Goal: Feedback & Contribution: Contribute content

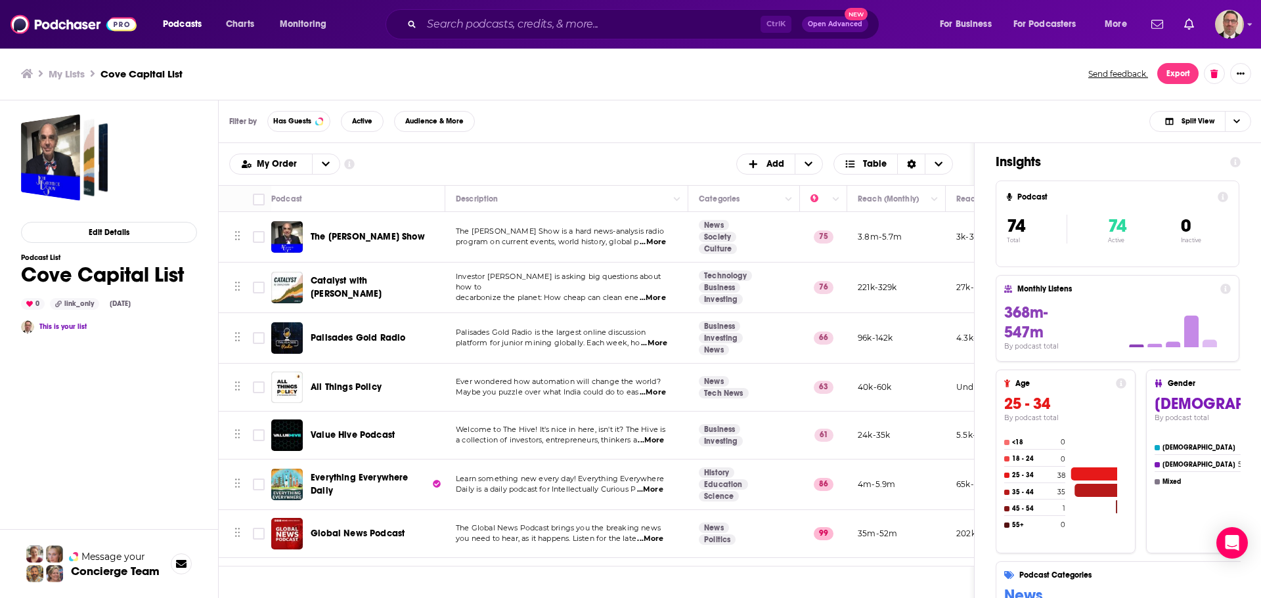
scroll to position [2824, 495]
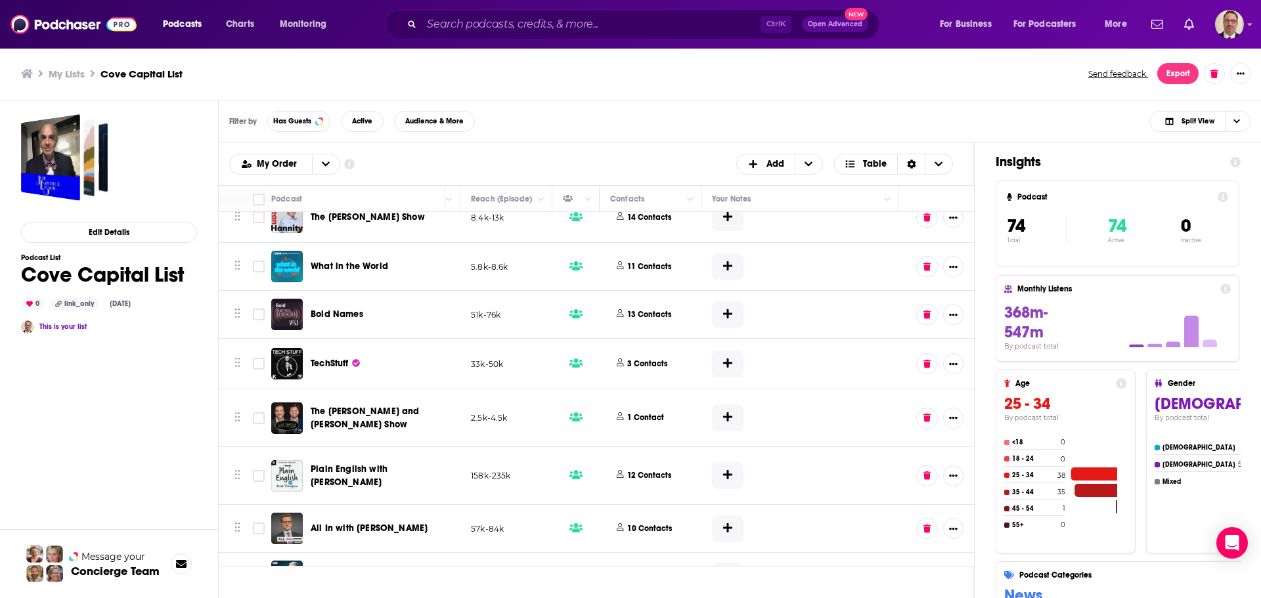
click at [55, 75] on h3 "My Lists" at bounding box center [67, 74] width 36 height 12
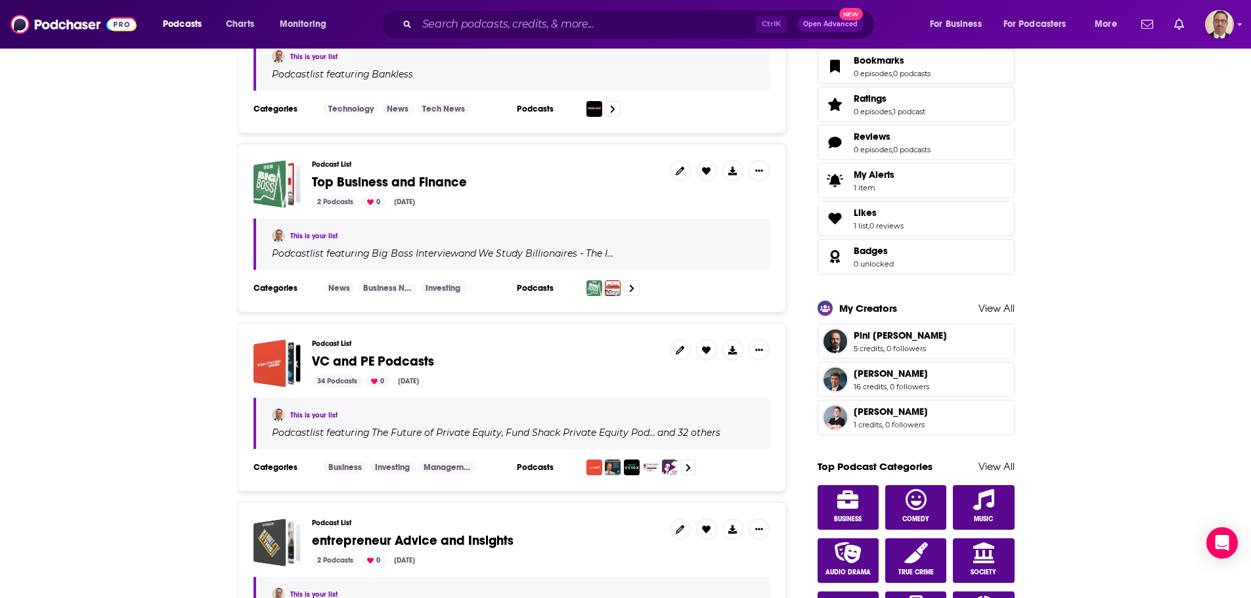
scroll to position [131, 0]
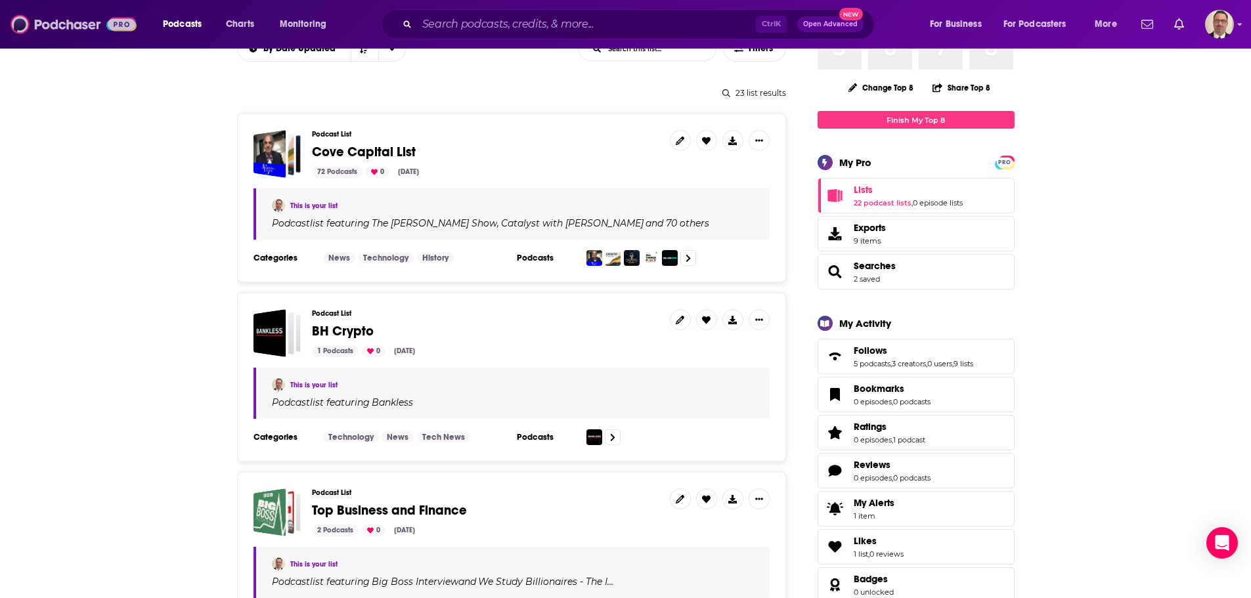
click at [75, 28] on img at bounding box center [74, 24] width 126 height 25
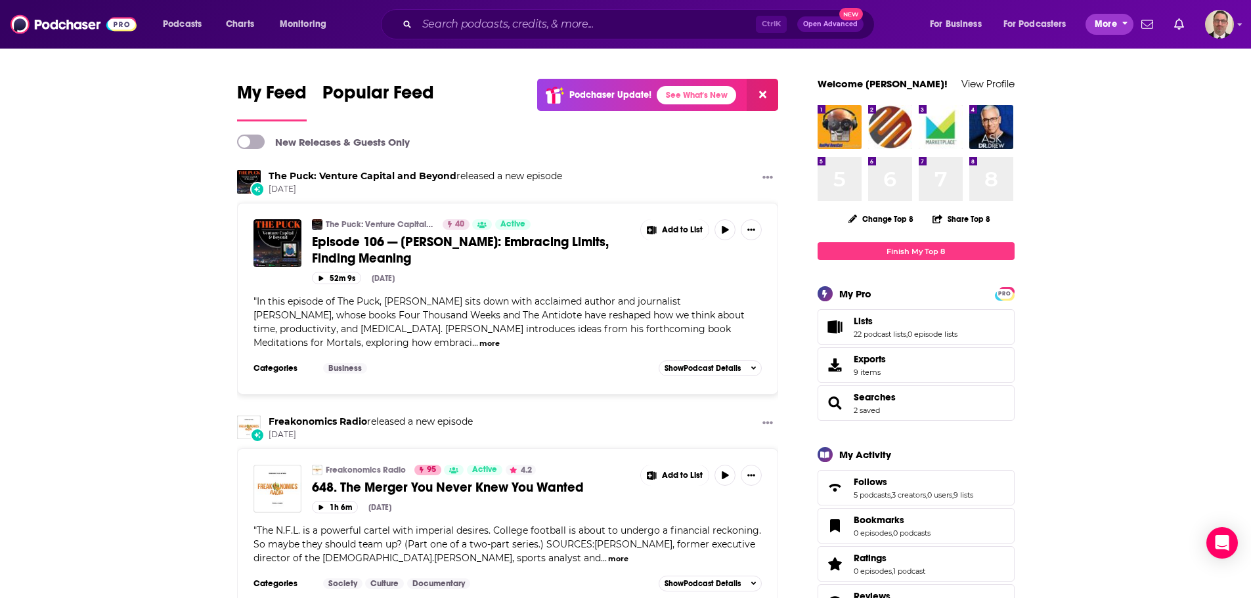
click at [1097, 24] on span "More" at bounding box center [1106, 24] width 22 height 18
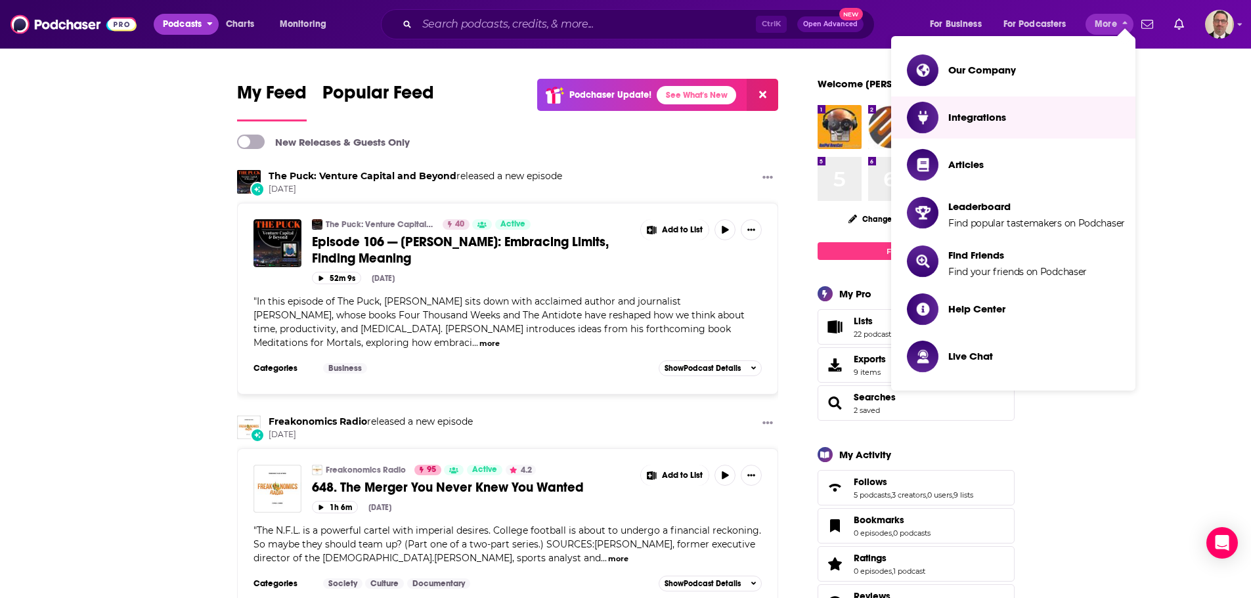
click at [173, 23] on span "Podcasts" at bounding box center [182, 24] width 39 height 18
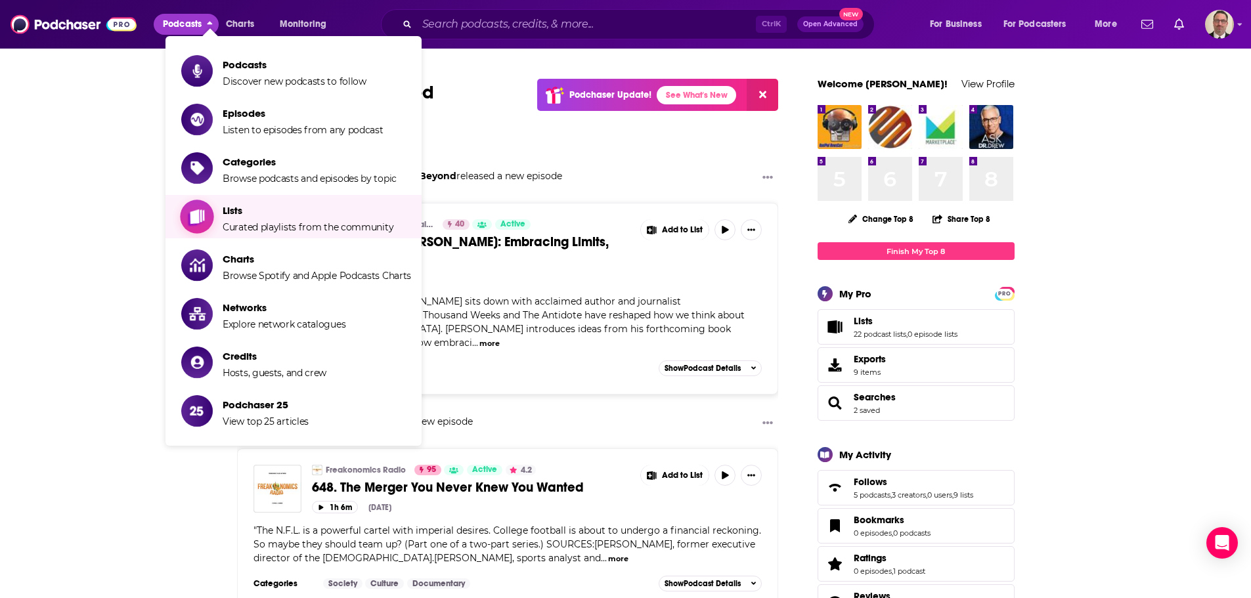
click at [248, 214] on span "Lists" at bounding box center [308, 210] width 171 height 12
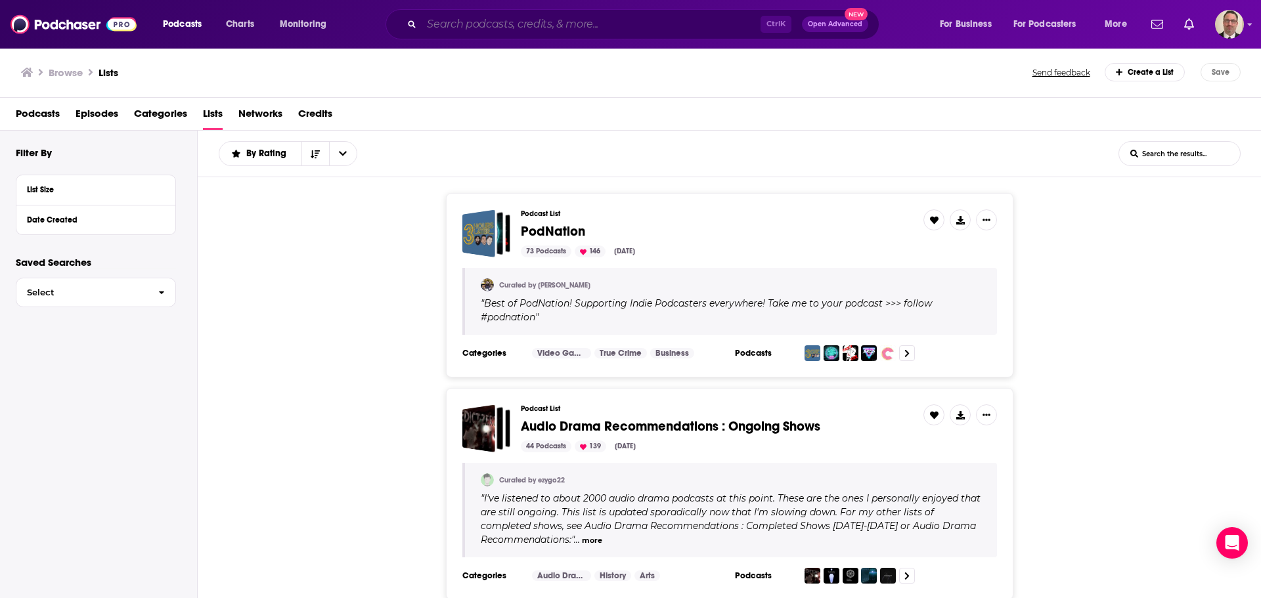
click at [470, 20] on input "Search podcasts, credits, & more..." at bounding box center [591, 24] width 339 height 21
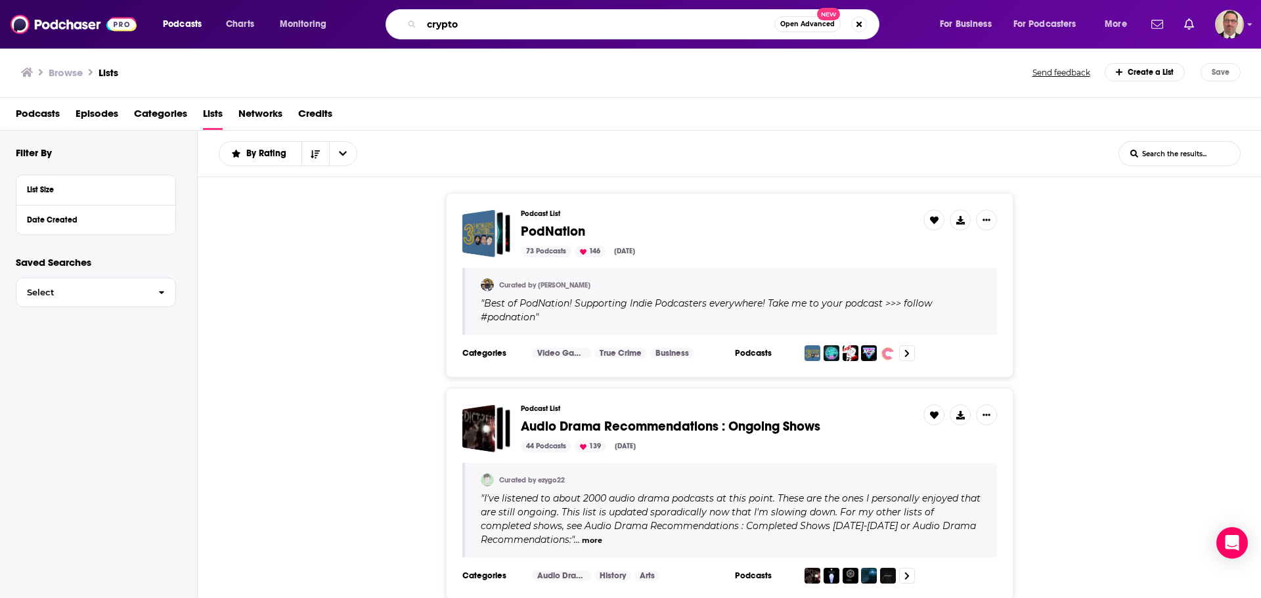
type input "crypto"
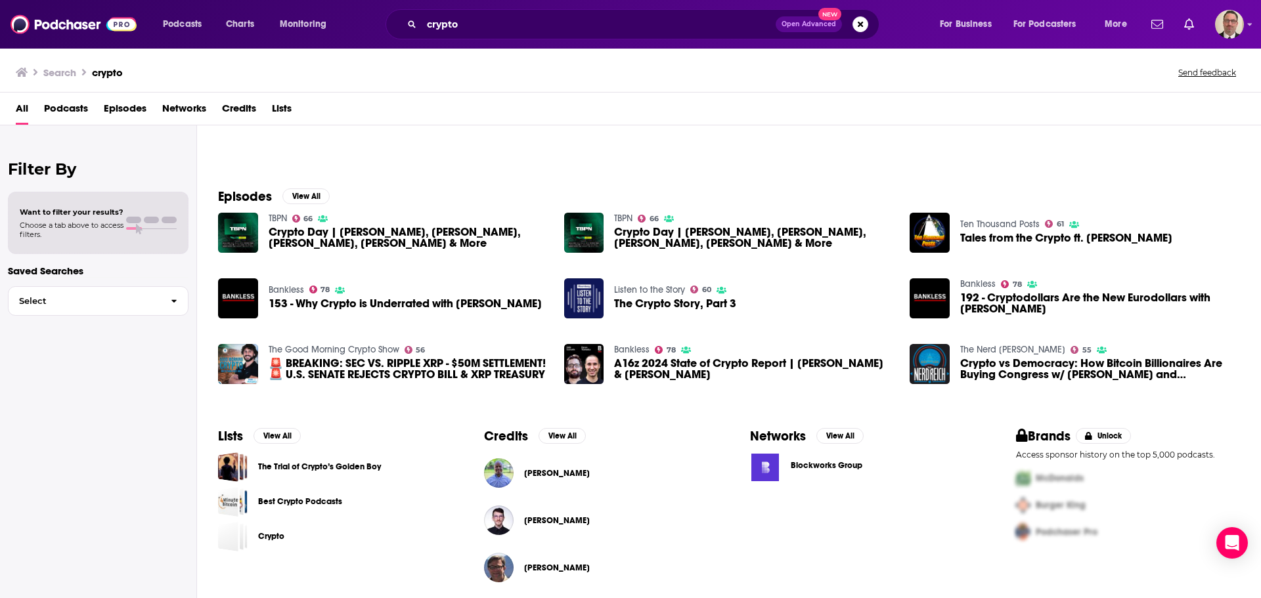
scroll to position [144, 0]
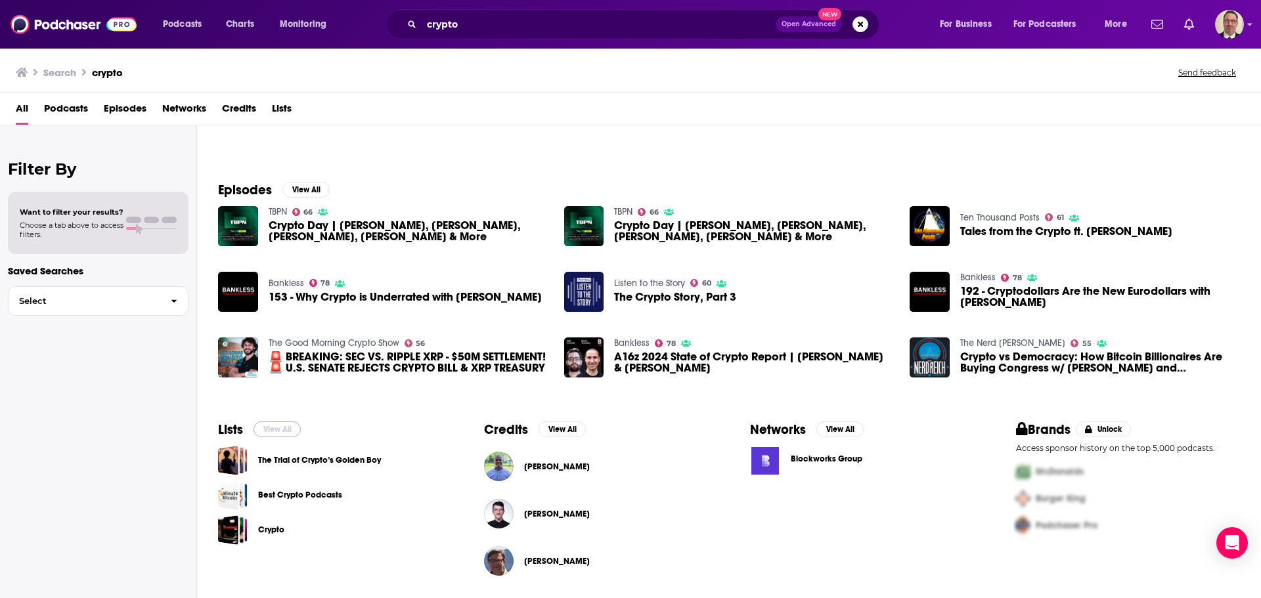
click at [279, 432] on button "View All" at bounding box center [277, 430] width 47 height 16
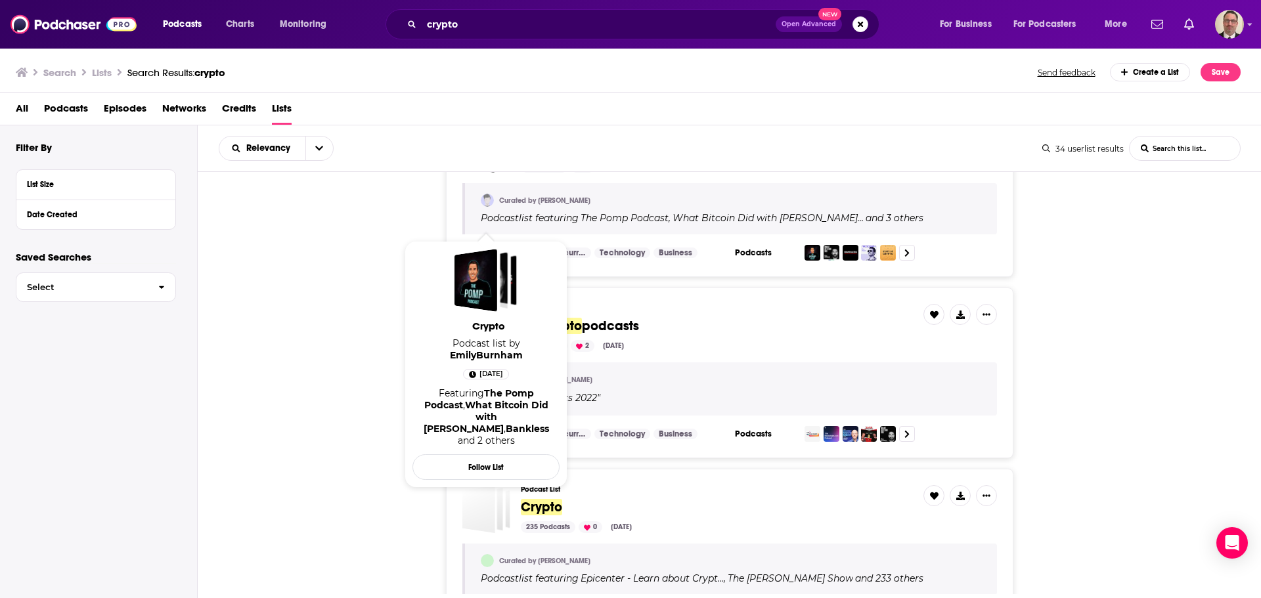
scroll to position [657, 0]
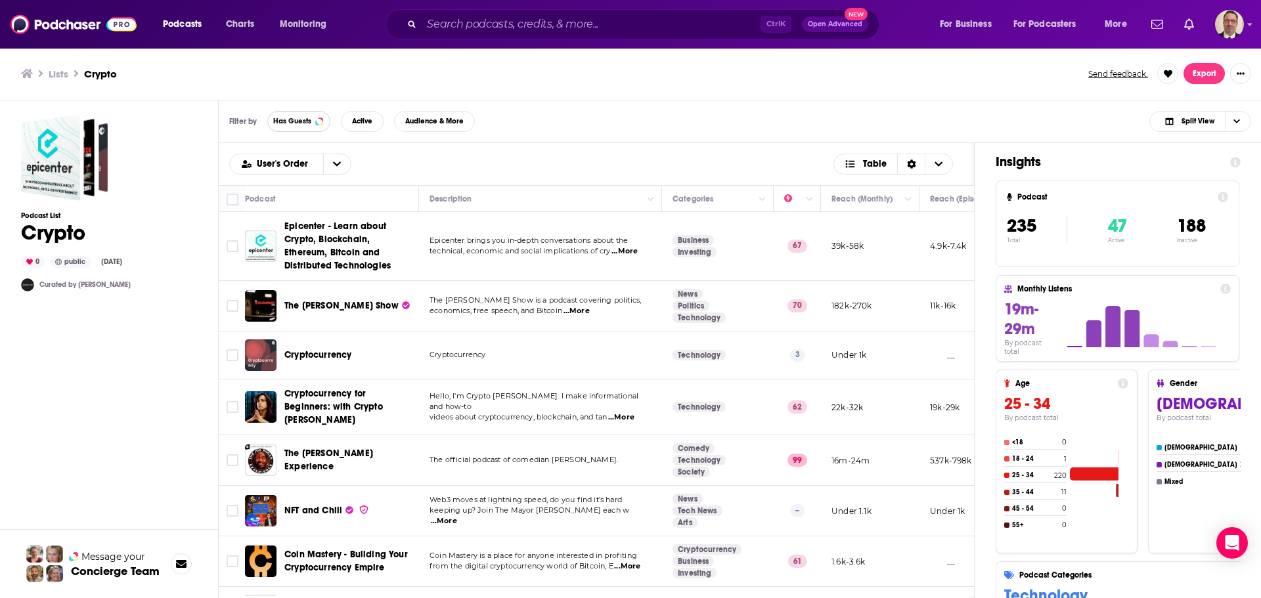
click at [307, 118] on span "Has Guests" at bounding box center [292, 121] width 38 height 7
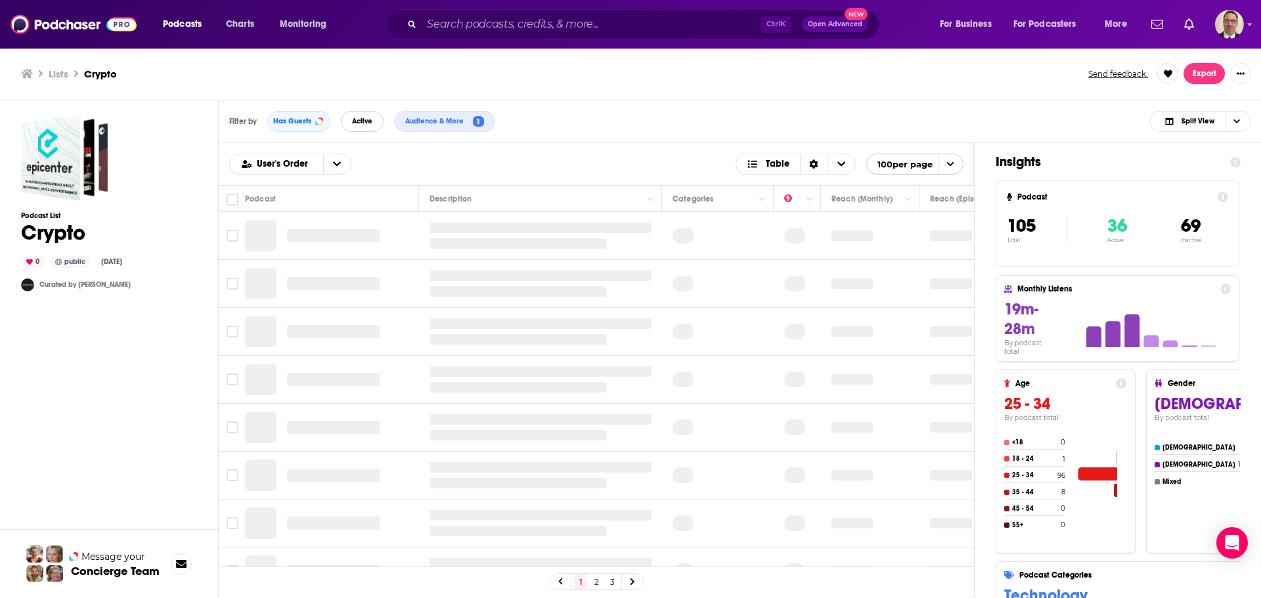
click at [354, 118] on span "Active" at bounding box center [362, 121] width 20 height 7
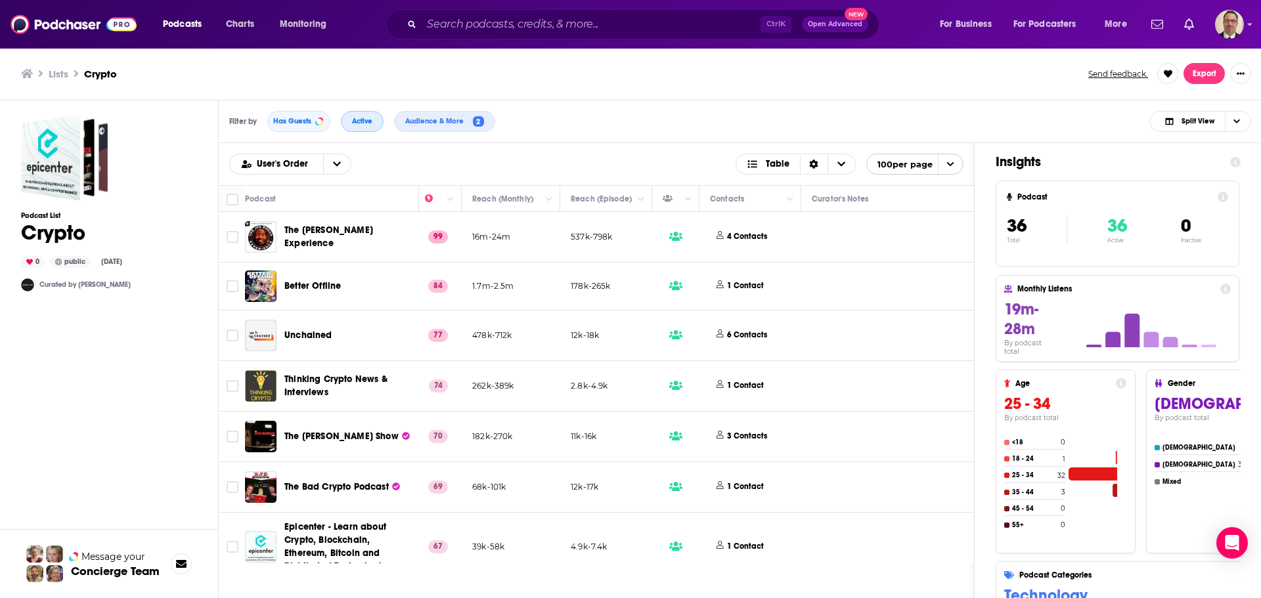
scroll to position [0, 363]
click at [816, 164] on icon "Sort Direction" at bounding box center [814, 164] width 9 height 9
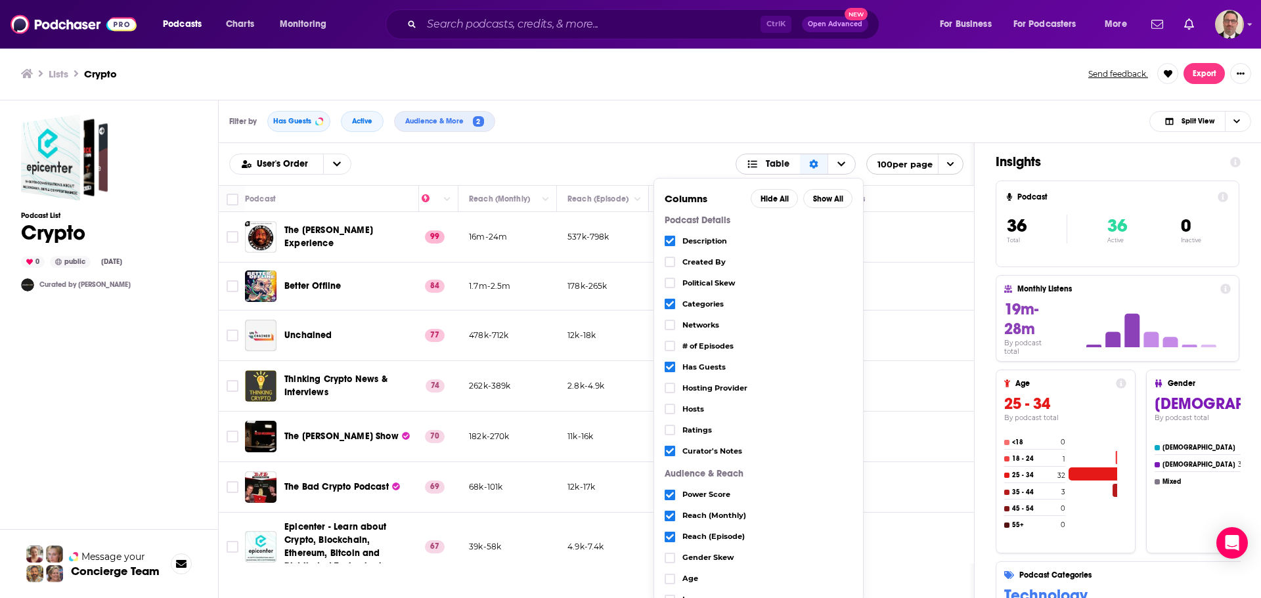
scroll to position [64, 0]
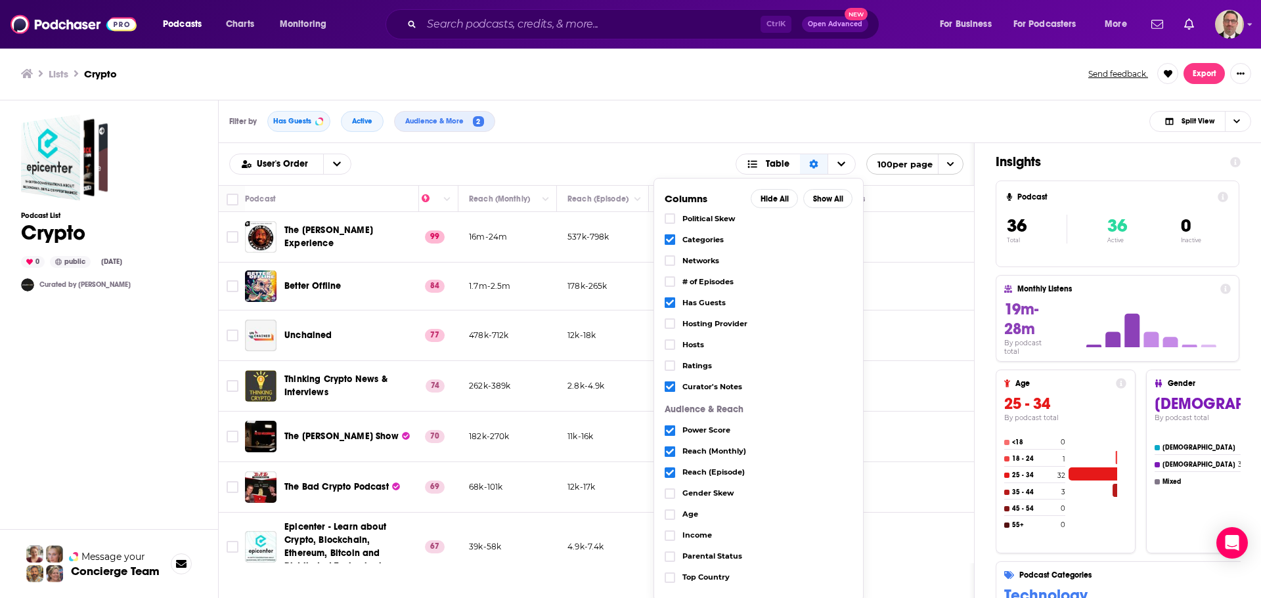
click at [671, 474] on icon "Choose View" at bounding box center [670, 473] width 8 height 8
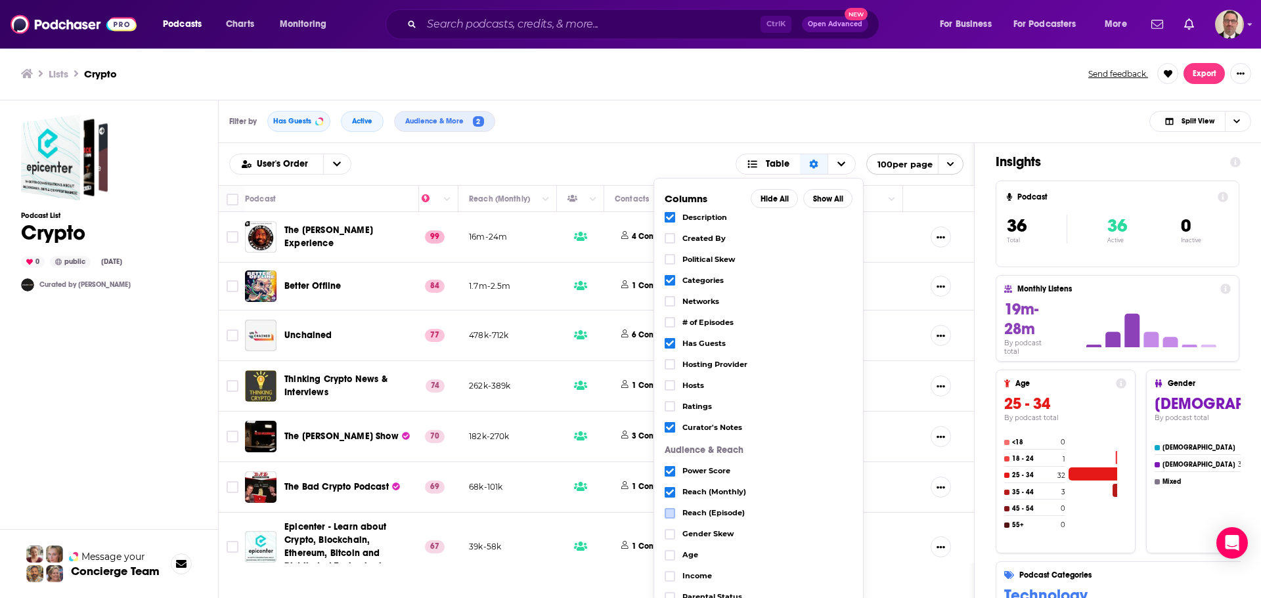
scroll to position [0, 0]
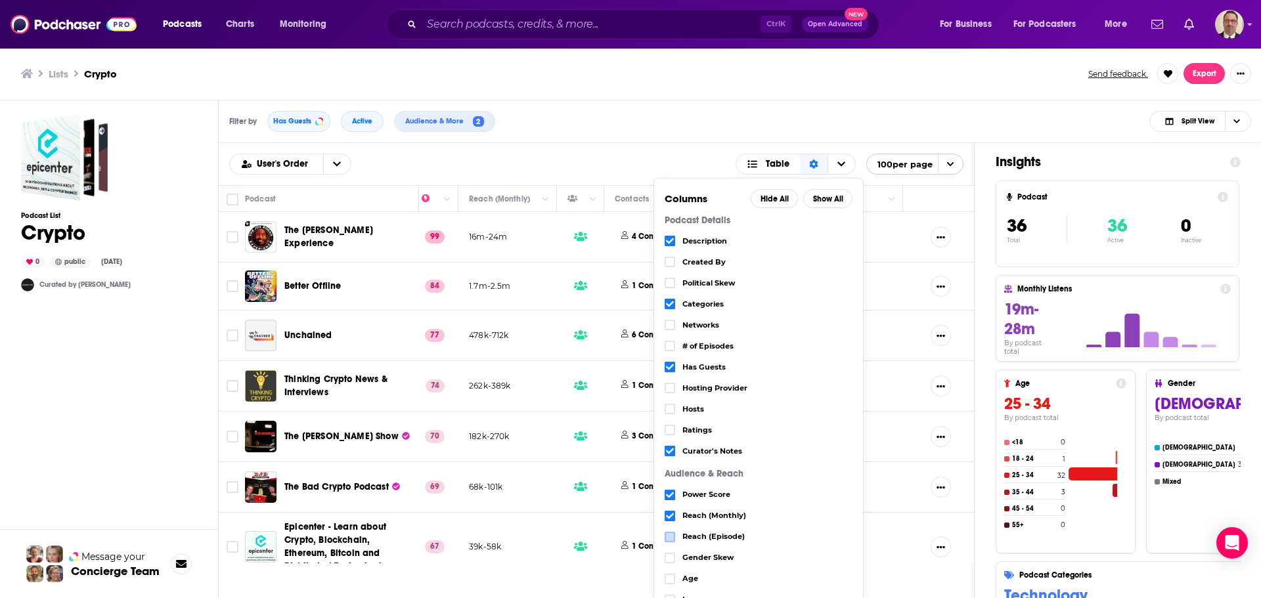
click at [605, 162] on div "User's Order Table Columns Hide All Show All Podcast Details Description Create…" at bounding box center [596, 164] width 734 height 21
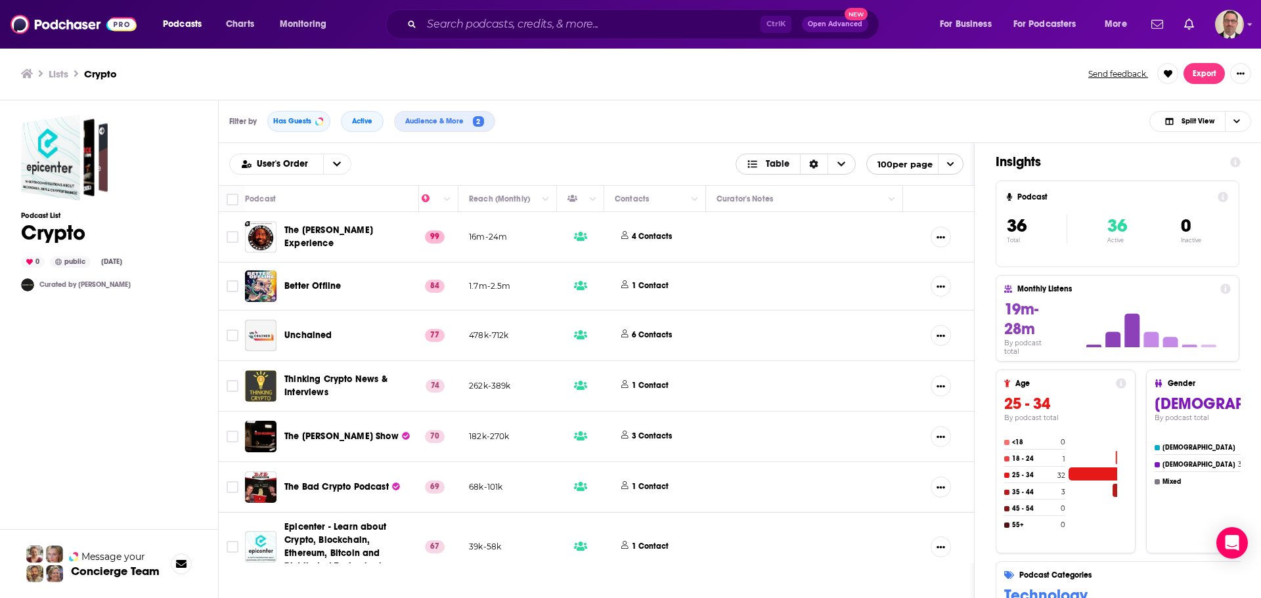
click at [809, 164] on icon "Sort Direction" at bounding box center [813, 164] width 9 height 9
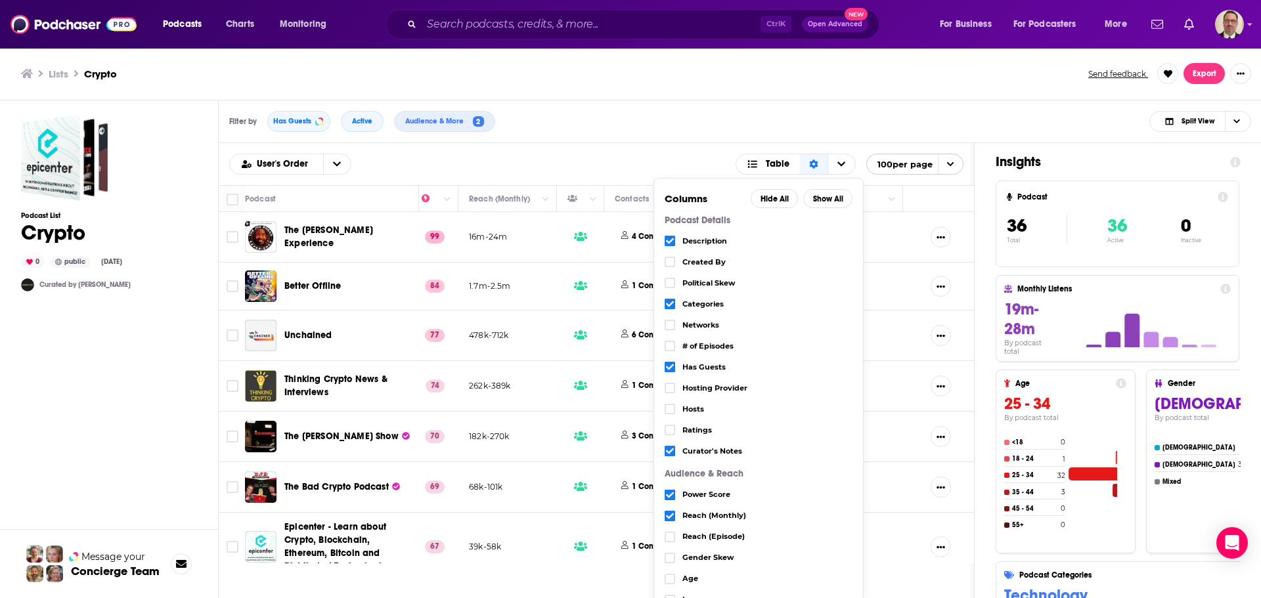
click at [561, 164] on div "User's Order Table Columns Hide All Show All Podcast Details Description Create…" at bounding box center [596, 164] width 734 height 21
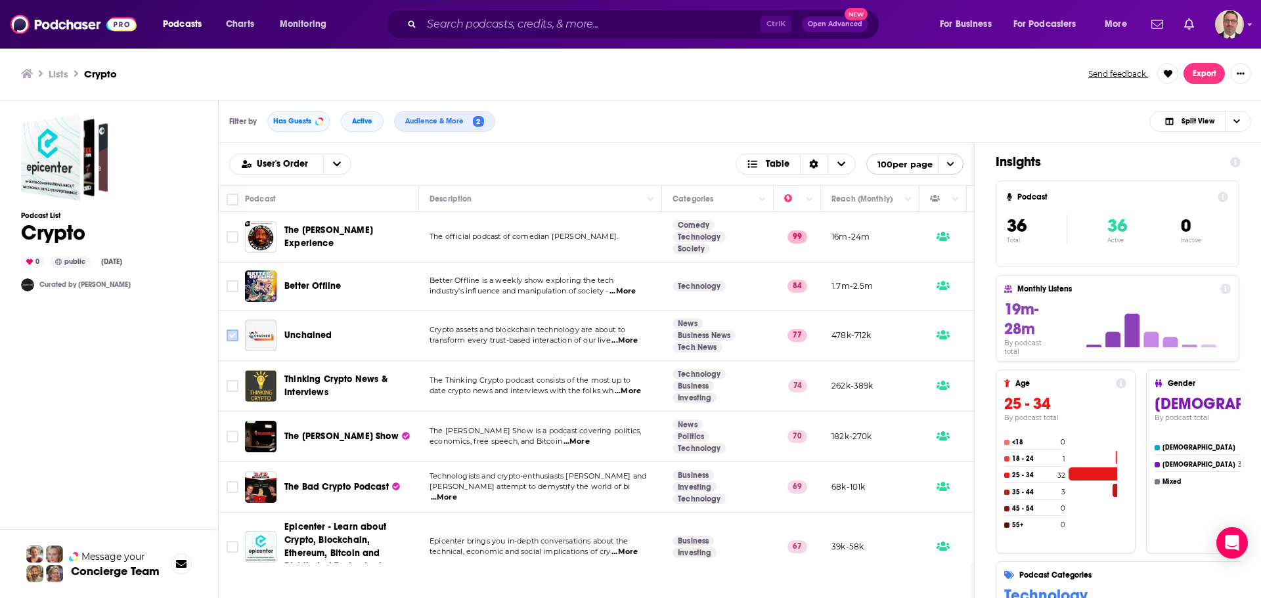
click at [233, 338] on input "Toggle select row" at bounding box center [233, 336] width 12 height 12
checkbox input "true"
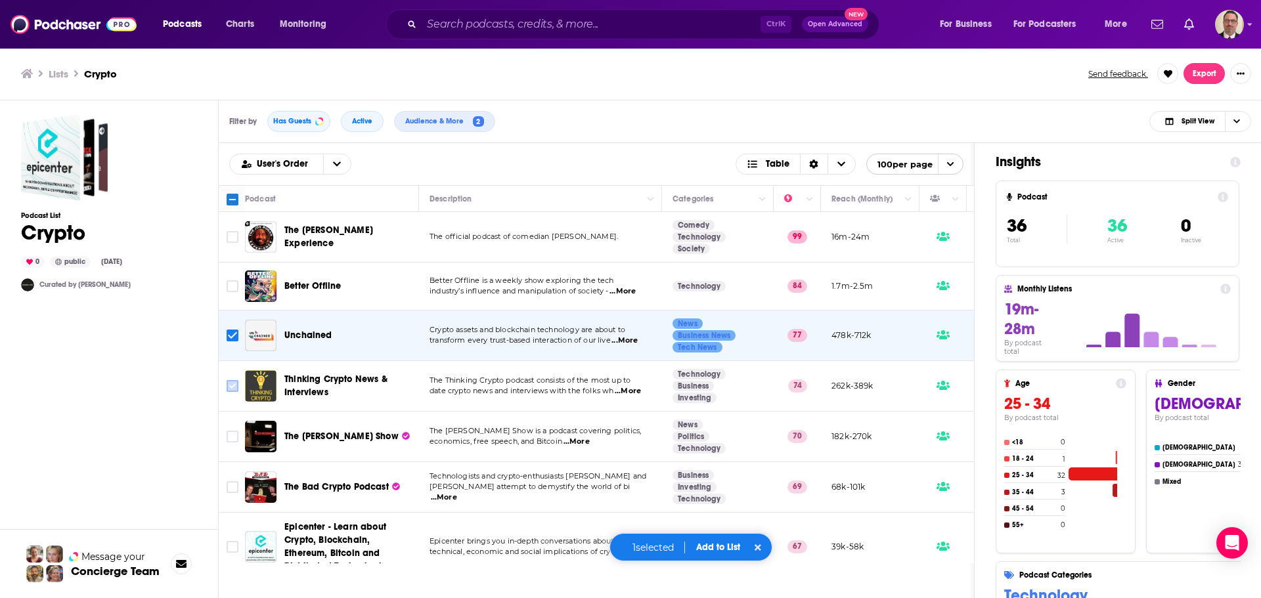
click at [227, 390] on input "Toggle select row" at bounding box center [233, 386] width 12 height 12
checkbox input "true"
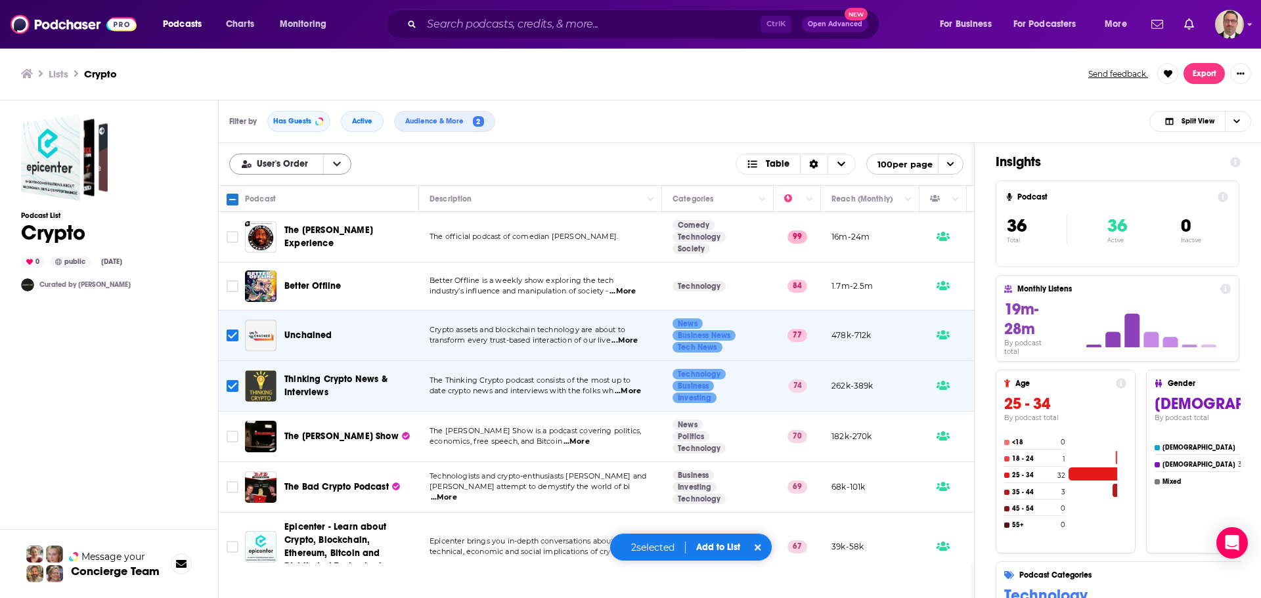
click at [334, 164] on icon "open menu" at bounding box center [337, 164] width 8 height 5
click at [334, 164] on icon "close menu" at bounding box center [337, 164] width 8 height 5
click at [720, 550] on button "Add to List" at bounding box center [718, 547] width 65 height 11
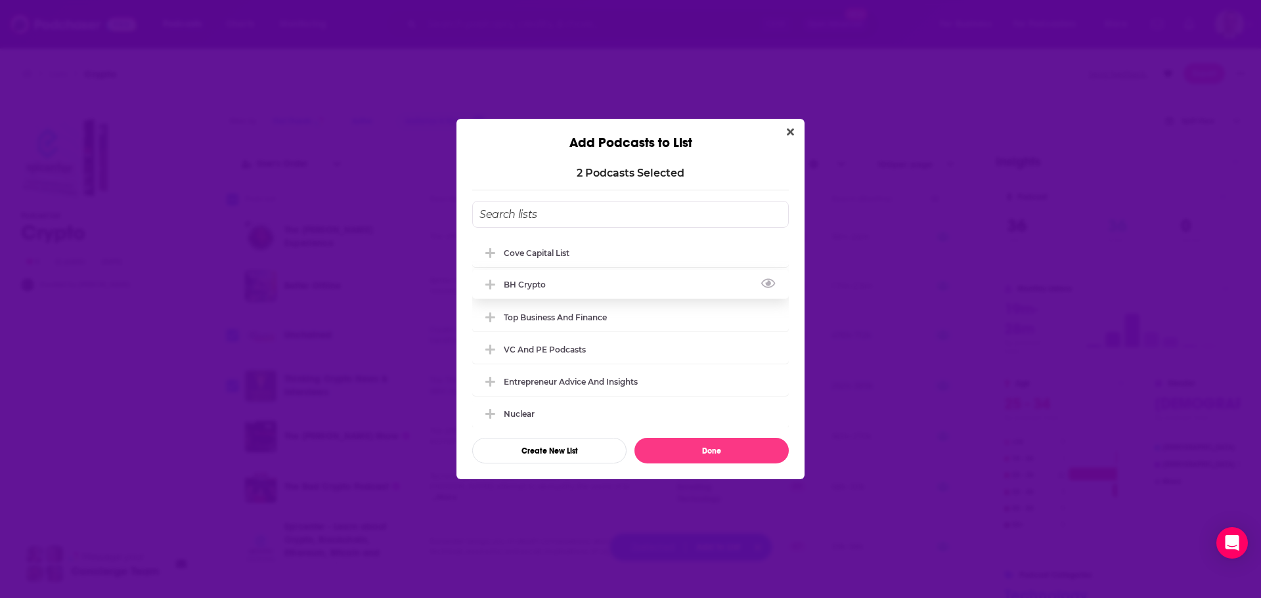
click at [539, 299] on div "BH Crypto" at bounding box center [630, 284] width 317 height 29
click at [715, 449] on button "Done" at bounding box center [711, 451] width 154 height 26
checkbox input "false"
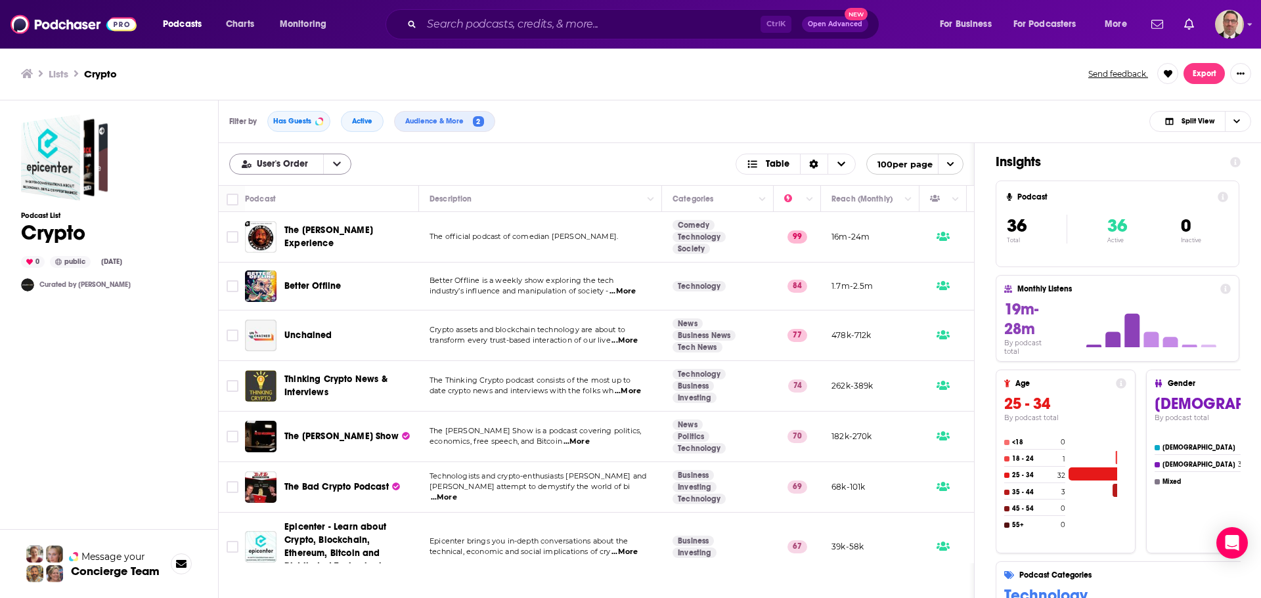
click at [330, 166] on button "open menu" at bounding box center [337, 164] width 28 height 20
click at [290, 226] on span "Power Score" at bounding box center [298, 229] width 85 height 7
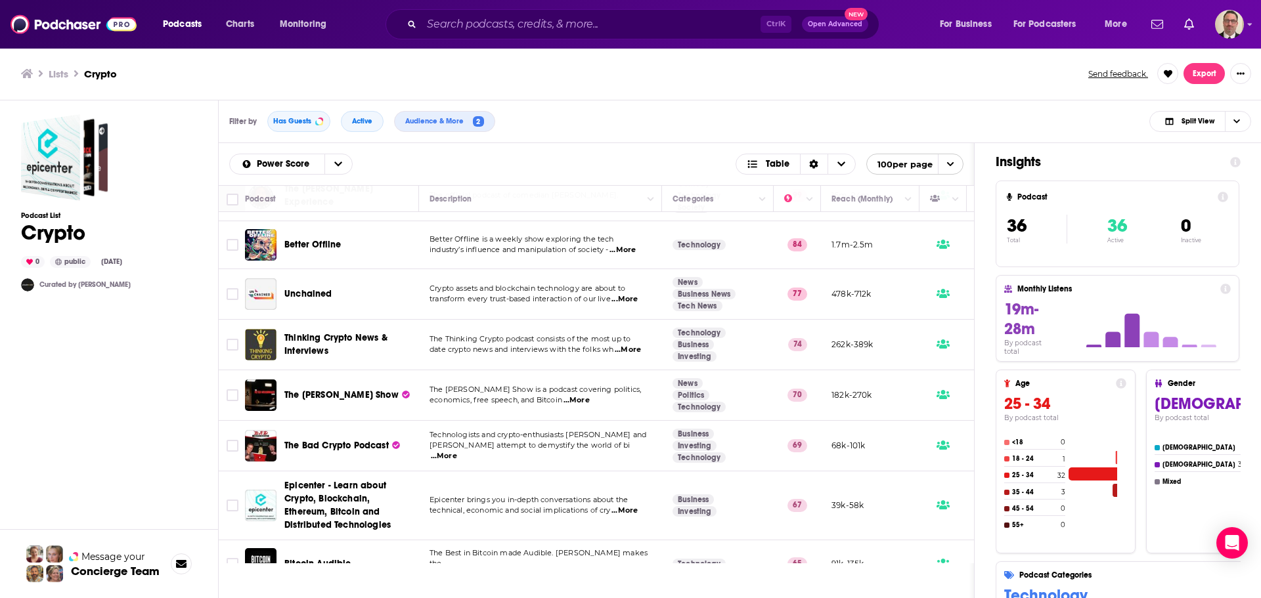
scroll to position [66, 0]
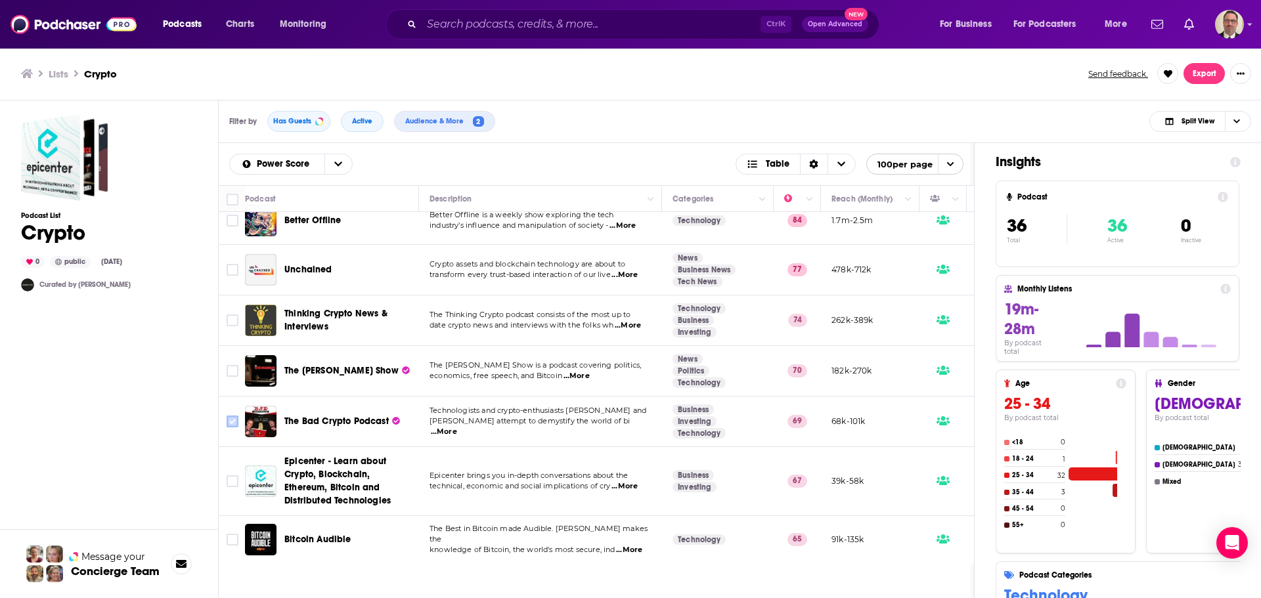
click at [234, 418] on input "Toggle select row" at bounding box center [233, 422] width 12 height 12
checkbox input "true"
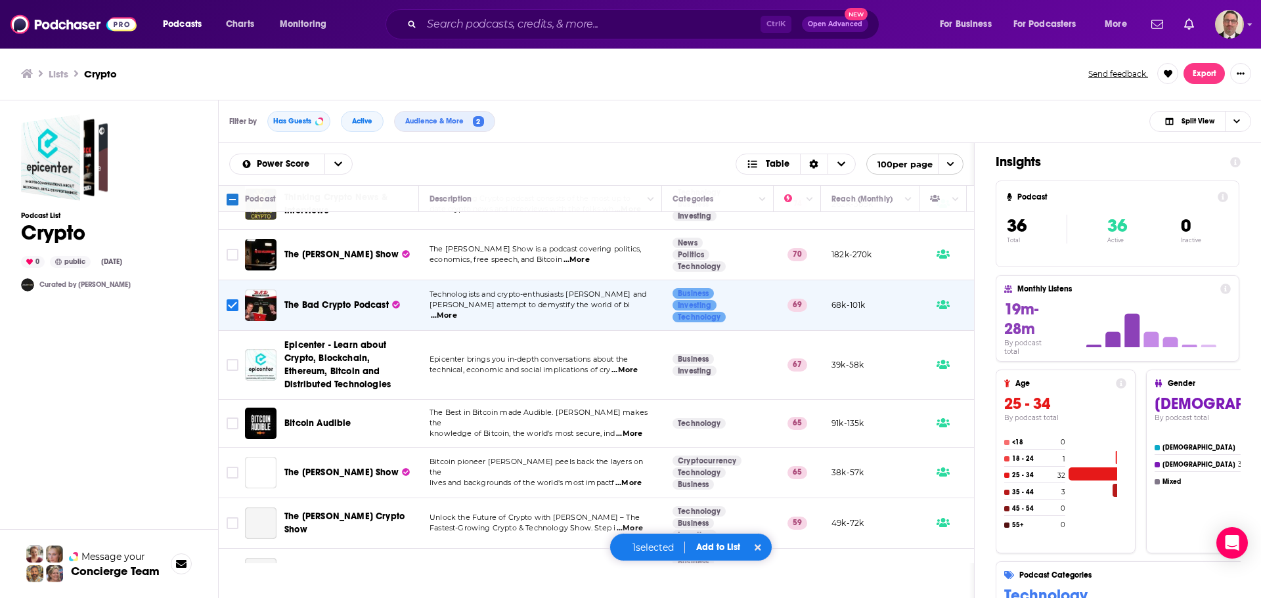
scroll to position [197, 0]
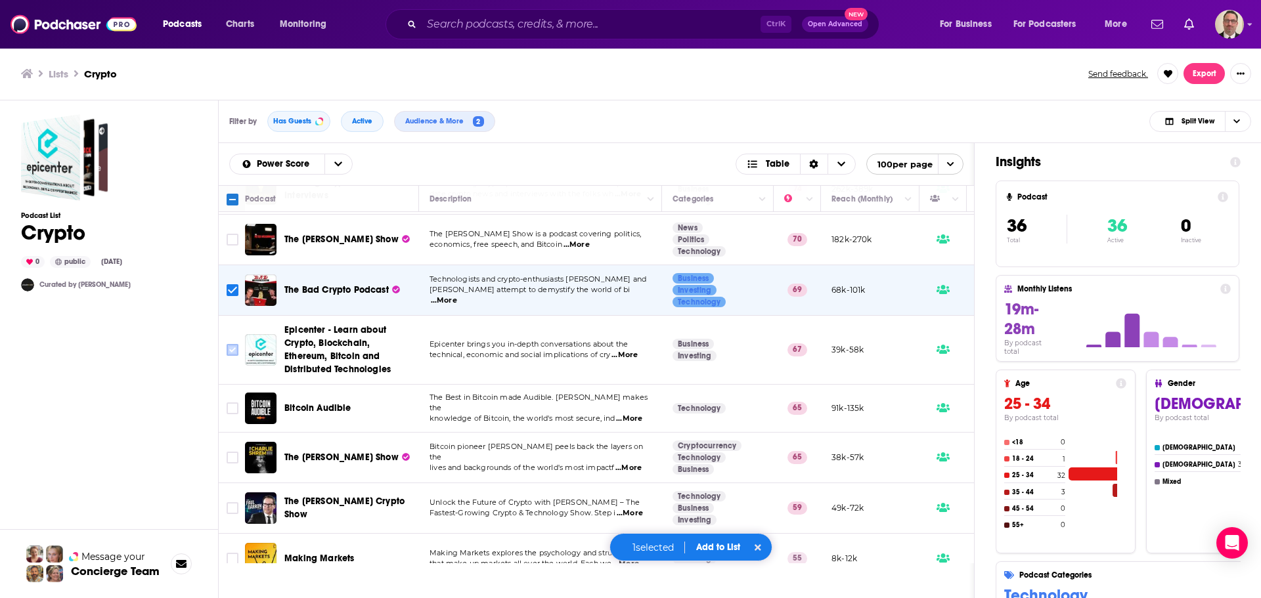
click at [229, 352] on input "Toggle select row" at bounding box center [233, 350] width 12 height 12
checkbox input "true"
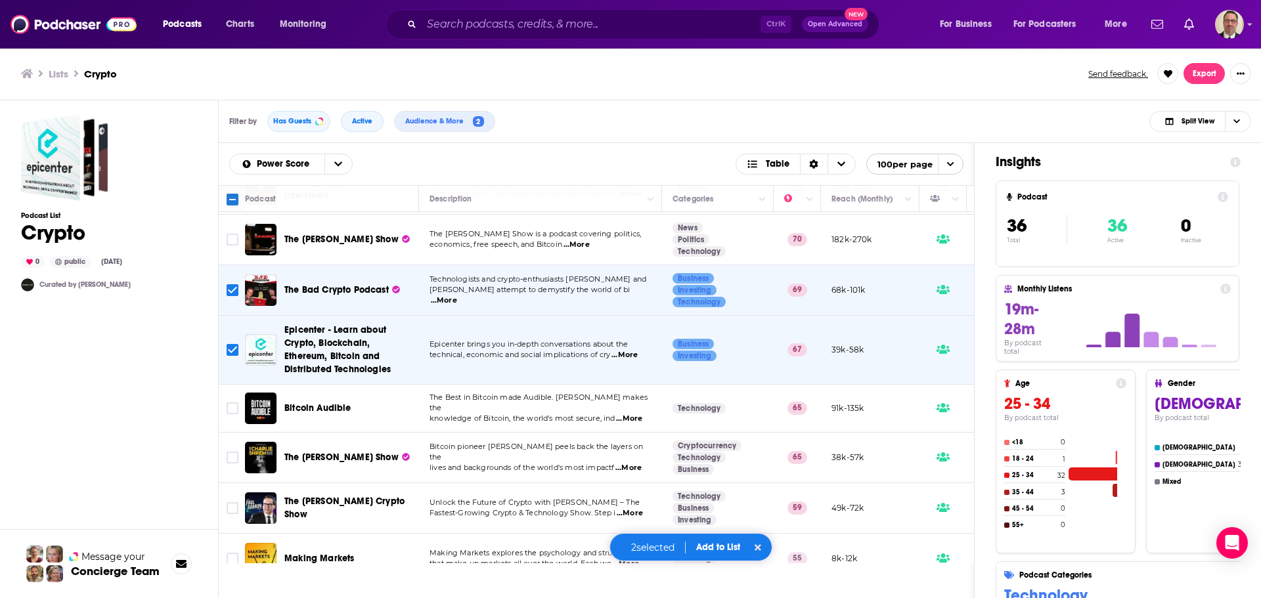
click at [633, 414] on span "...More" at bounding box center [629, 419] width 26 height 11
click at [587, 403] on span "The Best in Bitcoin made Audible. Guy Swann makes the" at bounding box center [539, 403] width 218 height 20
click at [228, 407] on input "Toggle select row" at bounding box center [233, 409] width 12 height 12
checkbox input "true"
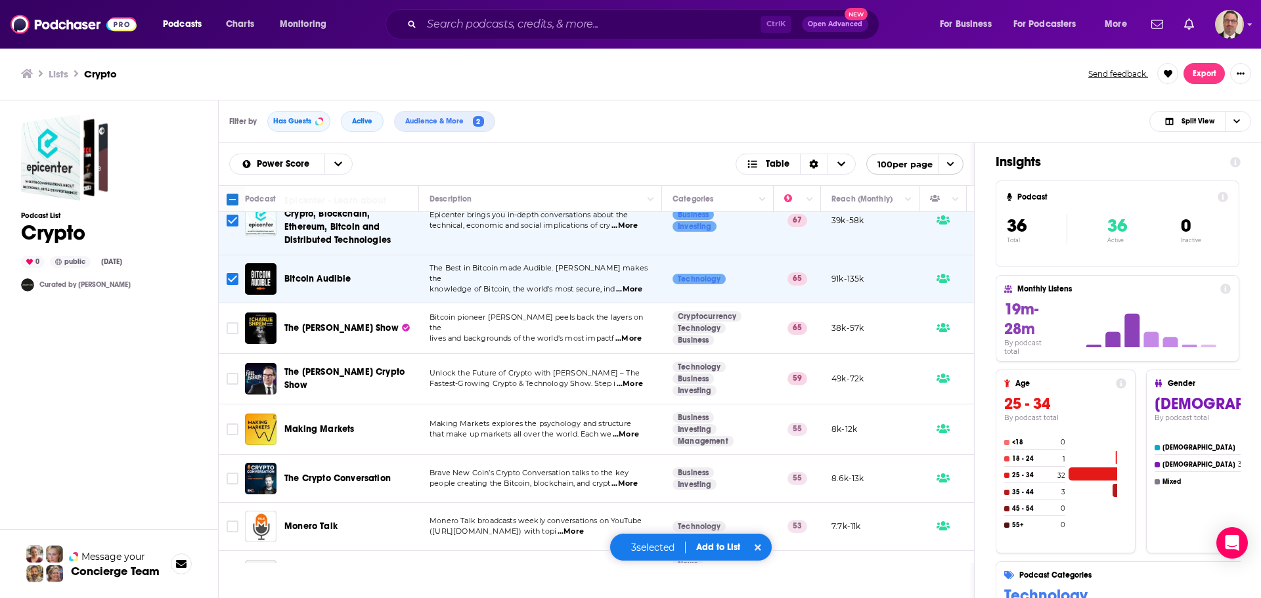
scroll to position [328, 0]
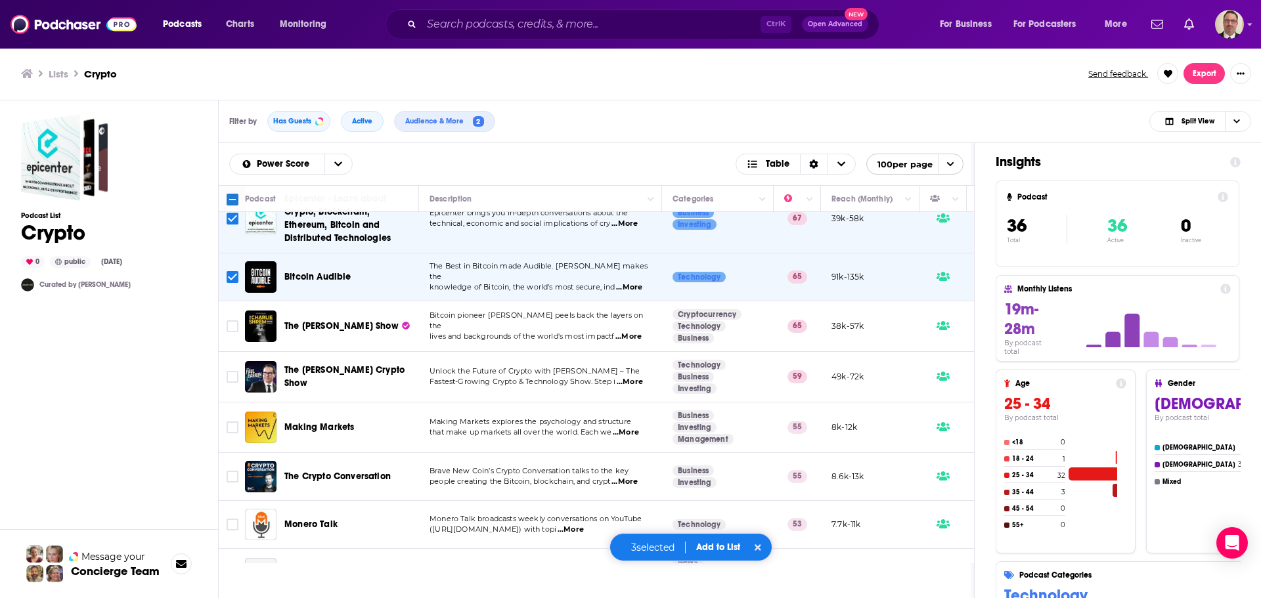
click at [636, 332] on span "...More" at bounding box center [628, 337] width 26 height 11
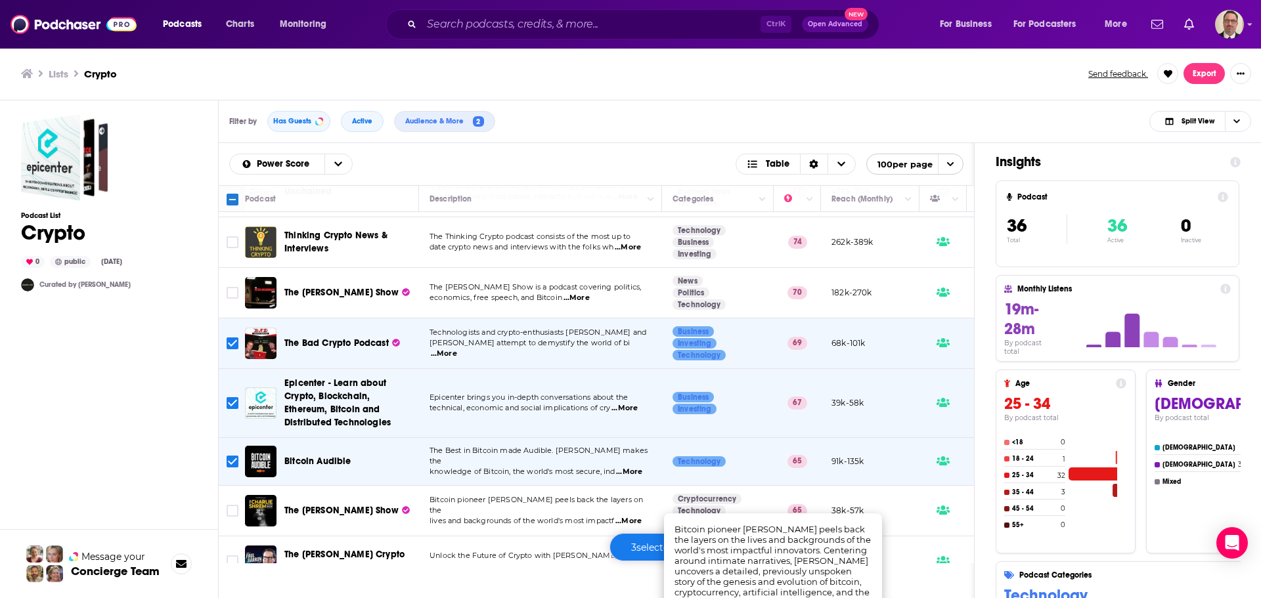
scroll to position [0, 0]
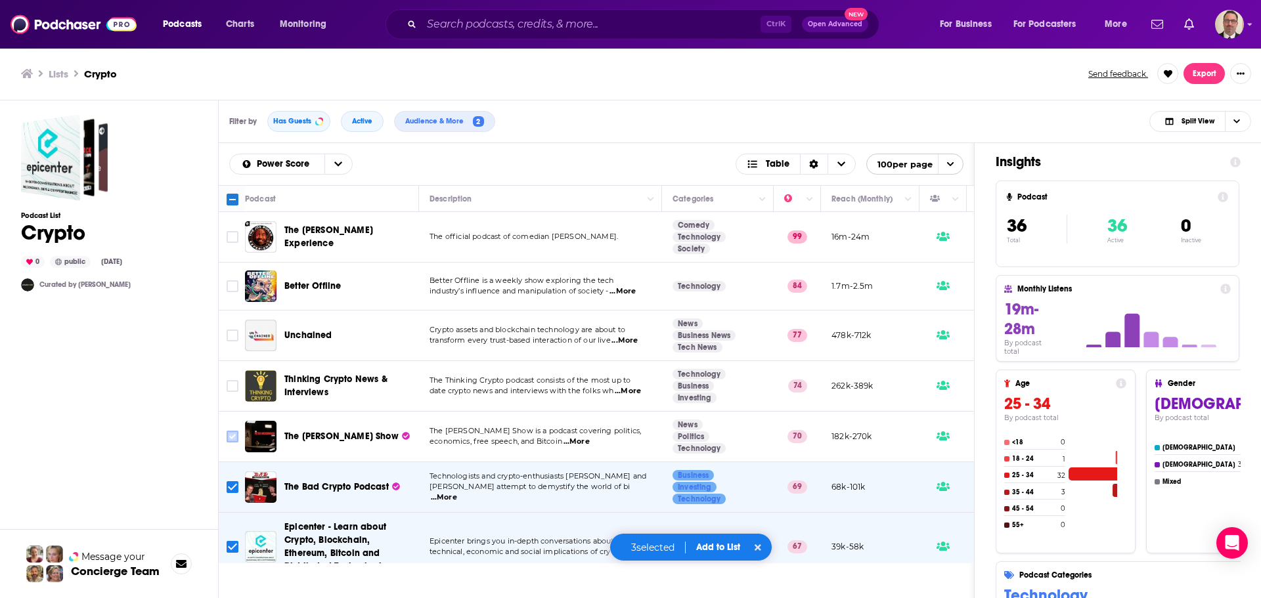
click at [230, 435] on input "Toggle select row" at bounding box center [233, 437] width 12 height 12
checkbox input "true"
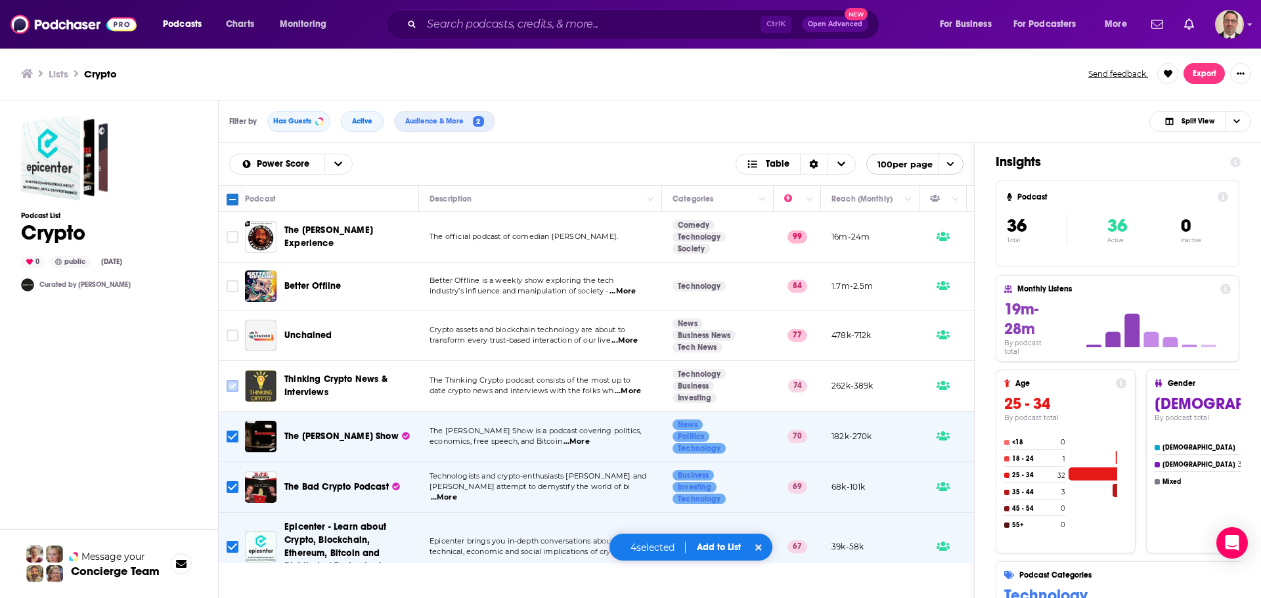
click at [229, 389] on input "Toggle select row" at bounding box center [233, 386] width 12 height 12
checkbox input "true"
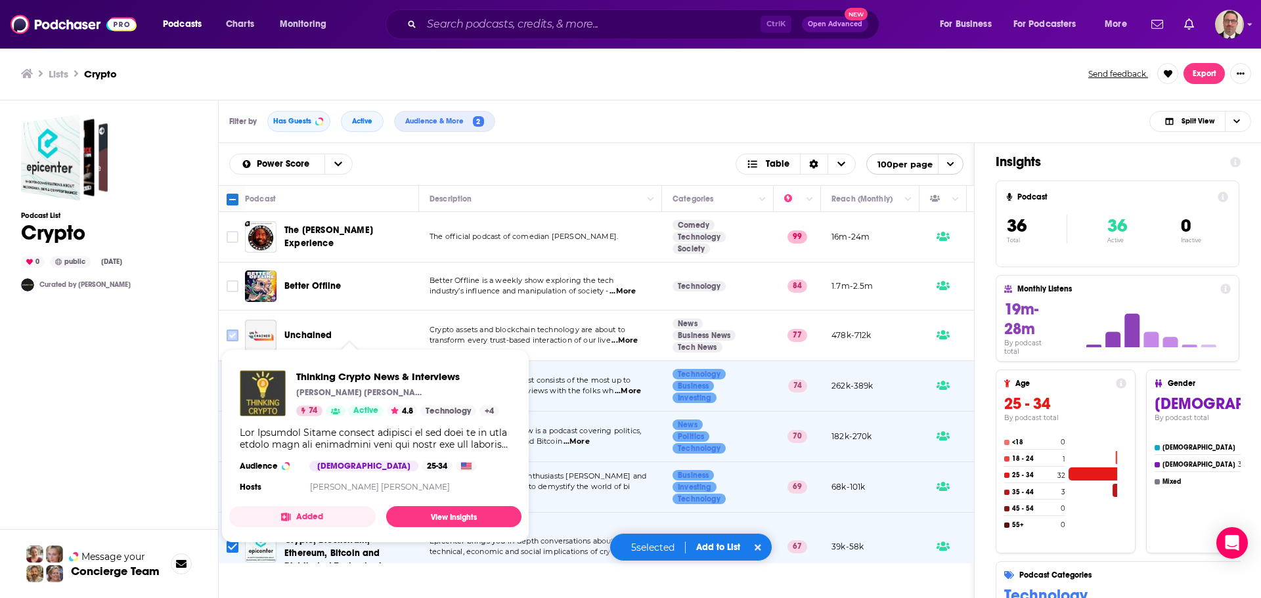
click at [235, 334] on input "Toggle select row" at bounding box center [233, 336] width 12 height 12
checkbox input "true"
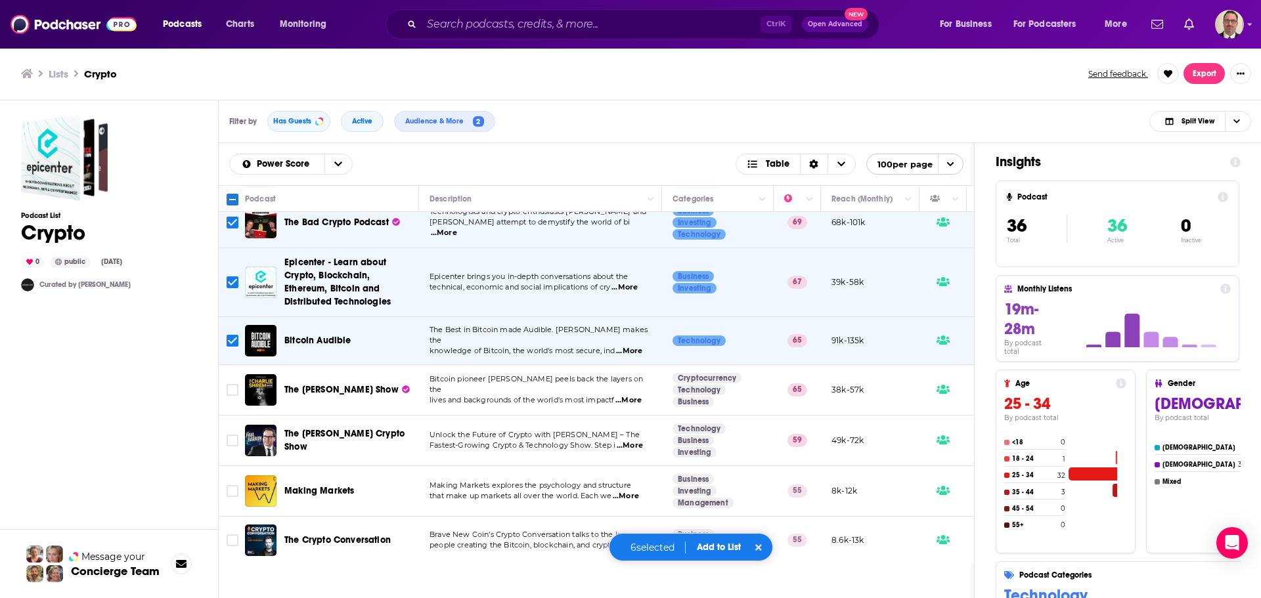
scroll to position [328, 0]
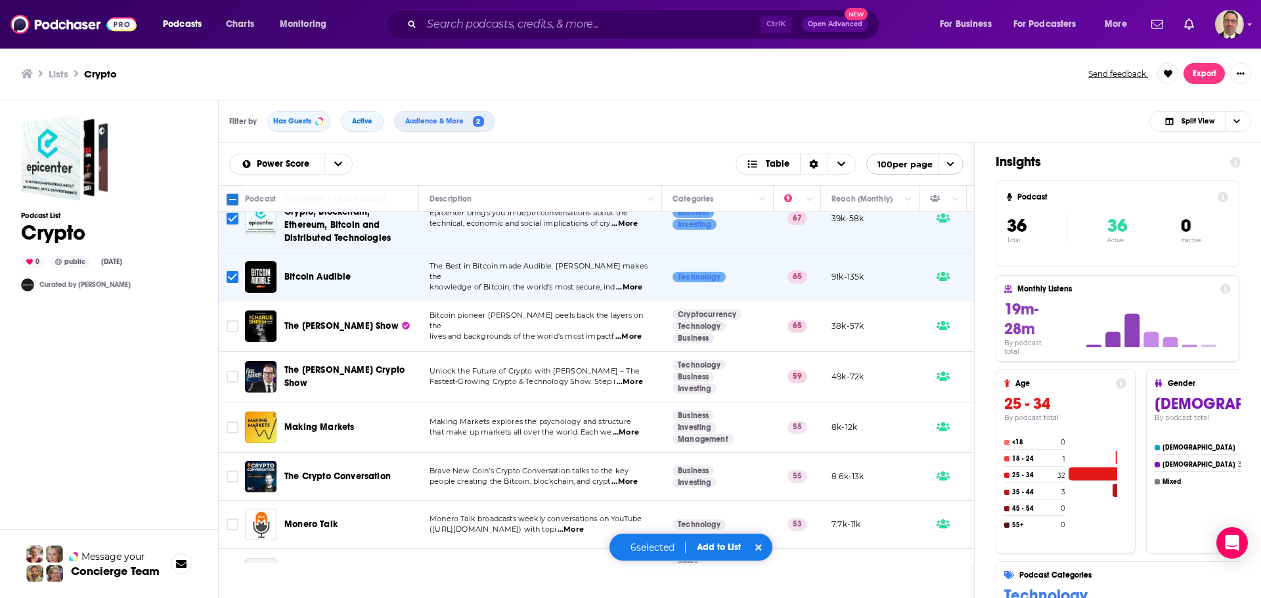
click at [638, 332] on span "...More" at bounding box center [628, 337] width 26 height 11
click at [232, 329] on input "Toggle select row" at bounding box center [233, 326] width 12 height 12
checkbox input "true"
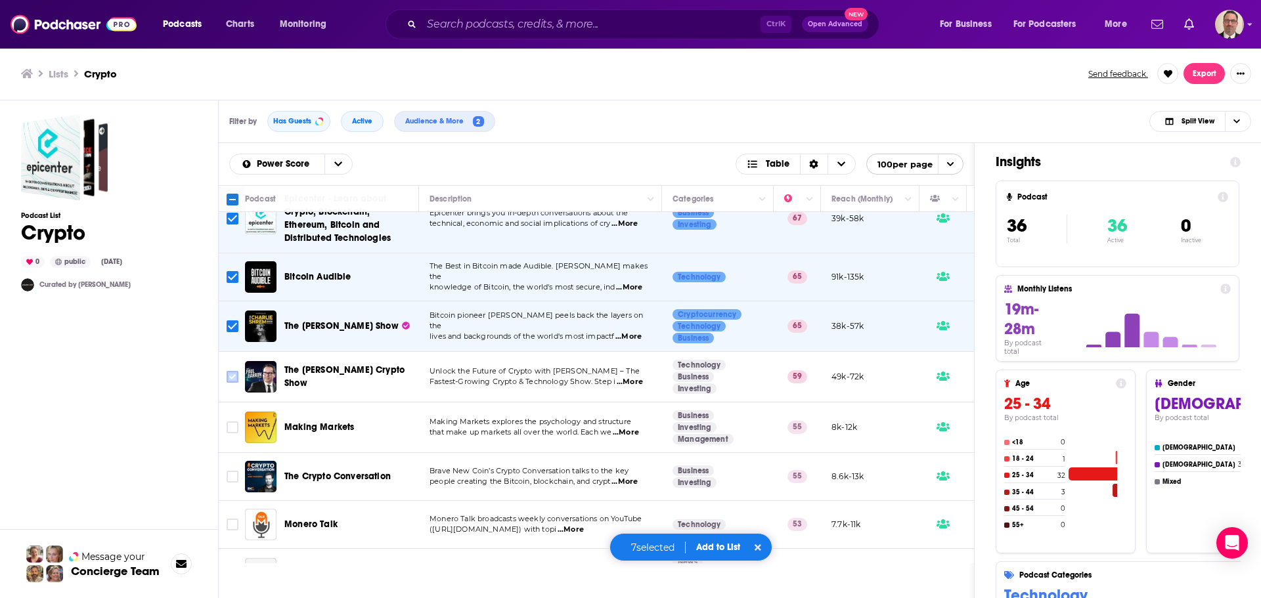
click at [233, 375] on input "Toggle select row" at bounding box center [233, 377] width 12 height 12
checkbox input "true"
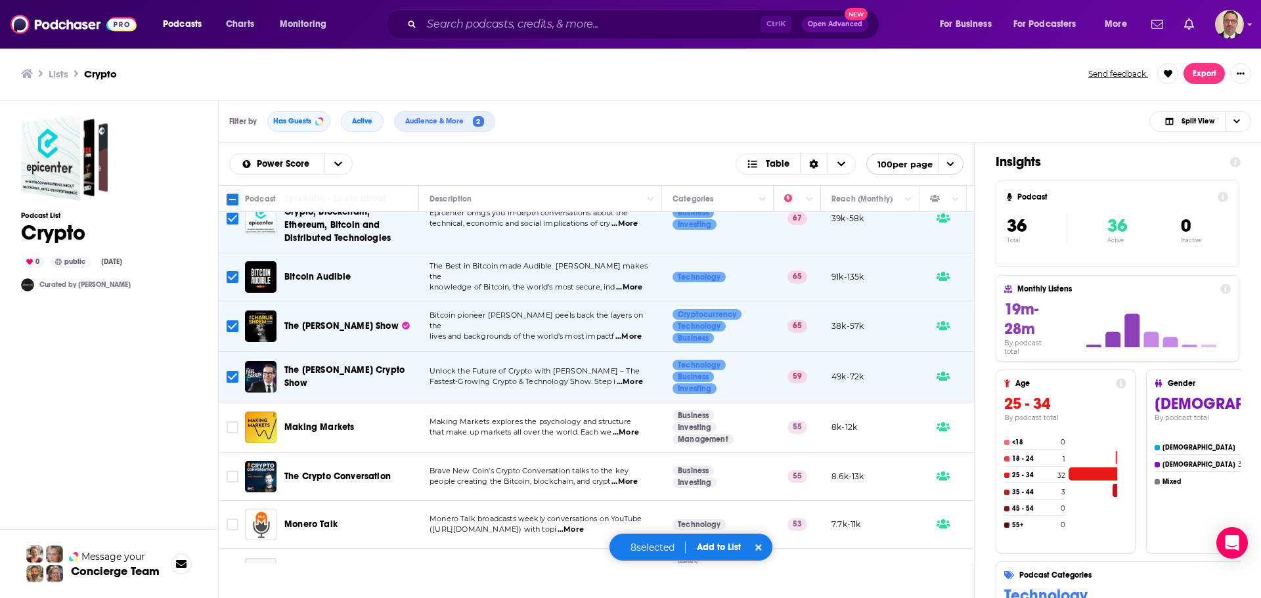
click at [621, 431] on span "...More" at bounding box center [626, 433] width 26 height 11
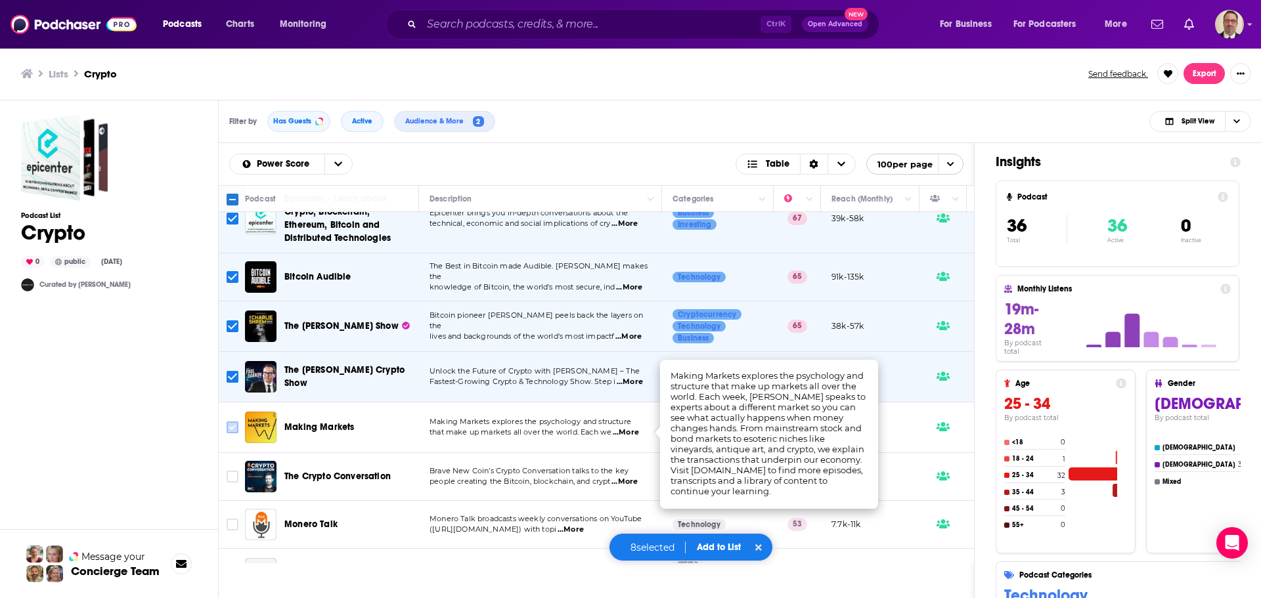
click at [229, 426] on input "Toggle select row" at bounding box center [233, 428] width 12 height 12
checkbox input "true"
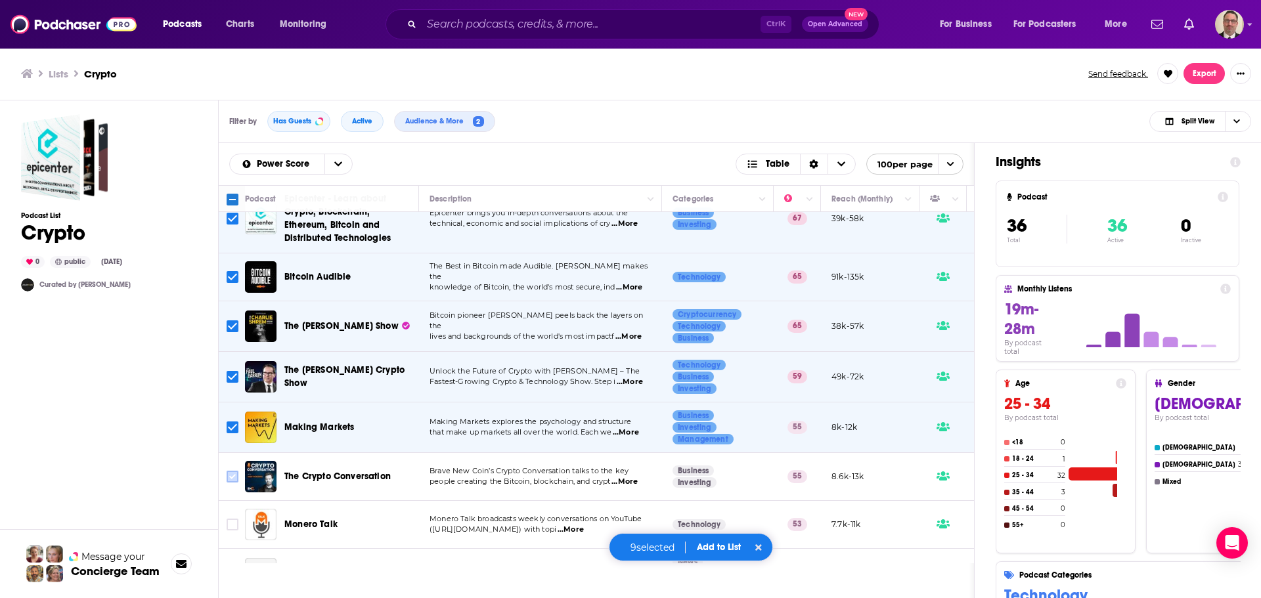
click at [229, 476] on input "Toggle select row" at bounding box center [233, 477] width 12 height 12
checkbox input "true"
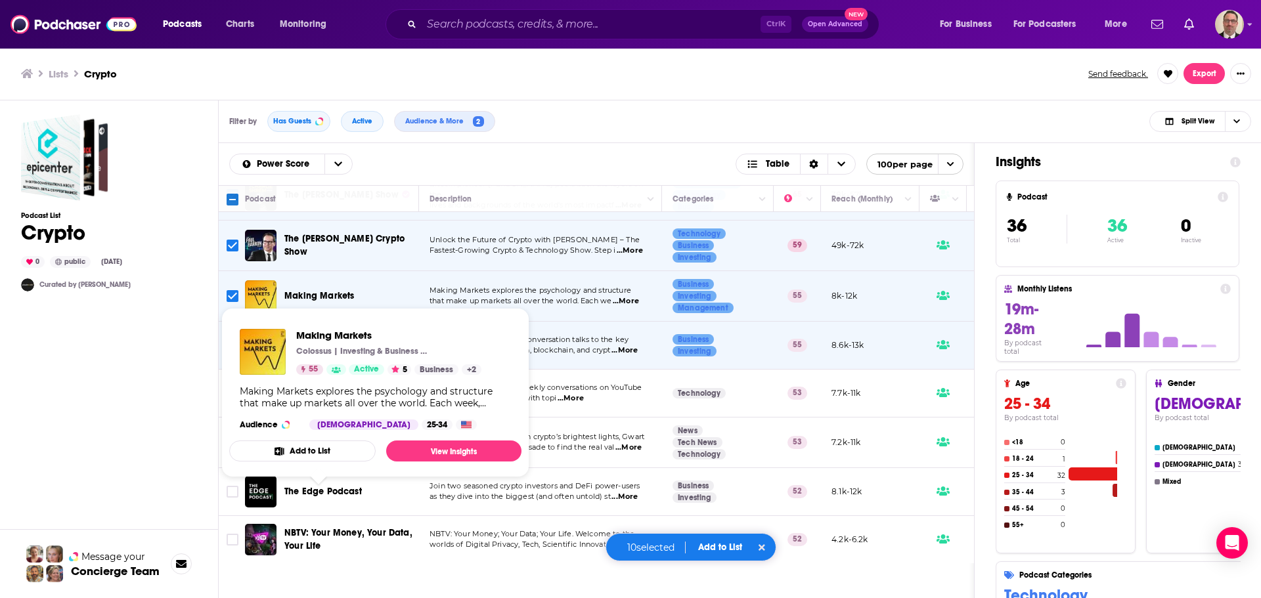
scroll to position [525, 0]
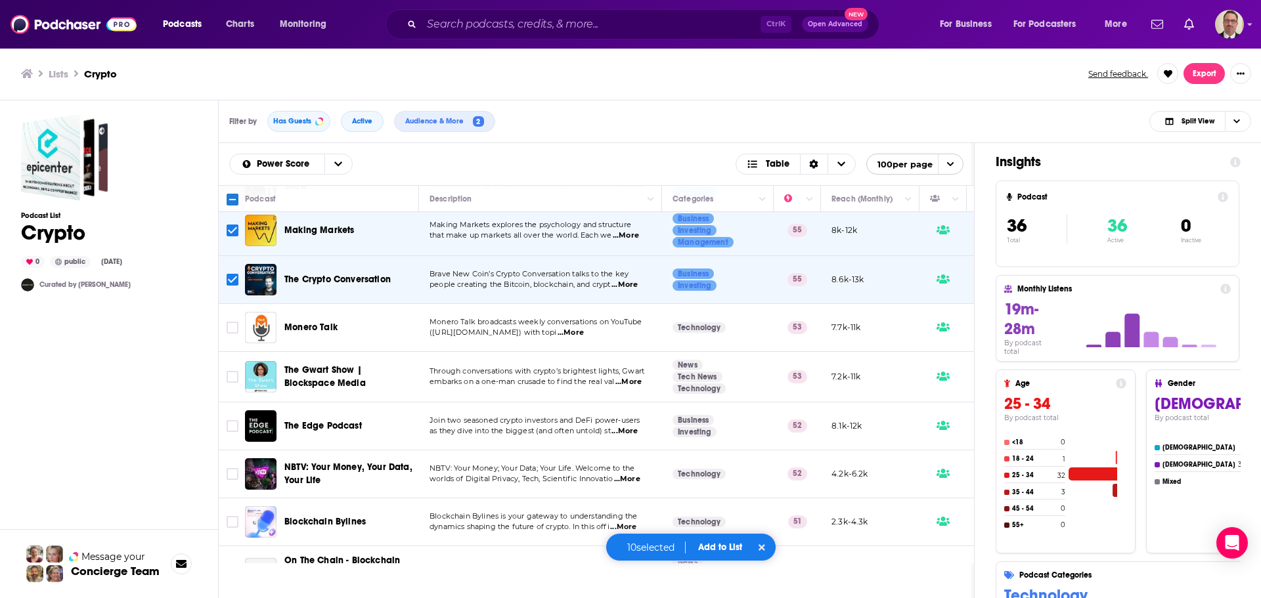
click at [584, 332] on span "...More" at bounding box center [571, 333] width 26 height 11
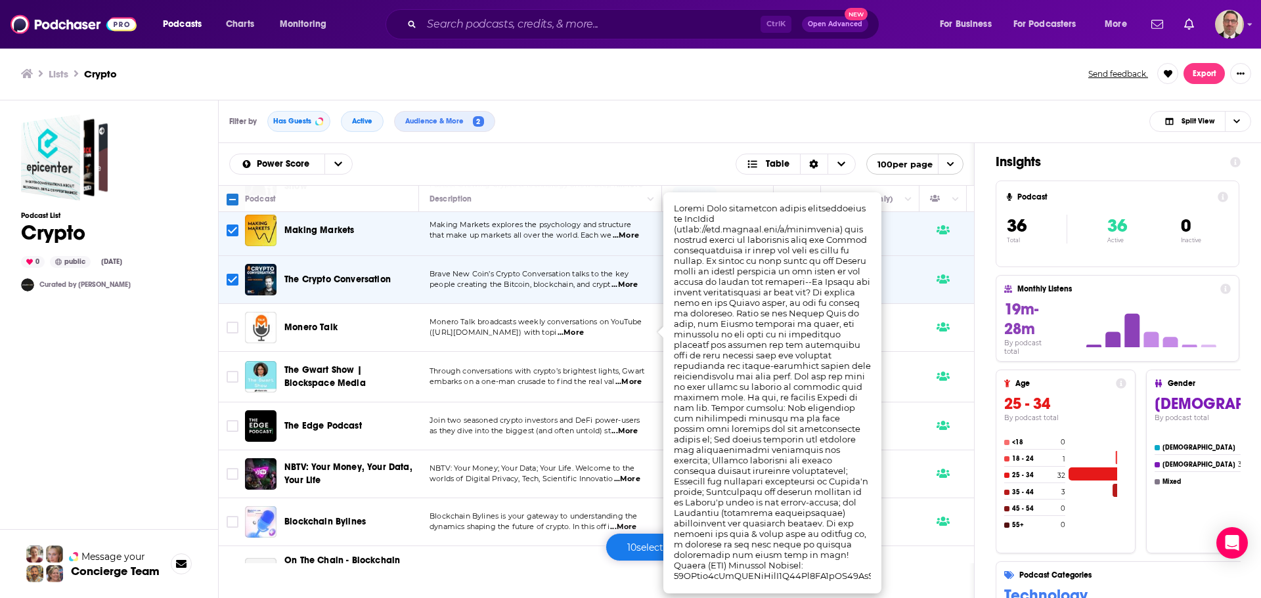
click at [548, 330] on span "(https://www.youtube.com/c/monerotalk) with topi" at bounding box center [493, 332] width 127 height 9
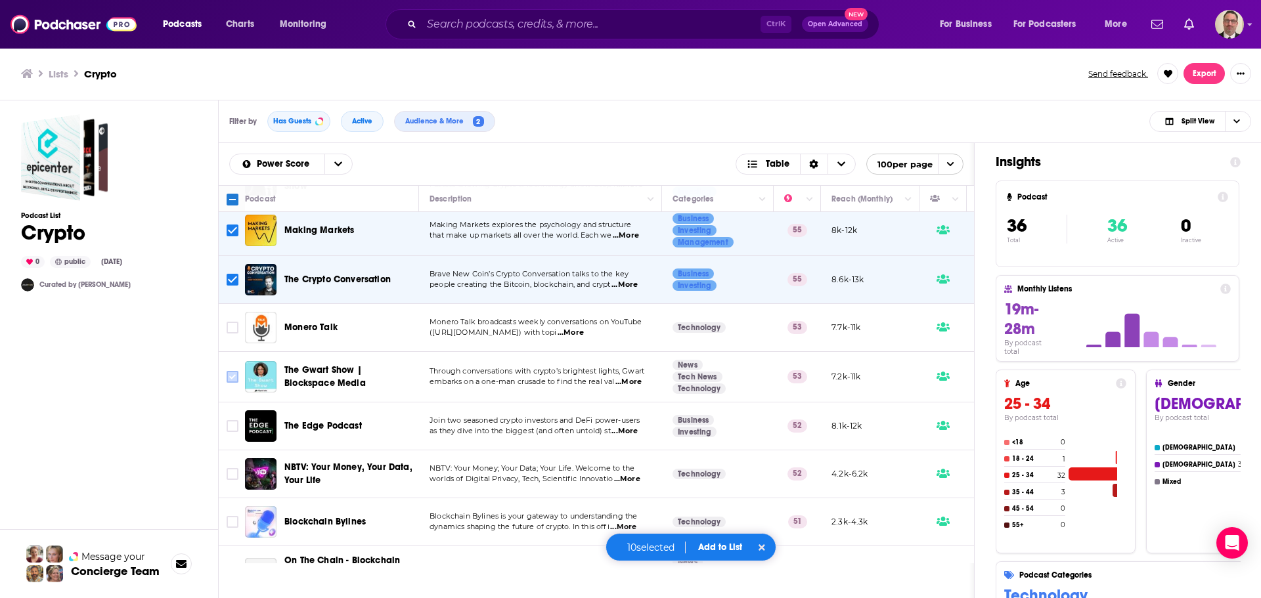
click at [236, 378] on input "Toggle select row" at bounding box center [233, 377] width 12 height 12
checkbox input "true"
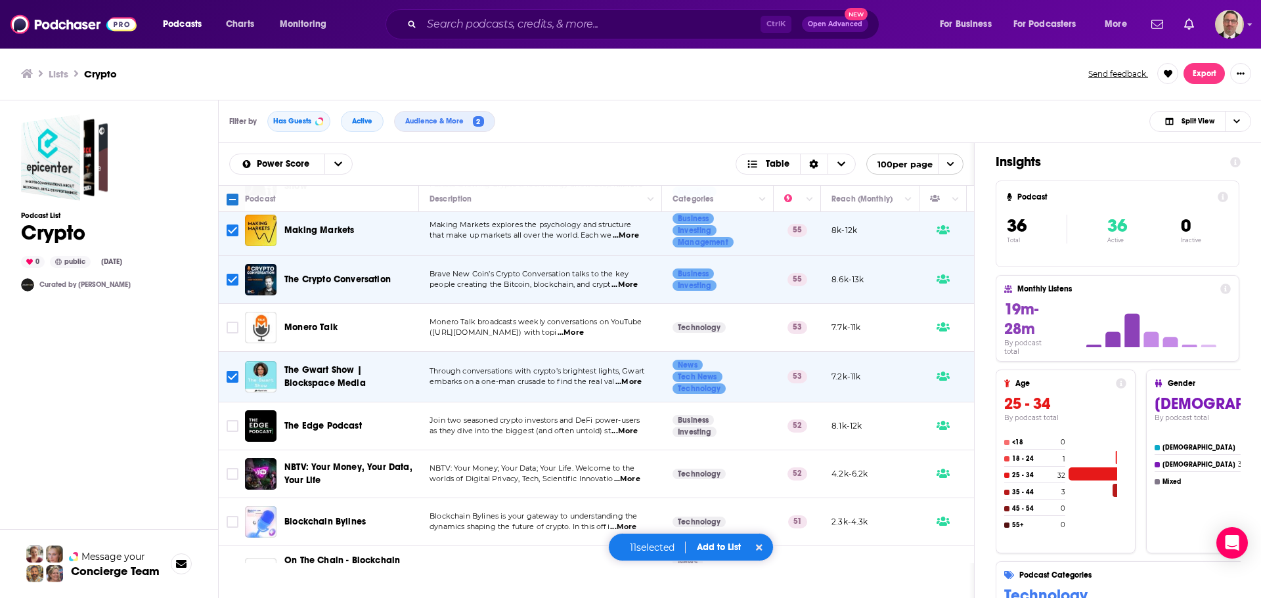
scroll to position [591, 0]
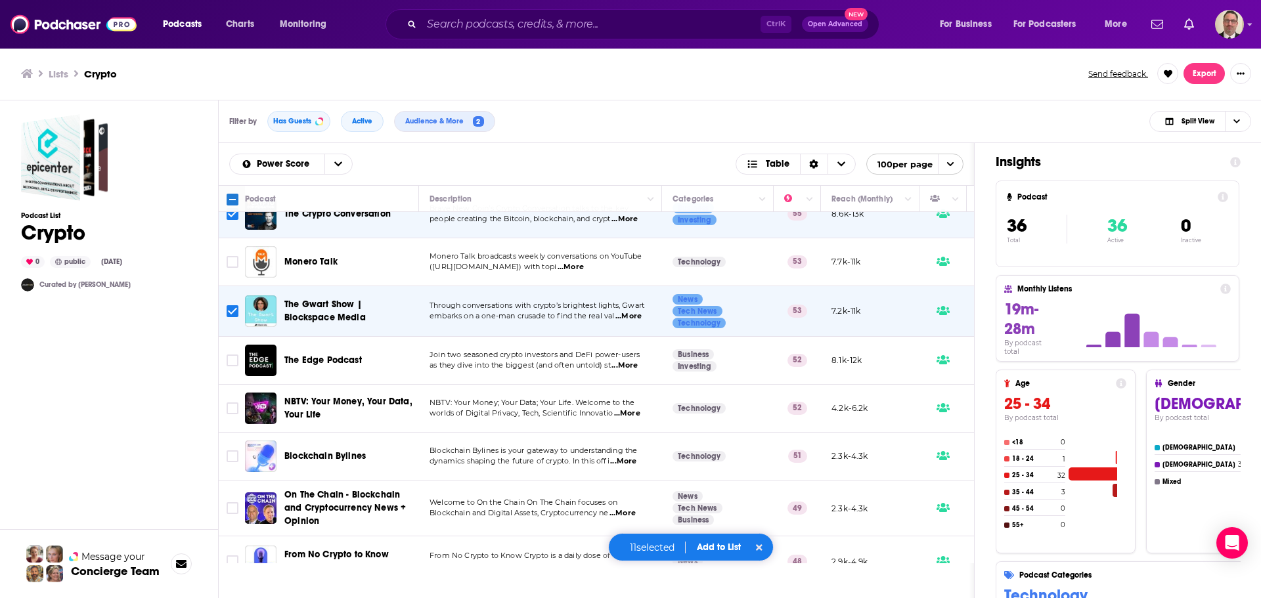
click at [623, 366] on span "...More" at bounding box center [624, 366] width 26 height 11
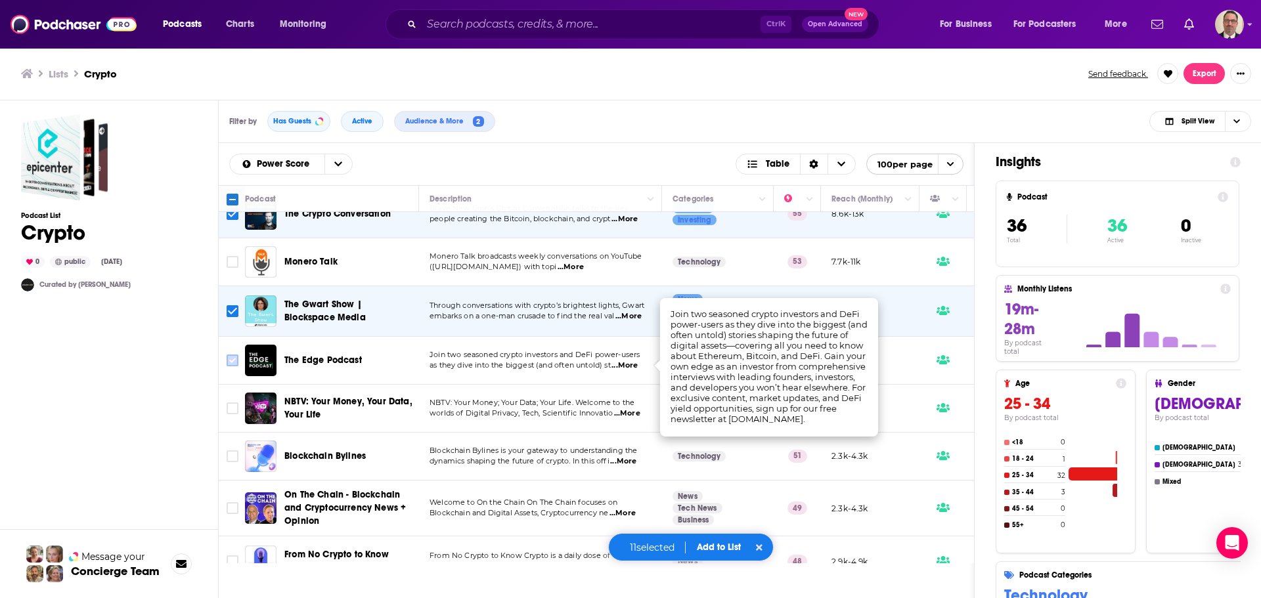
click at [233, 363] on input "Toggle select row" at bounding box center [233, 361] width 12 height 12
checkbox input "true"
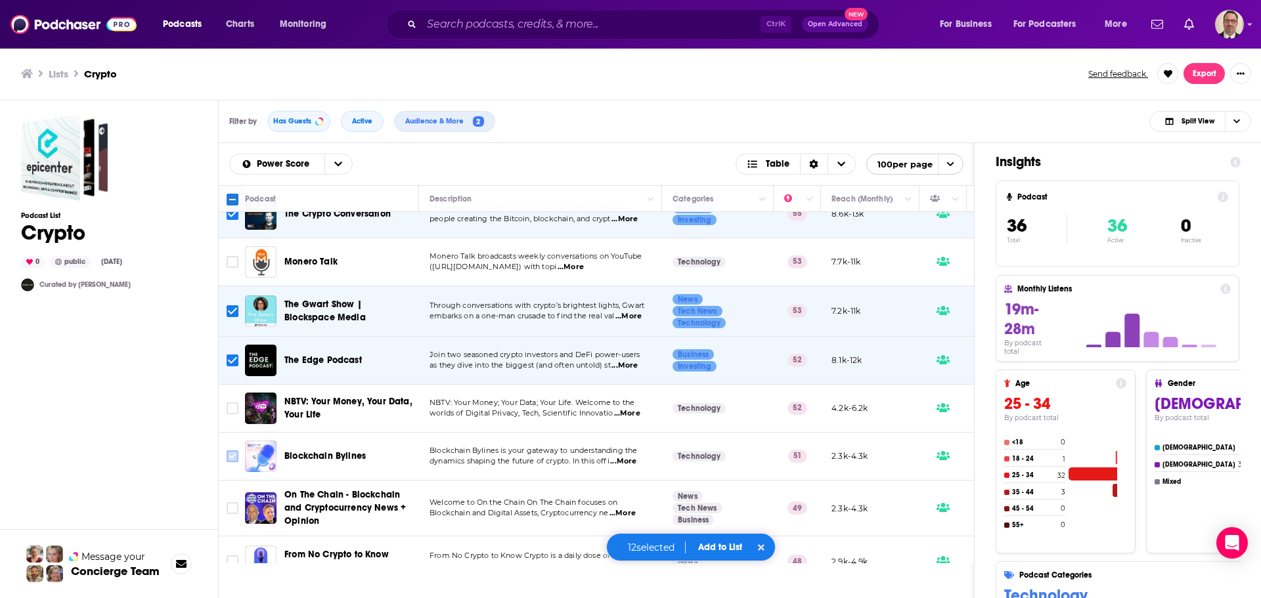
click at [229, 458] on input "Toggle select row" at bounding box center [233, 457] width 12 height 12
checkbox input "true"
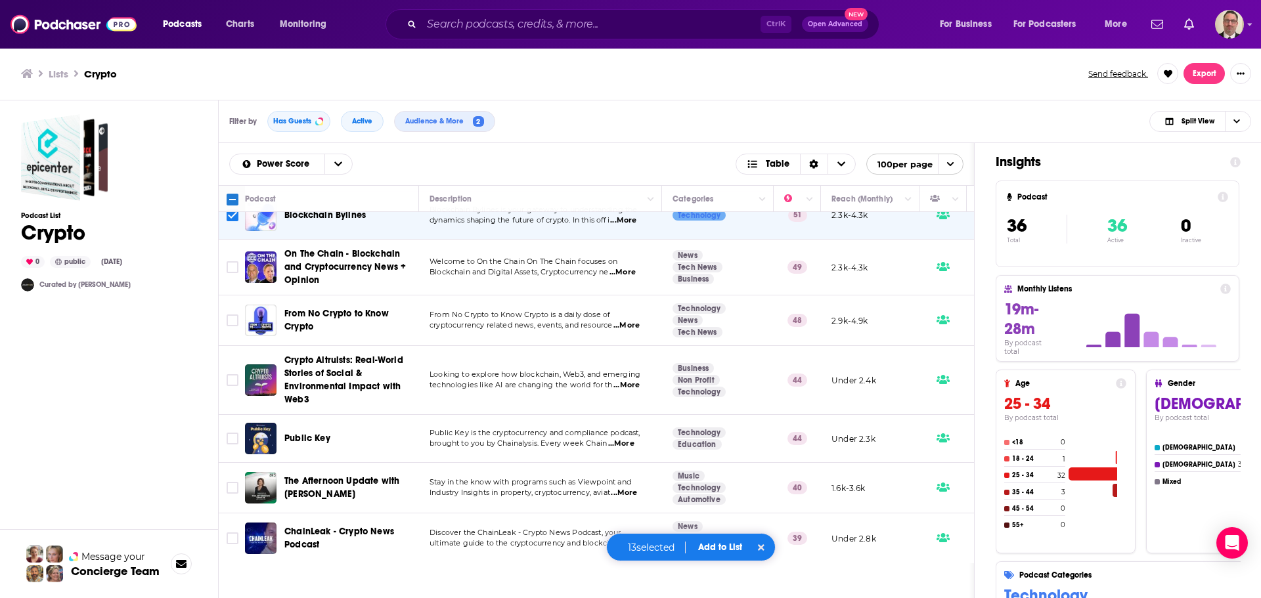
scroll to position [854, 0]
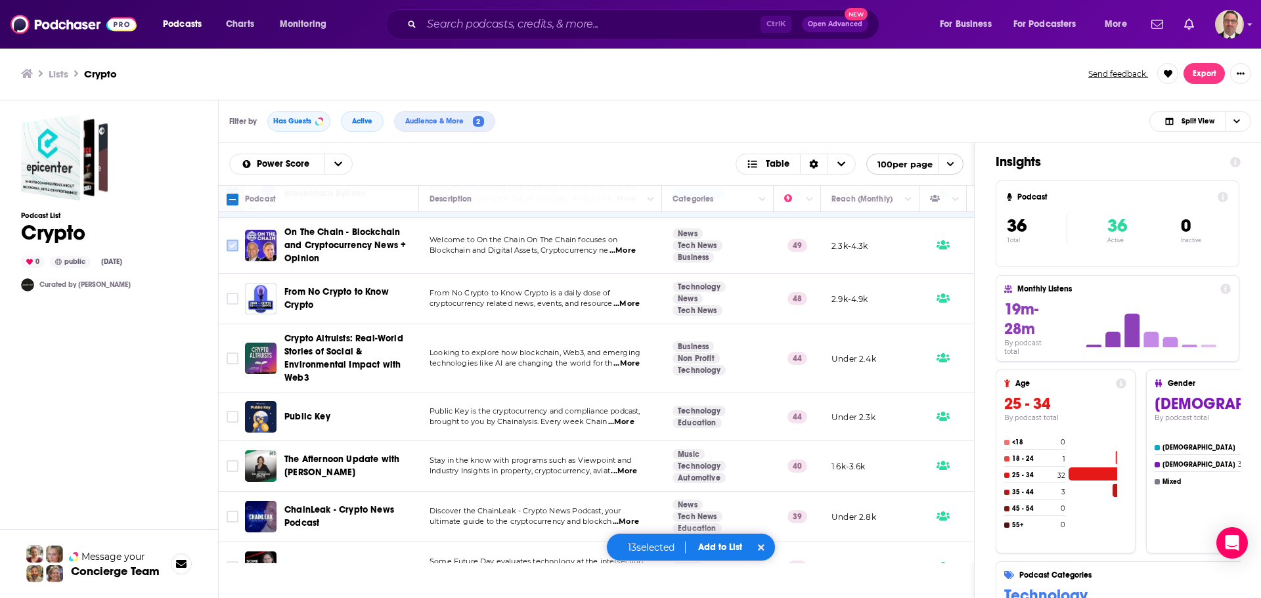
click at [229, 248] on input "Toggle select row" at bounding box center [233, 246] width 12 height 12
checkbox input "true"
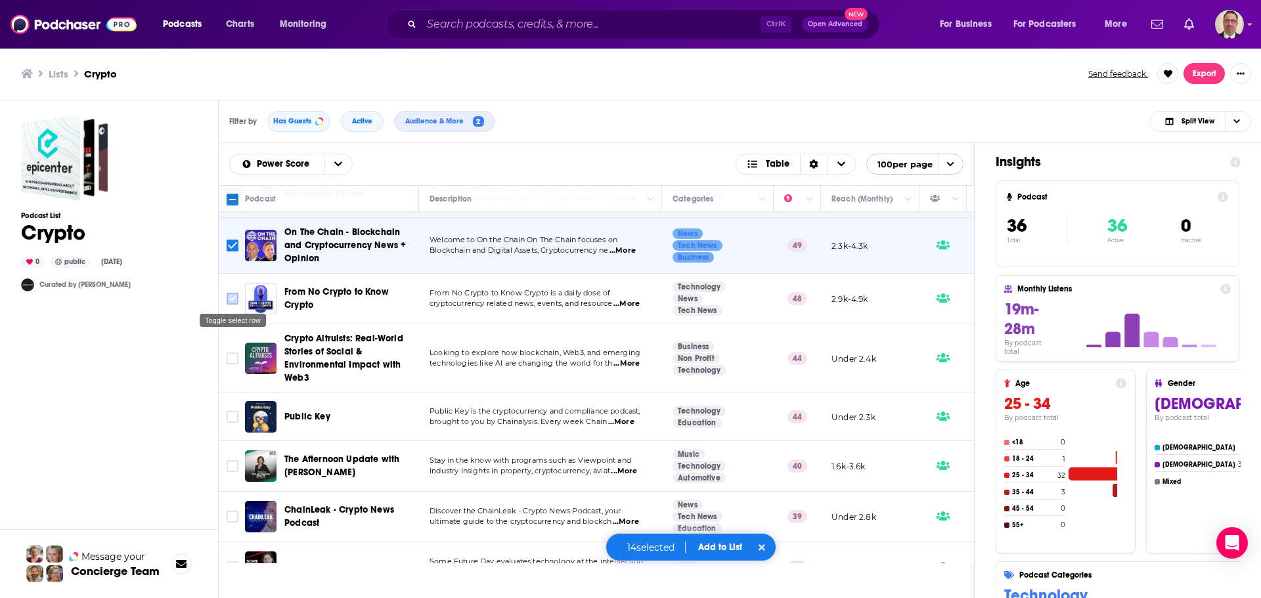
click at [234, 298] on input "Toggle select row" at bounding box center [233, 299] width 12 height 12
checkbox input "true"
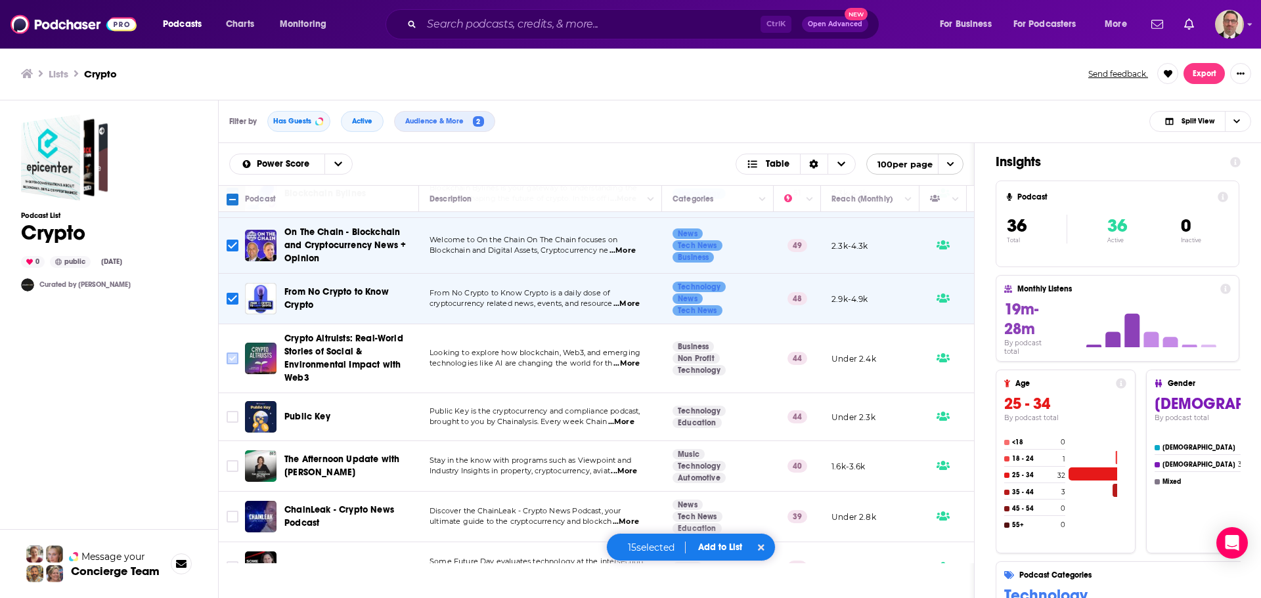
click at [229, 359] on input "Toggle select row" at bounding box center [233, 359] width 12 height 12
checkbox input "true"
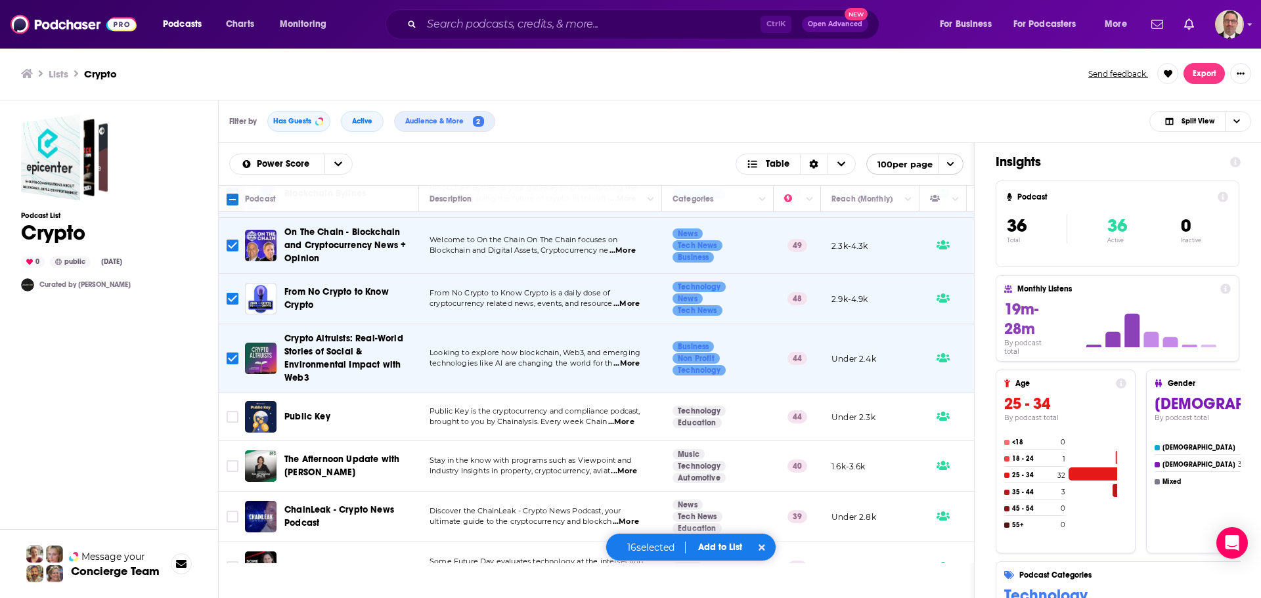
click at [621, 418] on span "...More" at bounding box center [621, 422] width 26 height 11
drag, startPoint x: 772, startPoint y: 278, endPoint x: 775, endPoint y: 310, distance: 31.7
click at [630, 422] on span "...More" at bounding box center [621, 422] width 26 height 11
click at [605, 414] on span "Public Key is the cryptocurrency and compliance podcast," at bounding box center [535, 411] width 211 height 9
click at [623, 426] on span "...More" at bounding box center [621, 422] width 26 height 11
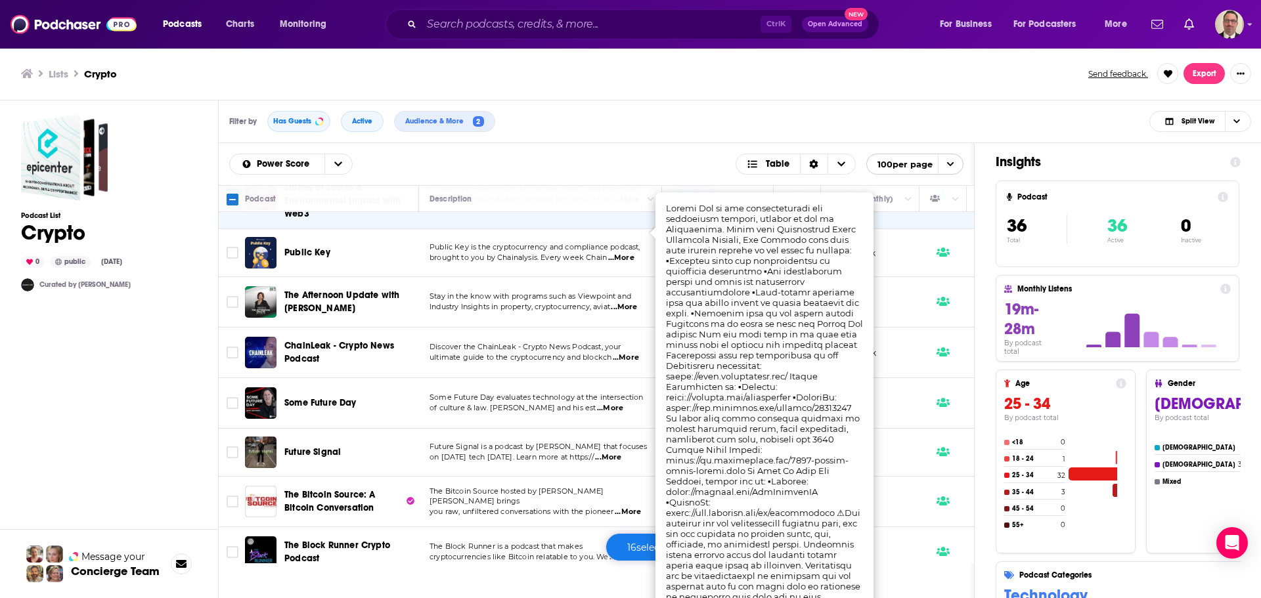
scroll to position [985, 0]
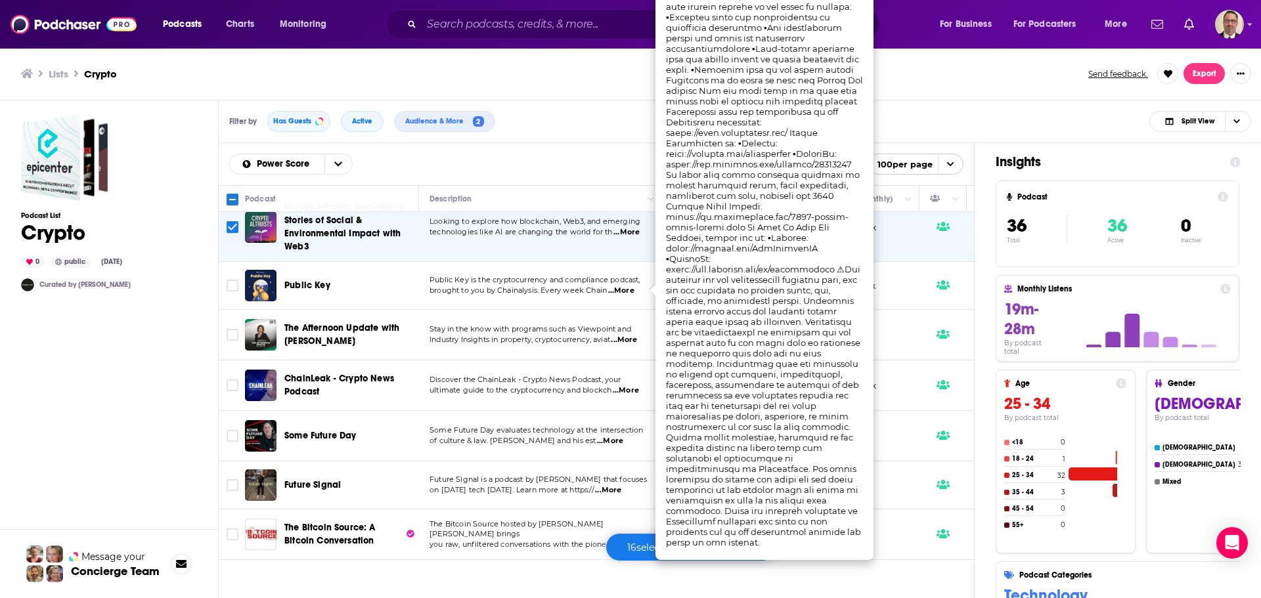
click at [458, 294] on span "brought to you by Chainalysis. Every week Chain" at bounding box center [518, 290] width 177 height 9
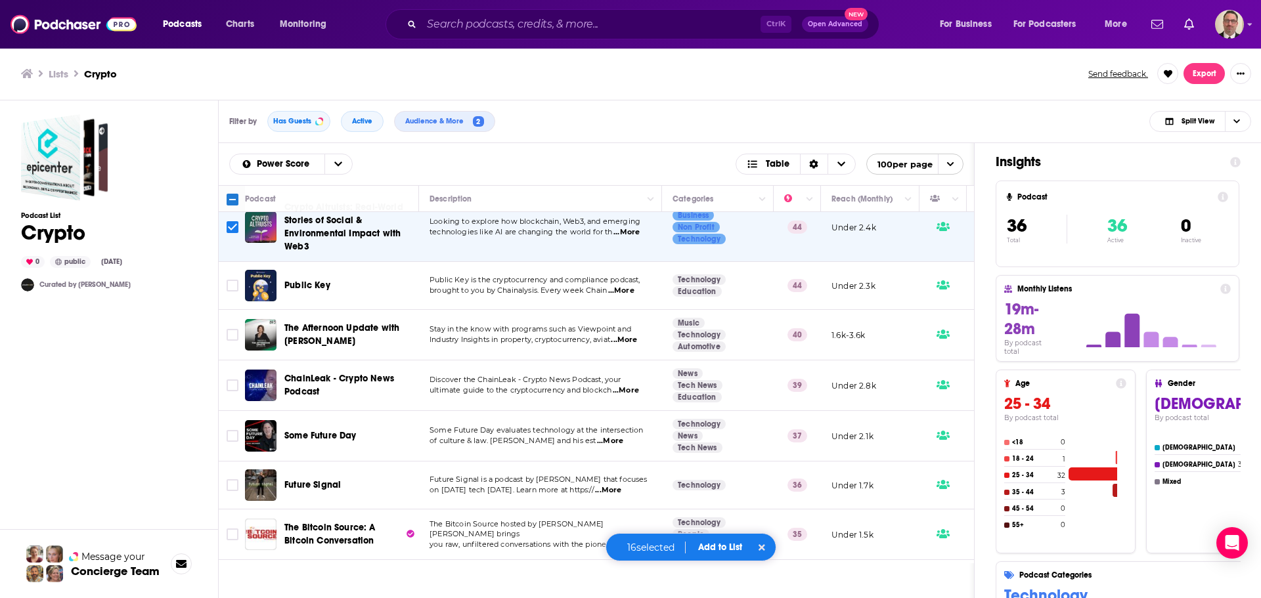
click at [629, 337] on span "...More" at bounding box center [624, 340] width 26 height 11
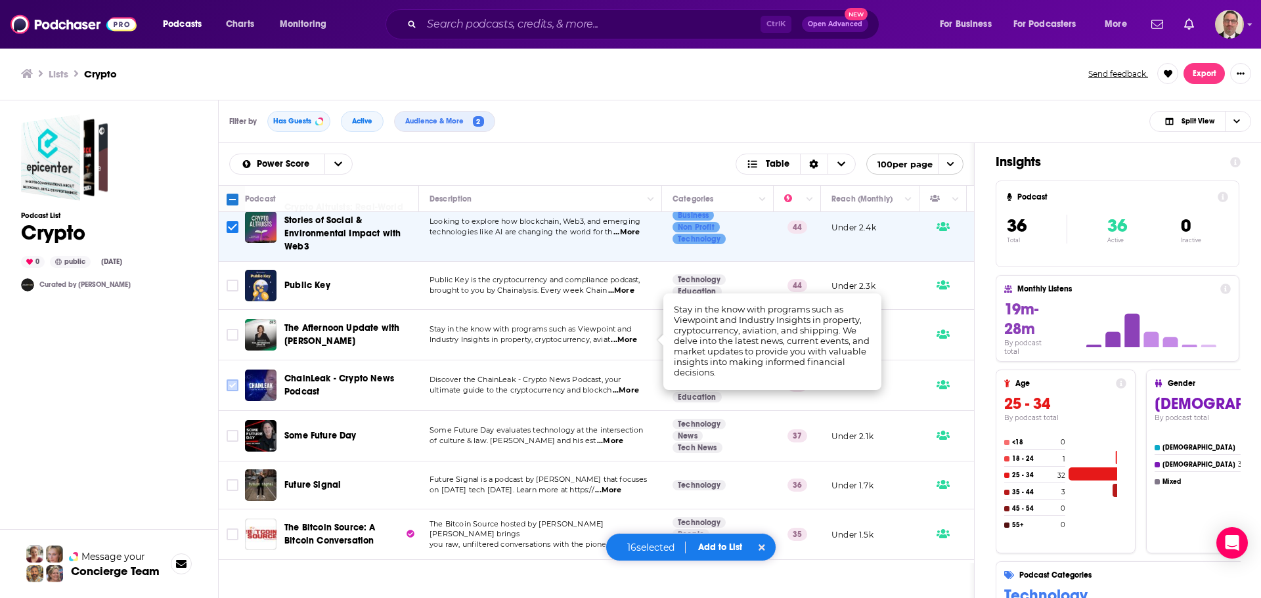
click at [231, 384] on input "Toggle select row" at bounding box center [233, 386] width 12 height 12
checkbox input "true"
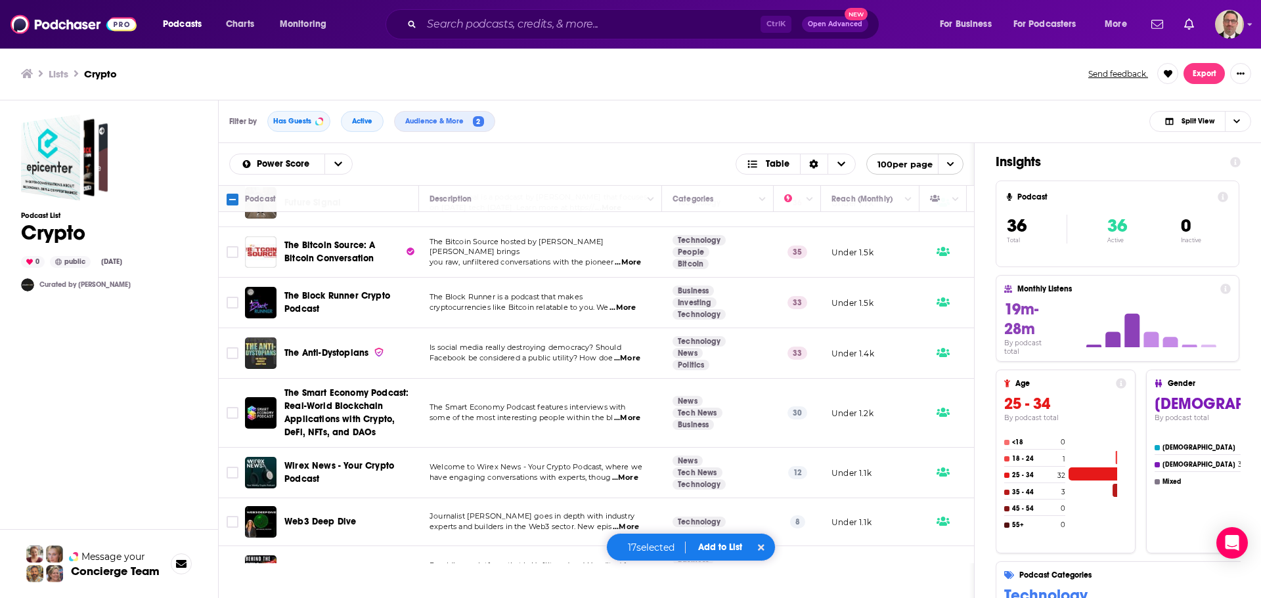
scroll to position [919, 0]
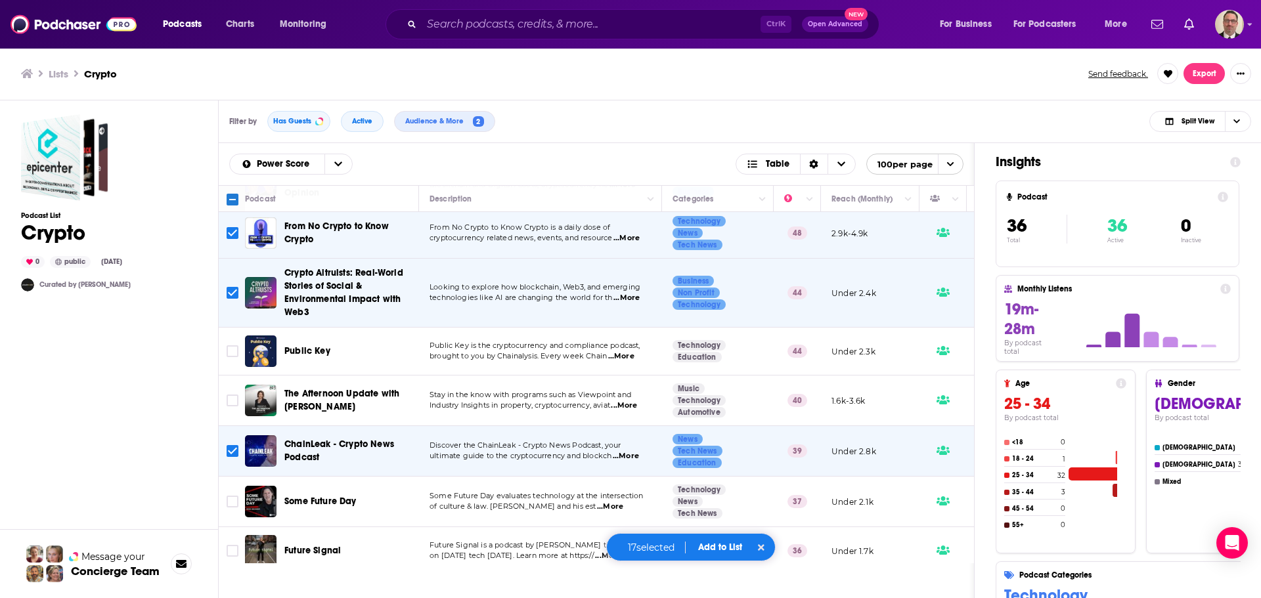
click at [727, 548] on button "Add to List" at bounding box center [720, 547] width 65 height 11
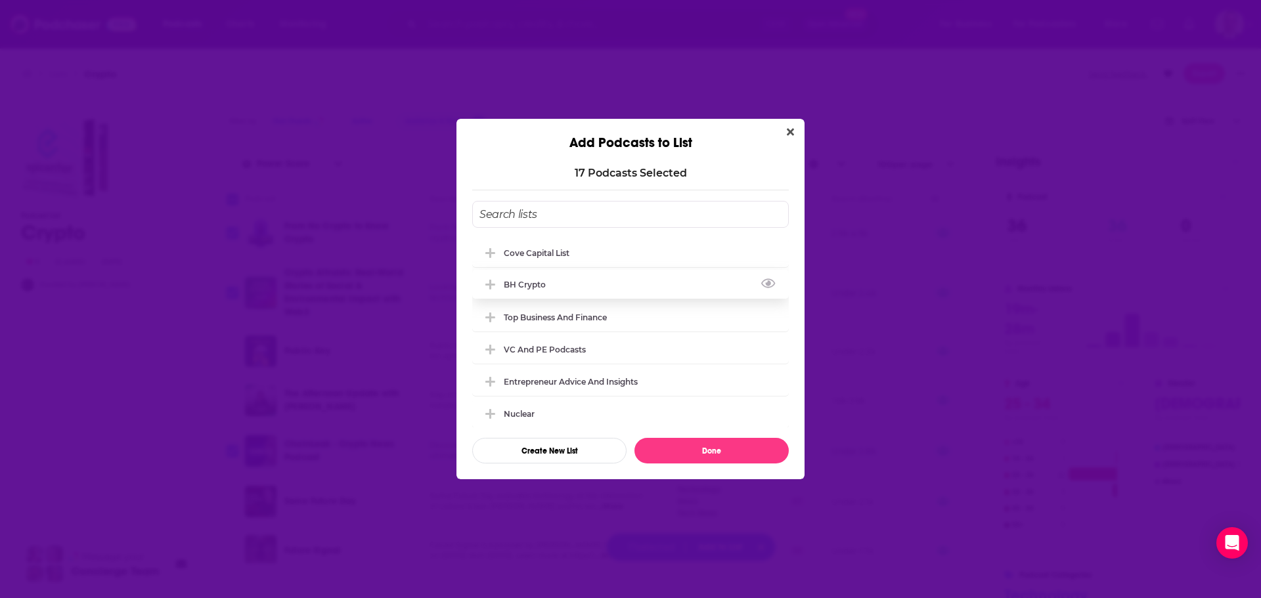
click at [491, 282] on icon "Add Podcast To List" at bounding box center [490, 285] width 10 height 10
click at [710, 449] on button "Done" at bounding box center [711, 451] width 154 height 26
checkbox input "false"
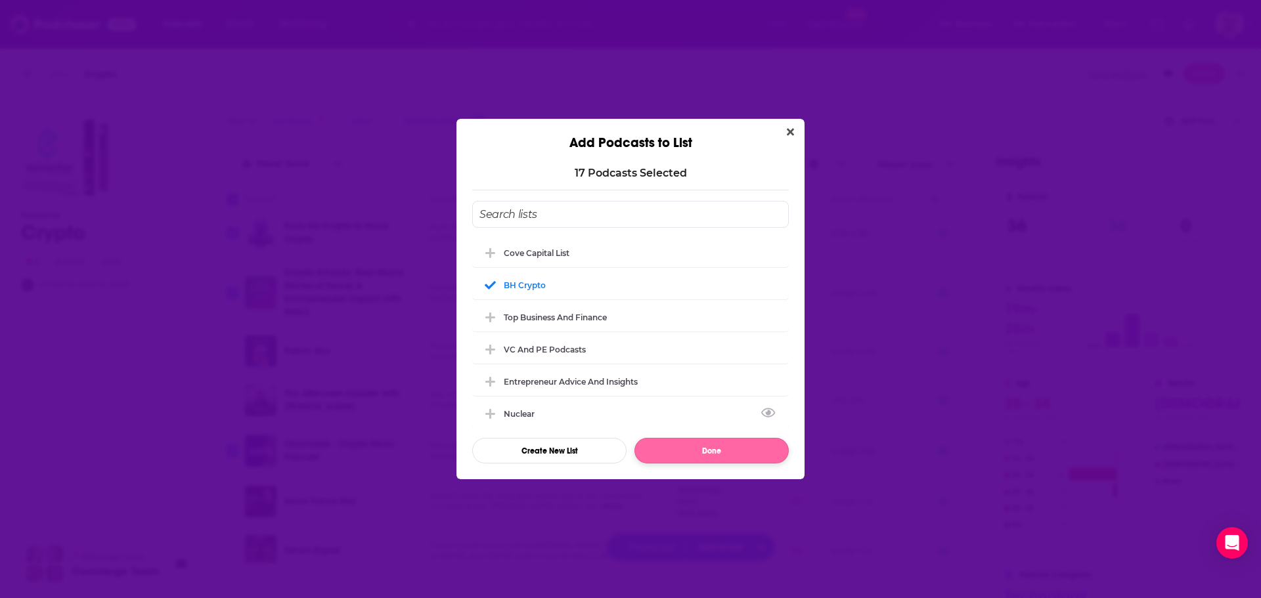
checkbox input "false"
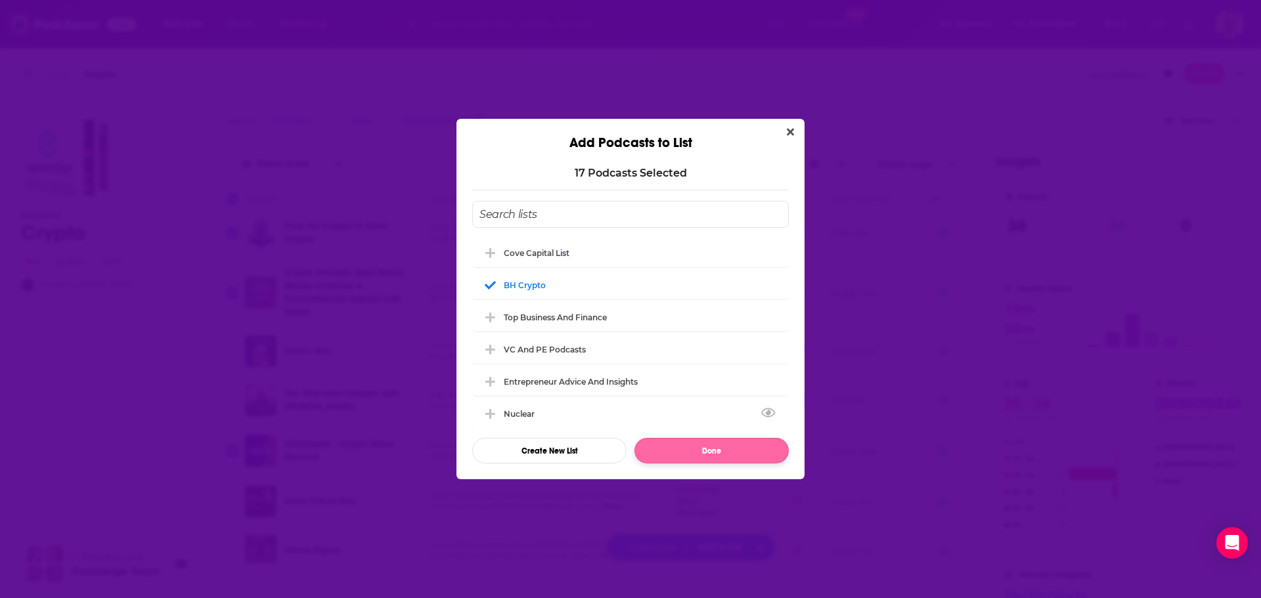
checkbox input "false"
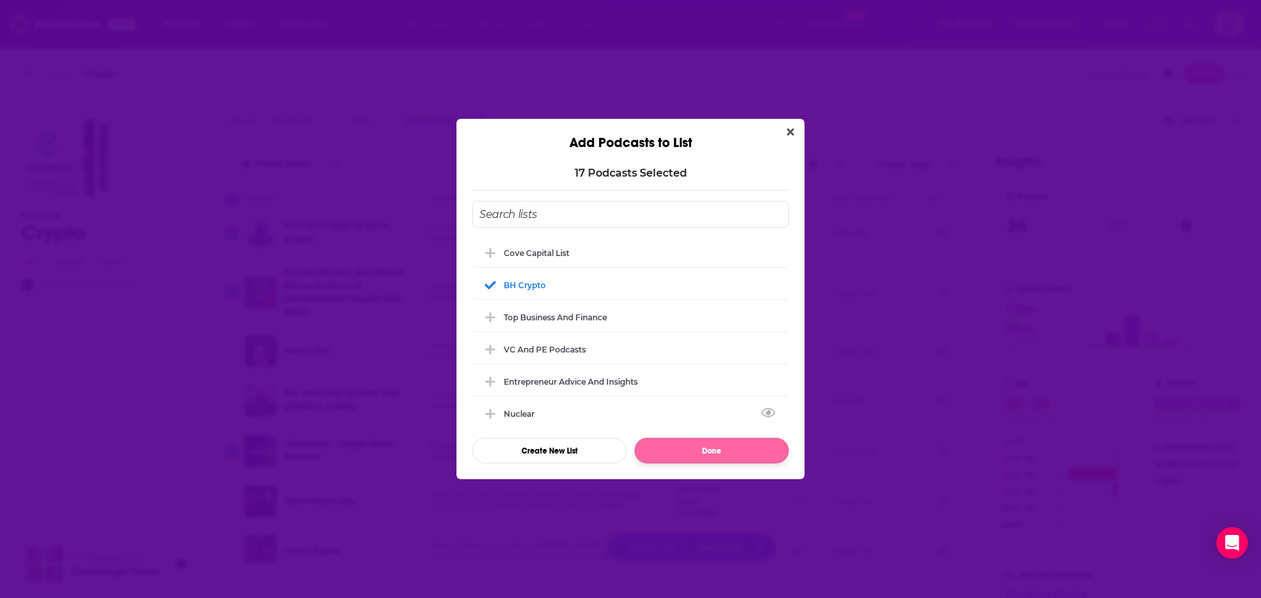
checkbox input "false"
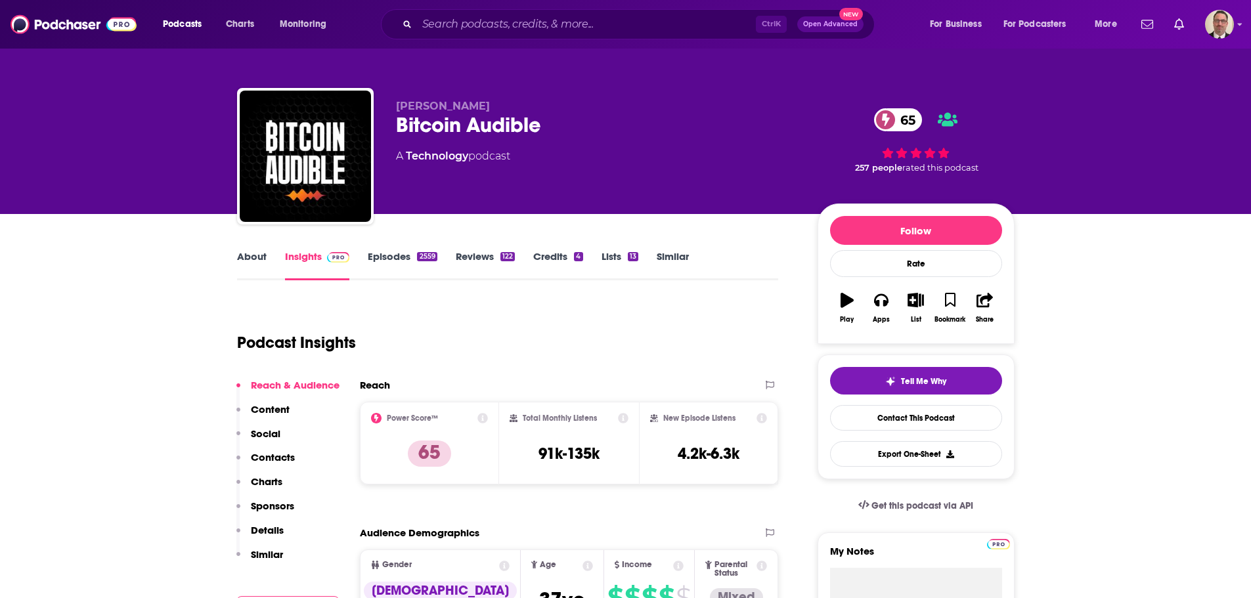
click at [382, 260] on link "Episodes 2559" at bounding box center [402, 265] width 69 height 30
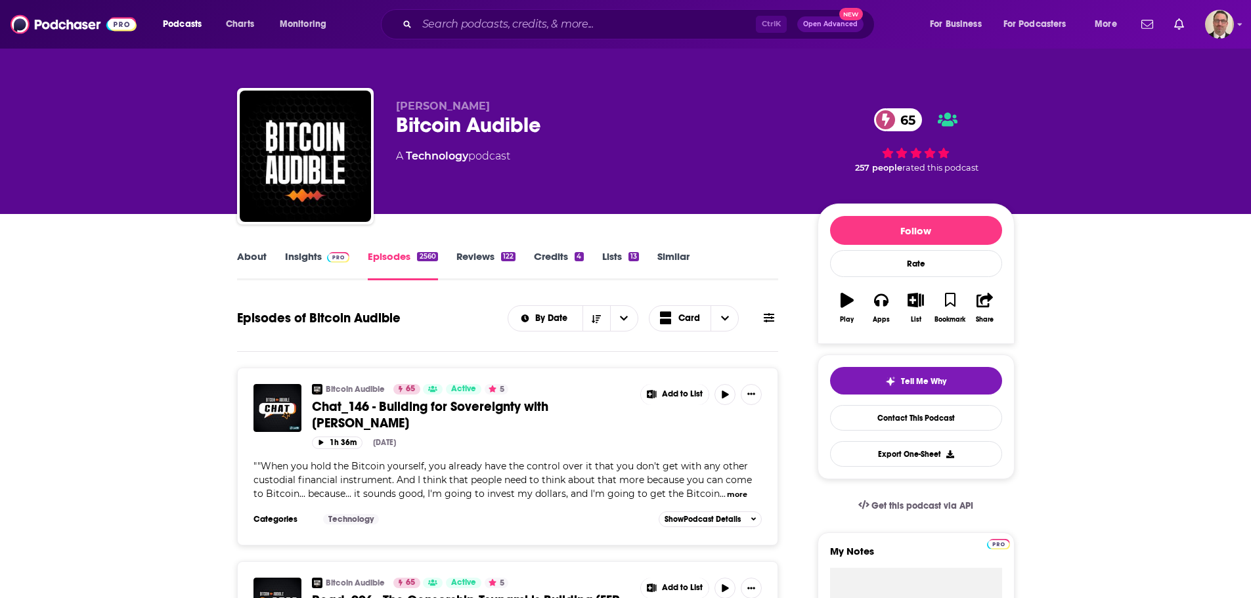
click at [255, 259] on link "About" at bounding box center [252, 265] width 30 height 30
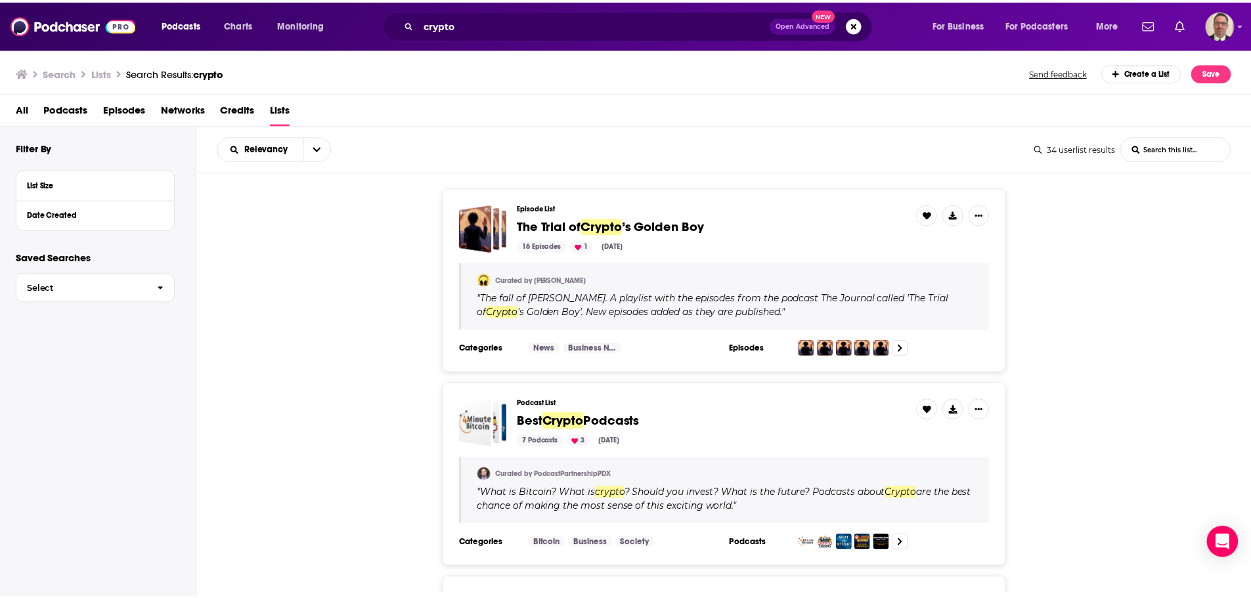
scroll to position [657, 0]
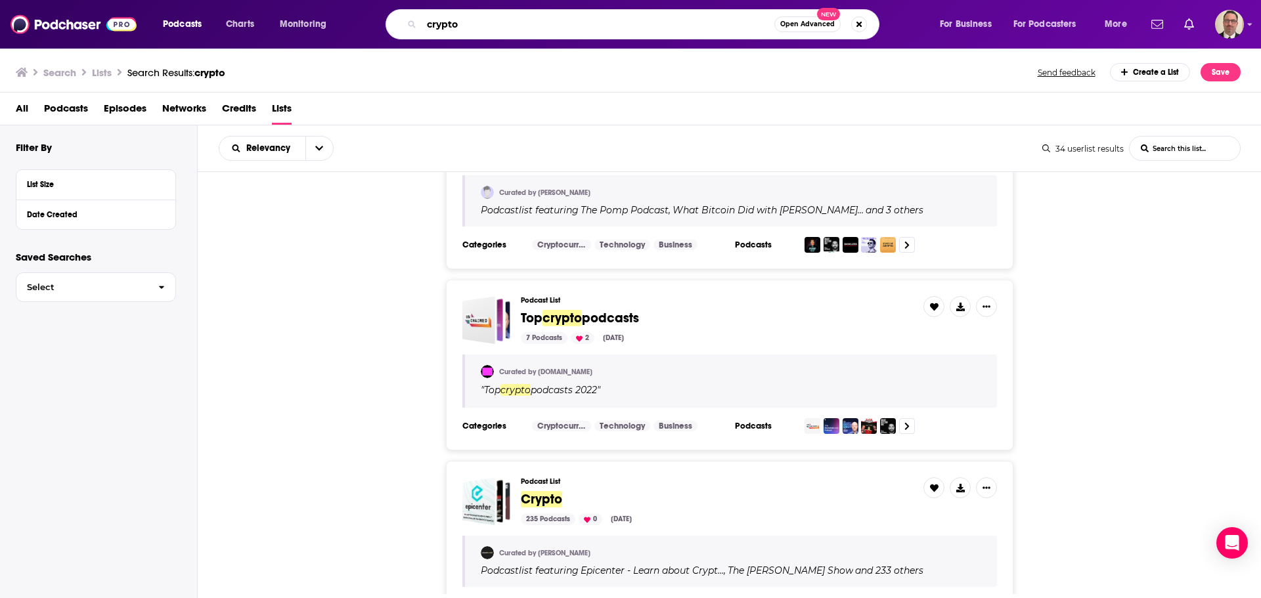
click at [609, 20] on input "crypto" at bounding box center [598, 24] width 353 height 21
drag, startPoint x: 518, startPoint y: 29, endPoint x: 382, endPoint y: 28, distance: 136.6
click at [382, 28] on div "crypto Open Advanced New" at bounding box center [645, 24] width 562 height 30
click at [484, 22] on input "crypto" at bounding box center [598, 24] width 353 height 21
drag, startPoint x: 484, startPoint y: 22, endPoint x: 363, endPoint y: 27, distance: 121.6
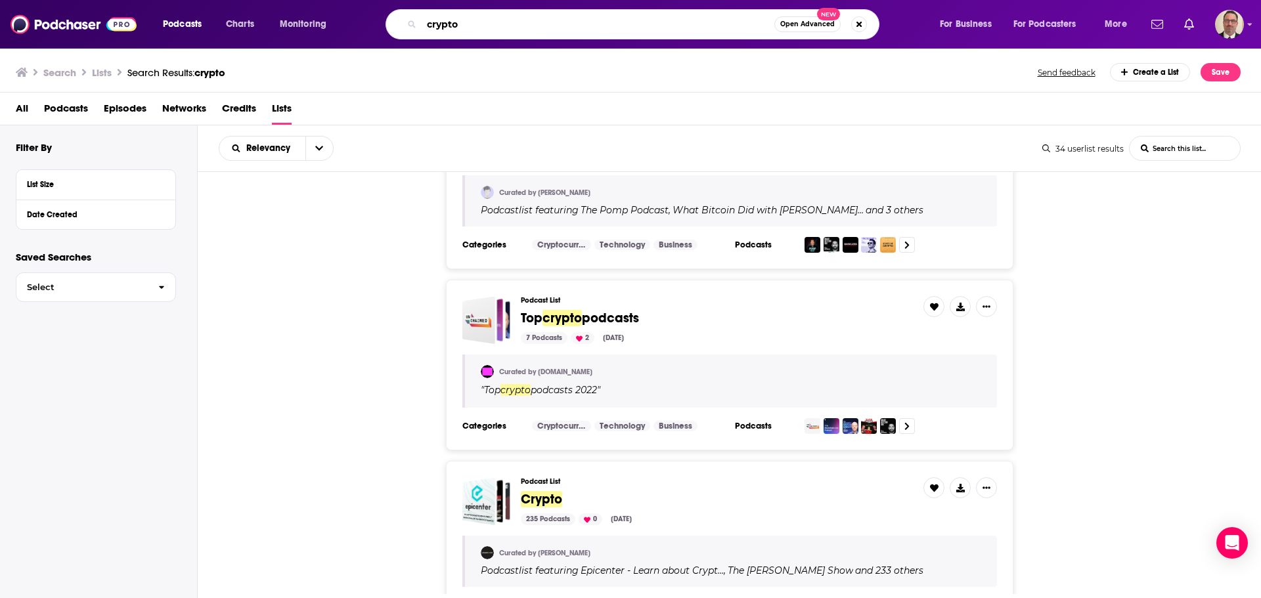
click at [363, 27] on div "Podcasts Charts Monitoring crypto Open Advanced New For Business For Podcasters…" at bounding box center [647, 24] width 986 height 30
paste input "Veronika Kapustina"
type input ""Veronika Kapustina""
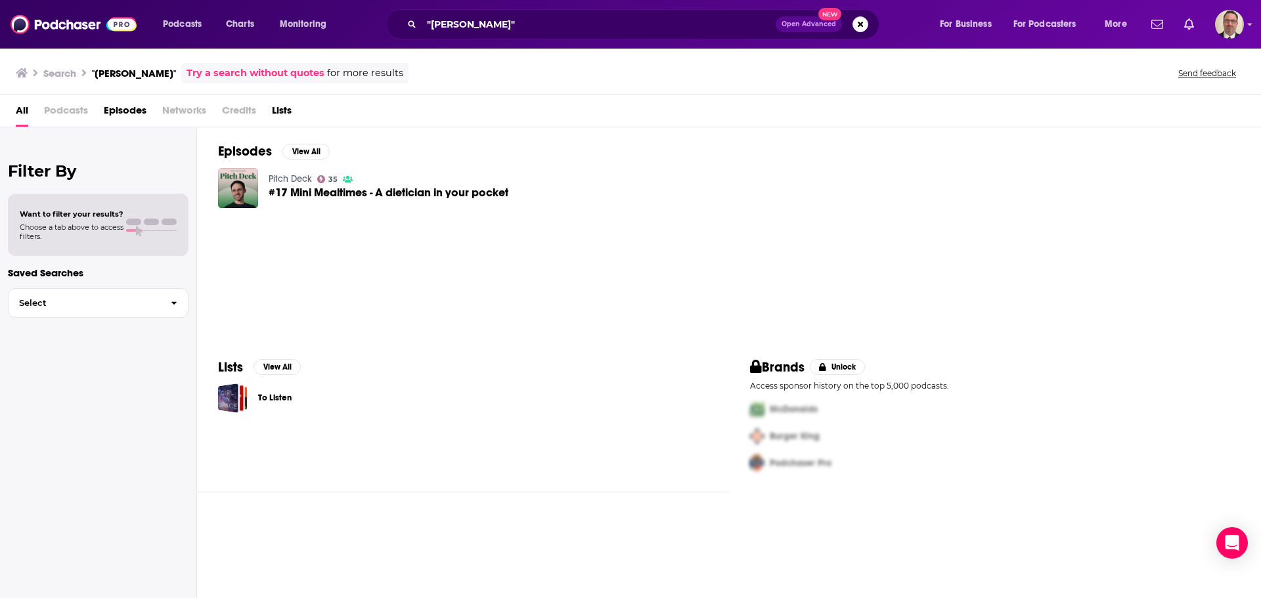
click at [384, 194] on span "#17 Mini Mealtimes - A dietician in your pocket" at bounding box center [389, 192] width 240 height 11
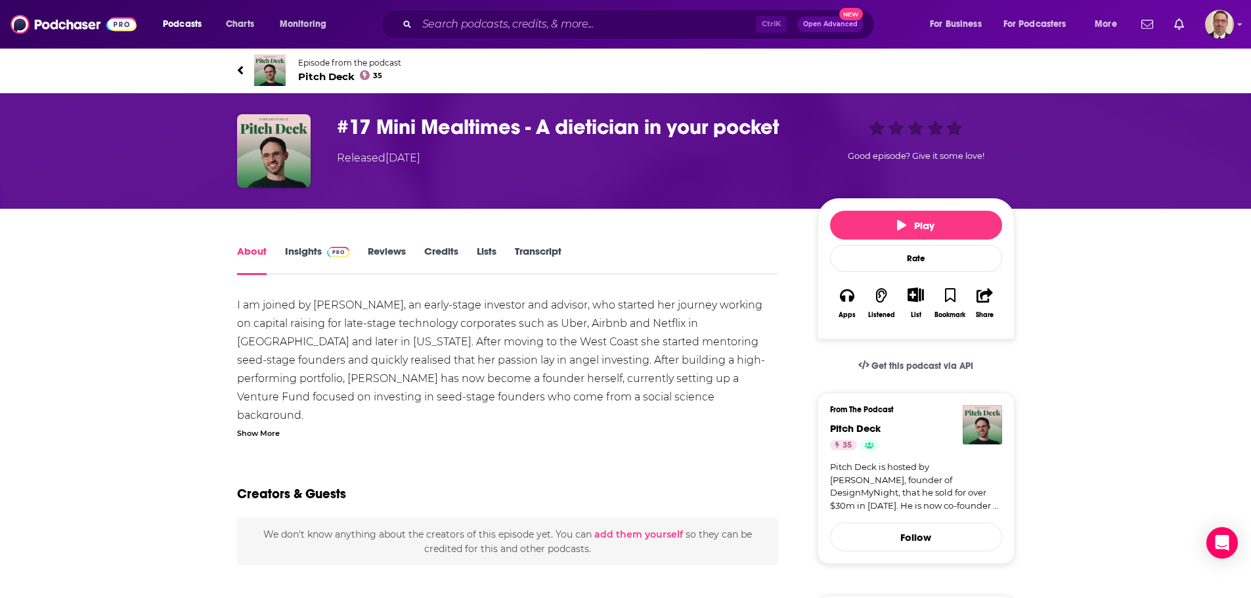
click at [444, 252] on link "Credits" at bounding box center [441, 260] width 34 height 30
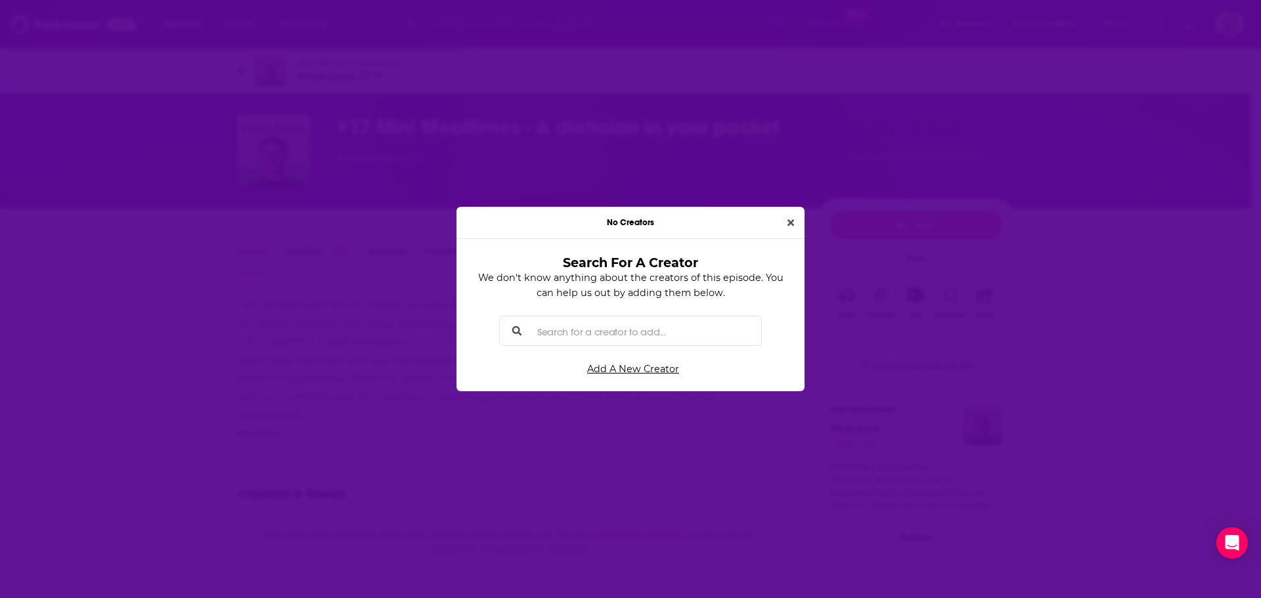
click at [616, 330] on input "Search for a creator to add..." at bounding box center [641, 332] width 219 height 30
paste input "Veronika Kapustina"
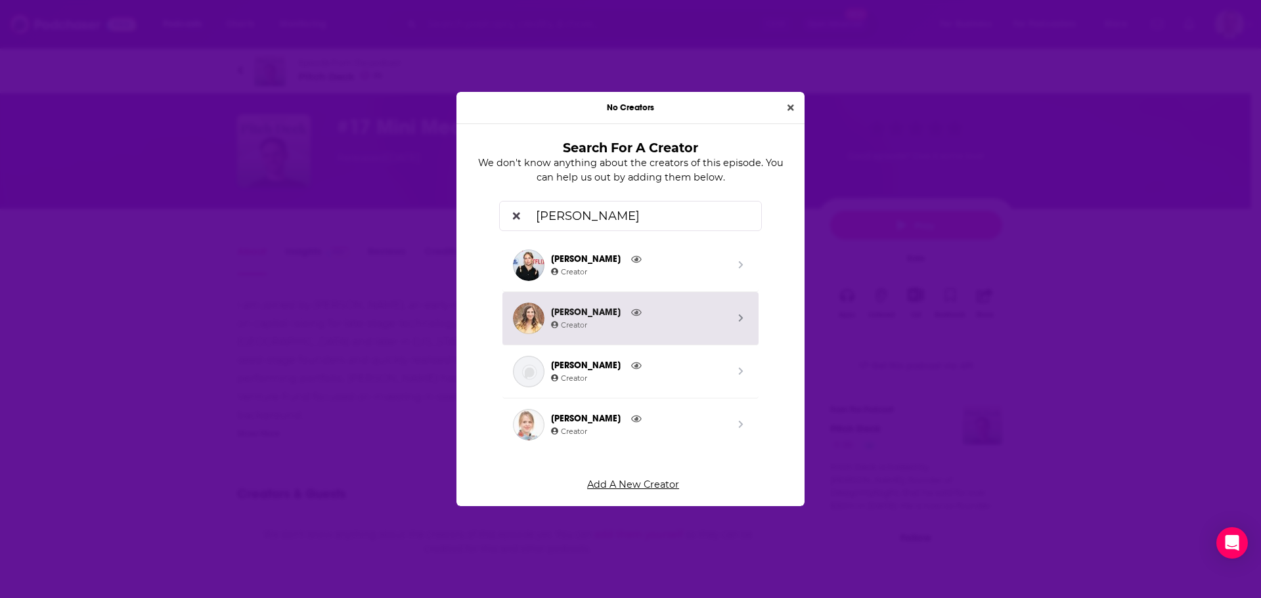
type input "Veronika Kapustina"
click at [788, 116] on div "No Creators Search For A Creator We don't know anything about the creators of t…" at bounding box center [630, 299] width 1261 height 598
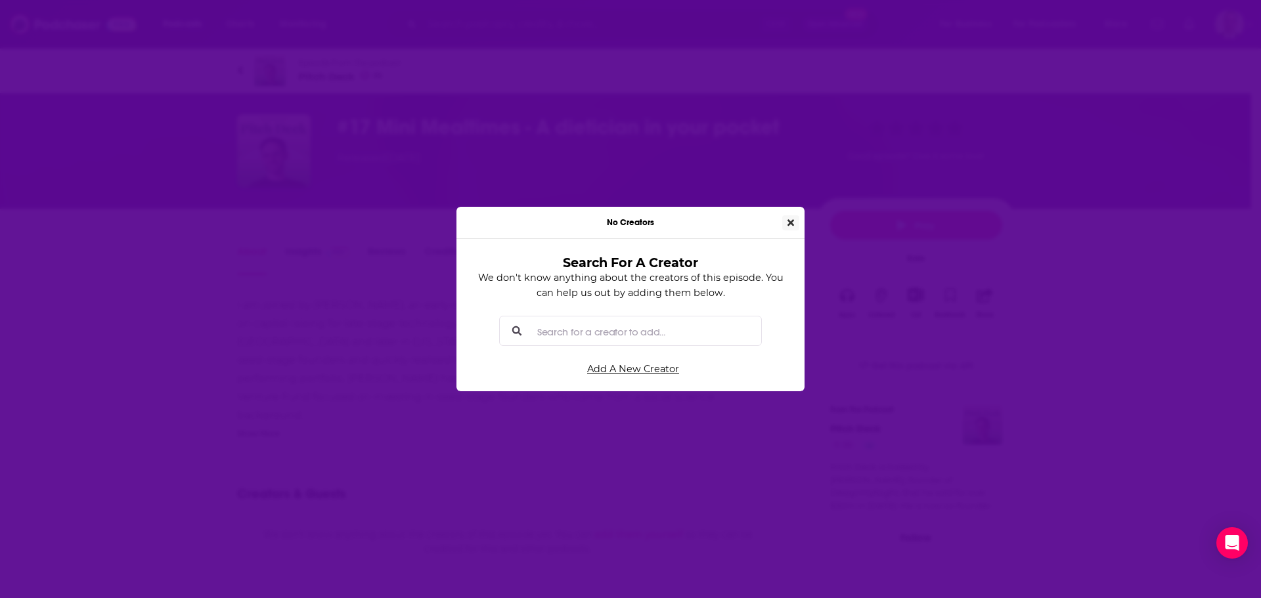
click at [789, 221] on icon "Close" at bounding box center [790, 222] width 7 height 7
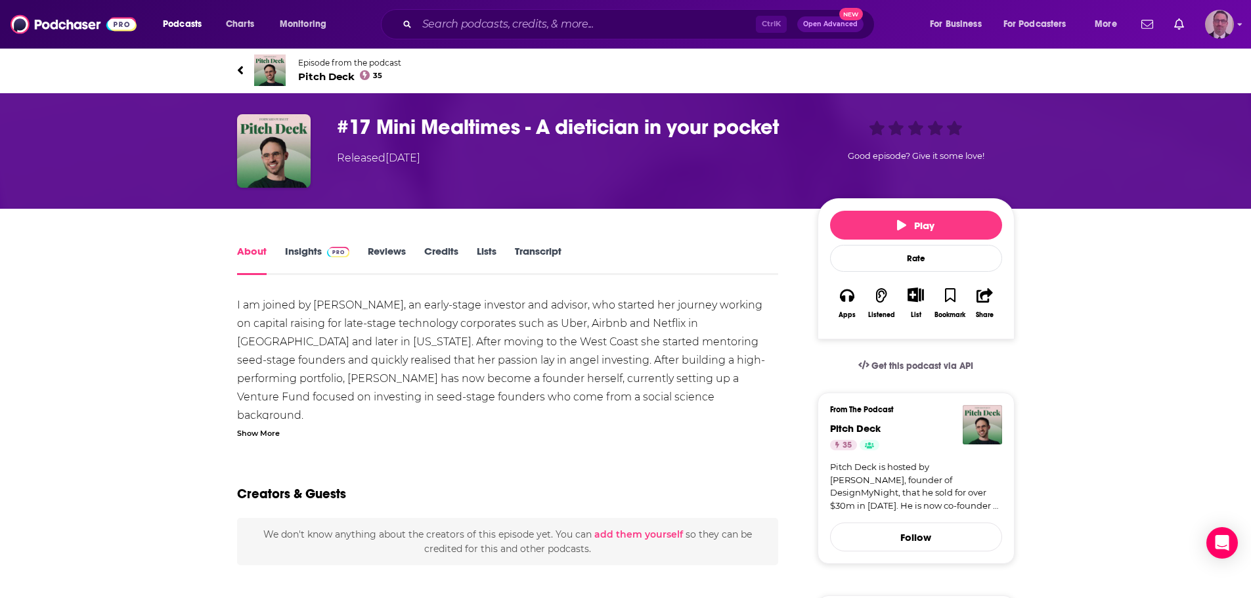
click at [1208, 29] on img "Logged in as PercPodcast" at bounding box center [1219, 24] width 29 height 29
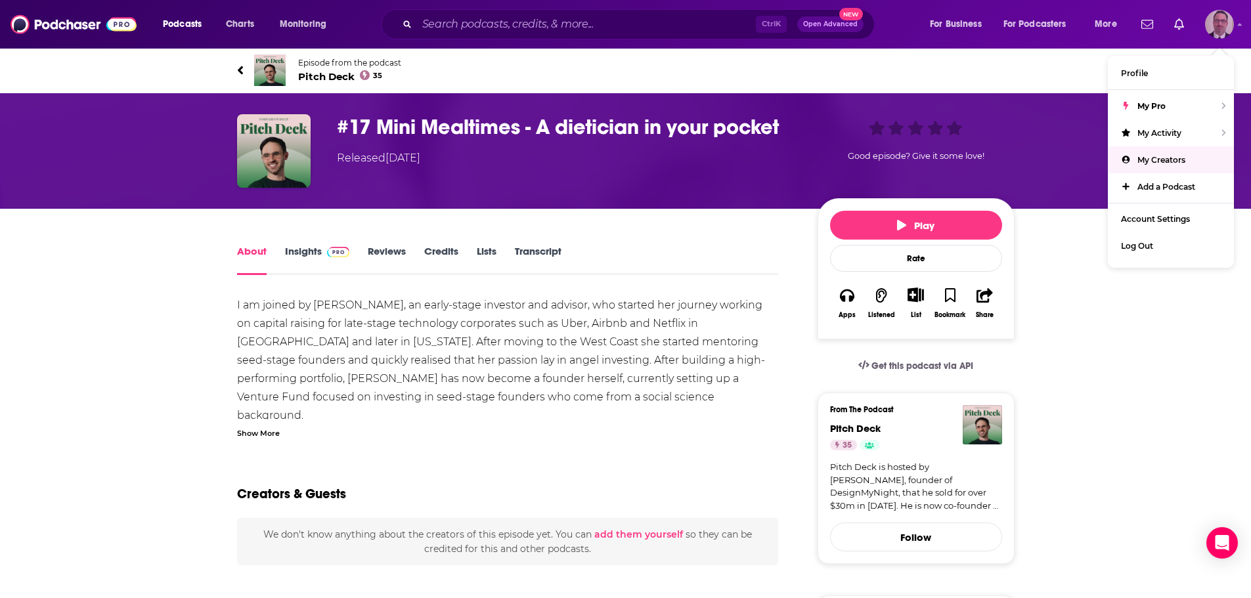
click at [1148, 157] on span "My Creators" at bounding box center [1161, 160] width 48 height 10
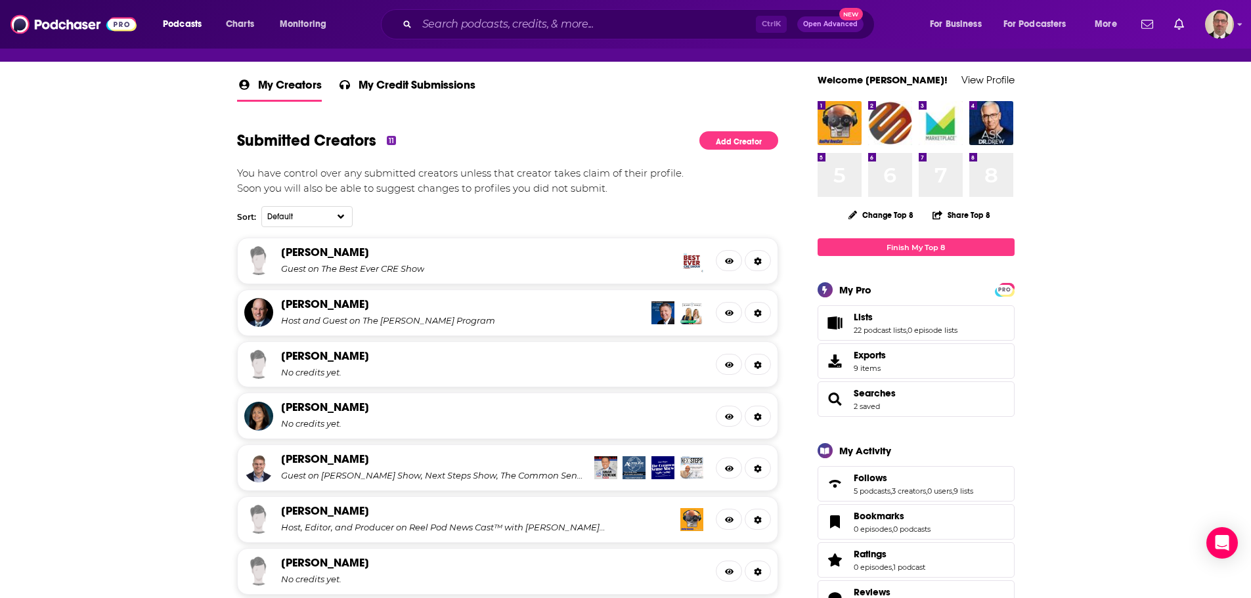
scroll to position [197, 0]
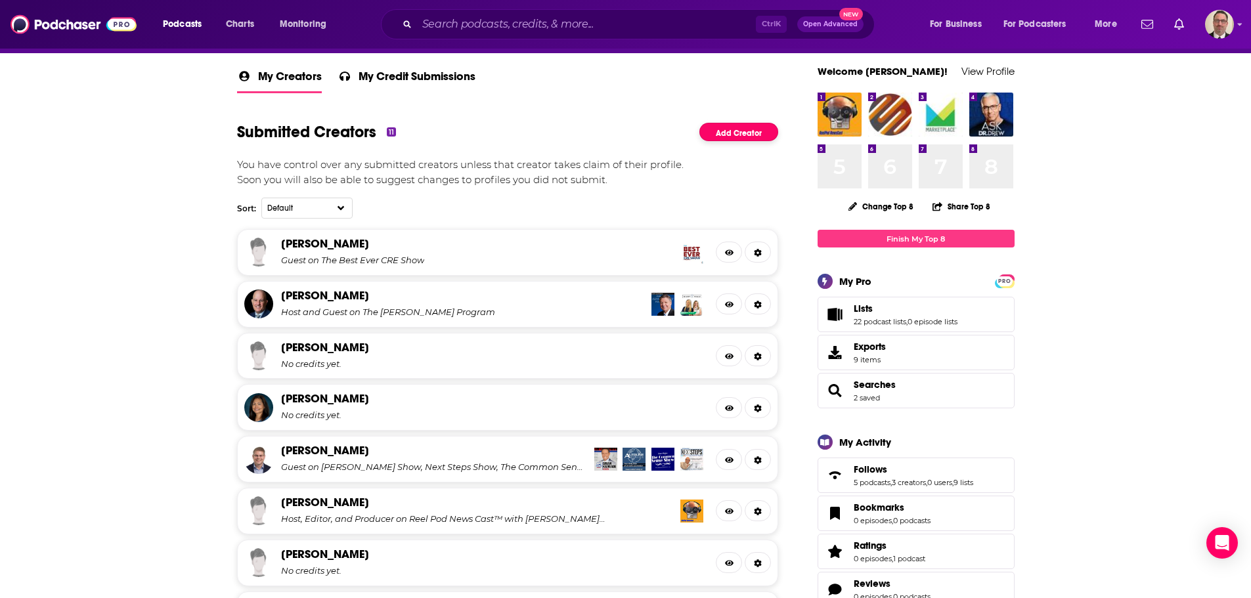
click at [722, 133] on link "Add Creator" at bounding box center [738, 132] width 79 height 19
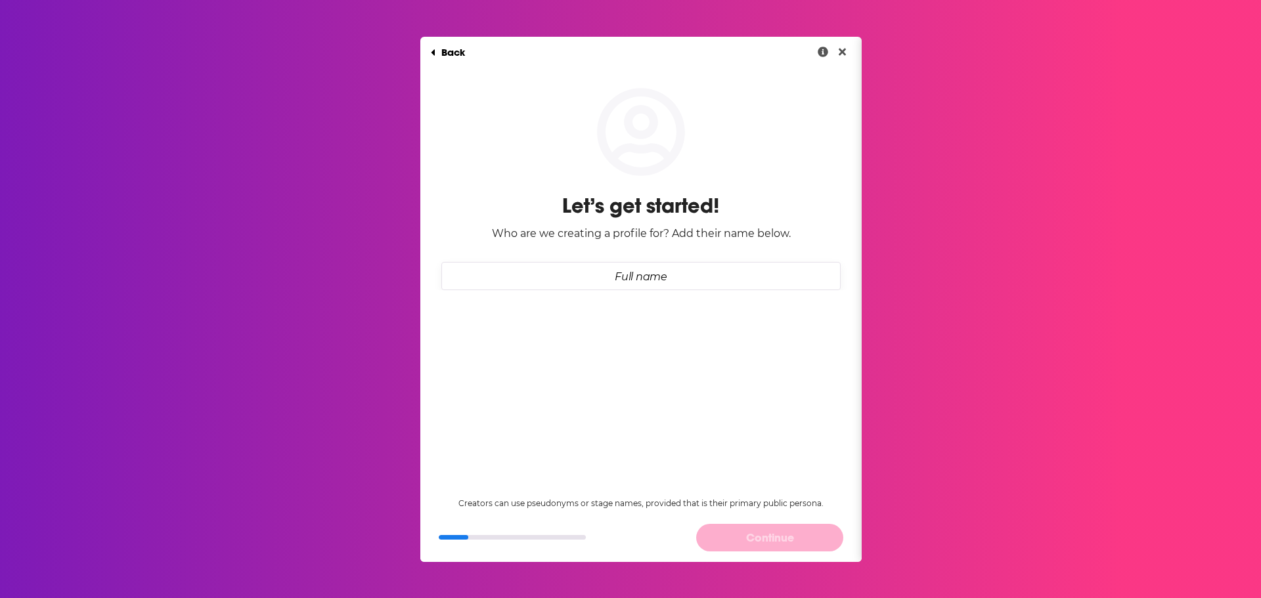
click at [616, 272] on input "Full name" at bounding box center [640, 276] width 399 height 28
paste input "Veronika Kapustina"
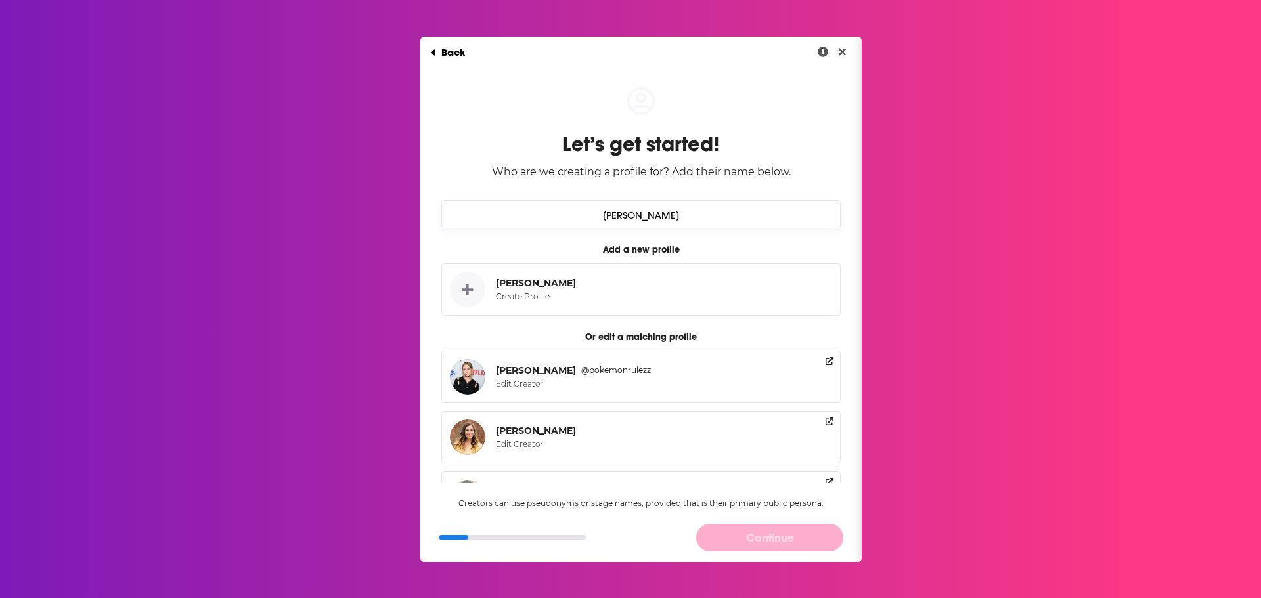
type input "Veronika Kapustina"
click at [550, 289] on div "Veronika Kapustina Create Profile" at bounding box center [538, 289] width 85 height 35
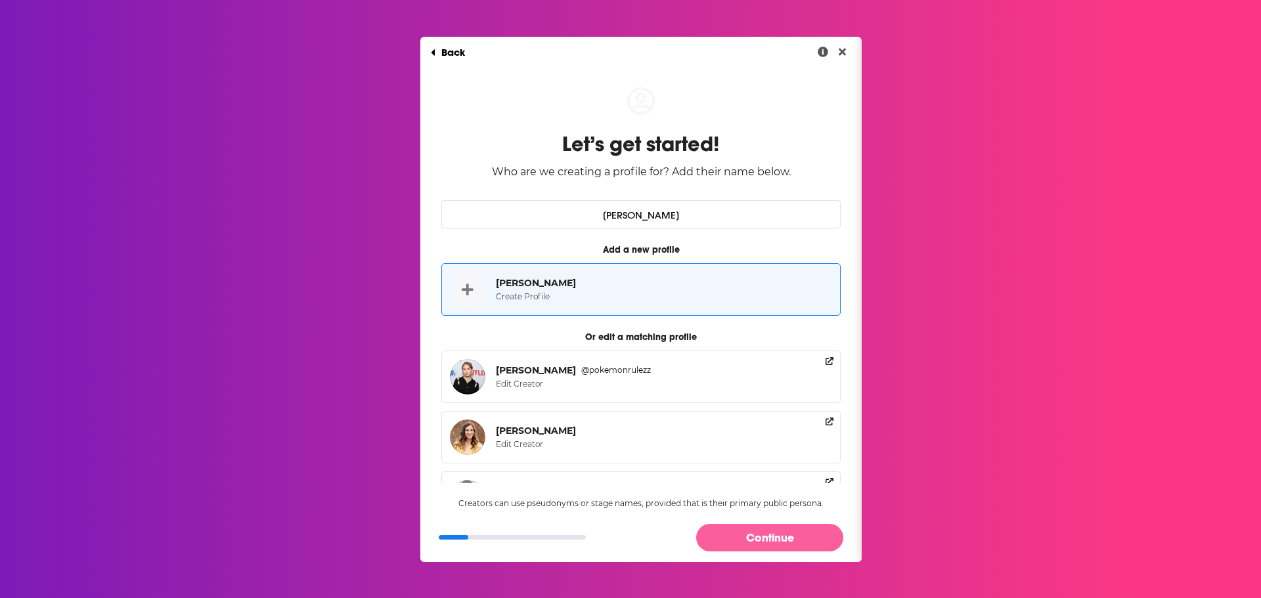
click at [751, 538] on button "Continue" at bounding box center [769, 537] width 147 height 27
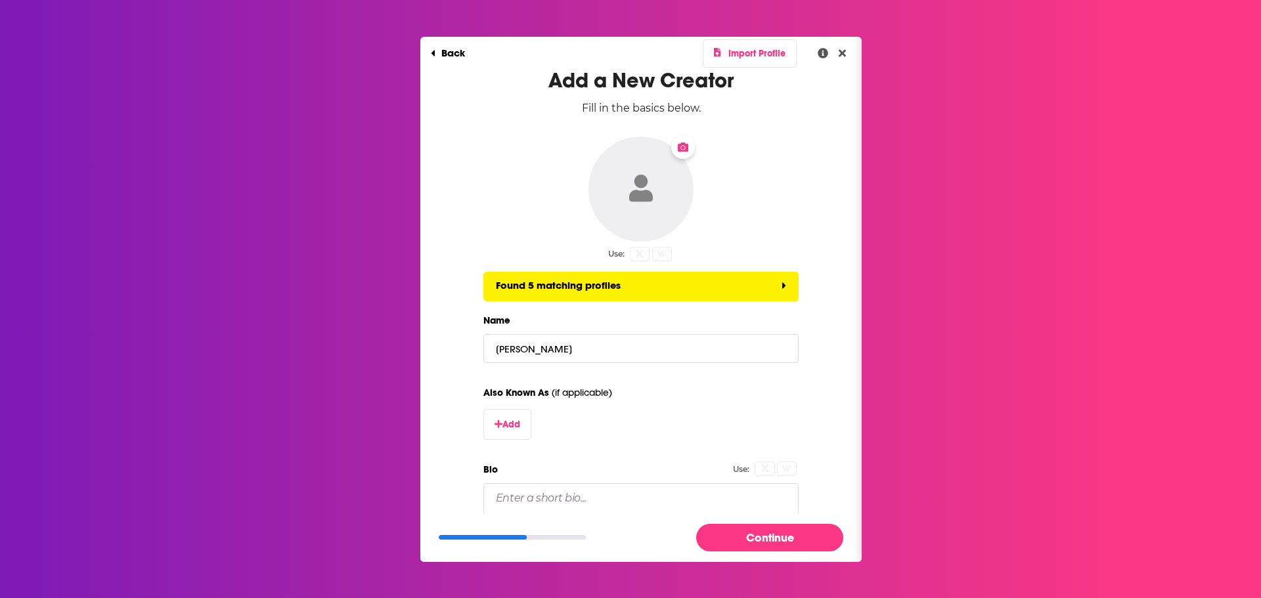
click at [639, 257] on icon "Dialog" at bounding box center [640, 254] width 8 height 8
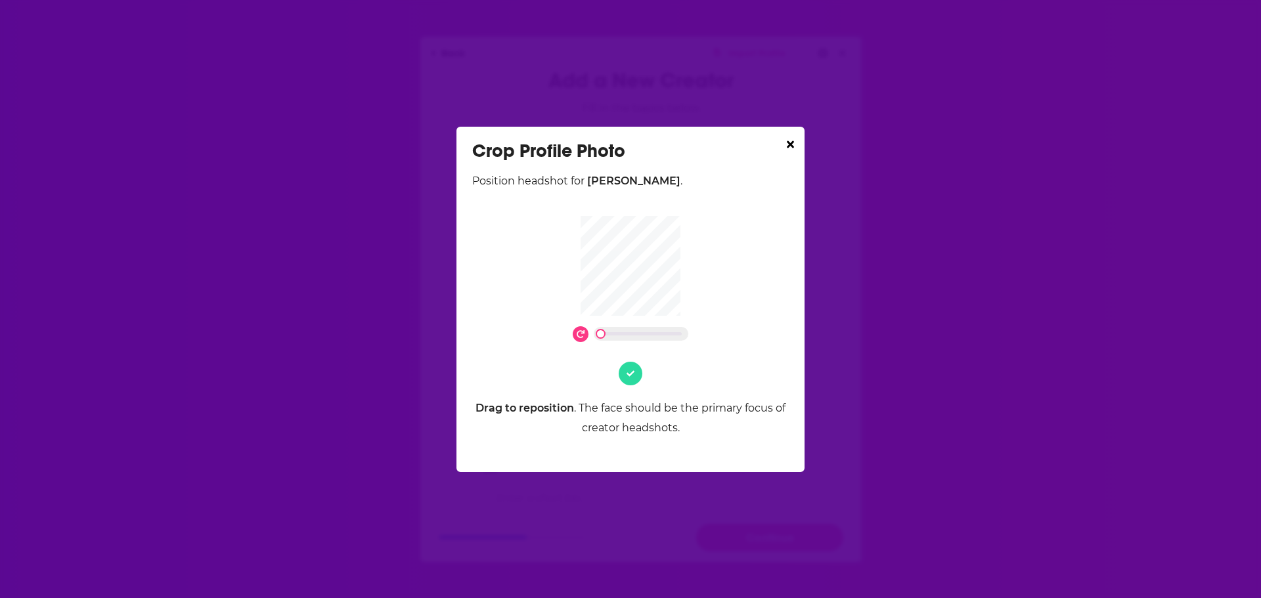
click at [787, 145] on div "Crop Profile Photo" at bounding box center [630, 151] width 317 height 22
click at [790, 146] on icon "Dialog" at bounding box center [790, 144] width 7 height 7
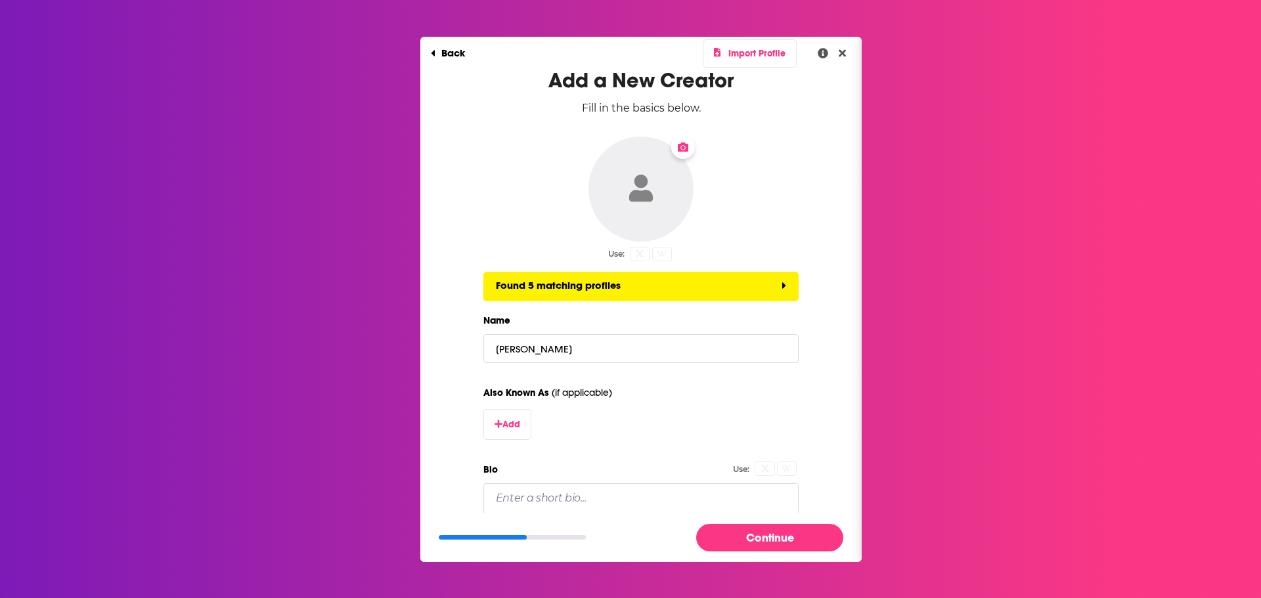
click at [678, 149] on icon "Change Photo" at bounding box center [683, 147] width 11 height 9
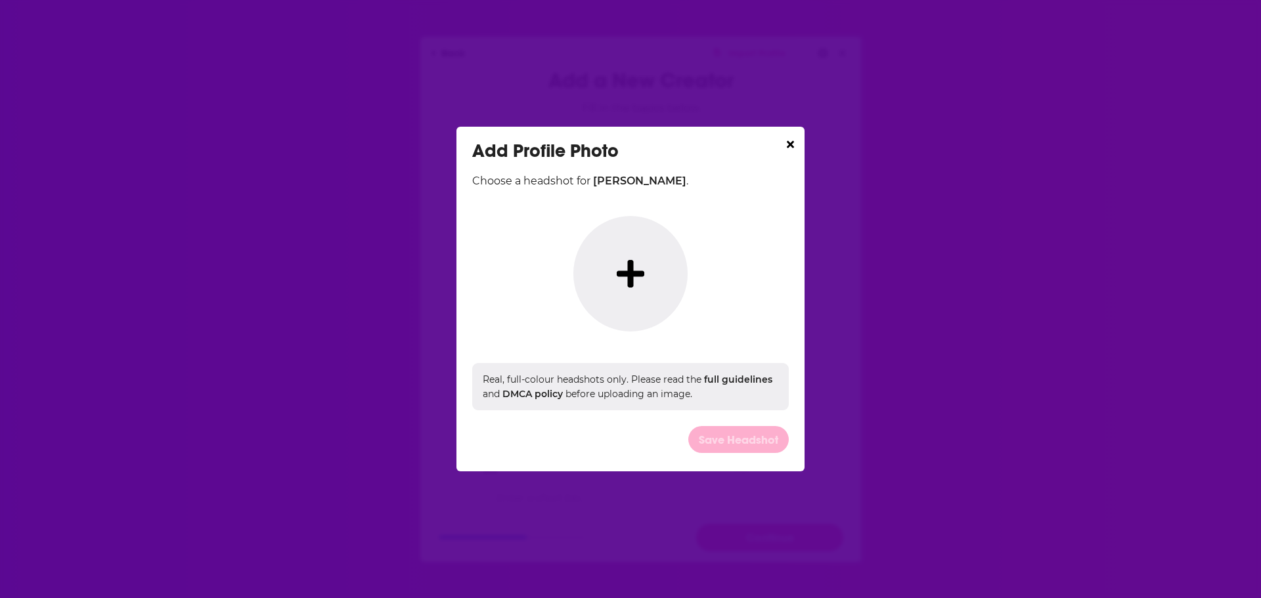
click at [629, 278] on icon "Dialog" at bounding box center [631, 274] width 28 height 28
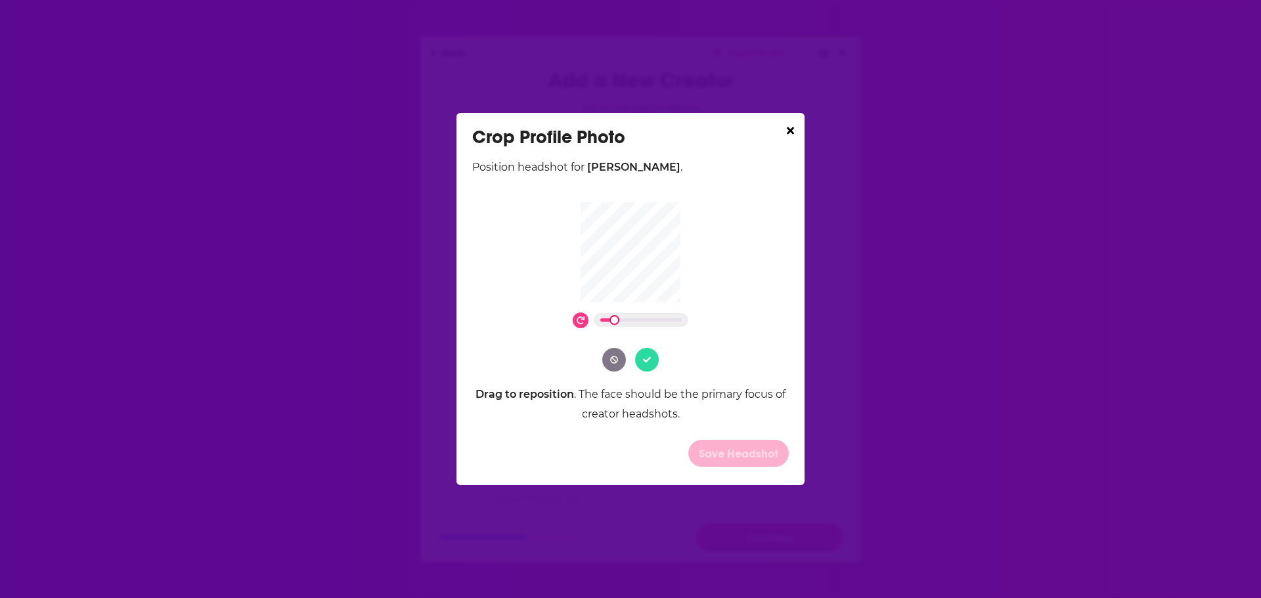
drag, startPoint x: 605, startPoint y: 326, endPoint x: 621, endPoint y: 326, distance: 15.8
click at [621, 326] on div "Dialog" at bounding box center [641, 320] width 95 height 14
click at [623, 322] on div "Dialog" at bounding box center [630, 286] width 317 height 169
drag, startPoint x: 617, startPoint y: 326, endPoint x: 655, endPoint y: 326, distance: 38.8
click at [655, 326] on div "Dialog" at bounding box center [641, 320] width 95 height 14
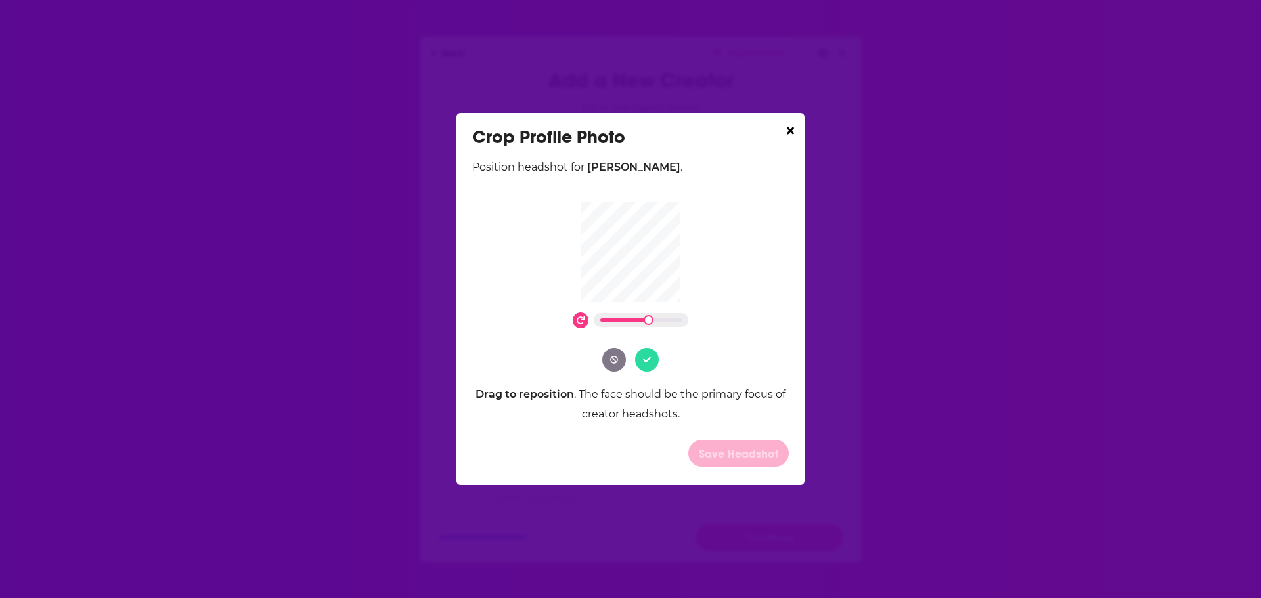
click at [632, 333] on div "Dialog" at bounding box center [630, 286] width 317 height 169
drag, startPoint x: 648, startPoint y: 325, endPoint x: 640, endPoint y: 325, distance: 8.5
click at [640, 325] on div "Dialog" at bounding box center [641, 320] width 95 height 14
click at [650, 366] on button "Dialog" at bounding box center [647, 360] width 24 height 24
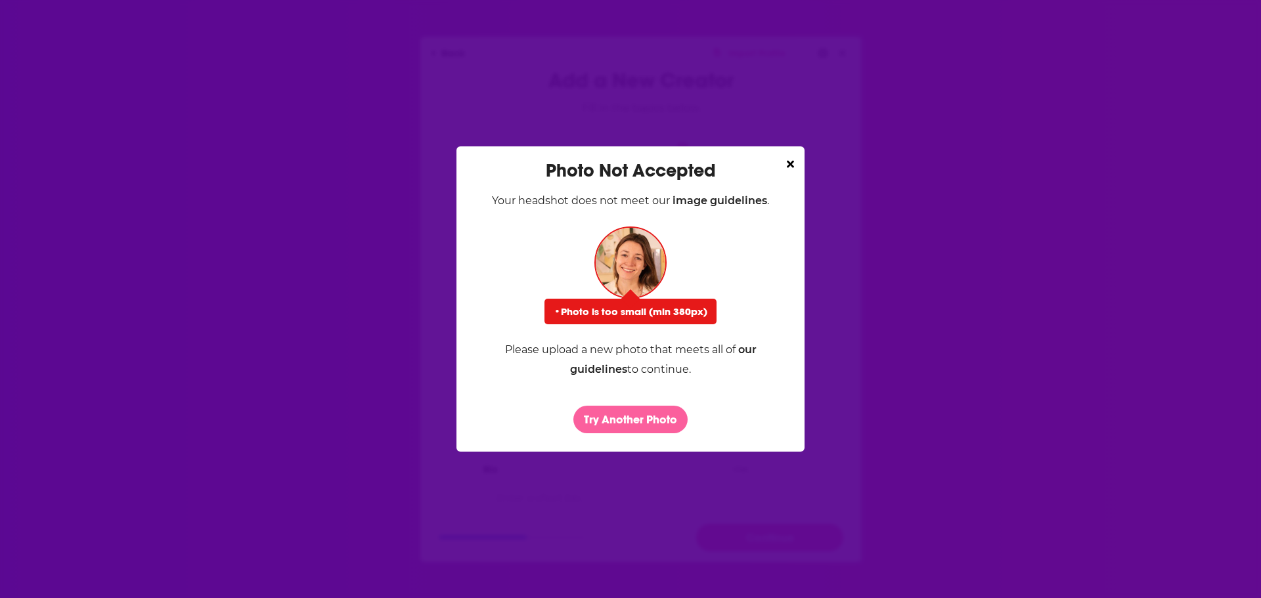
click at [630, 416] on button "Try Another Photo" at bounding box center [630, 419] width 114 height 27
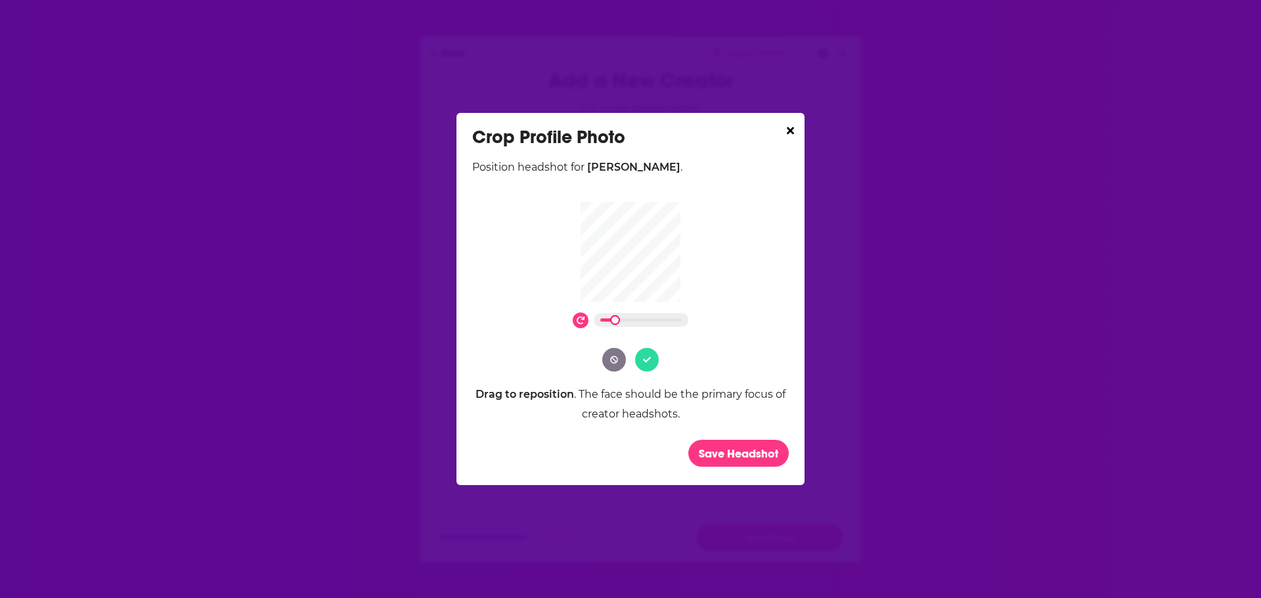
drag, startPoint x: 604, startPoint y: 323, endPoint x: 621, endPoint y: 323, distance: 17.7
click at [621, 323] on div "Dialog" at bounding box center [641, 320] width 95 height 14
click at [650, 357] on icon "Dialog" at bounding box center [647, 360] width 8 height 6
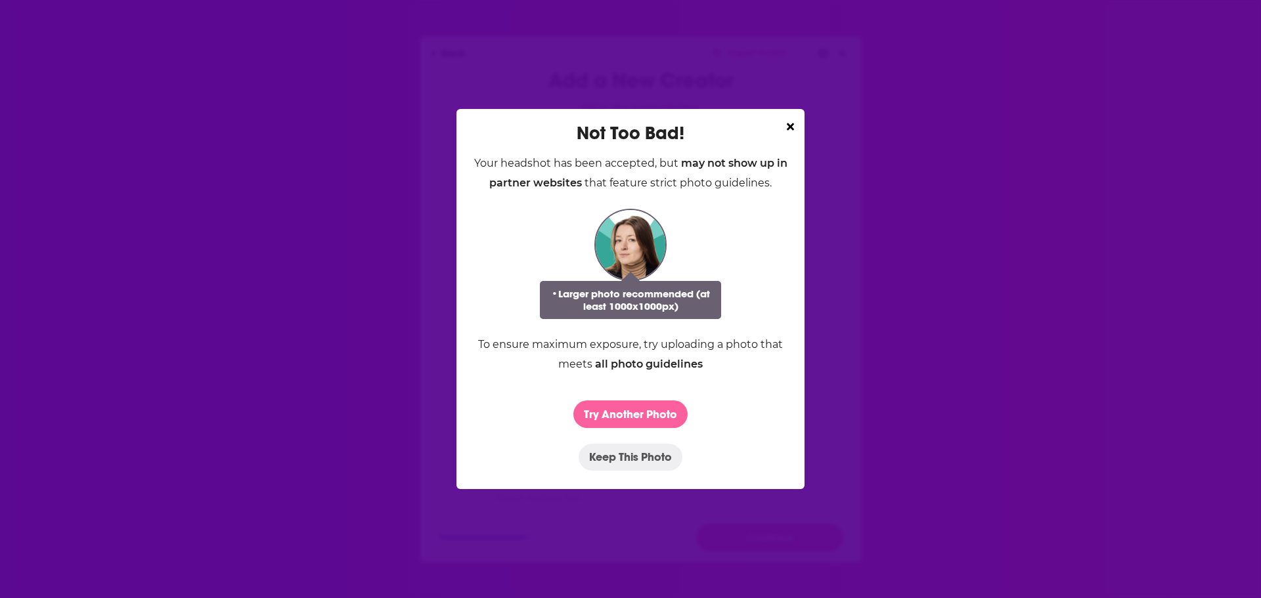
click at [637, 410] on button "Try Another Photo" at bounding box center [630, 414] width 114 height 27
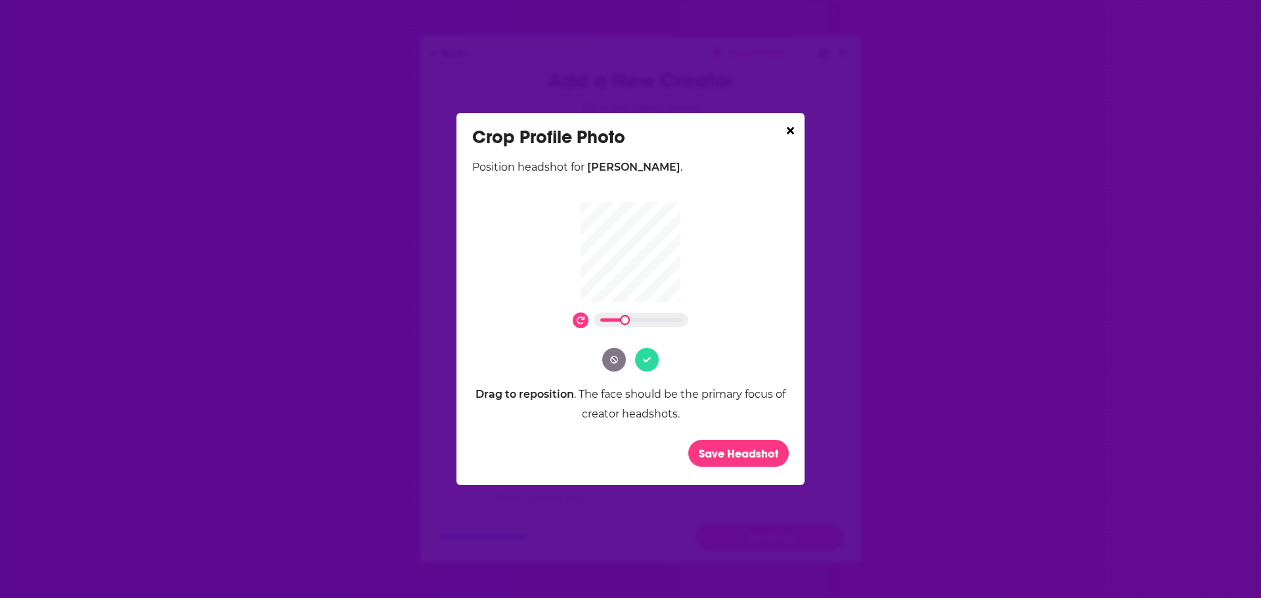
drag, startPoint x: 602, startPoint y: 322, endPoint x: 632, endPoint y: 322, distance: 30.9
click at [632, 322] on div "Dialog" at bounding box center [641, 320] width 95 height 14
click at [625, 331] on div "Dialog" at bounding box center [630, 286] width 317 height 169
click at [625, 323] on div "Dialog" at bounding box center [641, 320] width 95 height 14
click at [633, 305] on div "Dialog" at bounding box center [630, 286] width 317 height 169
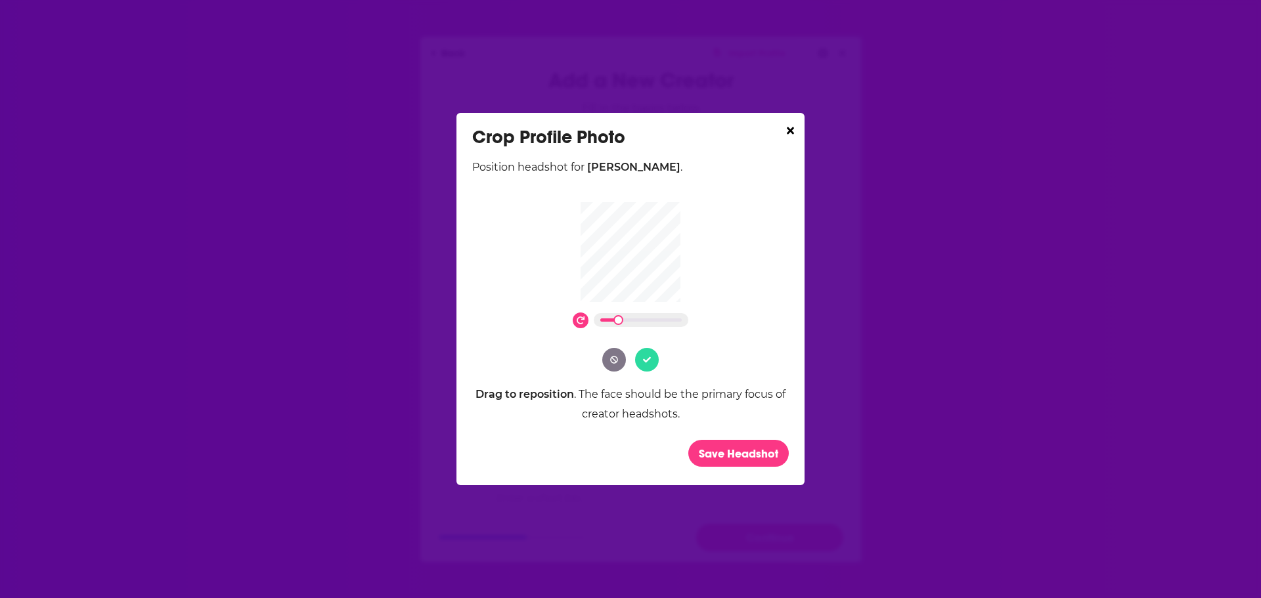
click at [647, 365] on button "Dialog" at bounding box center [647, 360] width 24 height 24
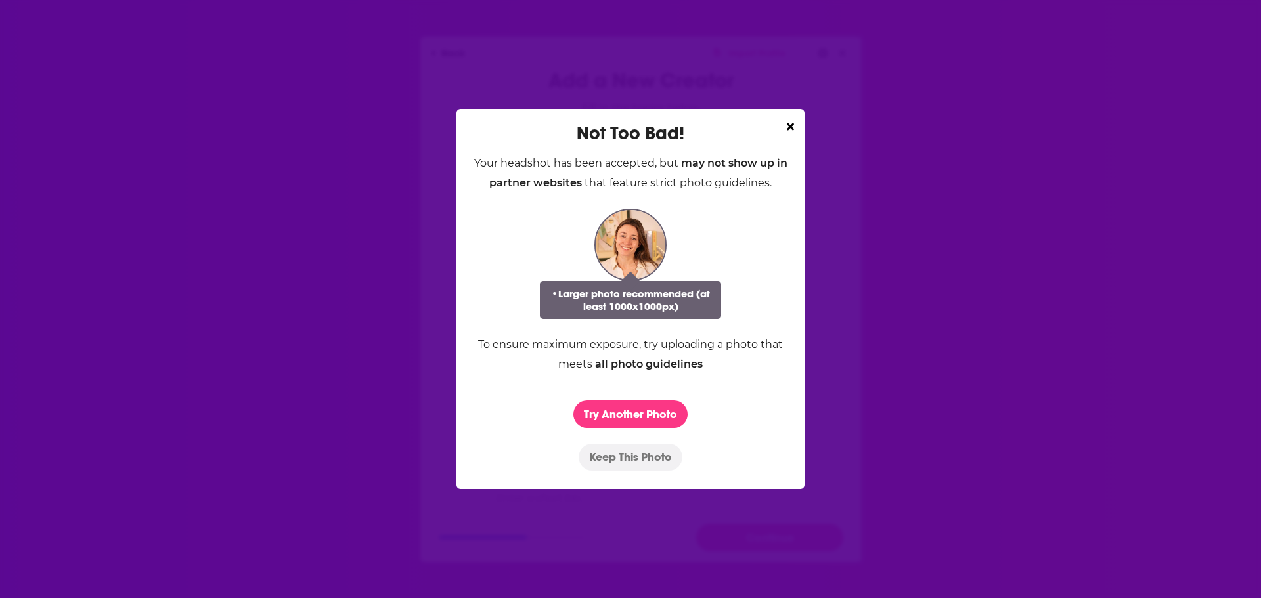
click at [624, 460] on button "Keep This Photo" at bounding box center [631, 457] width 104 height 27
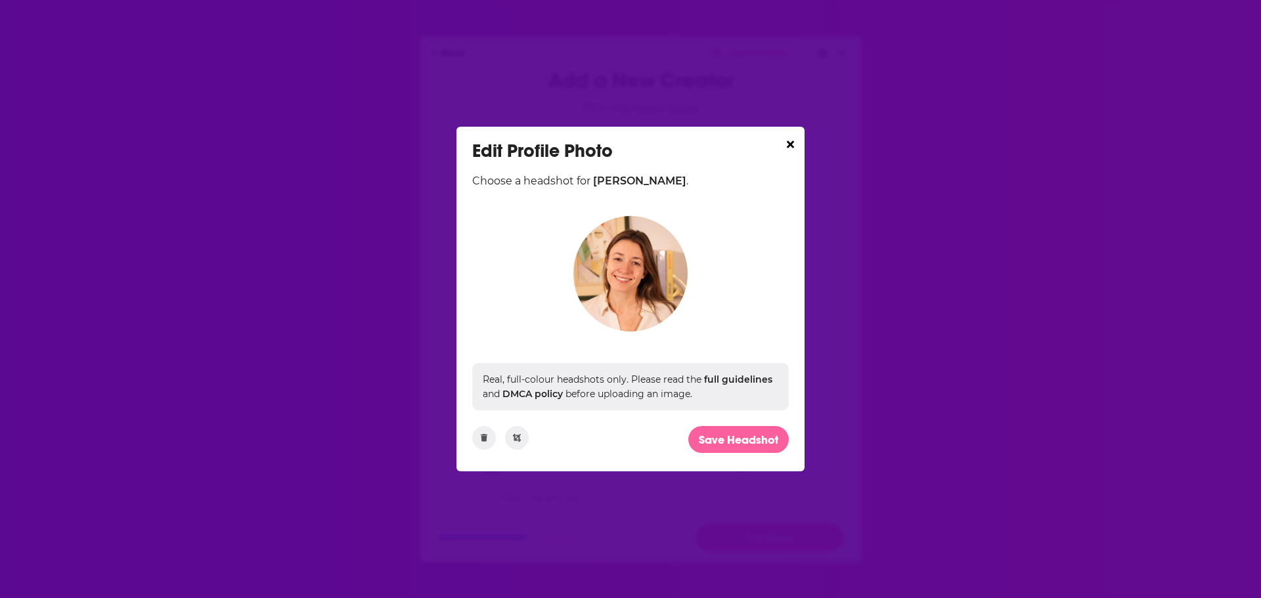
click at [721, 441] on button "Save Headshot" at bounding box center [738, 439] width 100 height 27
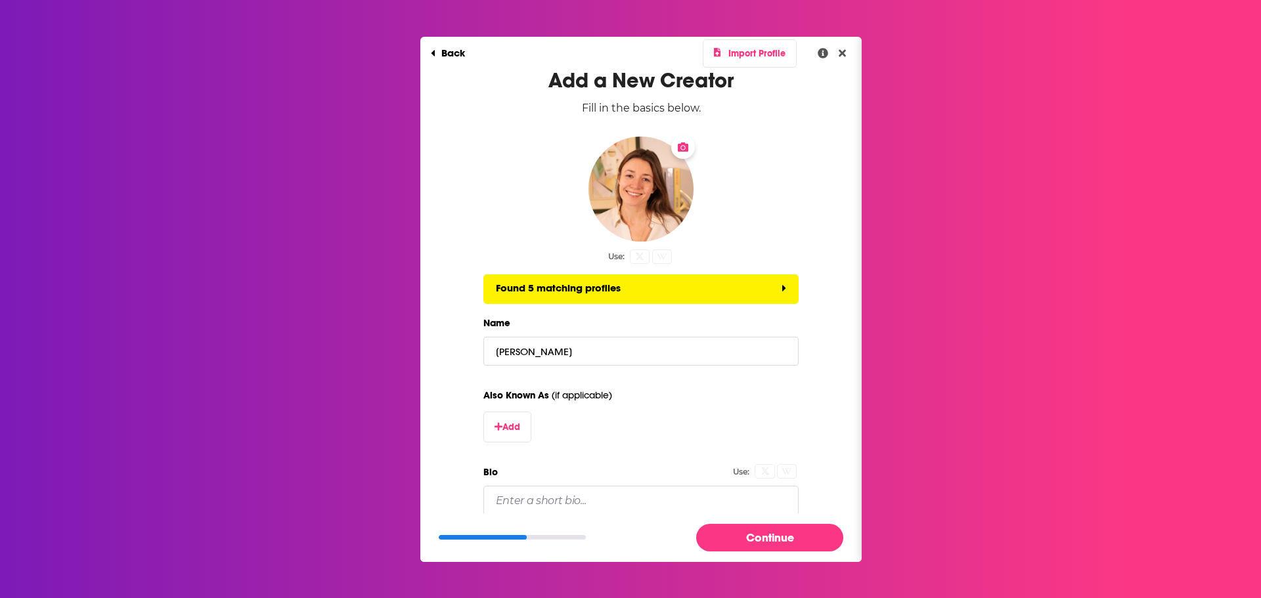
click at [639, 255] on icon "Dialog" at bounding box center [640, 257] width 8 height 8
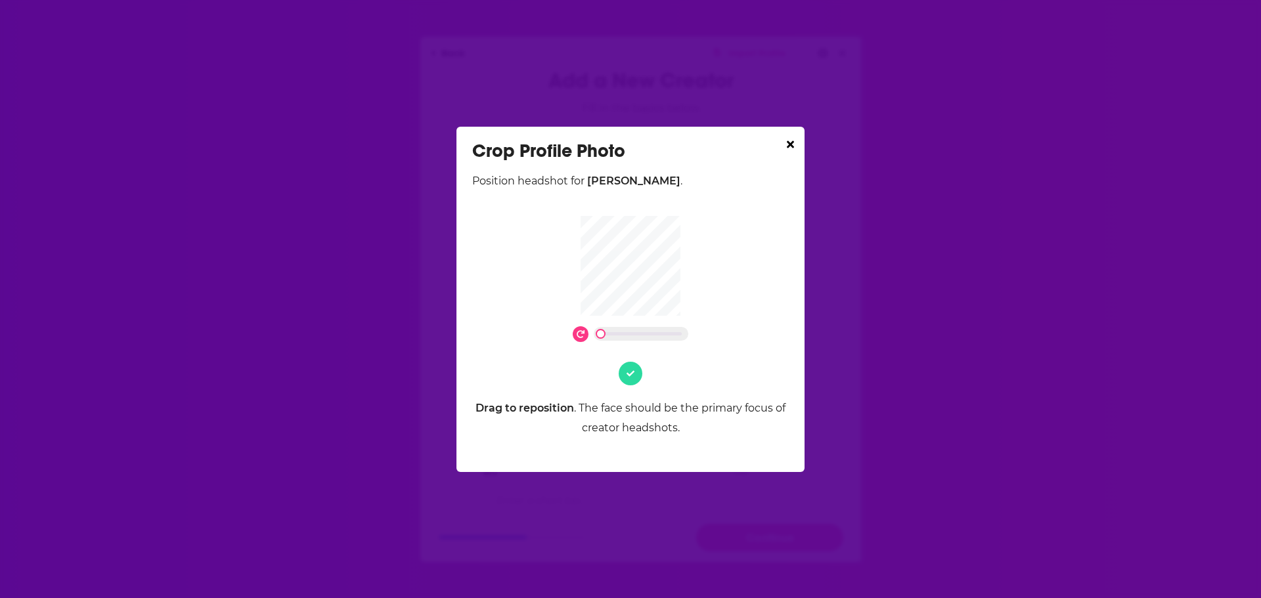
click at [787, 144] on div "Crop Profile Photo" at bounding box center [630, 151] width 317 height 22
click at [789, 146] on icon "Dialog" at bounding box center [790, 144] width 7 height 7
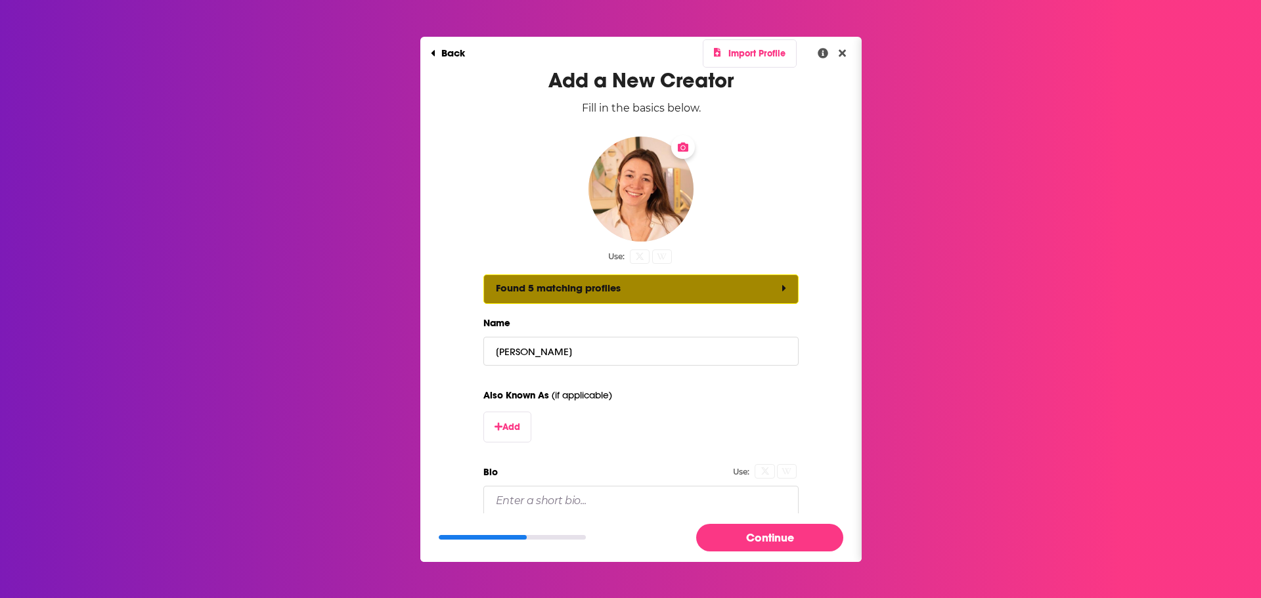
drag, startPoint x: 718, startPoint y: 290, endPoint x: 710, endPoint y: 290, distance: 8.5
click at [713, 290] on button "Found 5 matching profiles" at bounding box center [640, 290] width 315 height 30
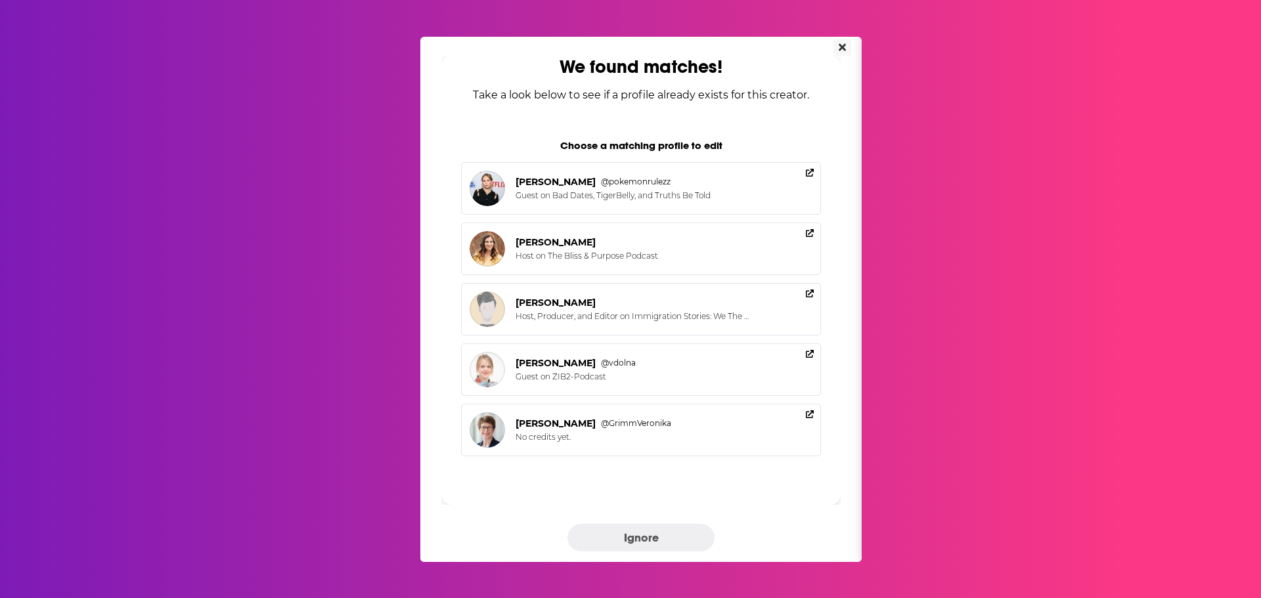
click at [837, 47] on button "Close" at bounding box center [842, 47] width 18 height 16
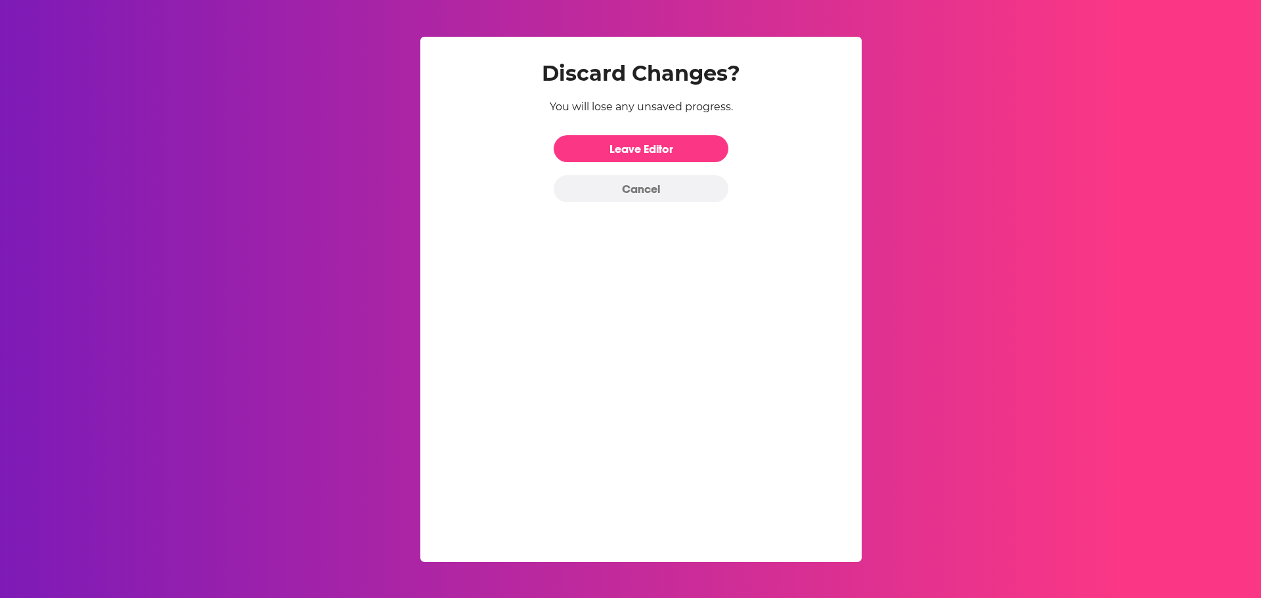
click at [642, 192] on button "Cancel" at bounding box center [641, 188] width 175 height 27
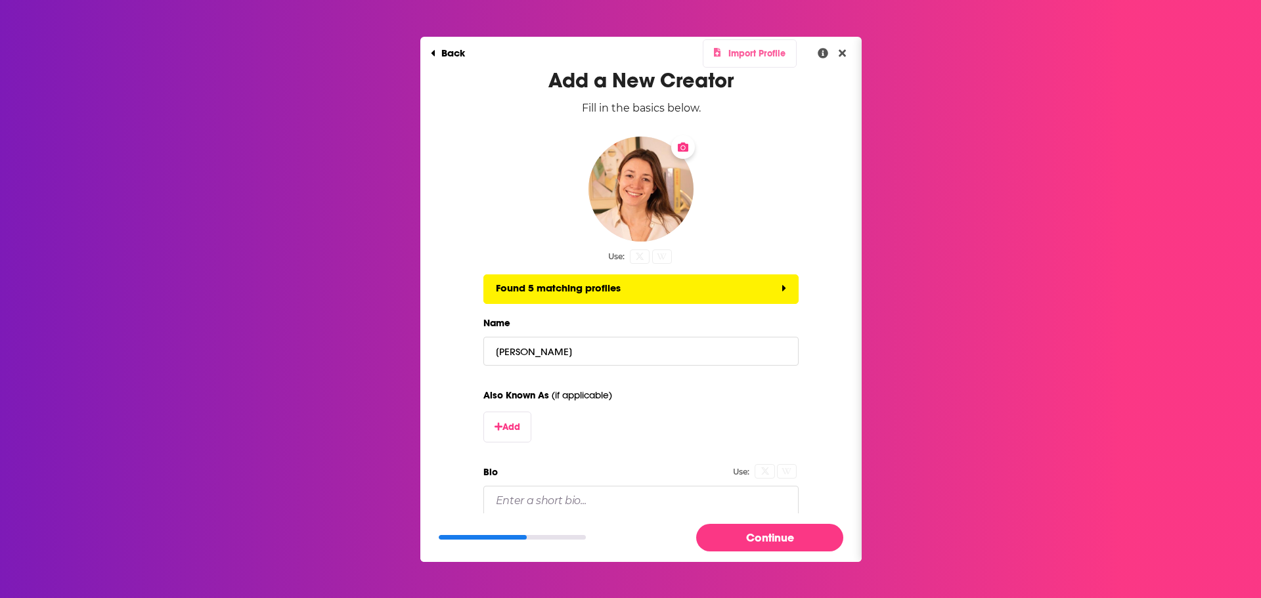
click at [741, 57] on button "Import Profile" at bounding box center [750, 53] width 95 height 28
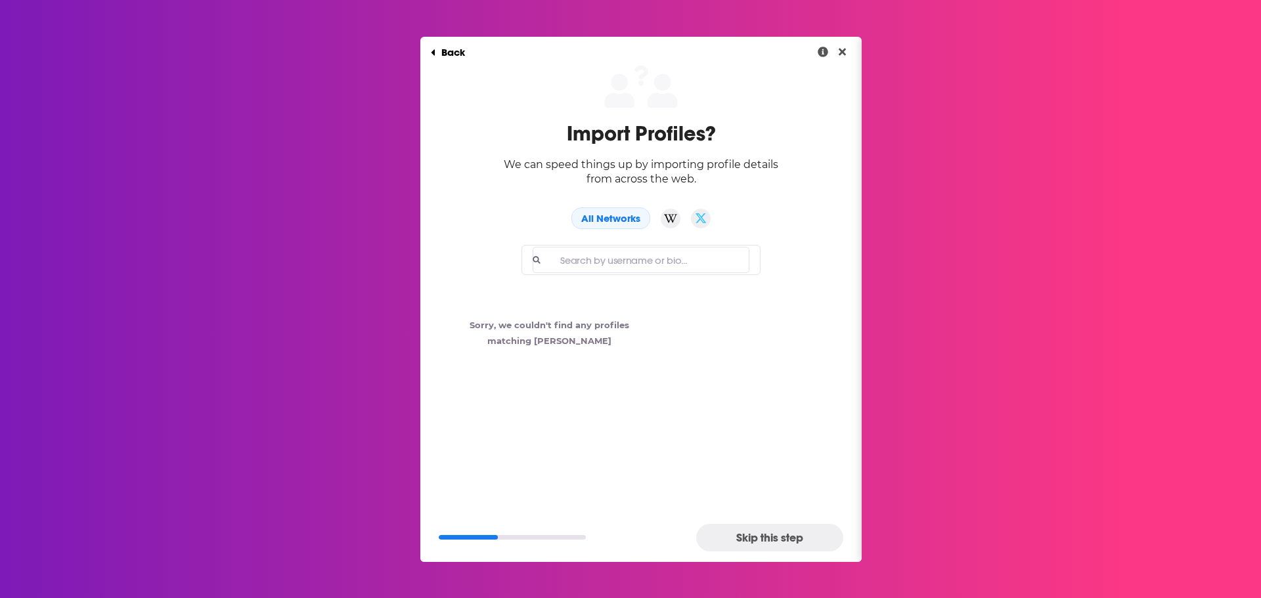
click at [696, 219] on icon "Filter by twitter network" at bounding box center [701, 218] width 11 height 11
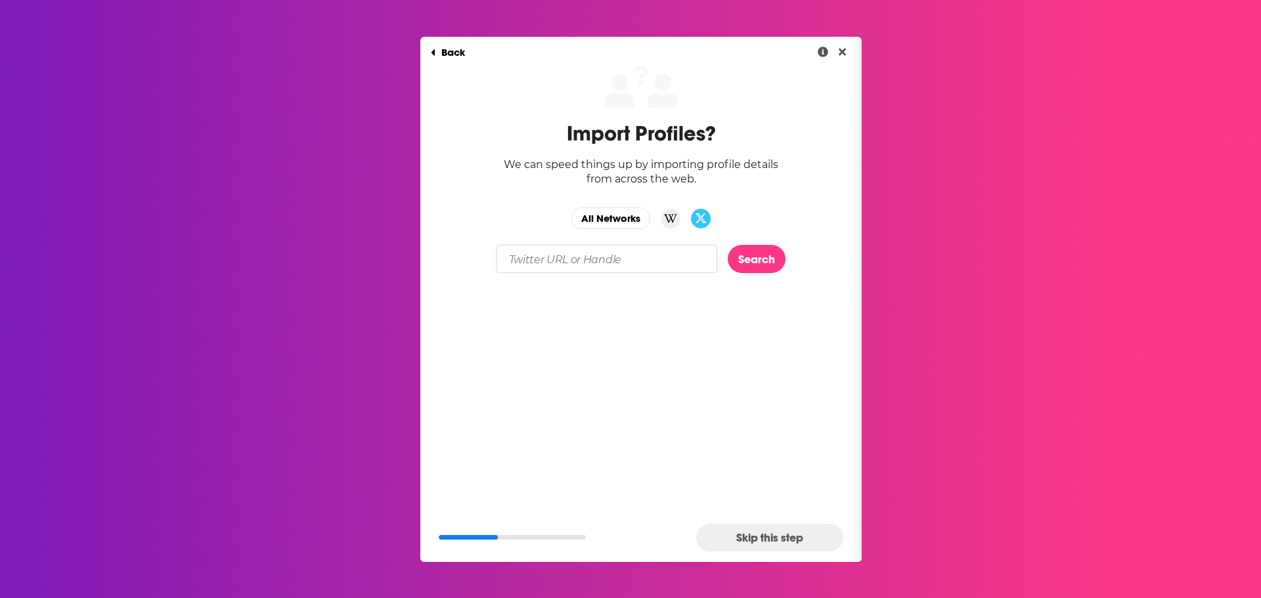
click at [604, 259] on input "Dialog" at bounding box center [607, 259] width 221 height 28
paste input "https://x.com/v_kapustina"
drag, startPoint x: 539, startPoint y: 260, endPoint x: 451, endPoint y: 266, distance: 88.2
click at [451, 266] on div "https://x.com/v_kapustina Search" at bounding box center [640, 259] width 399 height 28
click at [746, 259] on button "Search" at bounding box center [757, 259] width 58 height 28
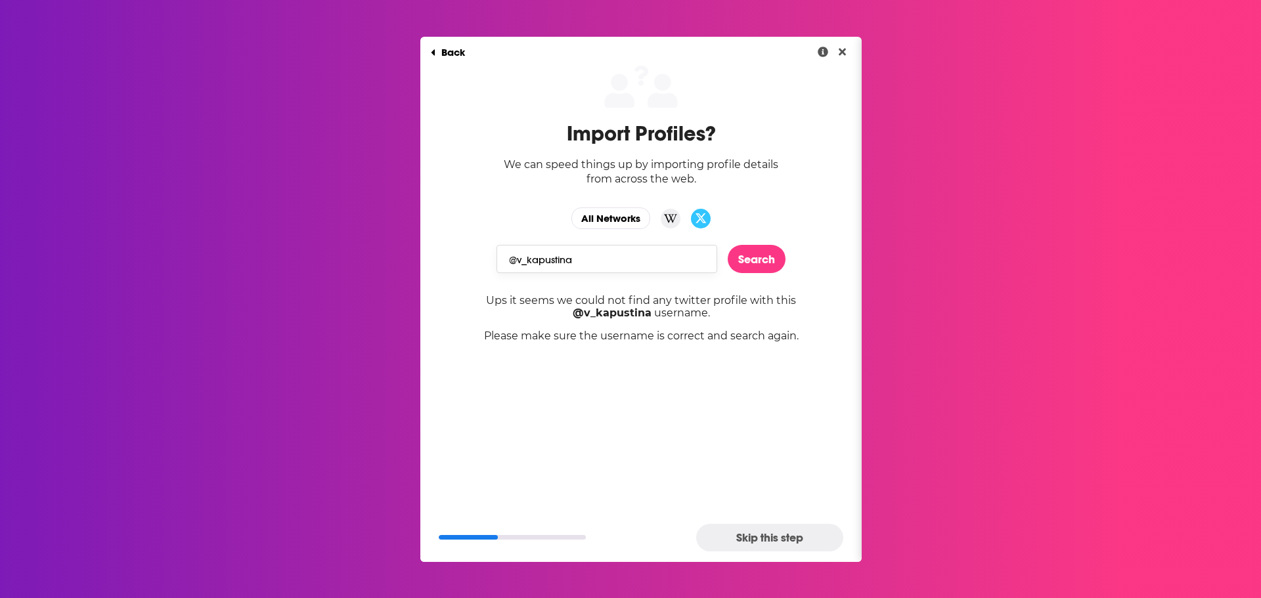
drag, startPoint x: 627, startPoint y: 259, endPoint x: 398, endPoint y: 257, distance: 228.6
click at [398, 257] on div "Back Import Profiles? We can speed things up by importing profile details from …" at bounding box center [630, 299] width 1261 height 598
paste input "https://x.com/"
type input "https://x.com/v_kapustina"
click at [764, 268] on button "Search" at bounding box center [757, 259] width 58 height 28
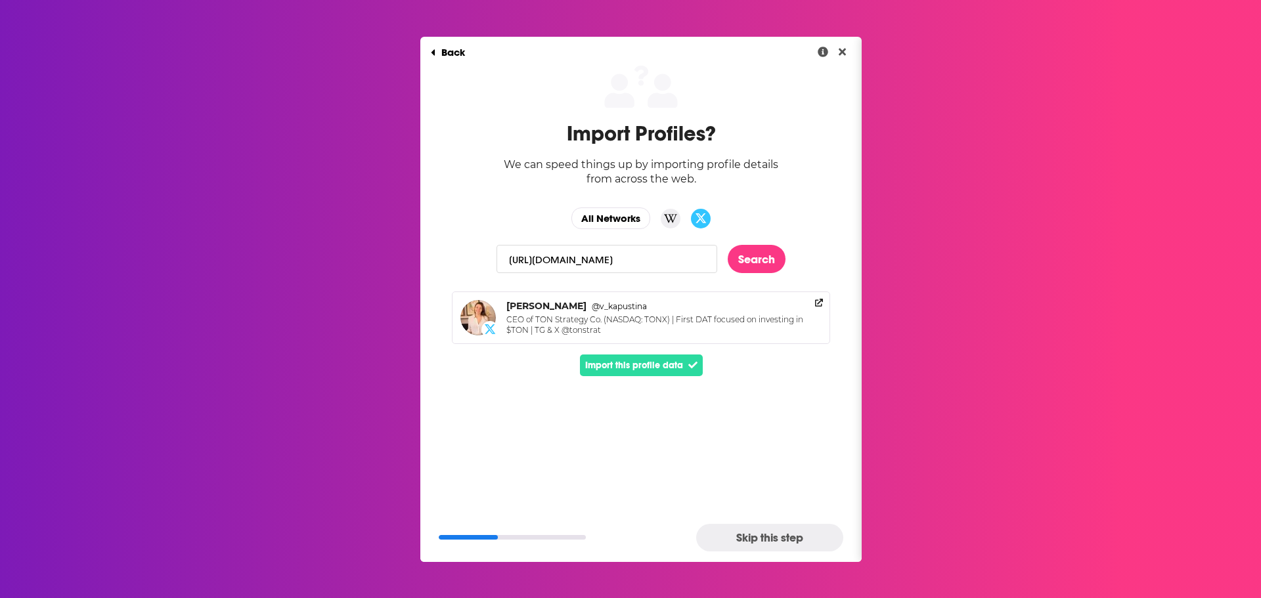
click at [650, 366] on button "Import this profile data" at bounding box center [641, 366] width 123 height 22
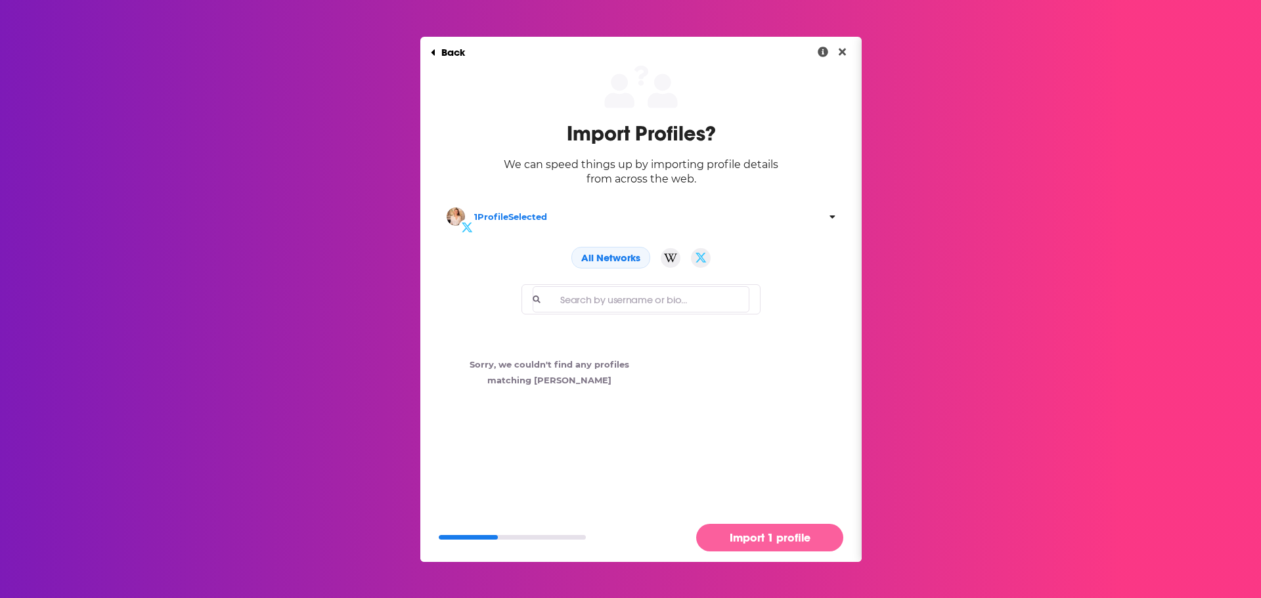
click at [755, 535] on button "Import 1 profile" at bounding box center [769, 537] width 147 height 27
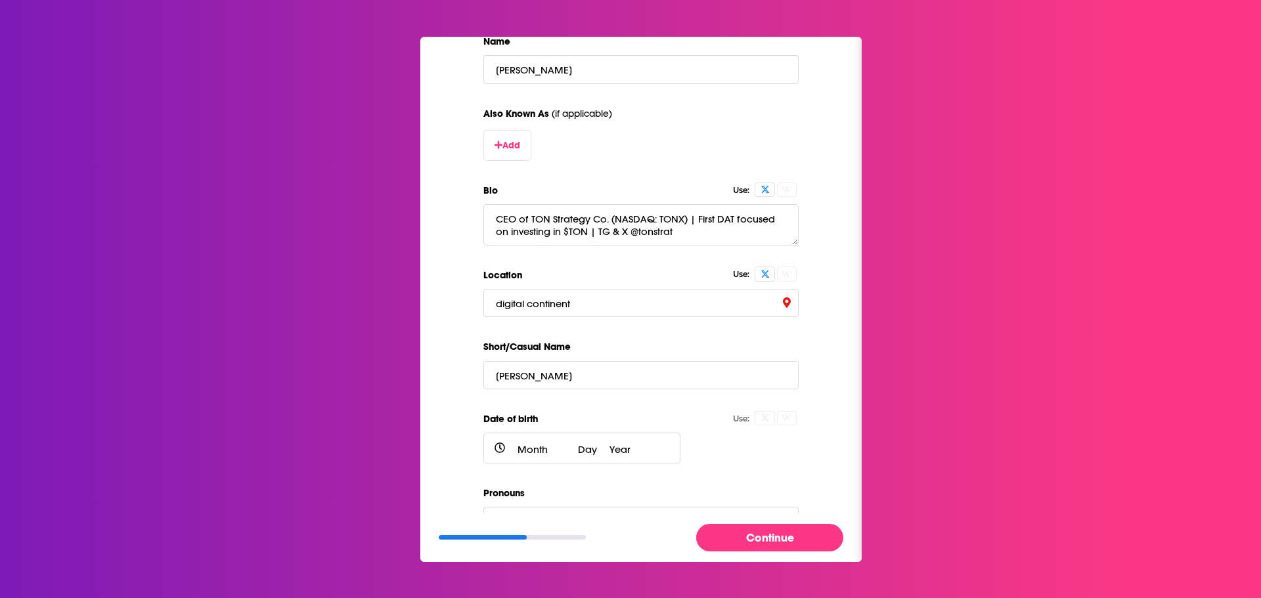
scroll to position [311, 0]
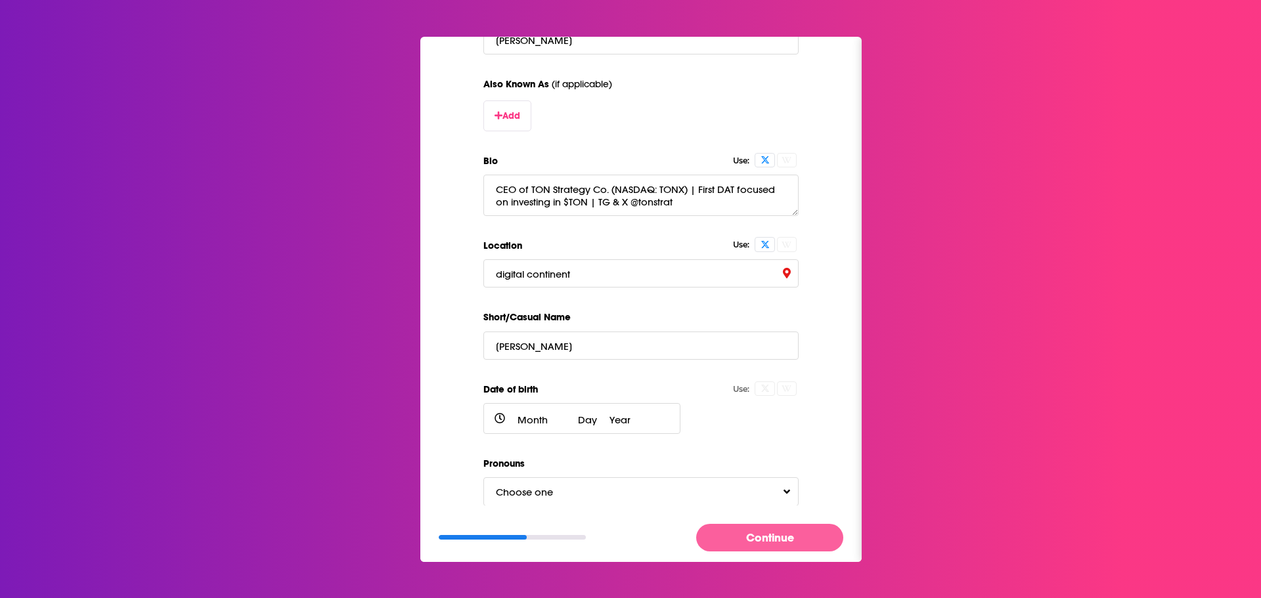
click at [771, 536] on button "Continue" at bounding box center [769, 537] width 147 height 27
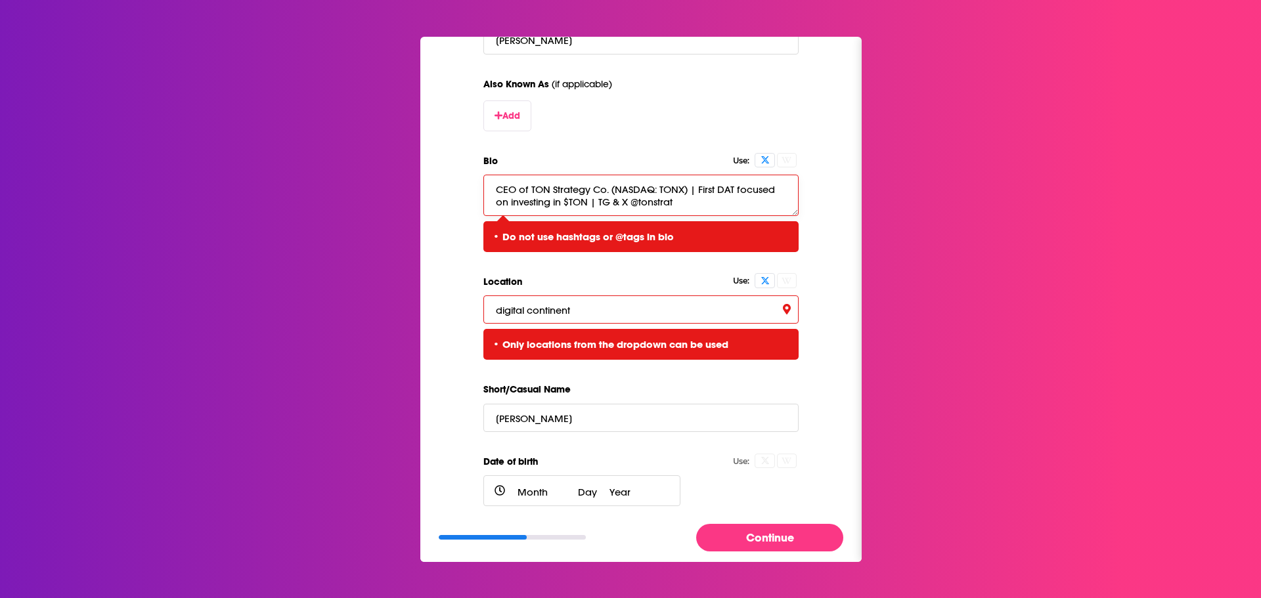
drag, startPoint x: 684, startPoint y: 190, endPoint x: 708, endPoint y: 209, distance: 30.9
click at [708, 209] on textarea "CEO of TON Strategy Co. (NASDAQ: TONX) | First DAT focused on investing in $TON…" at bounding box center [640, 195] width 315 height 41
drag, startPoint x: 686, startPoint y: 192, endPoint x: 709, endPoint y: 215, distance: 32.5
click at [709, 215] on textarea "CEO of TON Strategy Co. (NASDAQ: TONX) | First DAT focused on investing in $TON…" at bounding box center [640, 195] width 315 height 41
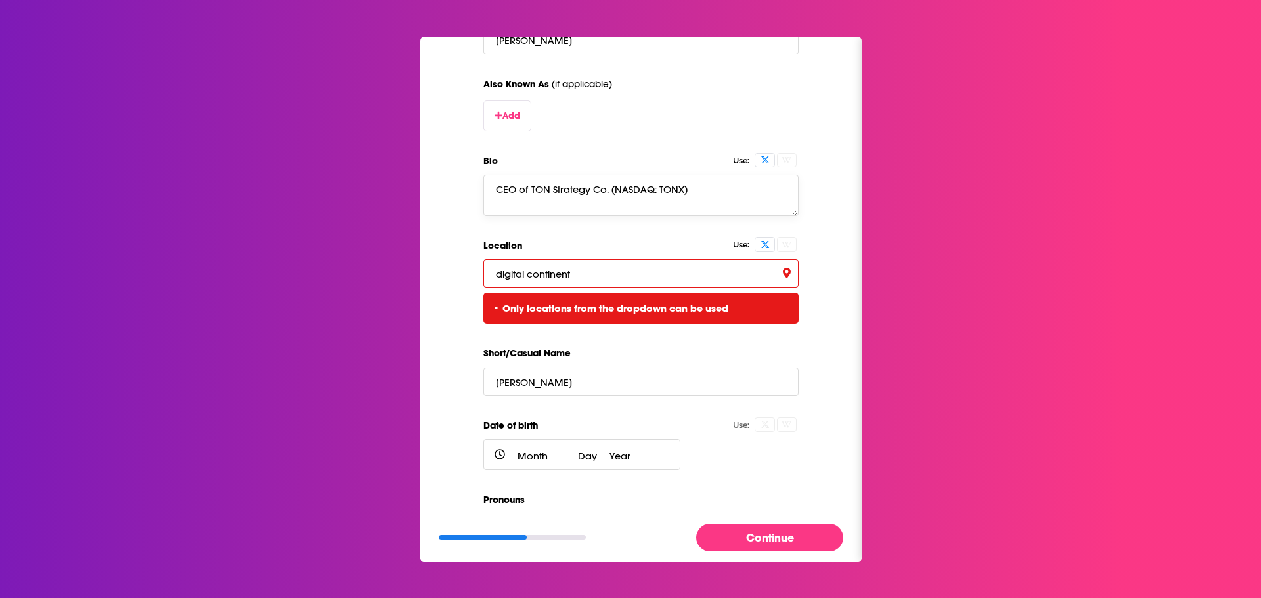
type textarea "CEO of TON Strategy Co. (NASDAQ: TONX)"
click at [694, 276] on input "digital continent" at bounding box center [640, 273] width 315 height 28
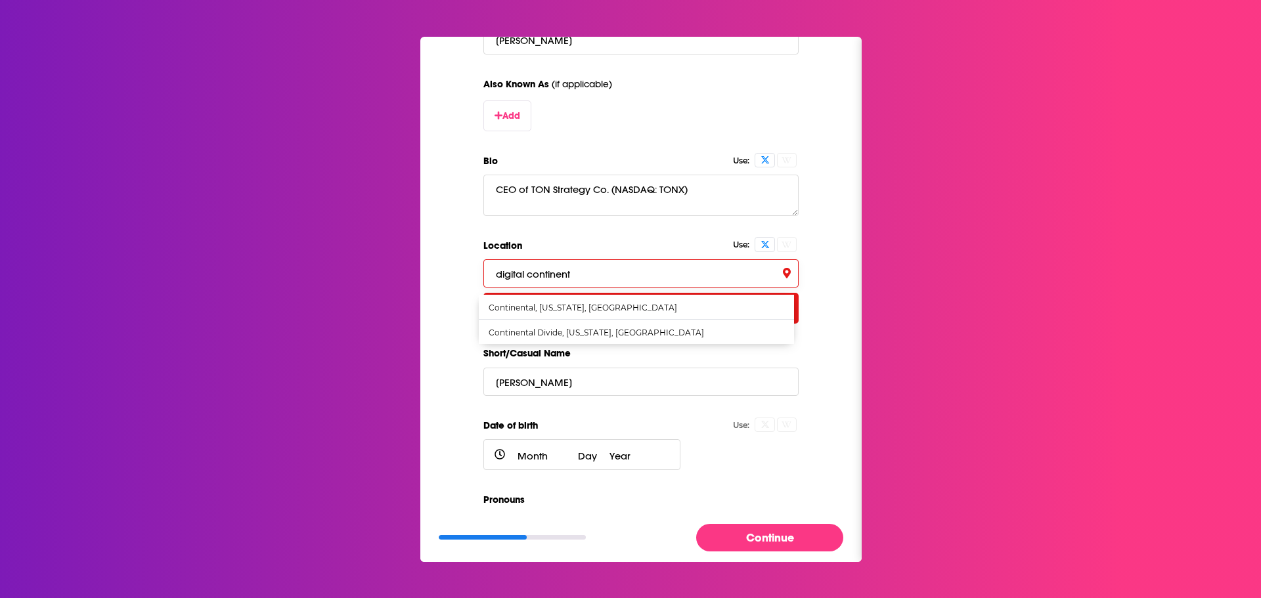
drag, startPoint x: 585, startPoint y: 276, endPoint x: 510, endPoint y: 276, distance: 74.2
click at [518, 276] on input "digital continent" at bounding box center [640, 273] width 315 height 28
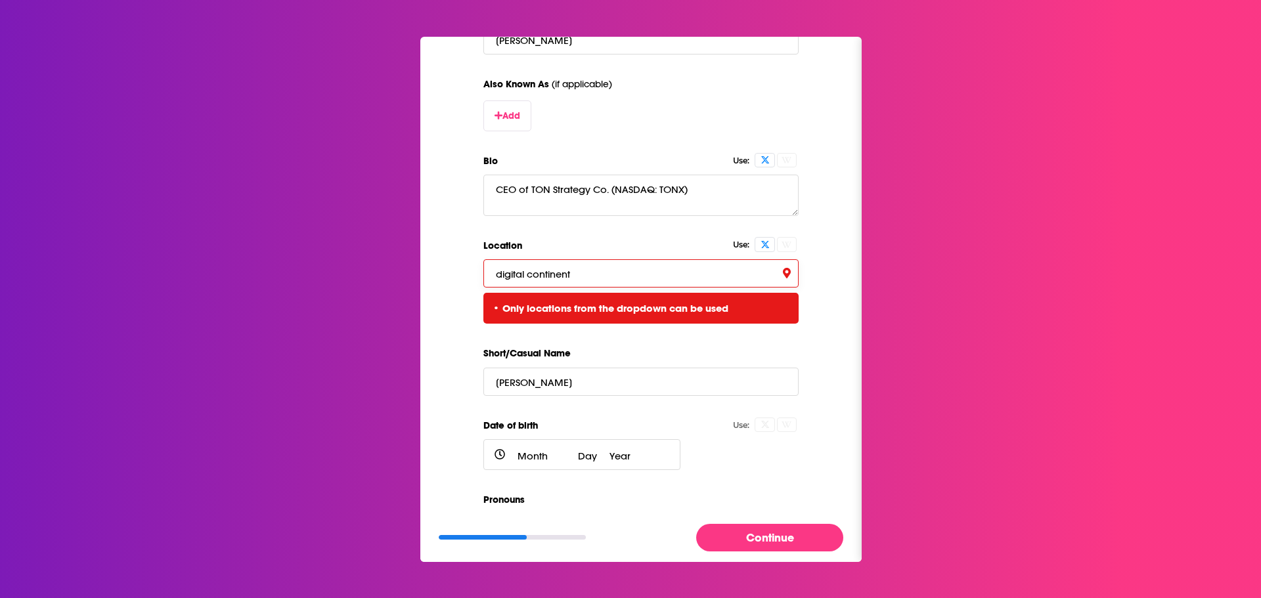
click at [539, 284] on input "digital continent" at bounding box center [640, 273] width 315 height 28
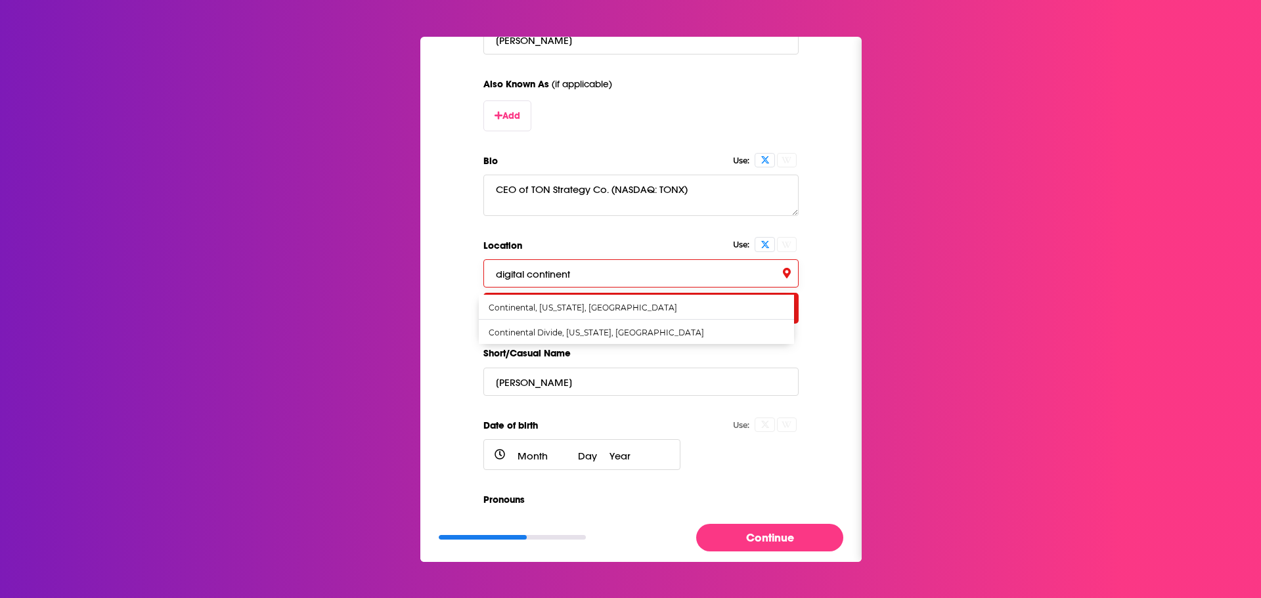
drag, startPoint x: 579, startPoint y: 275, endPoint x: 398, endPoint y: 275, distance: 180.6
click at [396, 276] on div "Back Import Profile Profile polish Let’s make sure this profile looks great. Us…" at bounding box center [630, 299] width 1261 height 598
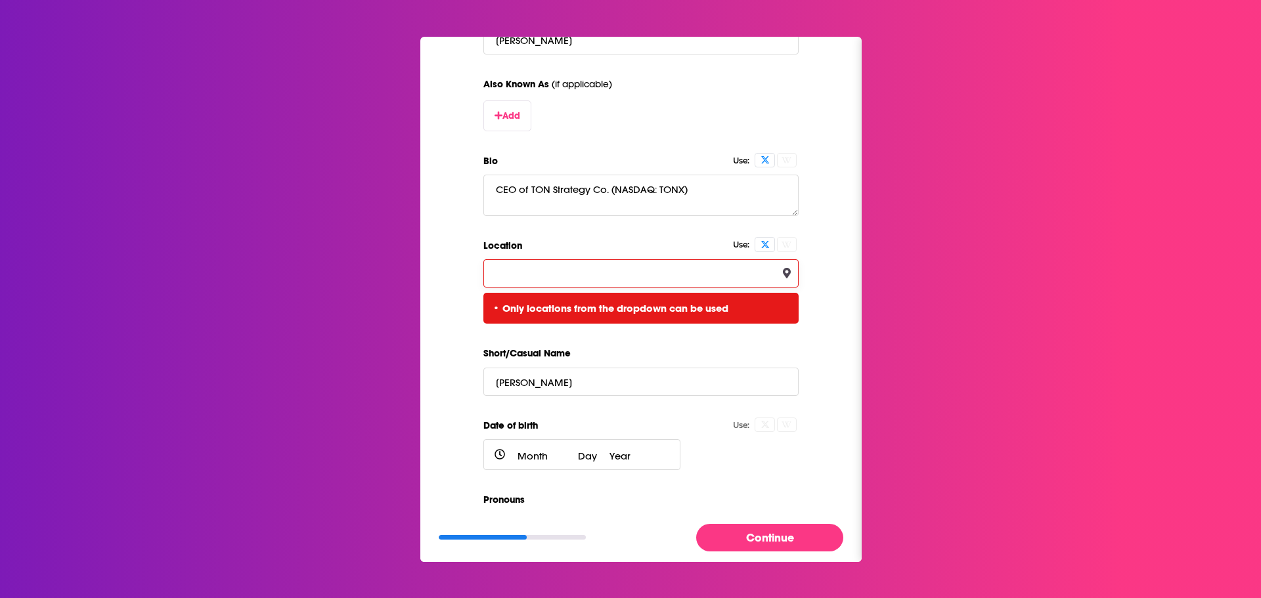
click at [533, 263] on input "Location" at bounding box center [640, 273] width 315 height 28
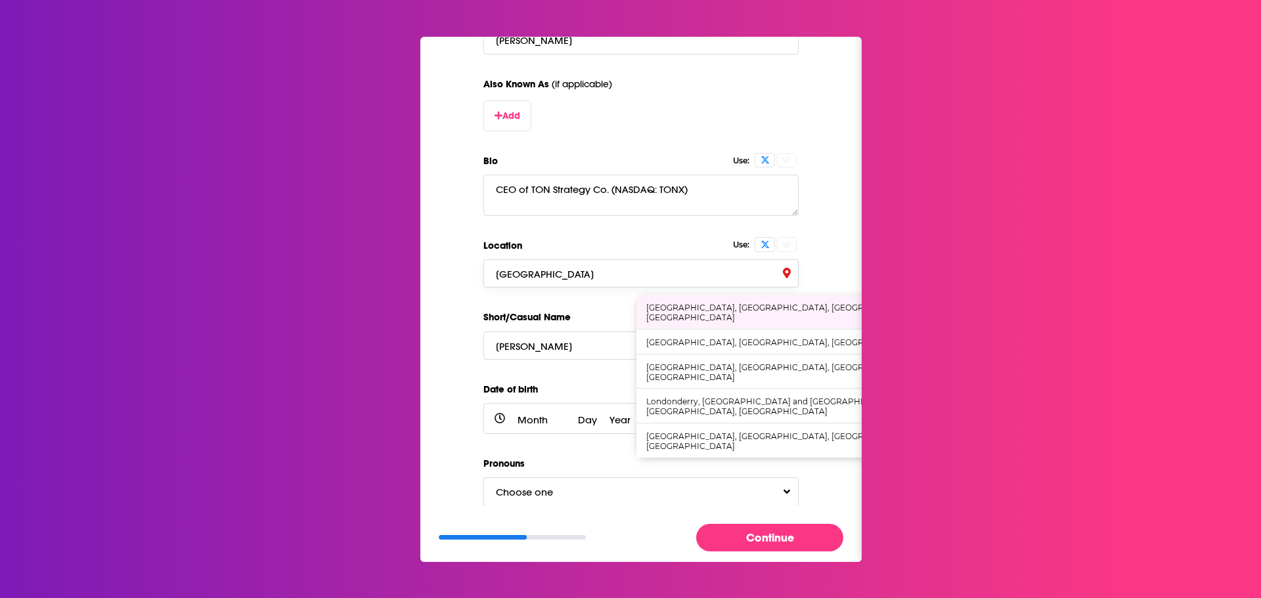
click at [699, 307] on div "London, Greater London, England, United Kingdom" at bounding box center [794, 313] width 296 height 20
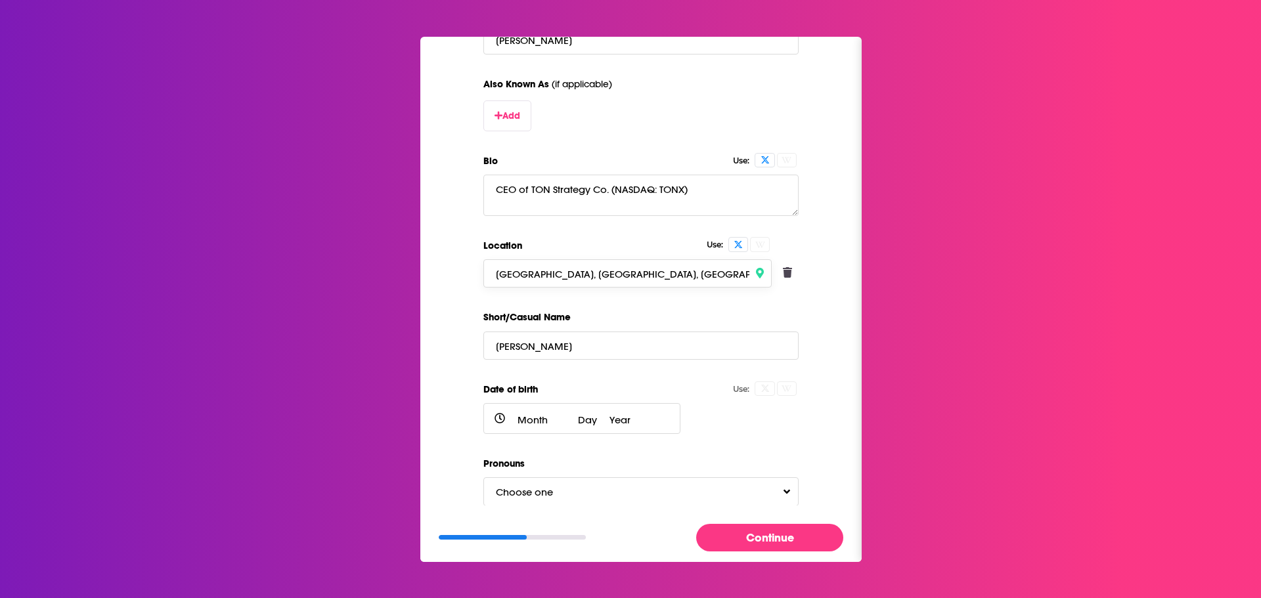
type input "London, Greater London, England, United Kingdom"
click at [774, 535] on button "Continue" at bounding box center [769, 537] width 147 height 27
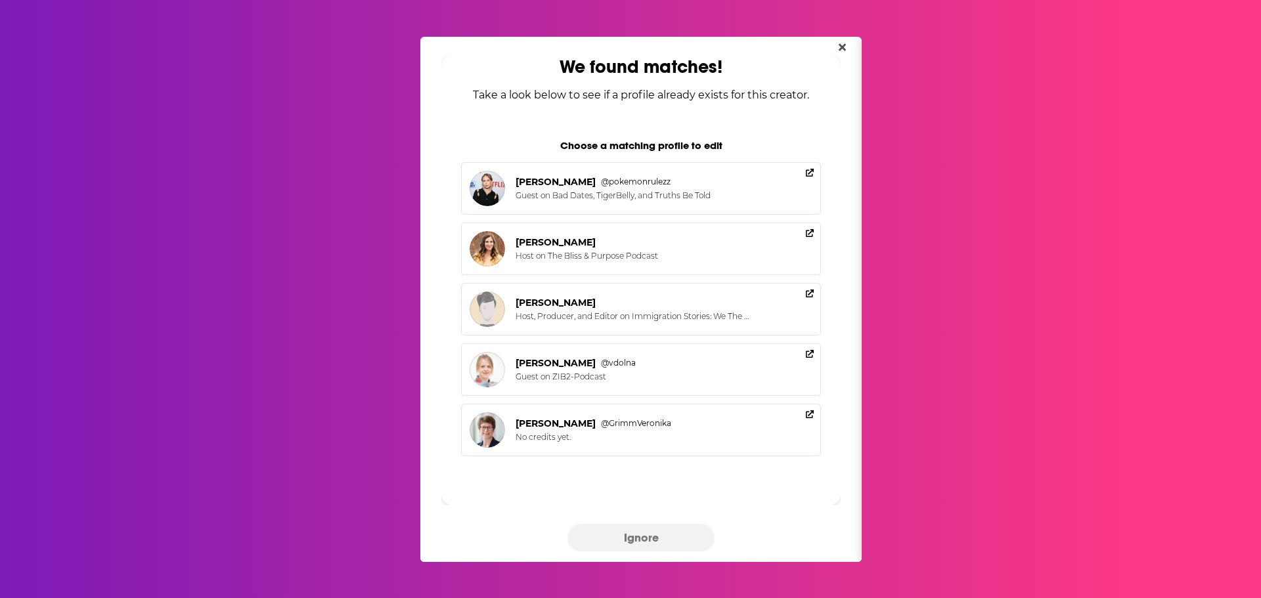
click at [636, 543] on button "Ignore" at bounding box center [640, 537] width 147 height 27
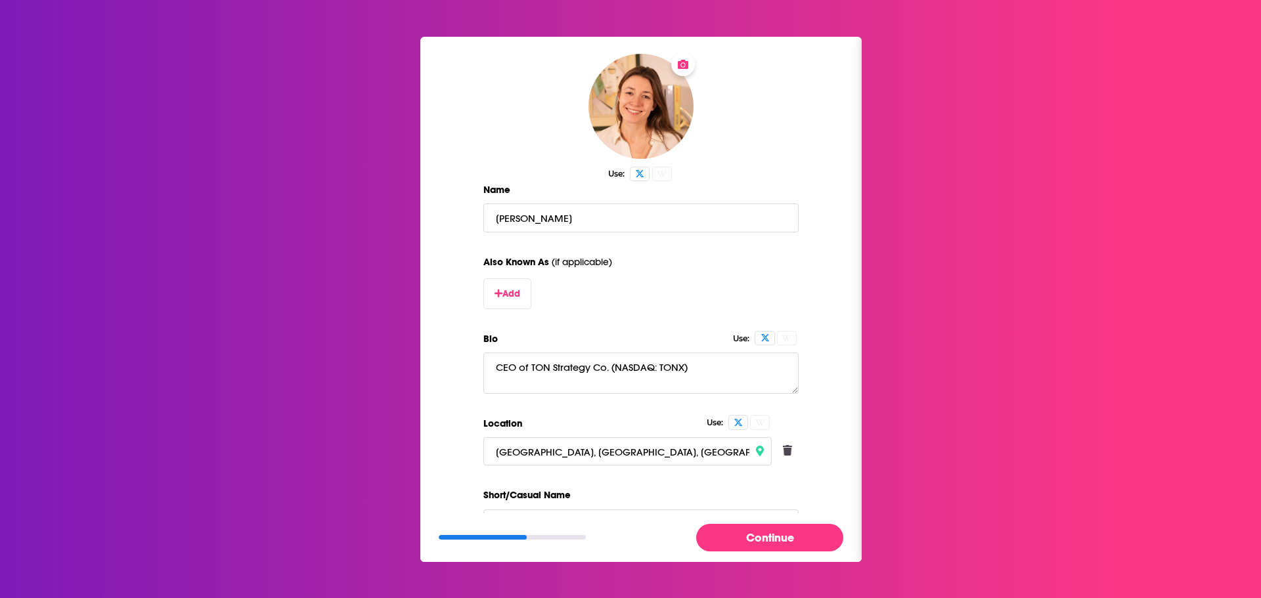
scroll to position [261, 0]
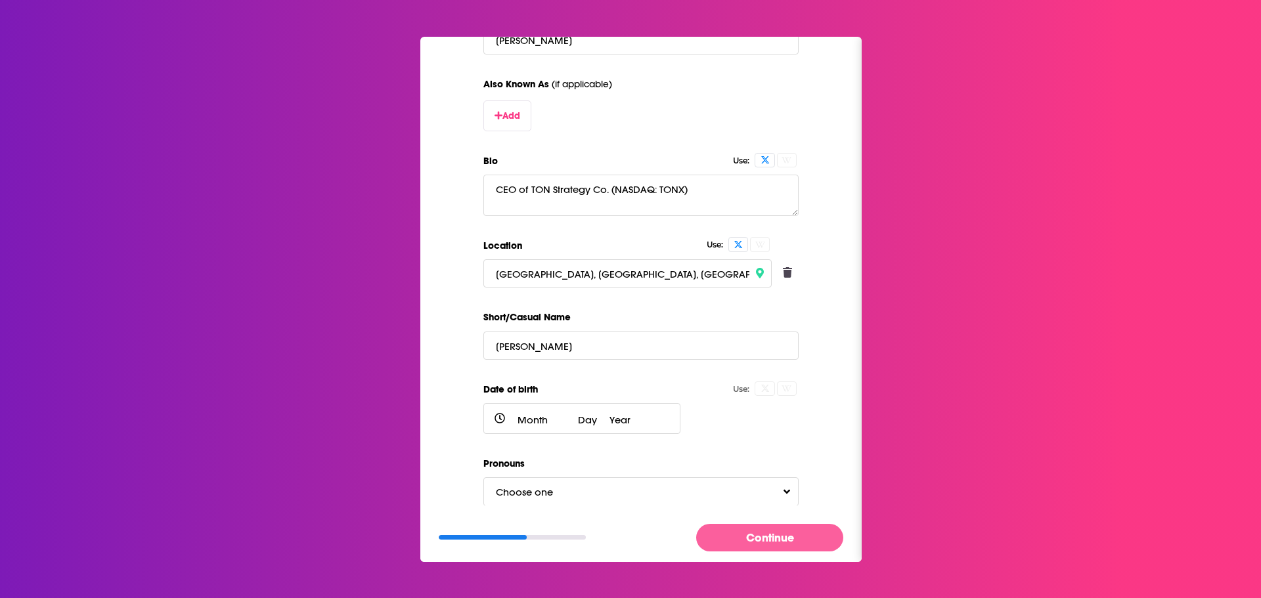
click at [788, 536] on button "Continue" at bounding box center [769, 537] width 147 height 27
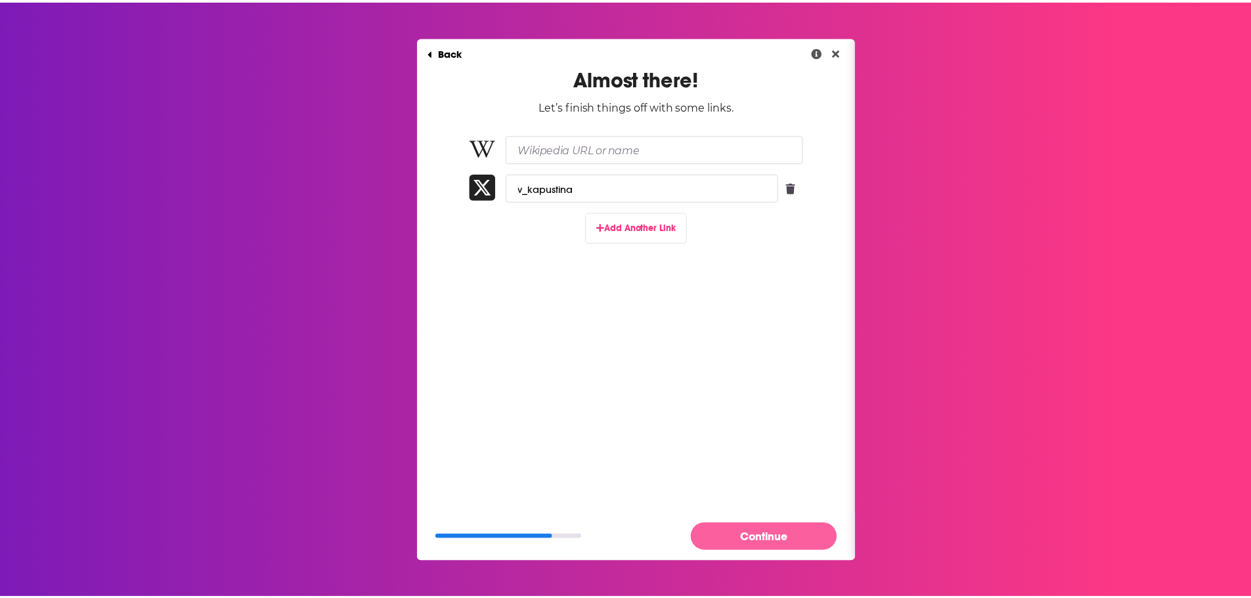
scroll to position [0, 0]
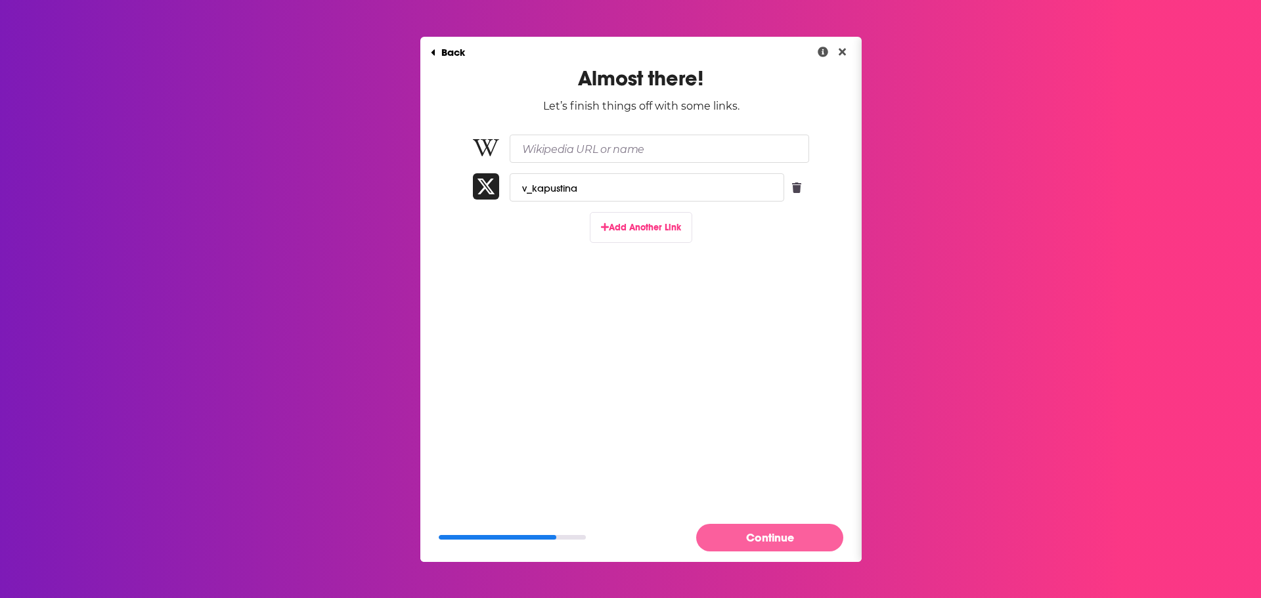
click at [766, 535] on button "Continue" at bounding box center [769, 537] width 147 height 27
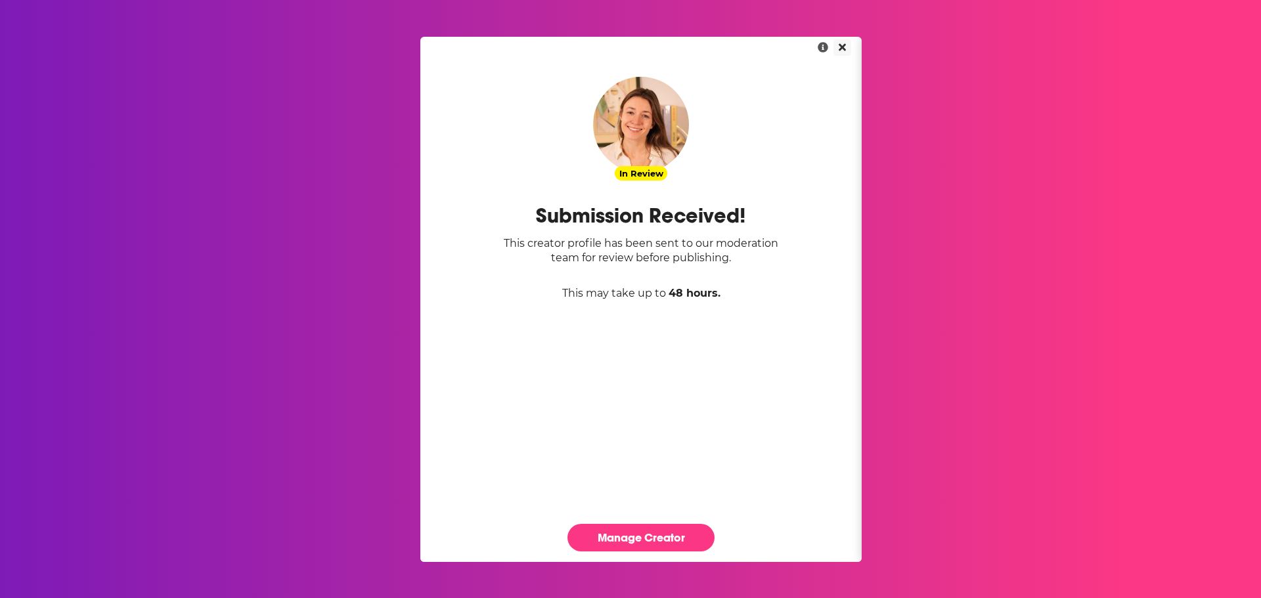
click at [844, 51] on icon "Close" at bounding box center [842, 47] width 7 height 11
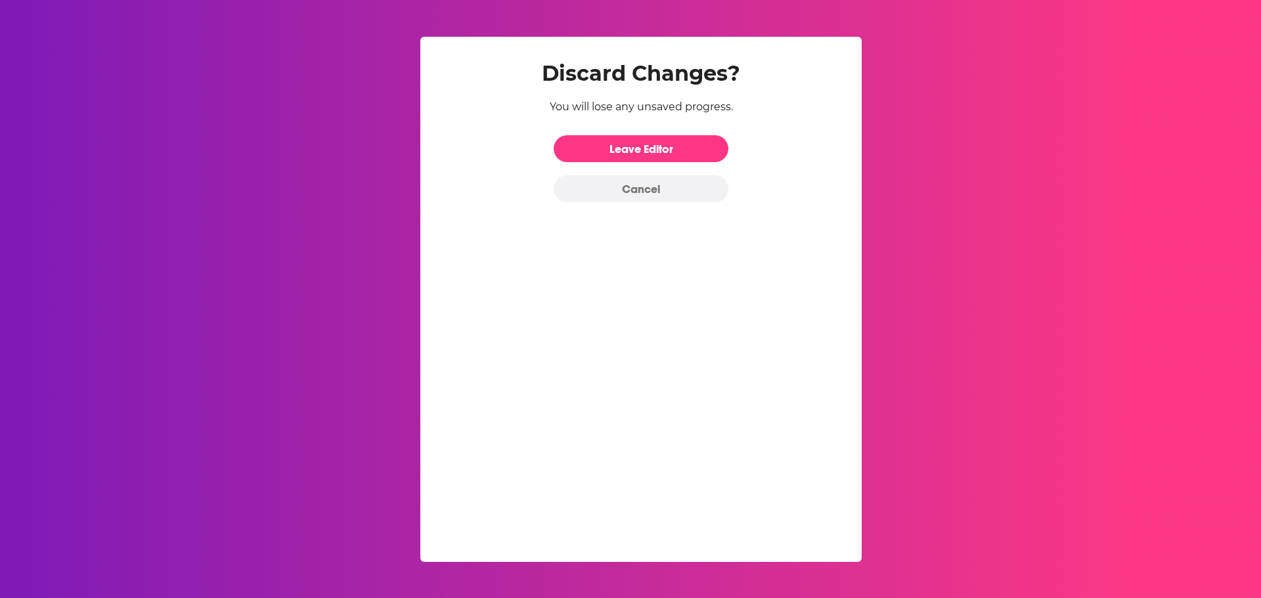
click at [639, 195] on button "Cancel" at bounding box center [641, 188] width 175 height 27
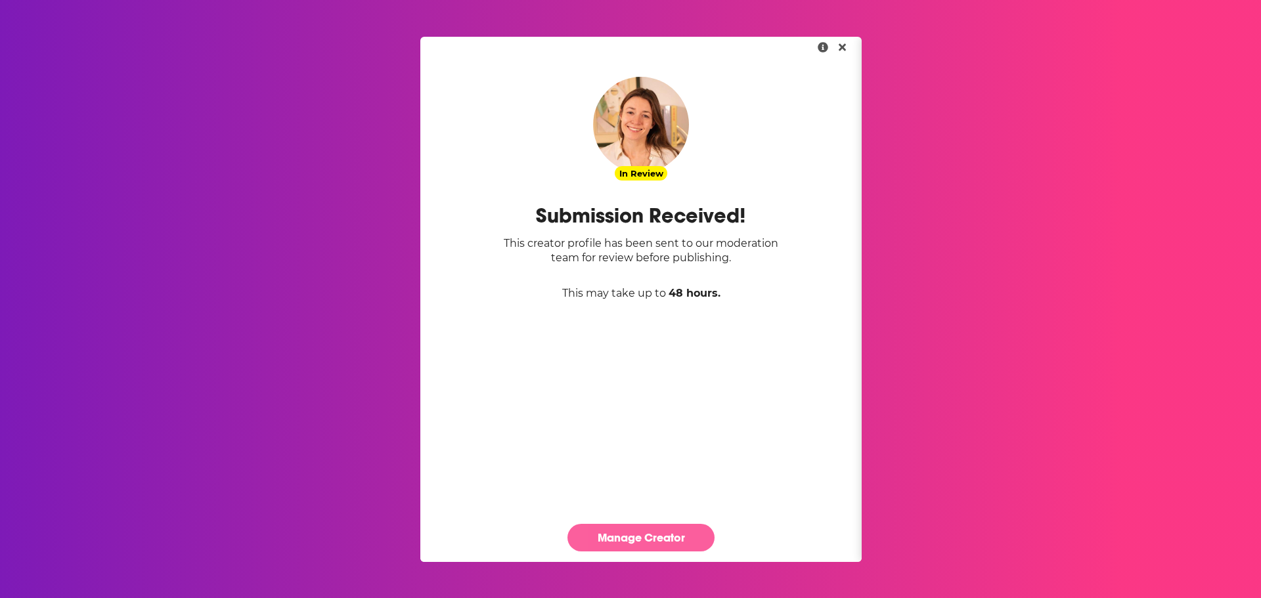
click at [634, 532] on link "Manage Creator" at bounding box center [640, 537] width 147 height 27
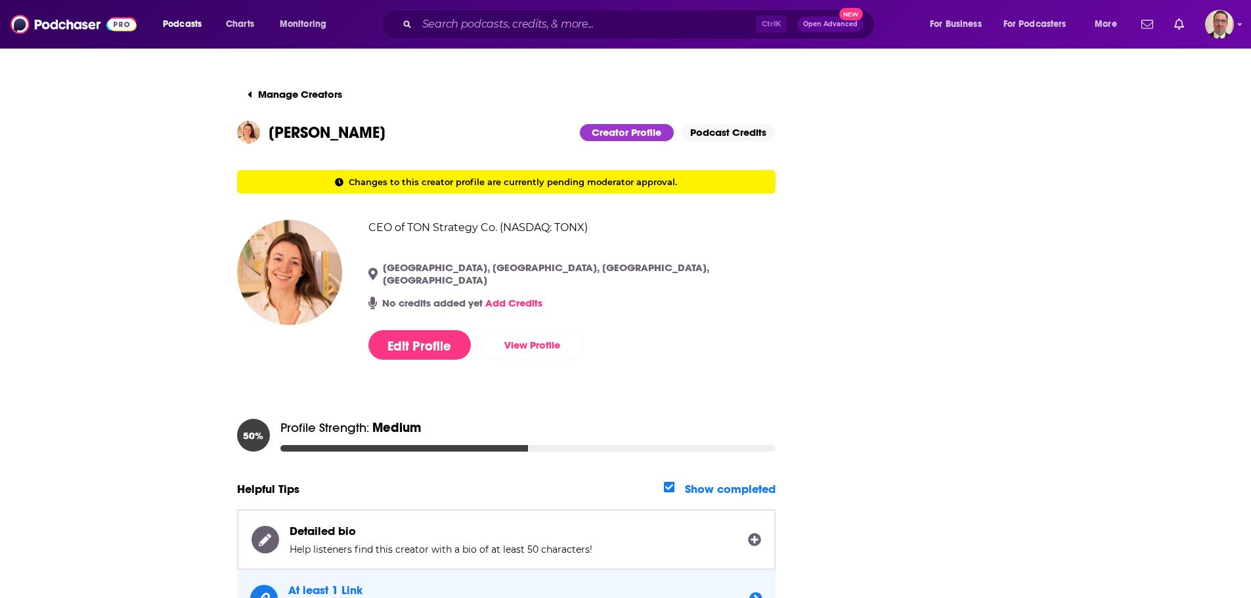
click at [521, 297] on link "Add Credits" at bounding box center [513, 303] width 57 height 12
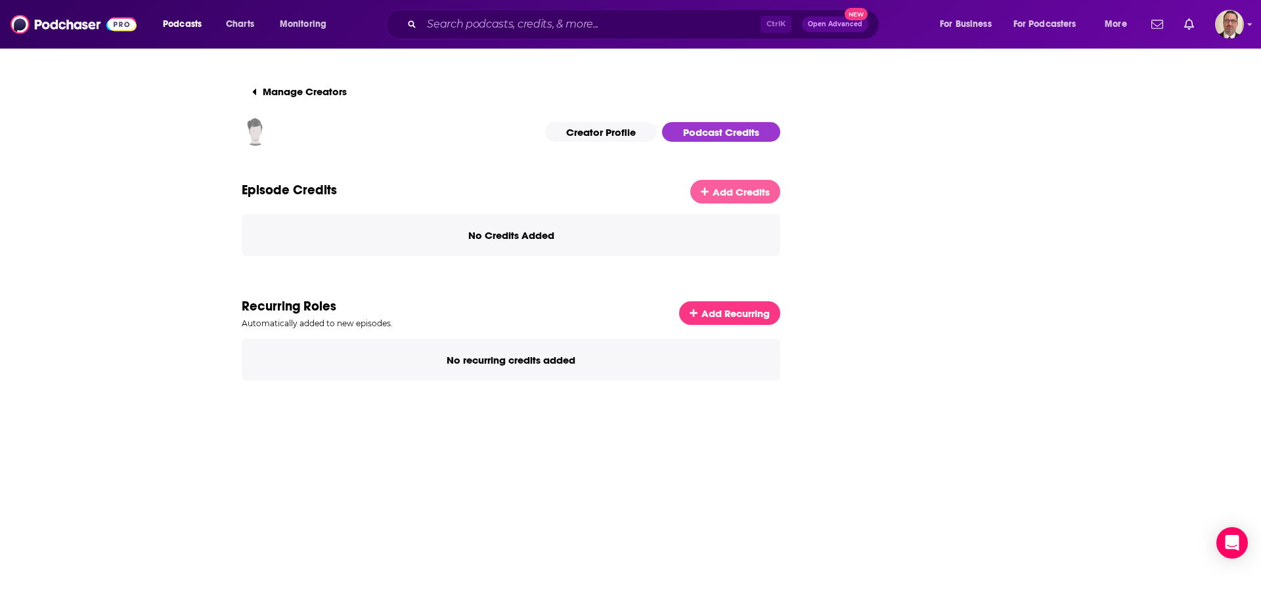
click at [734, 191] on span "Add Credits" at bounding box center [741, 192] width 57 height 12
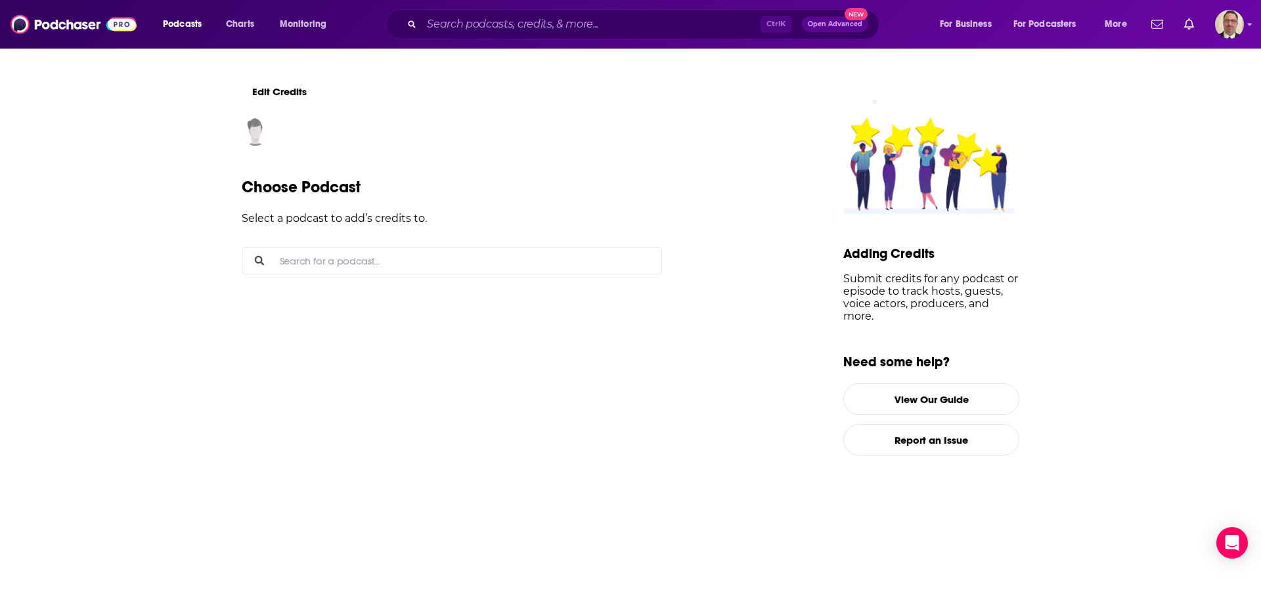
click at [322, 267] on input "Search for a podcast..." at bounding box center [463, 261] width 376 height 26
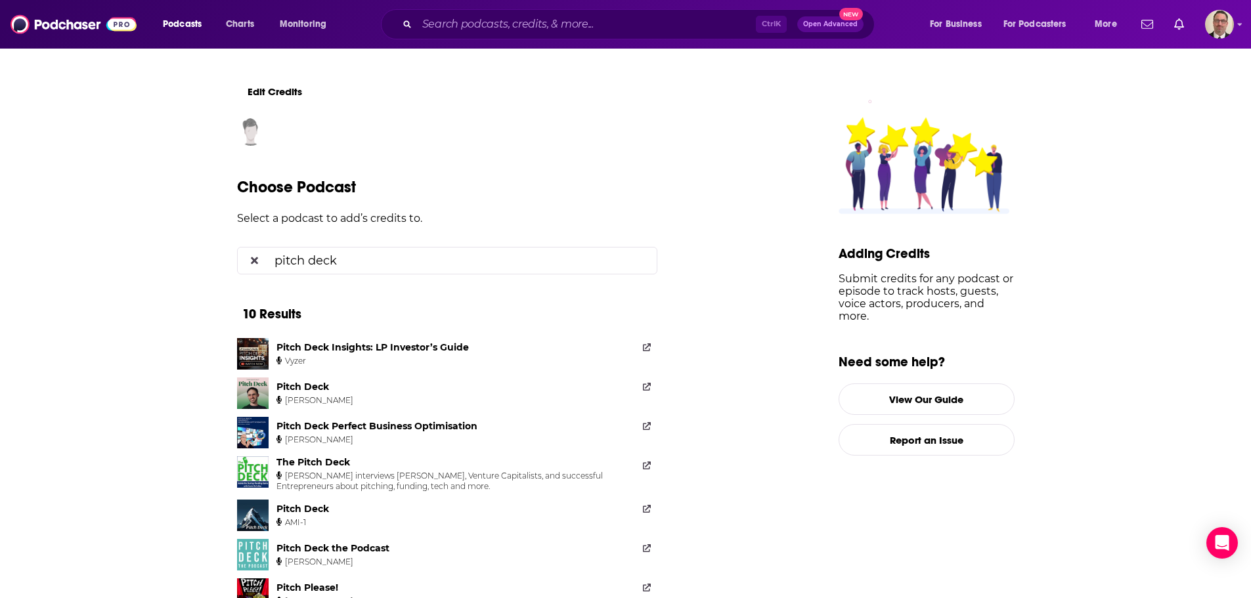
type input "pitch deck"
click at [290, 391] on div "Pitch Deck" at bounding box center [302, 387] width 53 height 12
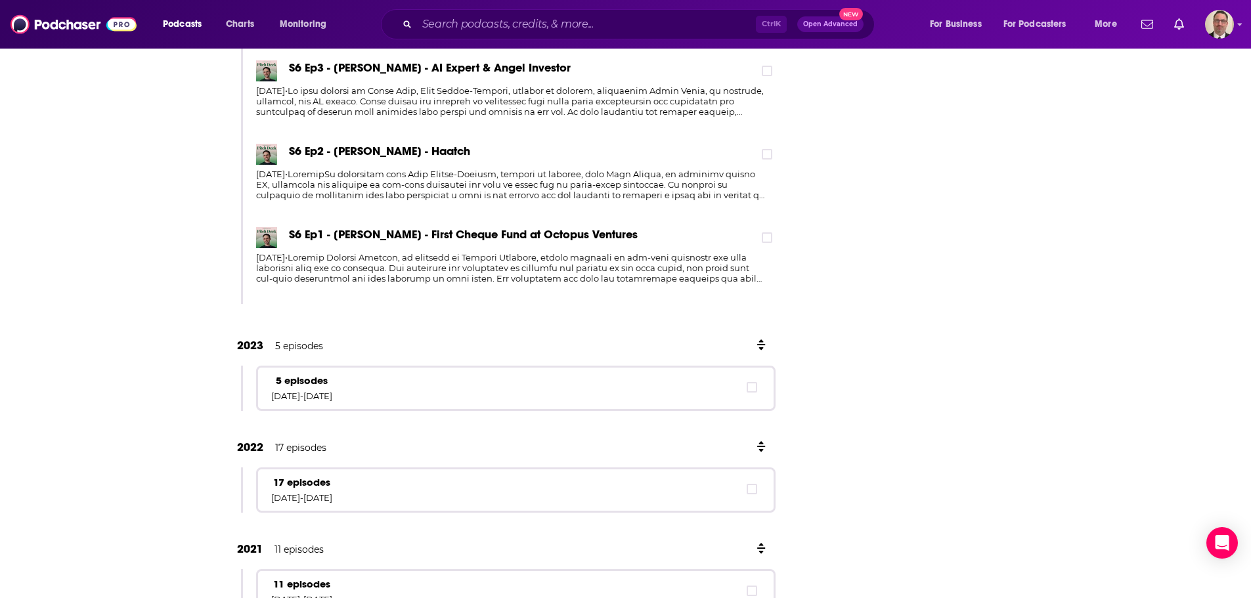
scroll to position [1545, 0]
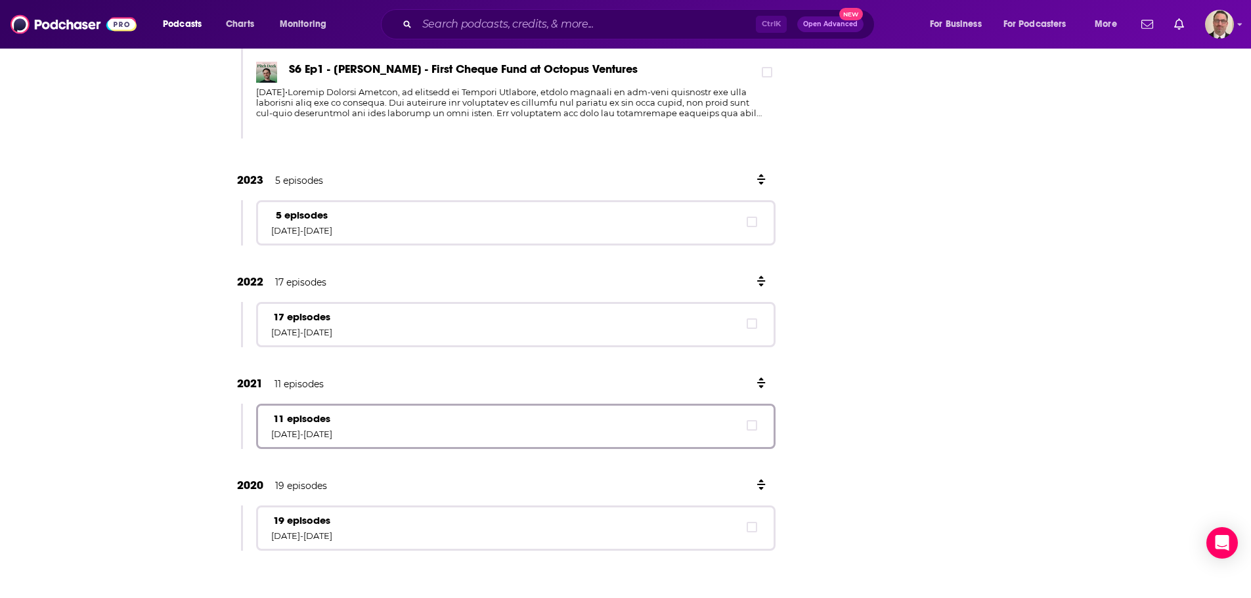
click at [332, 420] on p "11 episodes" at bounding box center [301, 418] width 61 height 12
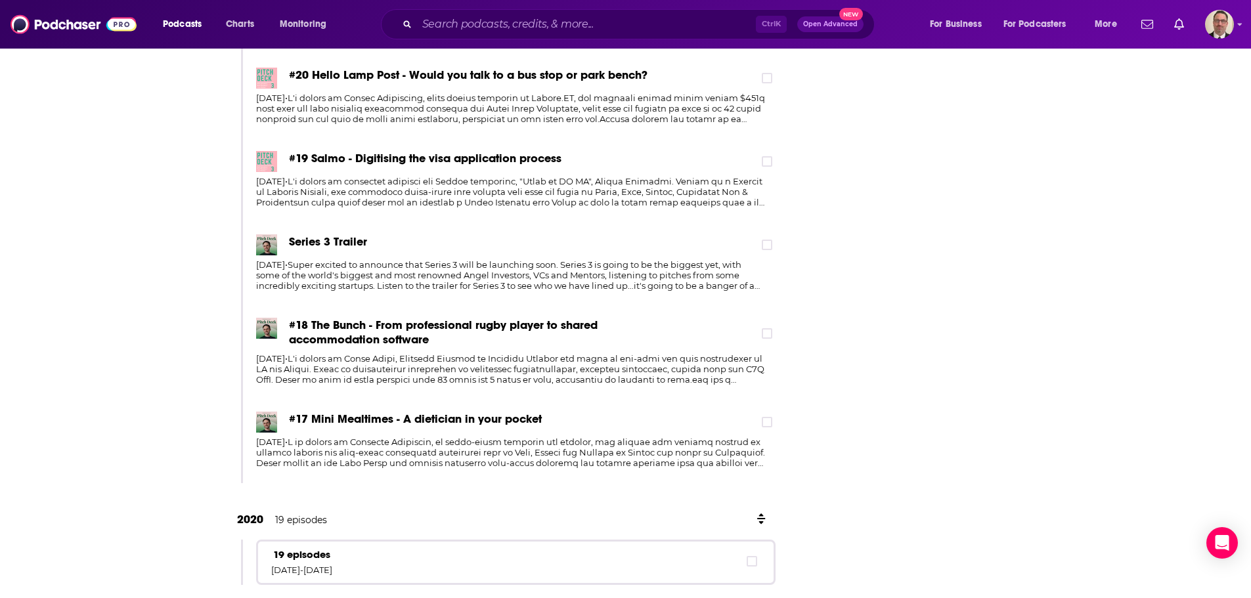
scroll to position [2433, 0]
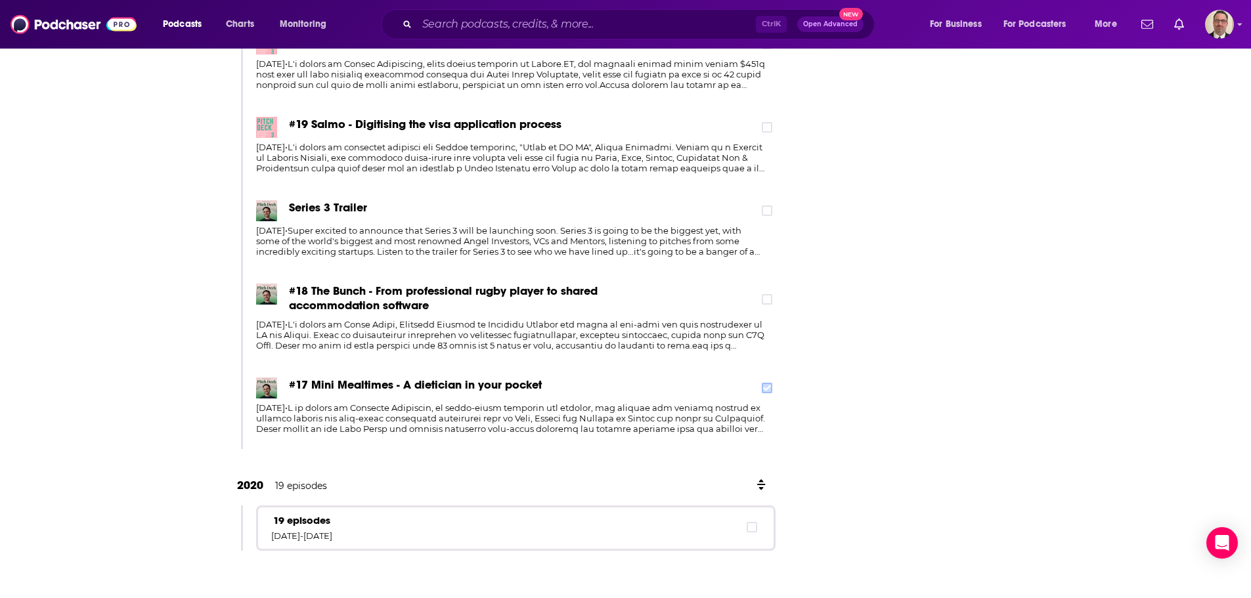
click at [772, 383] on label at bounding box center [767, 388] width 11 height 11
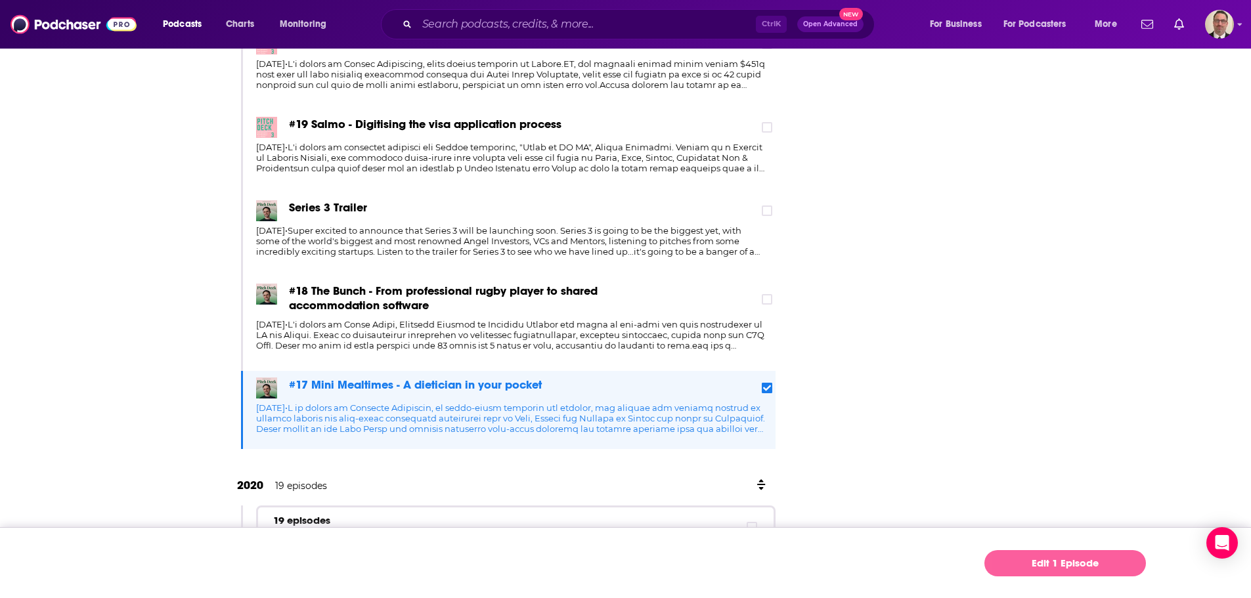
click at [1095, 562] on link "Edit 1 Episode" at bounding box center [1065, 563] width 162 height 26
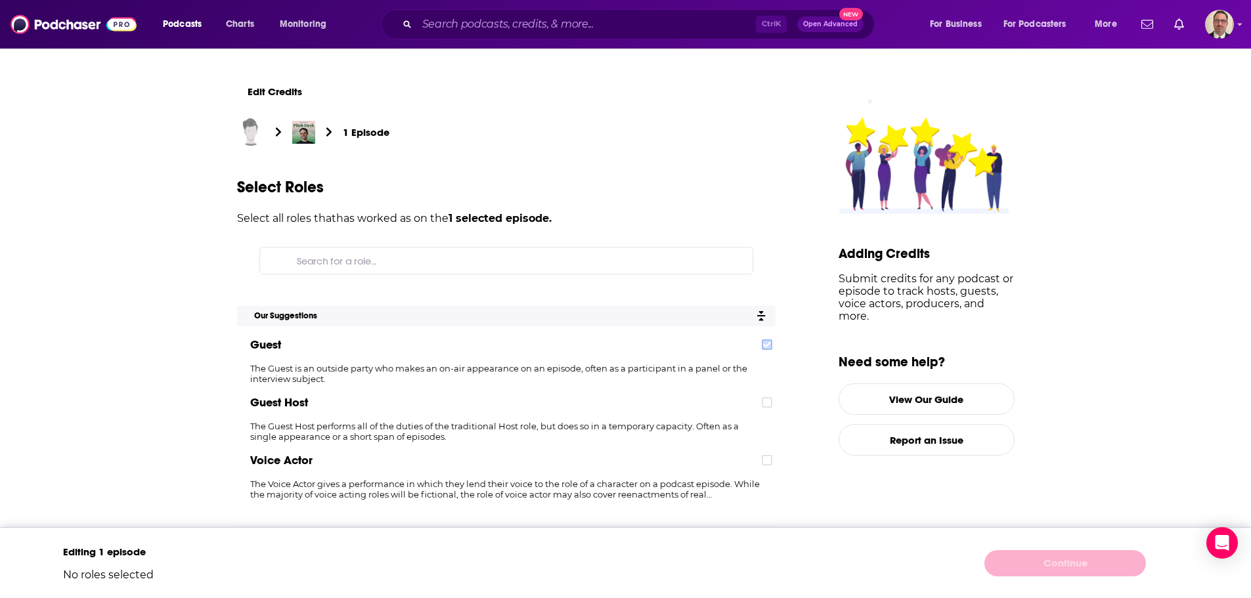
click at [771, 343] on icon at bounding box center [767, 345] width 8 height 6
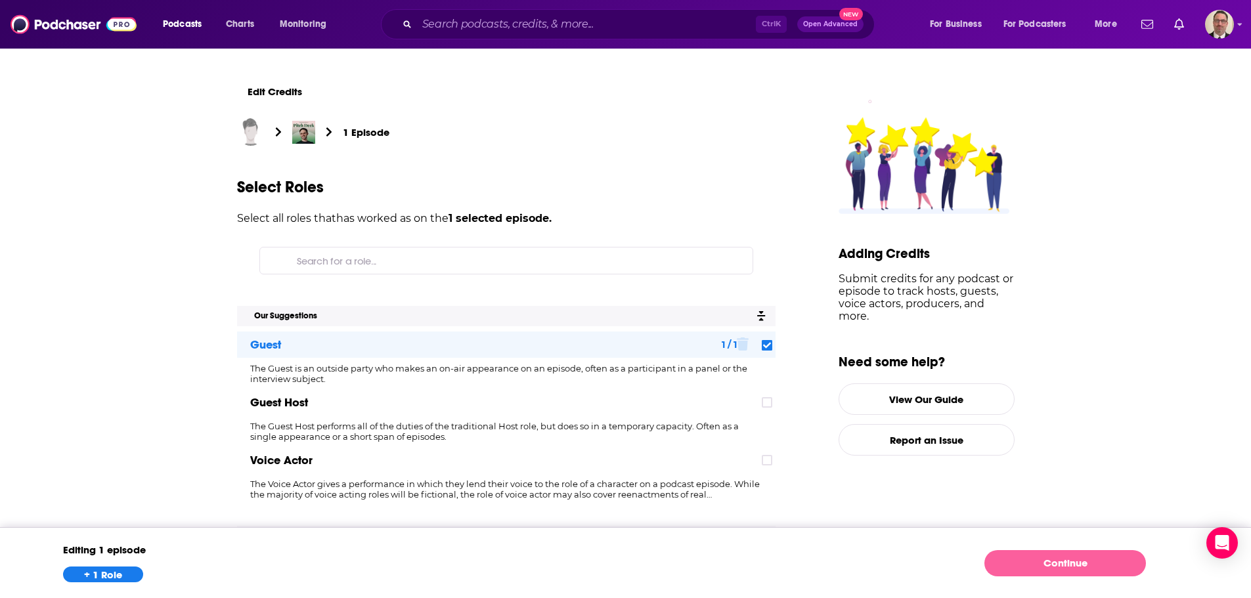
click at [1050, 563] on link "Continue" at bounding box center [1065, 563] width 162 height 26
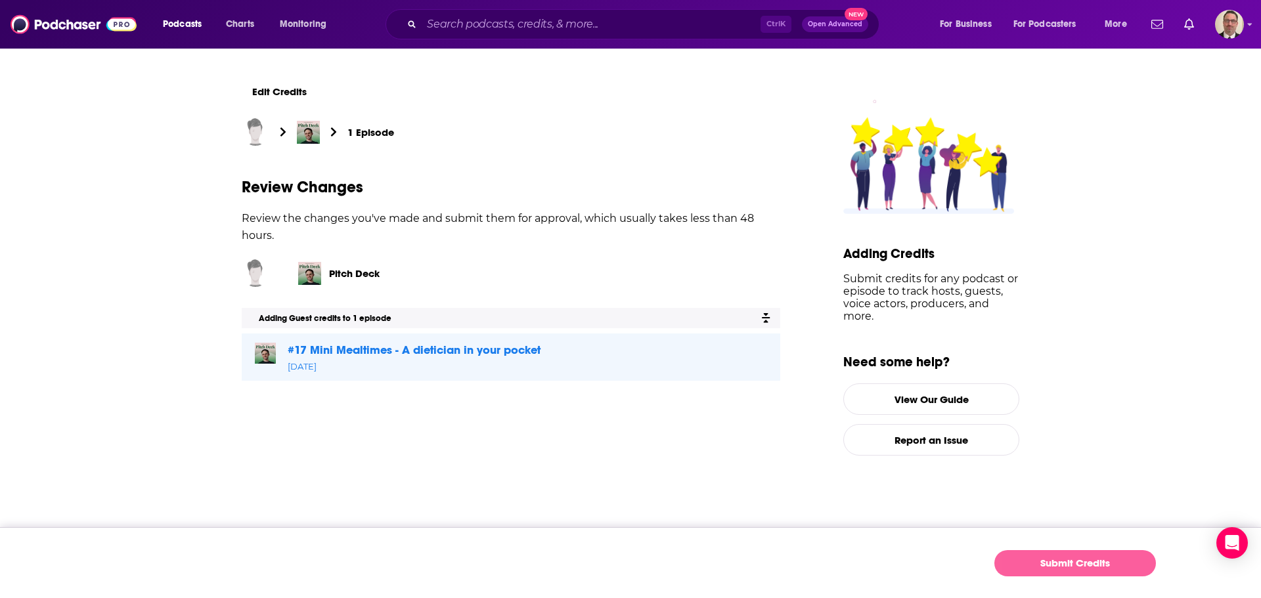
click at [1060, 565] on button "Submit Credits" at bounding box center [1075, 563] width 162 height 26
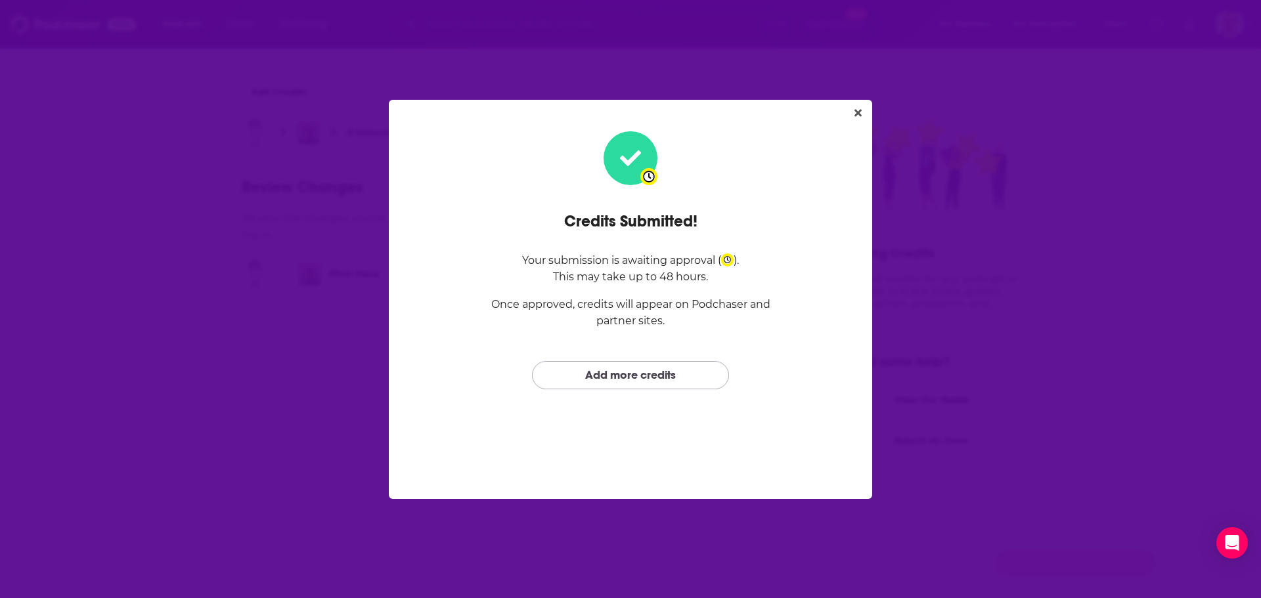
click at [617, 376] on link "Add more credits" at bounding box center [630, 375] width 197 height 28
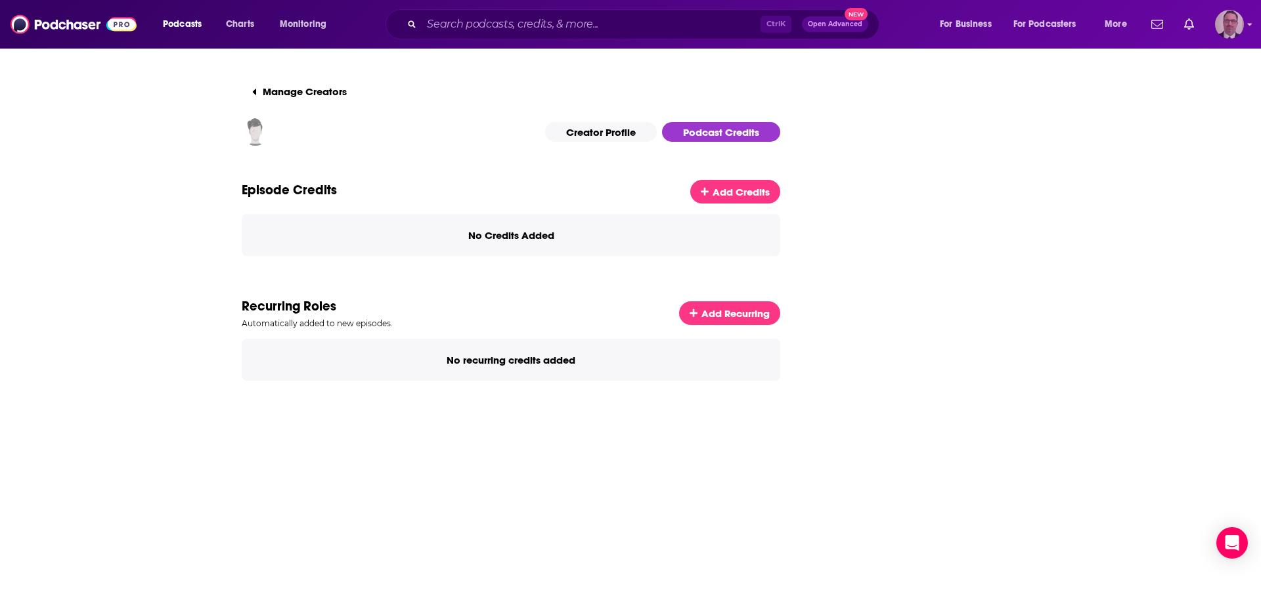
click at [1230, 28] on img "Logged in as PercPodcast" at bounding box center [1229, 24] width 29 height 29
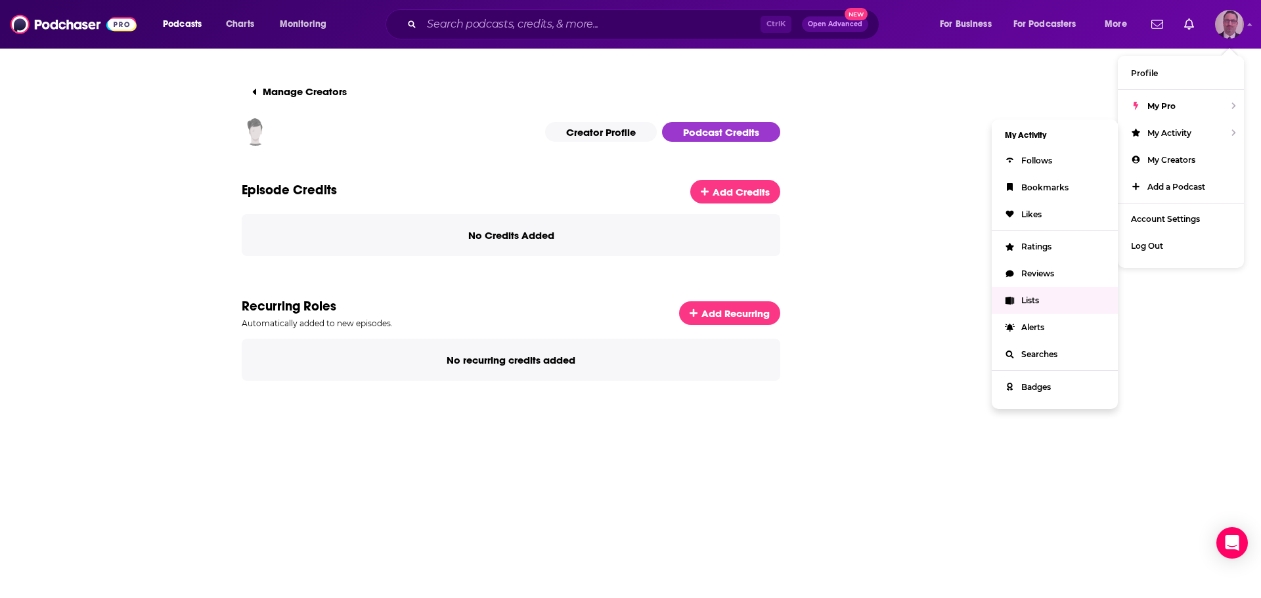
click at [1032, 298] on span "Lists" at bounding box center [1030, 301] width 18 height 10
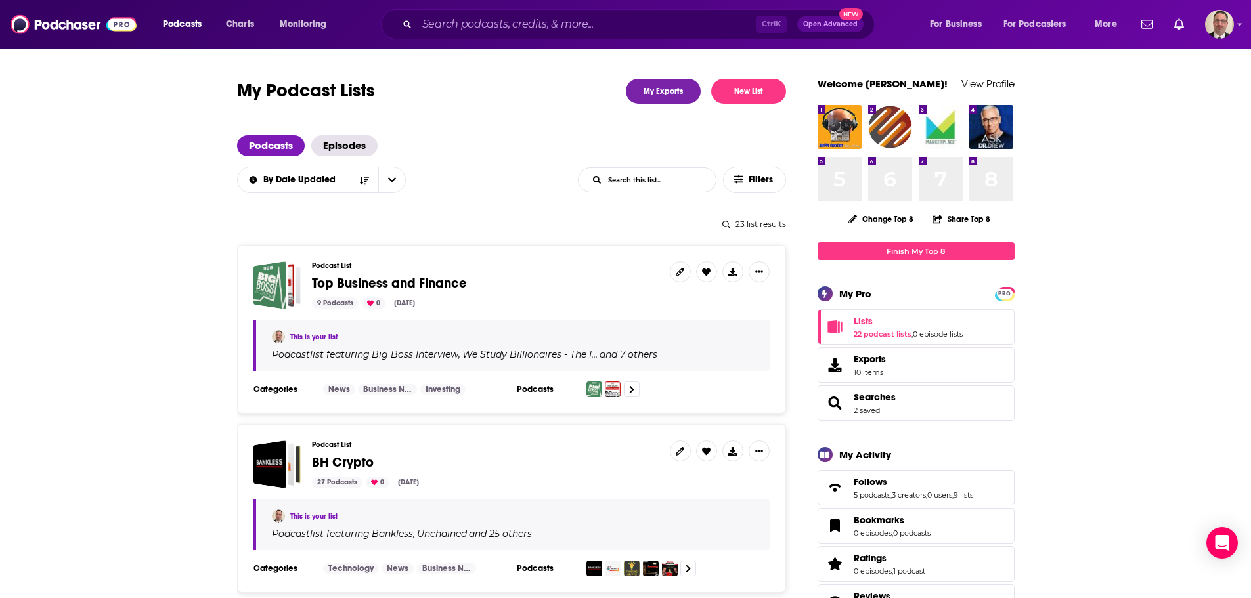
click at [393, 283] on span "Top Business and Finance" at bounding box center [389, 283] width 155 height 16
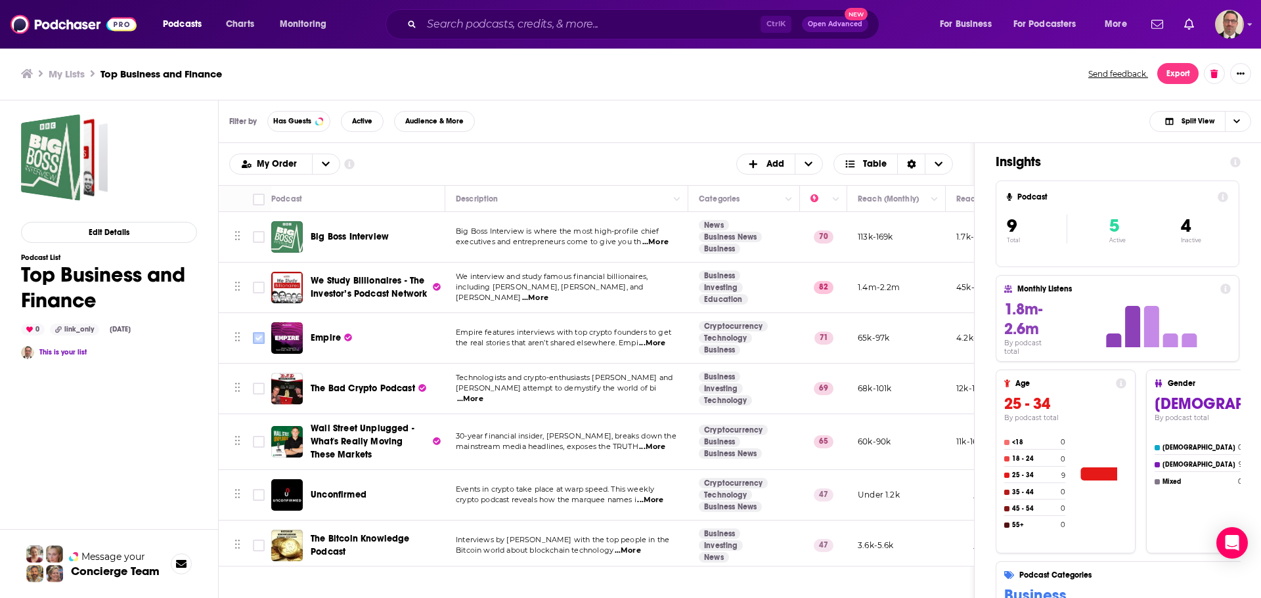
click at [254, 336] on input "Toggle select row" at bounding box center [259, 338] width 12 height 12
checkbox input "true"
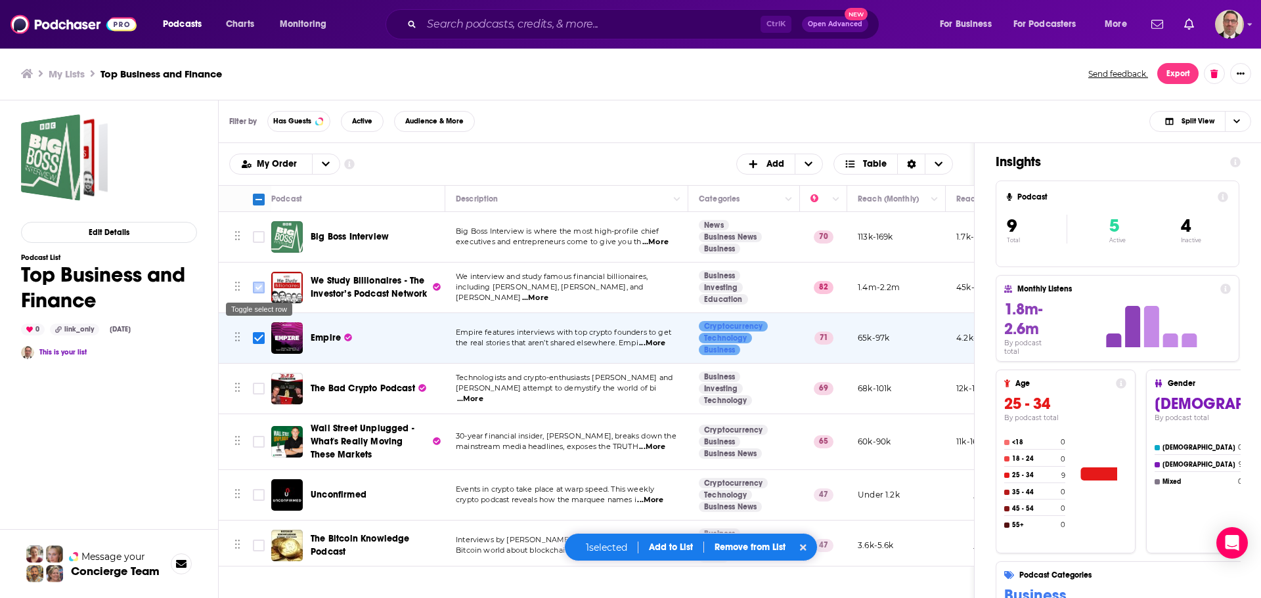
click at [257, 291] on input "Toggle select row" at bounding box center [259, 288] width 12 height 12
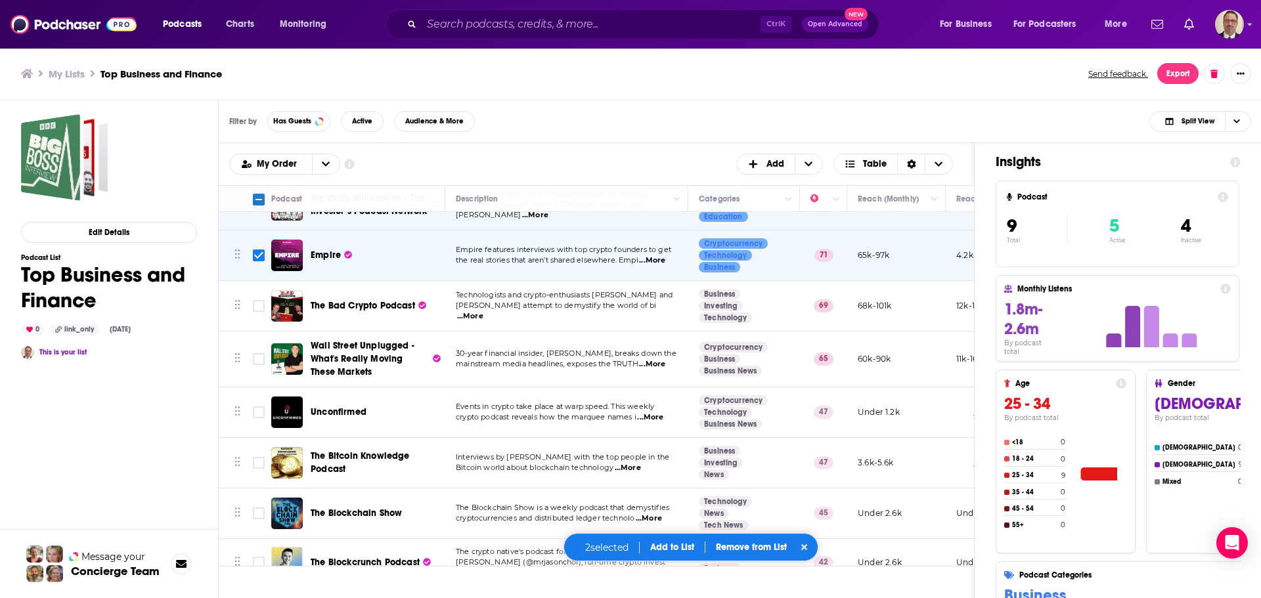
scroll to position [113, 0]
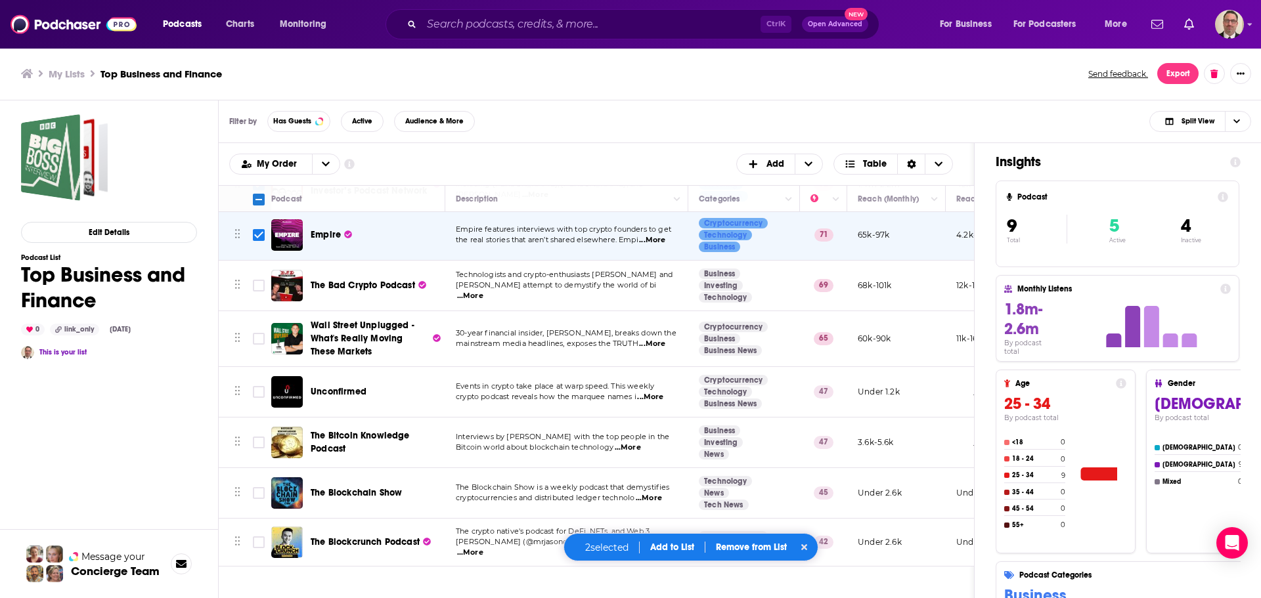
click at [680, 546] on button "Add to List" at bounding box center [672, 547] width 65 height 11
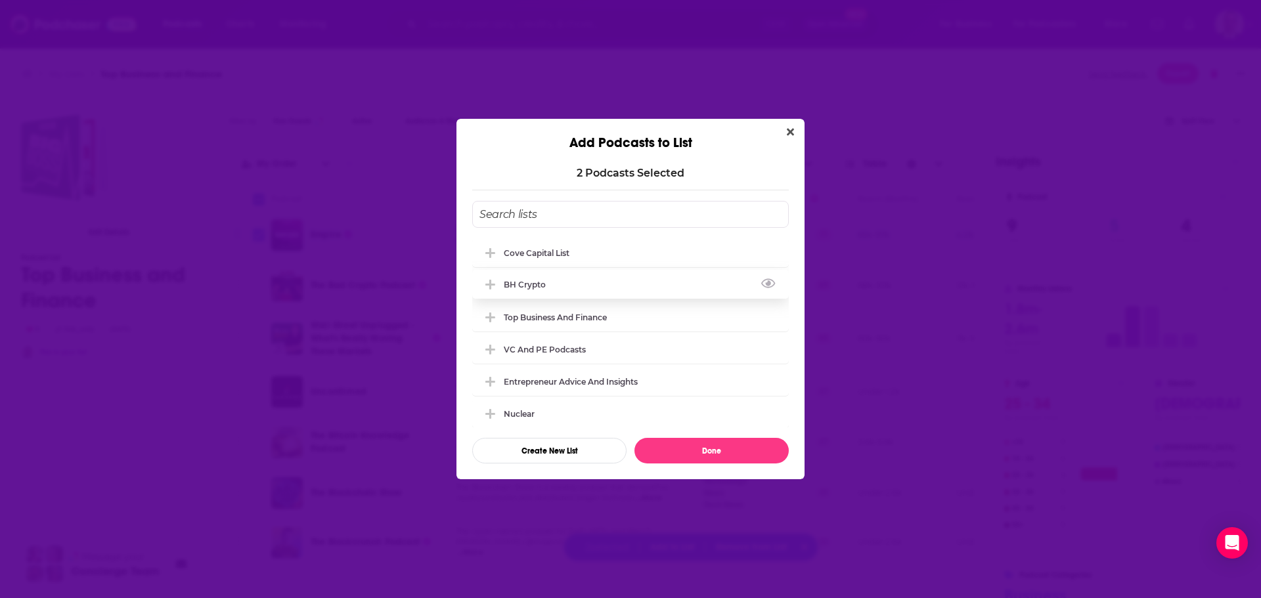
click at [497, 279] on button "Add Podcast To List" at bounding box center [492, 285] width 24 height 14
click at [694, 454] on button "Done" at bounding box center [711, 451] width 154 height 26
checkbox input "false"
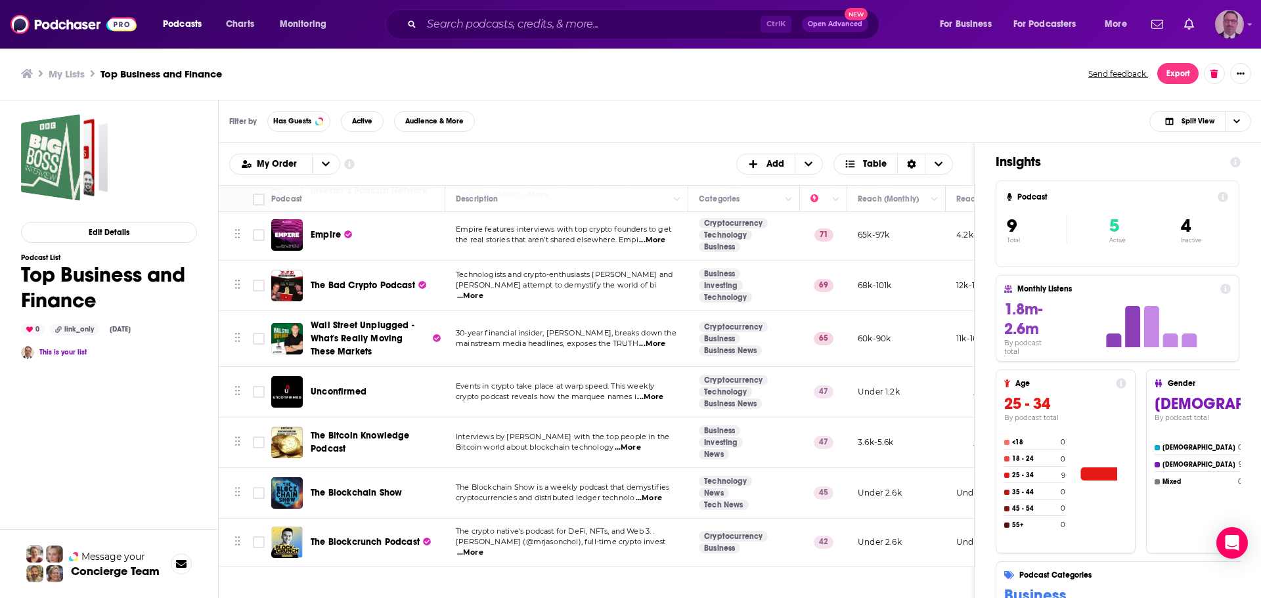
click at [1229, 26] on img "Logged in as PercPodcast" at bounding box center [1229, 24] width 29 height 29
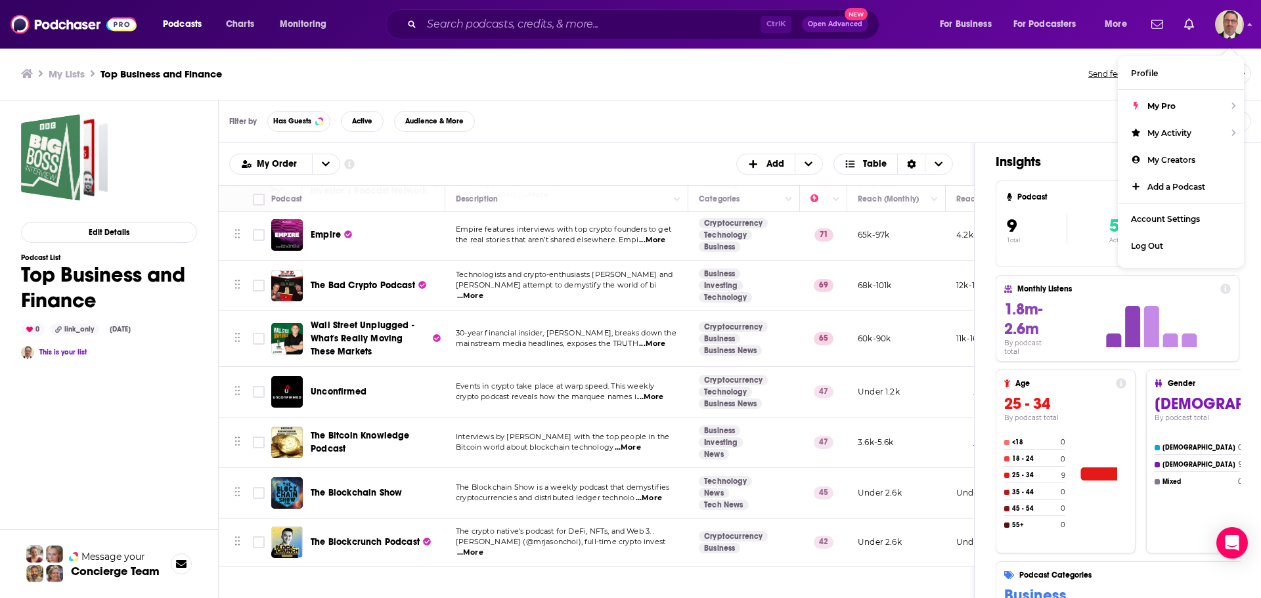
click at [67, 72] on h3 "My Lists" at bounding box center [67, 74] width 36 height 12
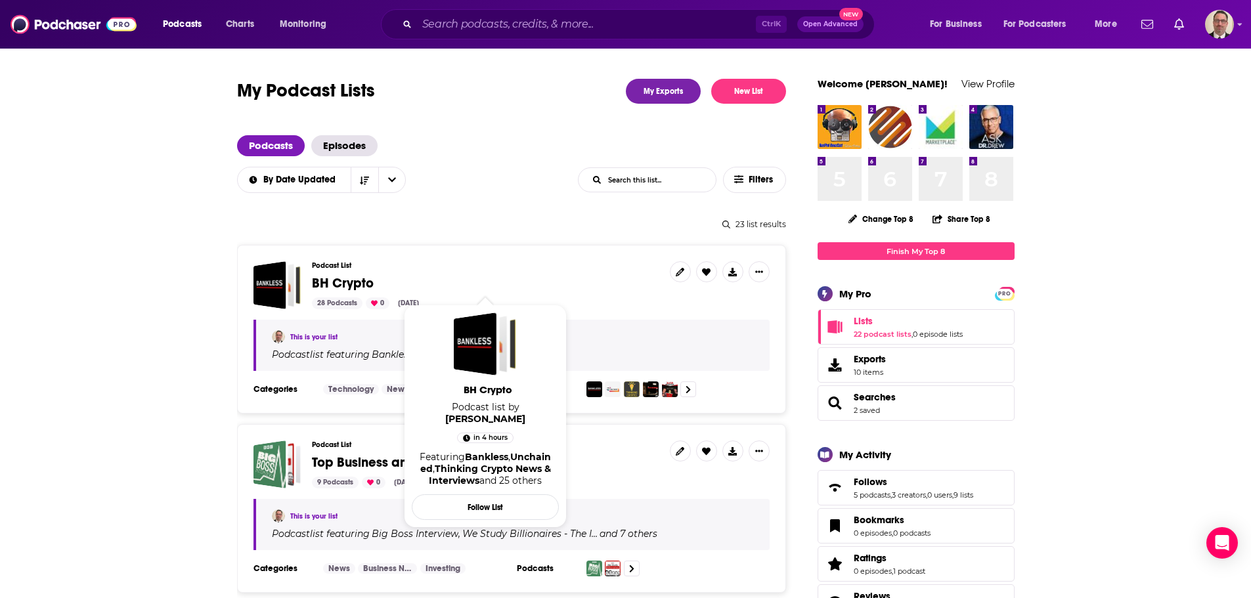
click at [334, 282] on span "BH Crypto" at bounding box center [343, 283] width 62 height 16
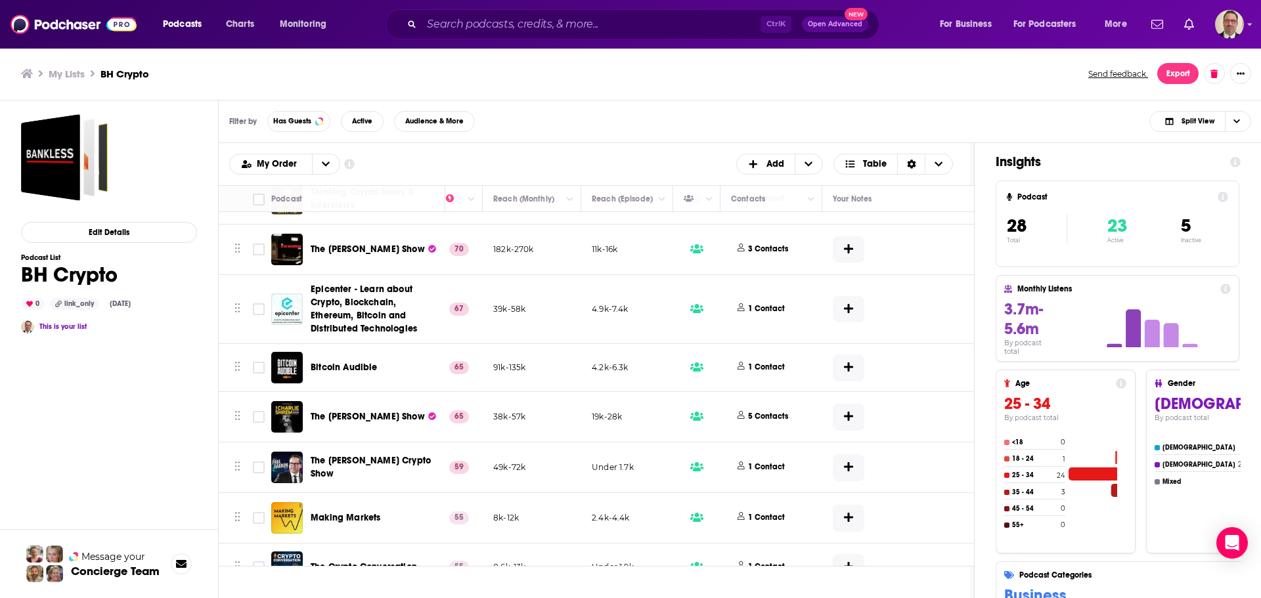
scroll to position [0, 364]
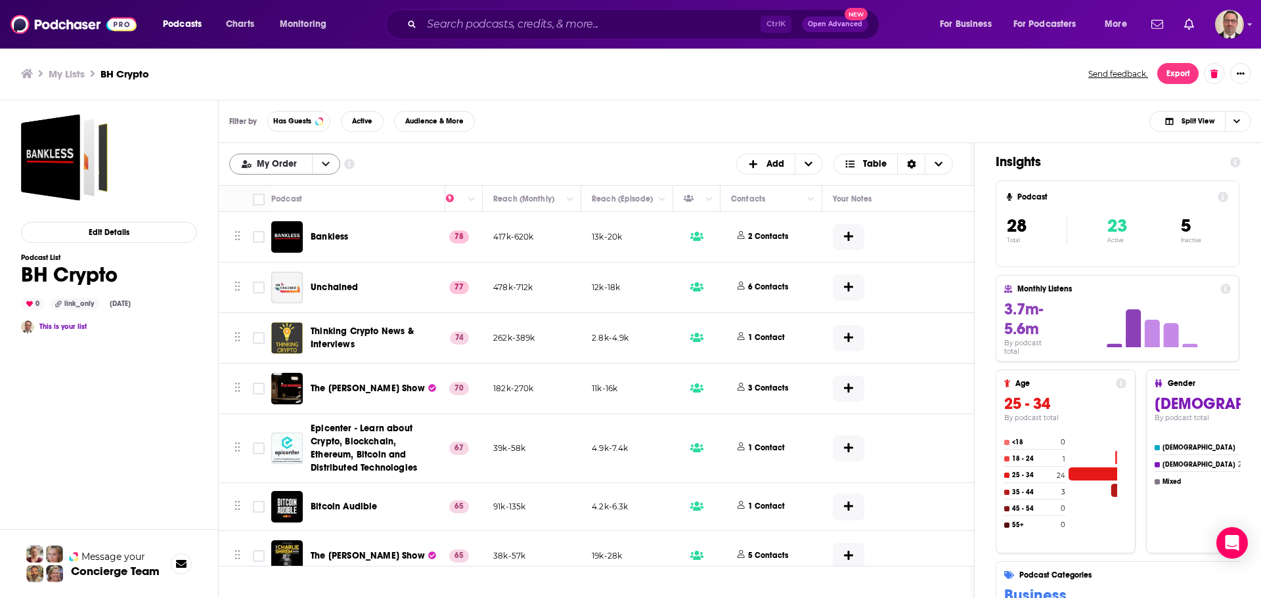
click at [319, 158] on button "open menu" at bounding box center [326, 164] width 28 height 20
click at [278, 234] on div "Power Score" at bounding box center [284, 230] width 111 height 22
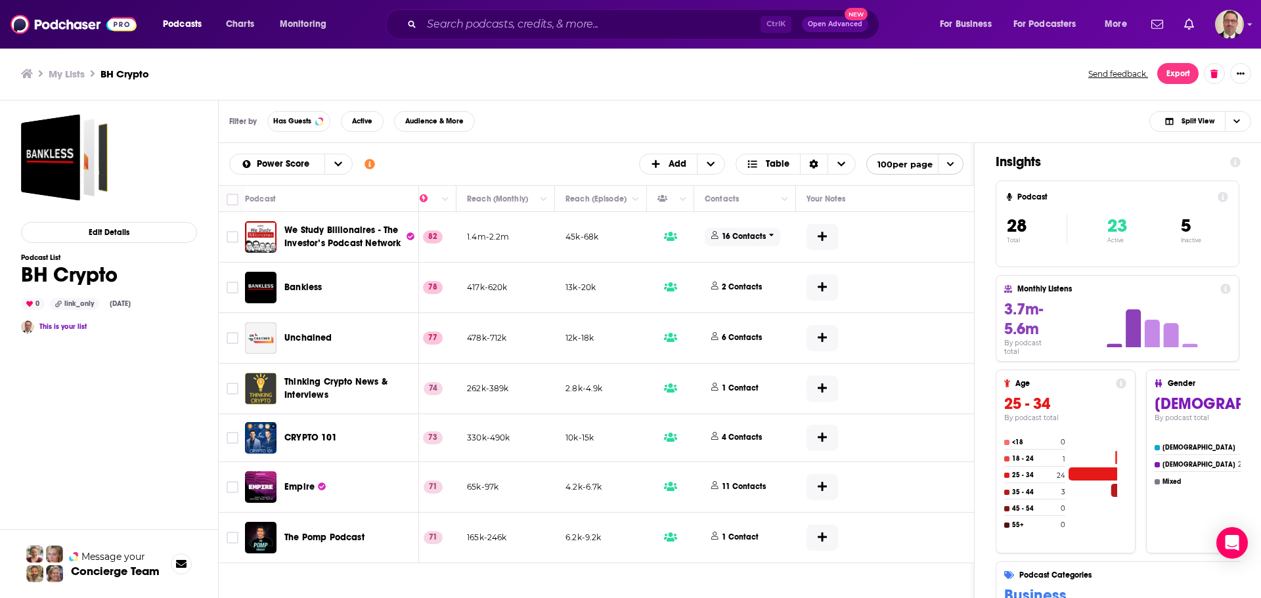
click at [769, 235] on icon at bounding box center [771, 235] width 5 height 8
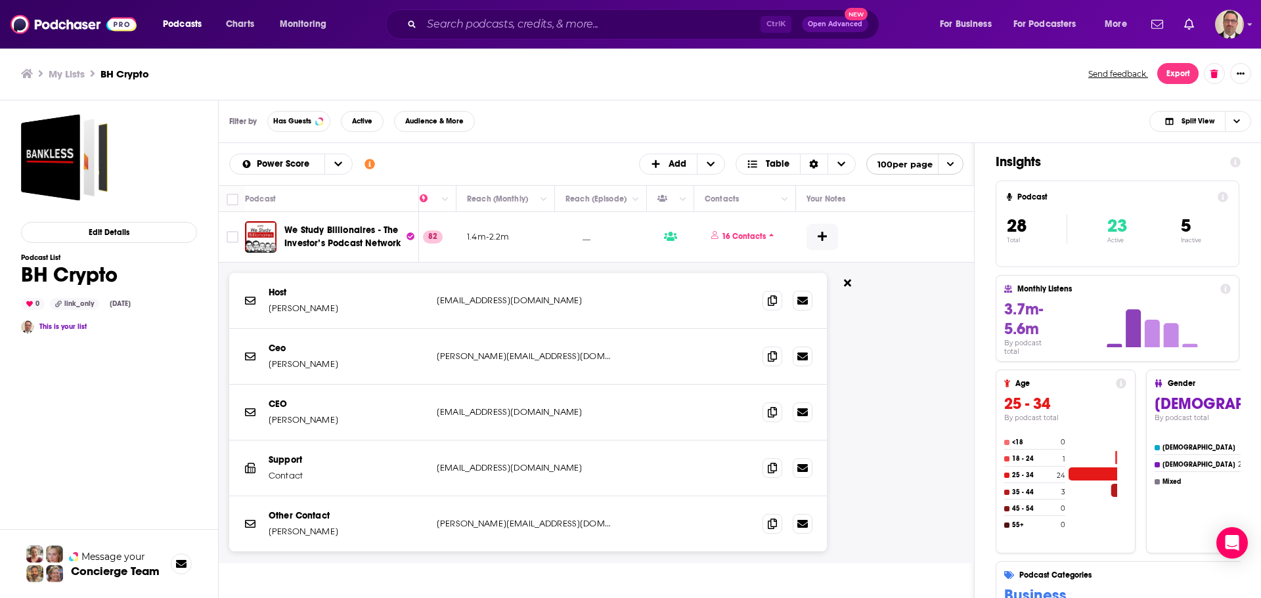
scroll to position [66, 364]
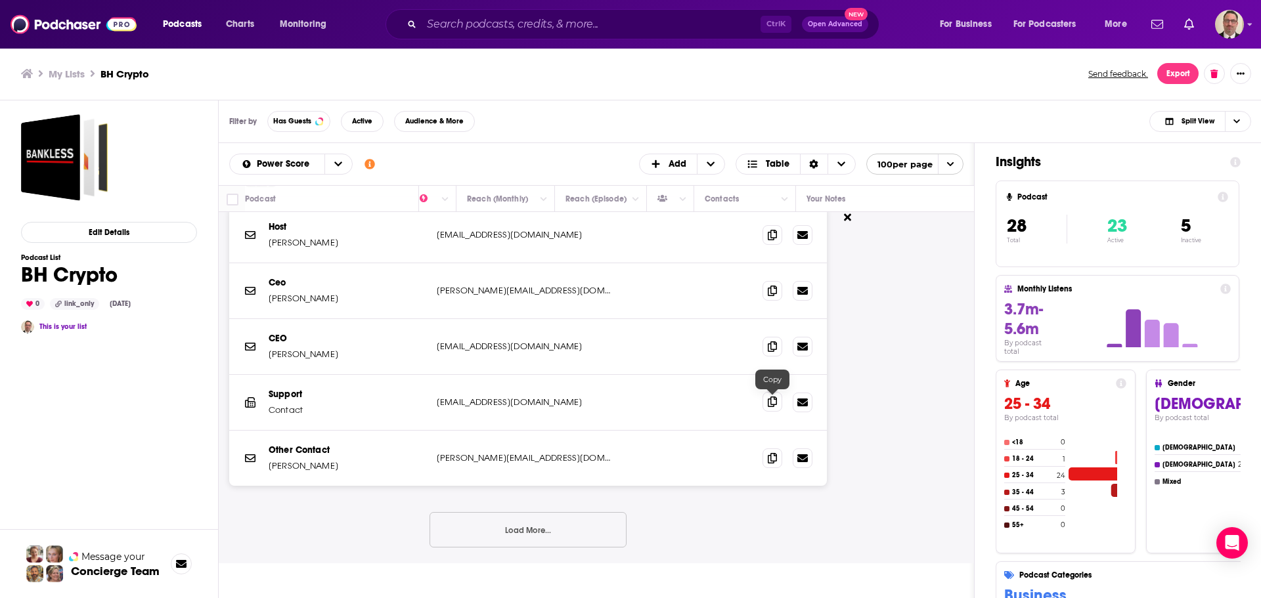
click at [778, 403] on span at bounding box center [772, 402] width 20 height 20
click at [534, 527] on button "Load More..." at bounding box center [528, 529] width 197 height 35
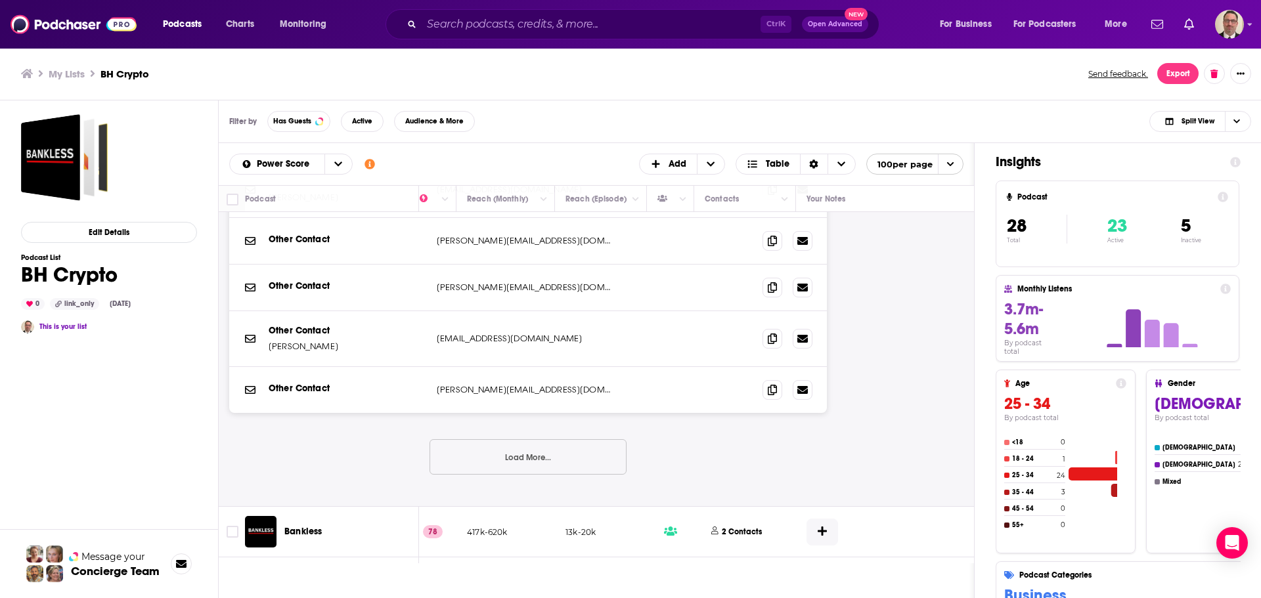
scroll to position [394, 364]
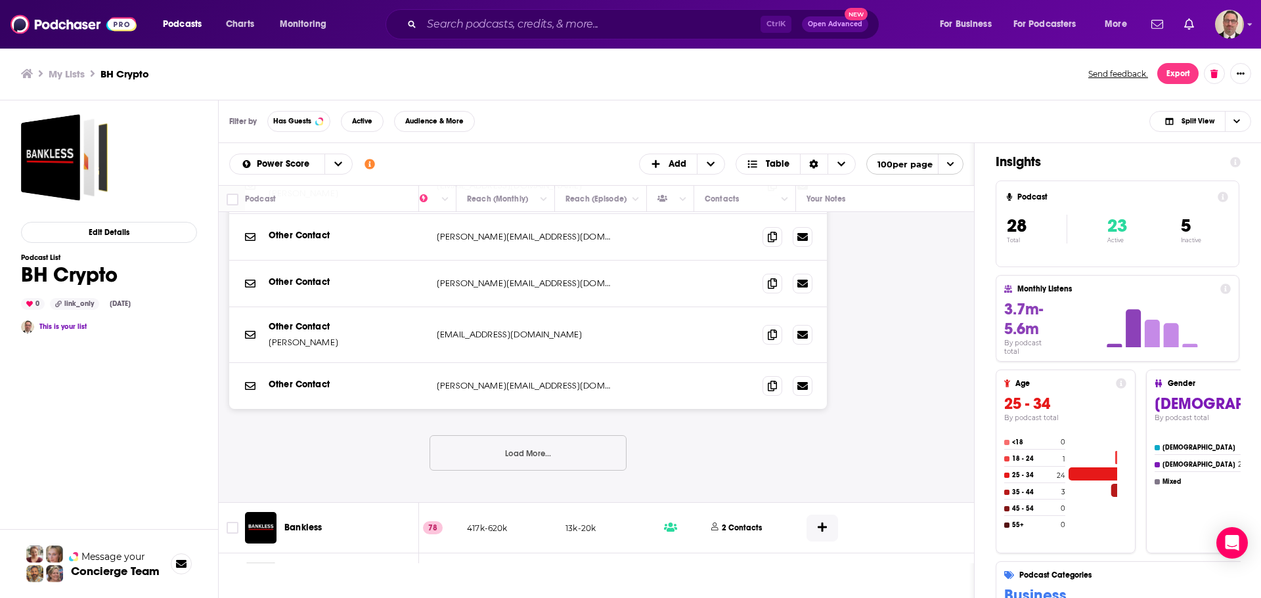
click at [519, 456] on button "Load More..." at bounding box center [528, 452] width 197 height 35
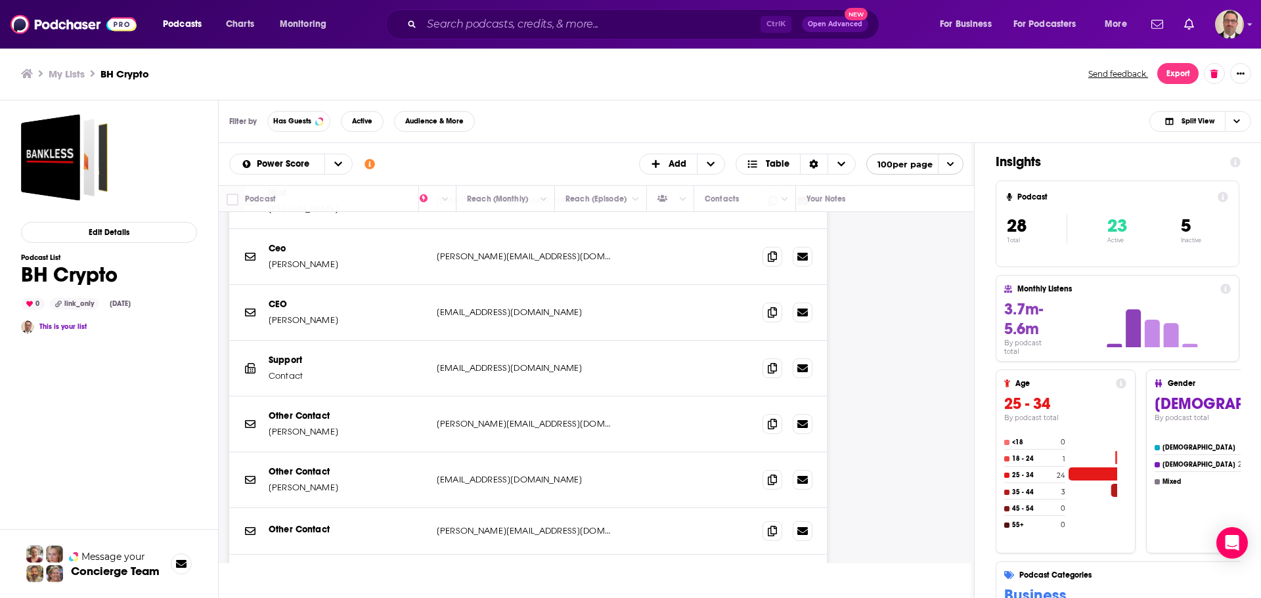
scroll to position [0, 364]
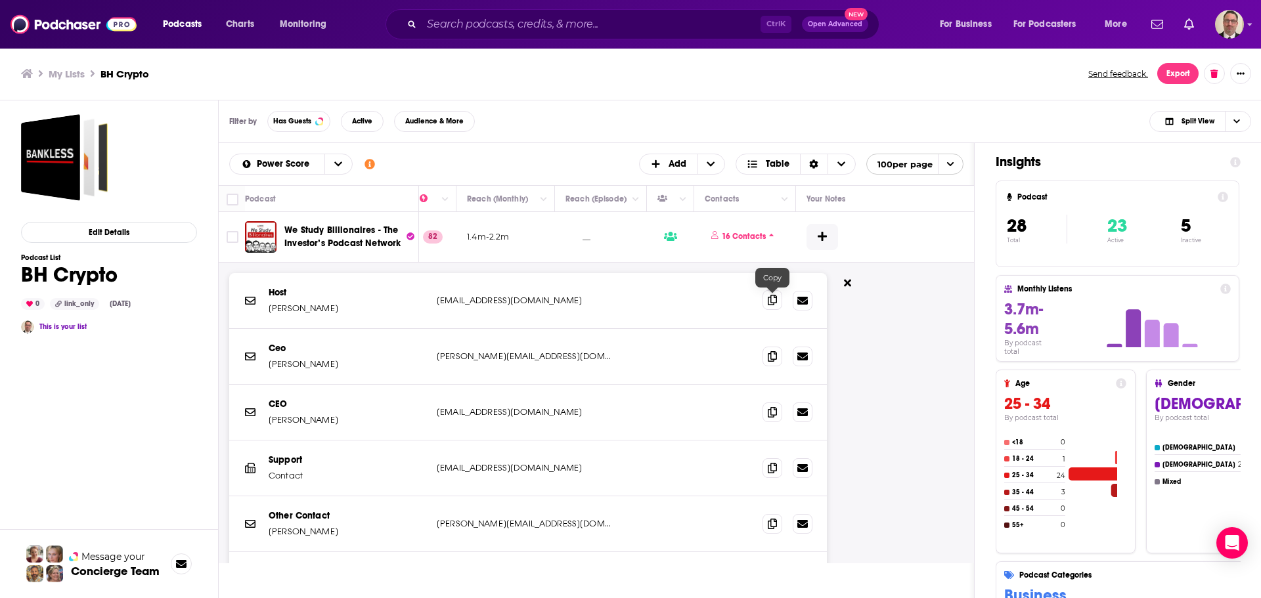
click at [772, 302] on icon at bounding box center [772, 300] width 9 height 11
click at [850, 284] on icon at bounding box center [847, 283] width 7 height 11
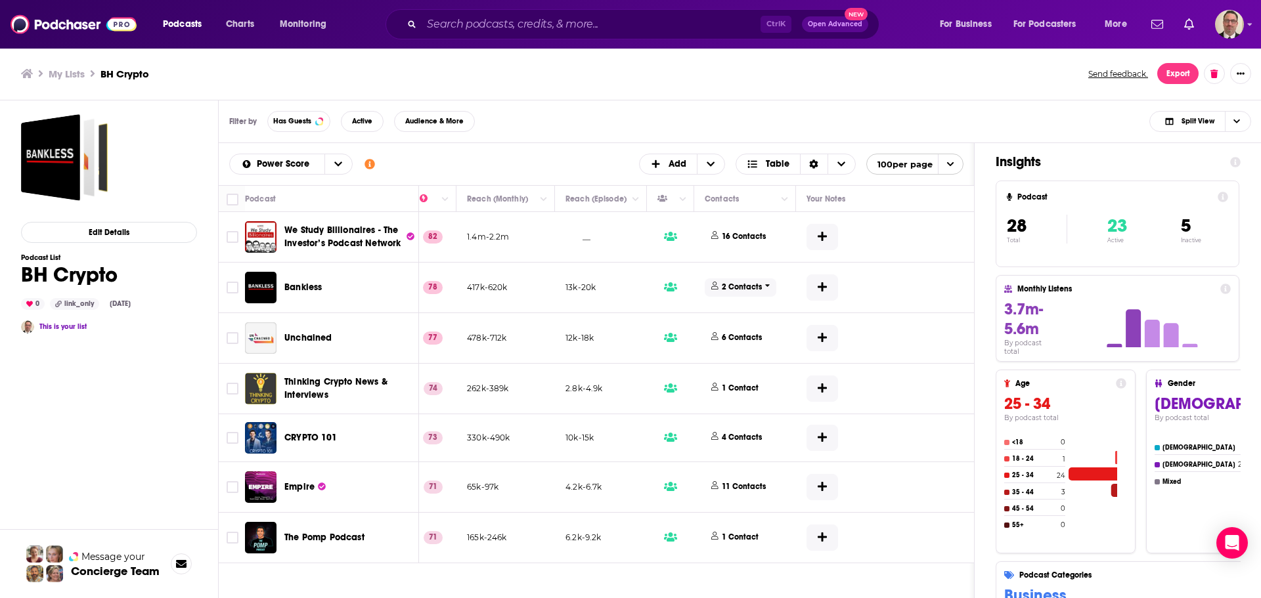
click at [750, 292] on p "2 Contacts" at bounding box center [742, 287] width 40 height 11
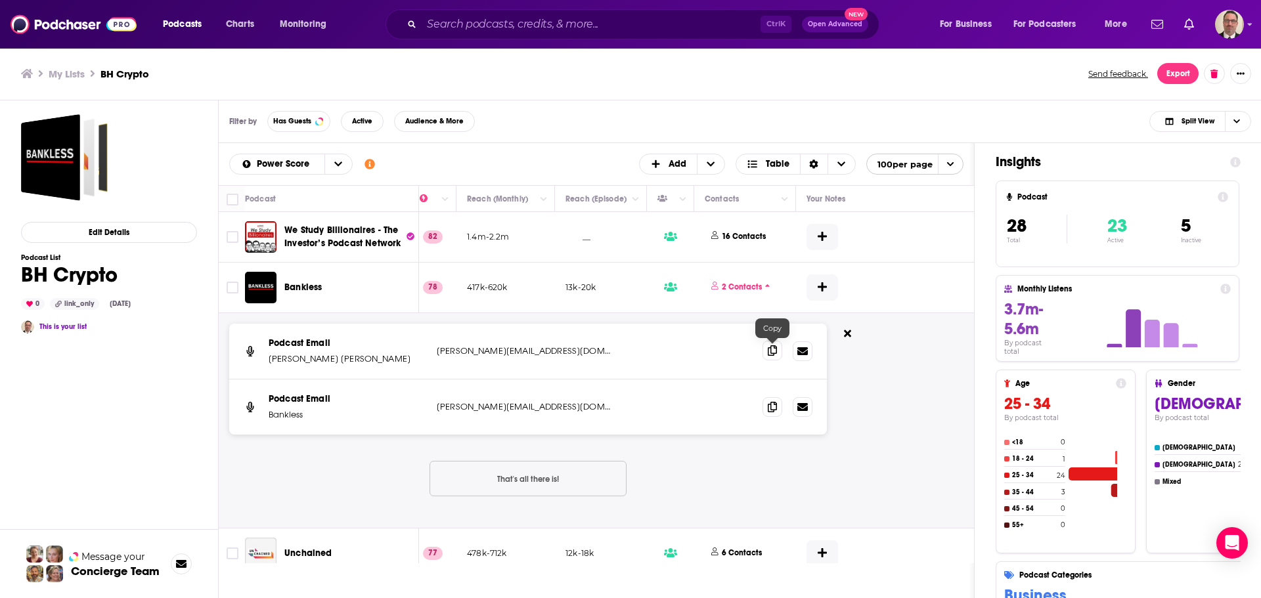
click at [768, 353] on icon at bounding box center [772, 350] width 9 height 11
click at [768, 412] on icon at bounding box center [772, 406] width 9 height 11
click at [843, 330] on button at bounding box center [847, 335] width 20 height 22
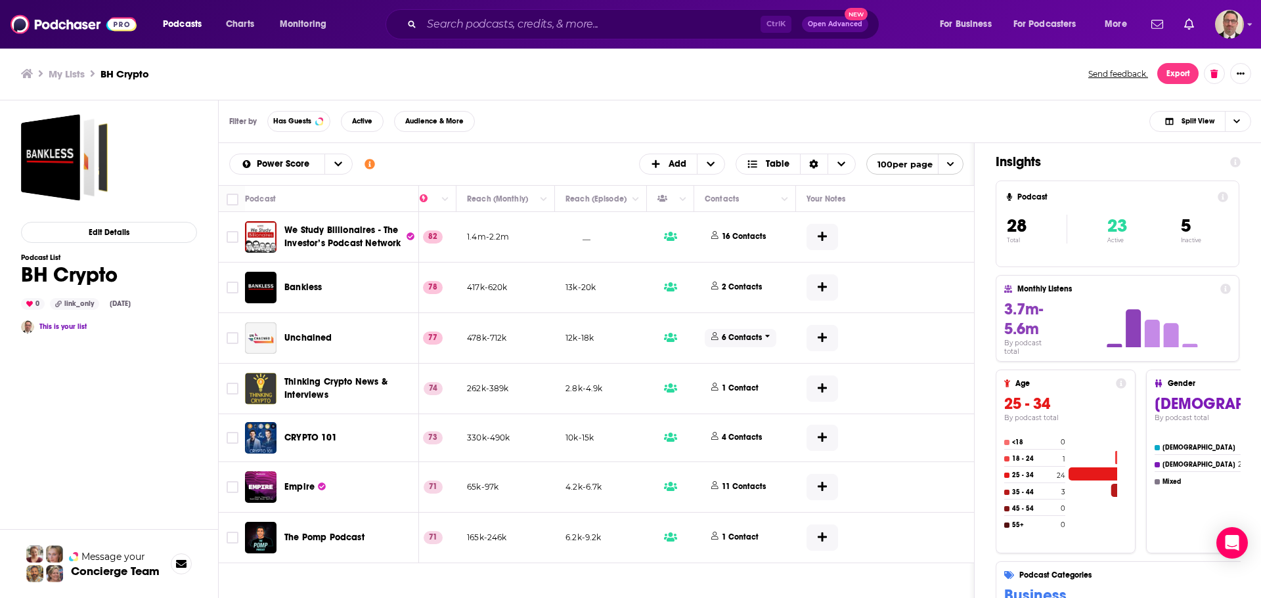
click at [756, 342] on p "6 Contacts" at bounding box center [742, 337] width 40 height 11
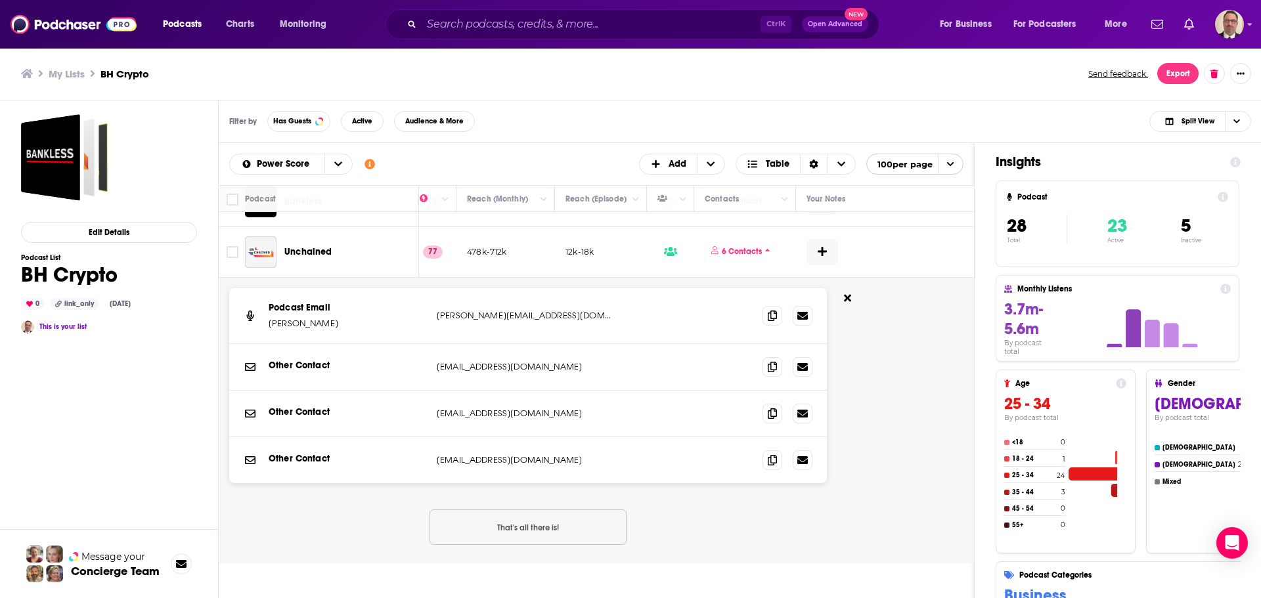
scroll to position [66, 364]
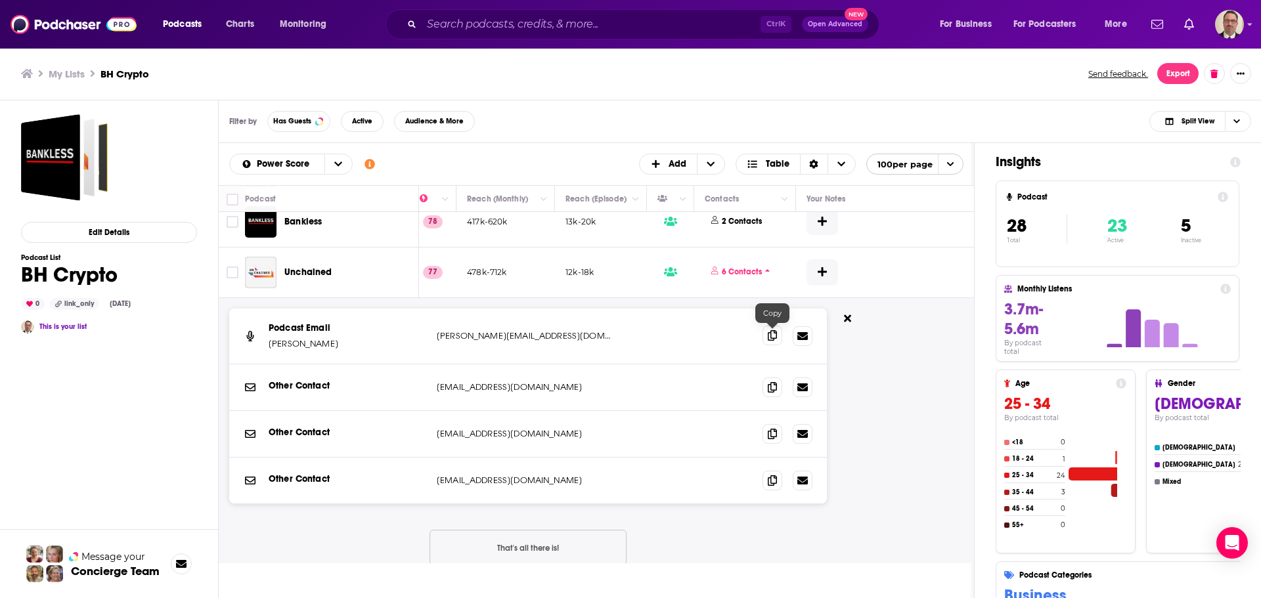
click at [767, 338] on span at bounding box center [772, 336] width 20 height 20
click at [767, 480] on span at bounding box center [772, 480] width 20 height 20
click at [544, 540] on button "That's all there is!" at bounding box center [528, 547] width 197 height 35
click at [851, 318] on button at bounding box center [847, 320] width 20 height 22
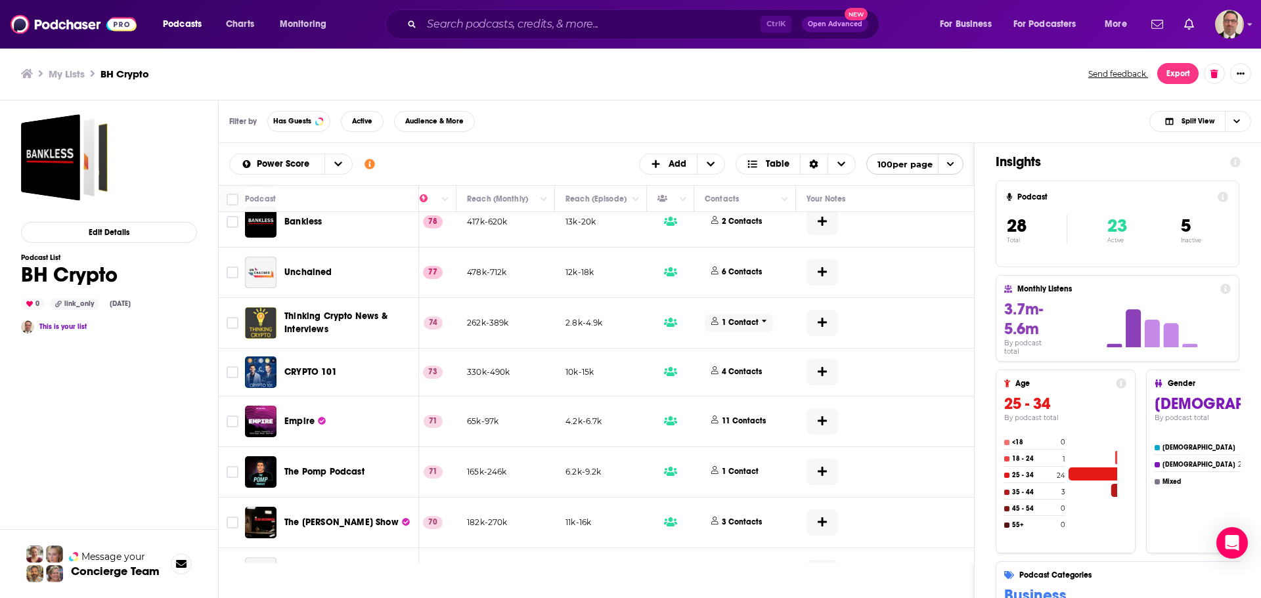
click at [759, 322] on span "1 Contact" at bounding box center [739, 323] width 68 height 18
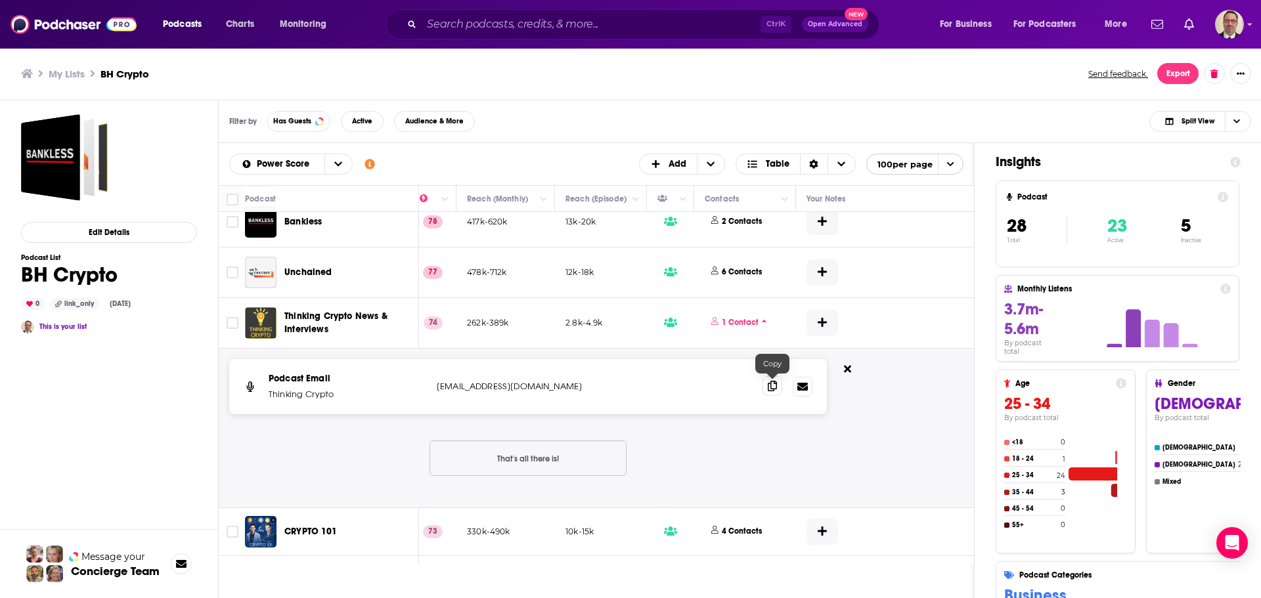
click at [767, 387] on span at bounding box center [772, 386] width 20 height 20
click at [843, 370] on button at bounding box center [847, 370] width 20 height 22
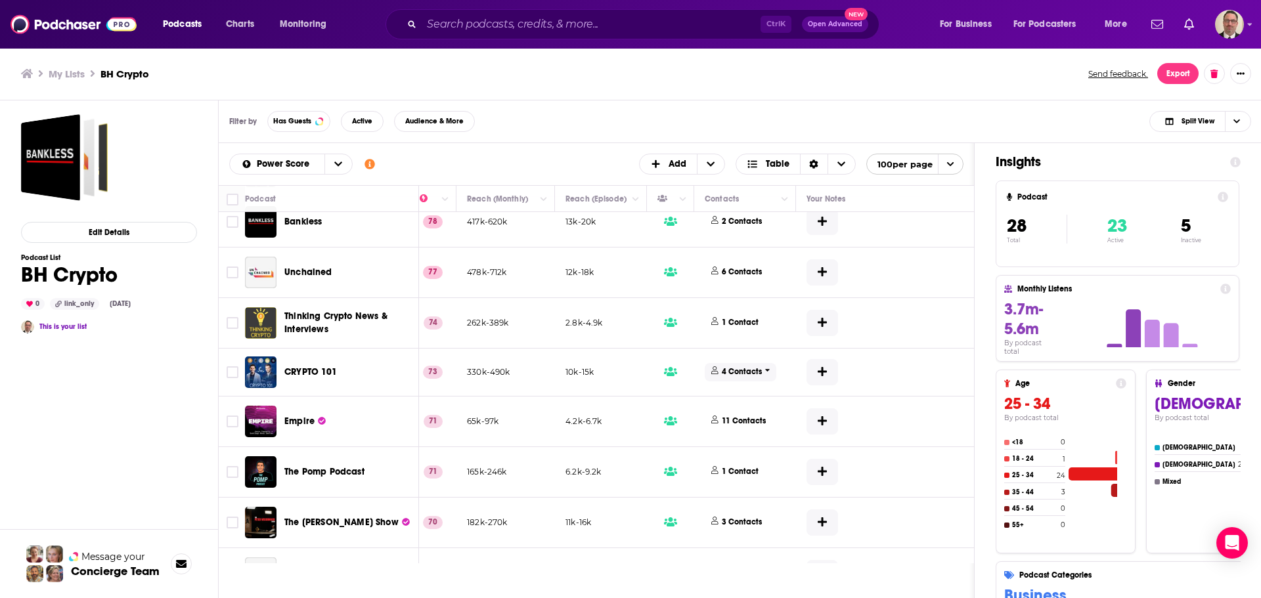
click at [762, 369] on span "4 Contacts" at bounding box center [741, 372] width 72 height 18
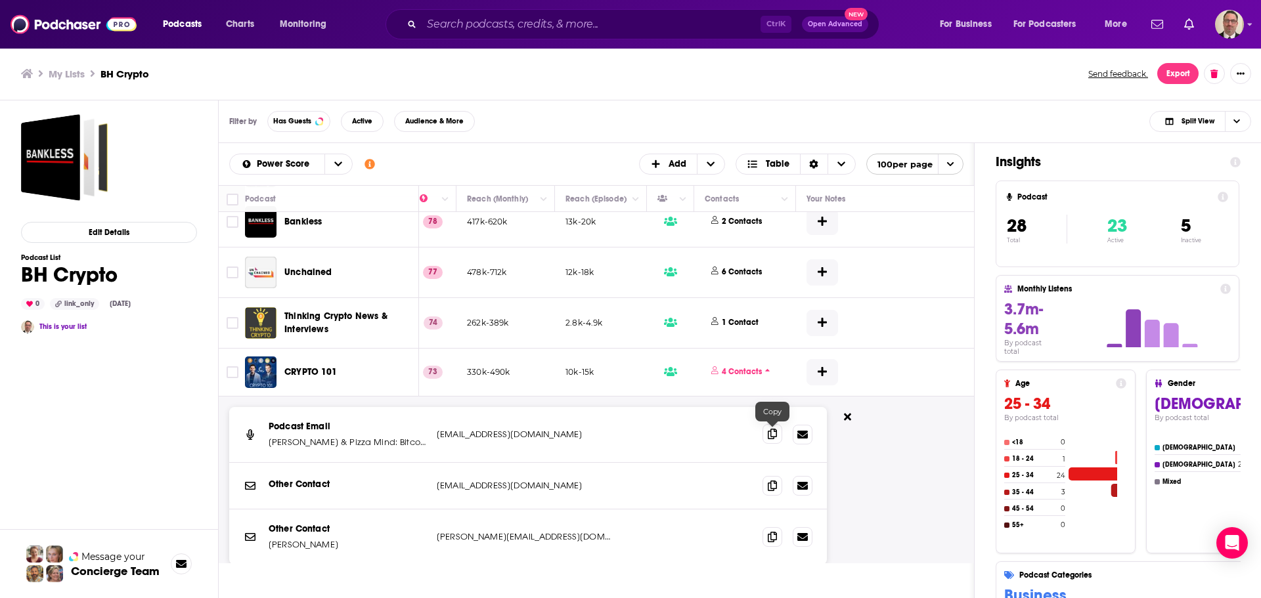
click at [776, 437] on icon at bounding box center [772, 434] width 9 height 11
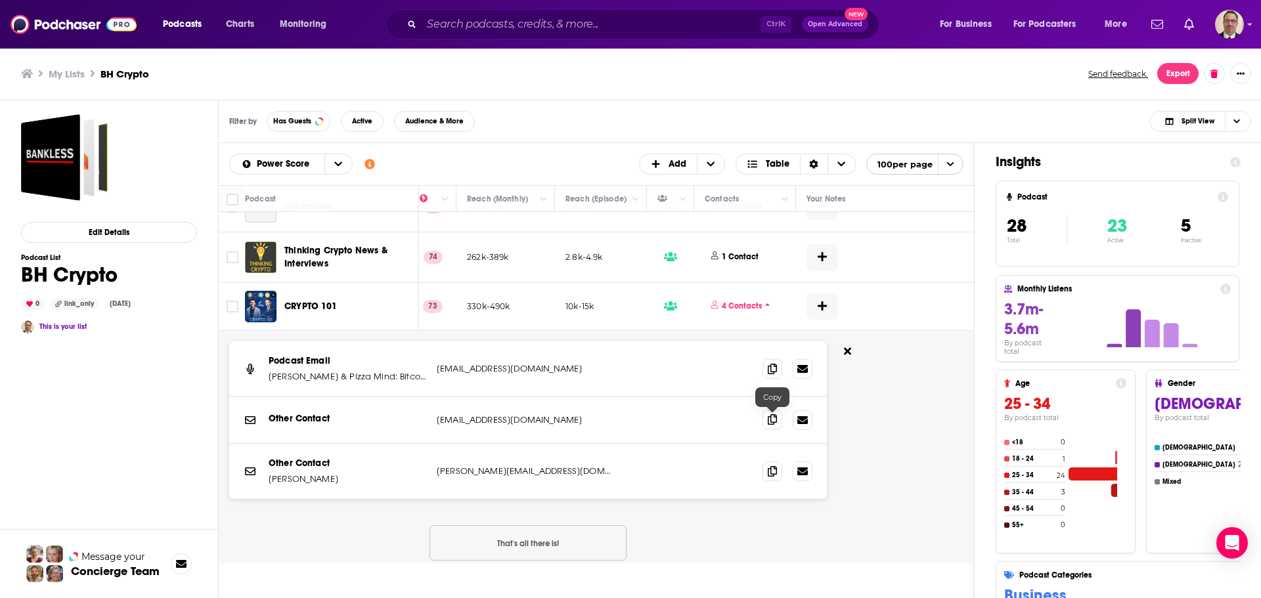
click at [768, 420] on icon at bounding box center [772, 419] width 9 height 11
click at [850, 350] on icon at bounding box center [847, 351] width 7 height 11
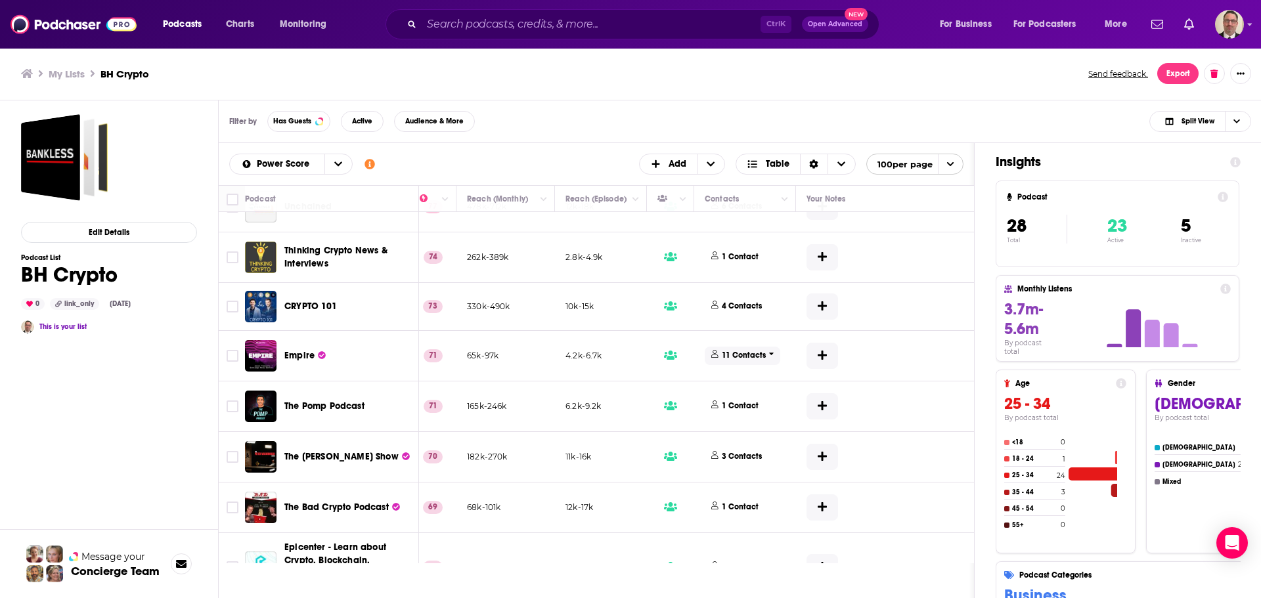
click at [760, 359] on p "11 Contacts" at bounding box center [744, 355] width 44 height 11
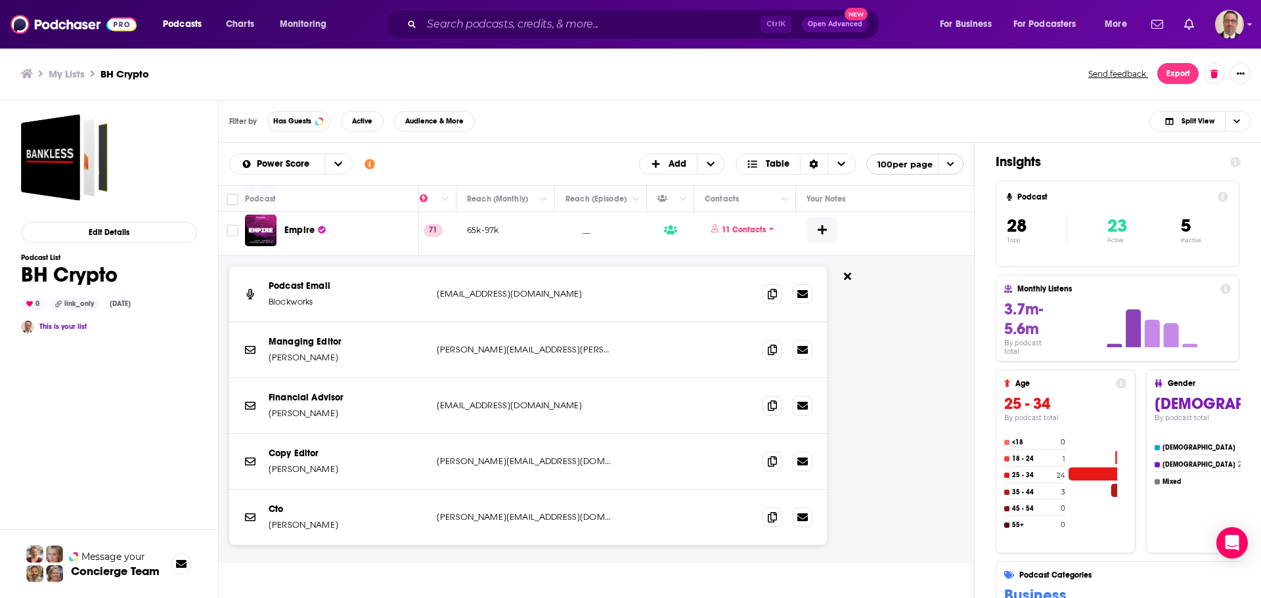
scroll to position [263, 364]
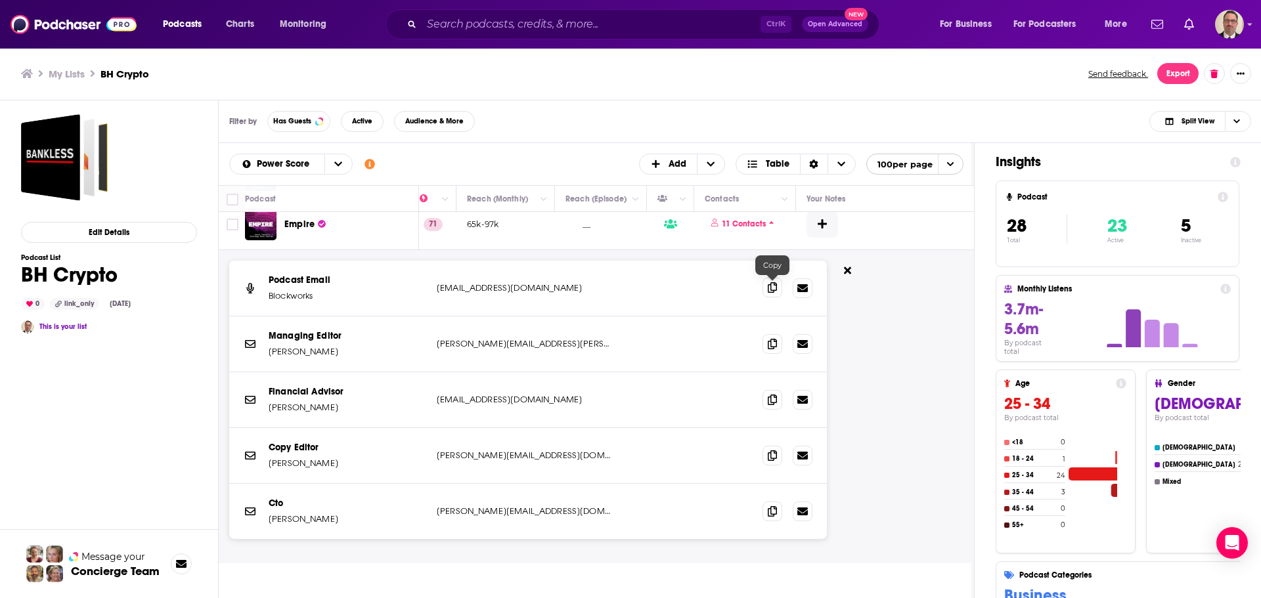
click at [776, 288] on icon at bounding box center [772, 287] width 9 height 11
click at [766, 342] on span at bounding box center [772, 344] width 20 height 20
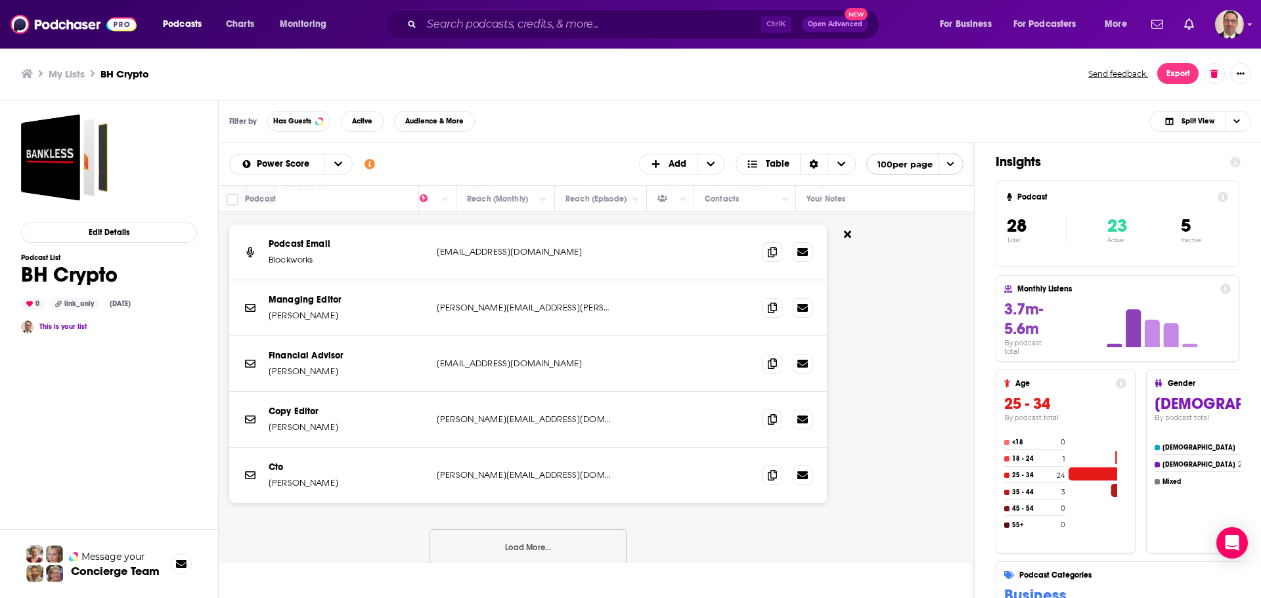
scroll to position [328, 364]
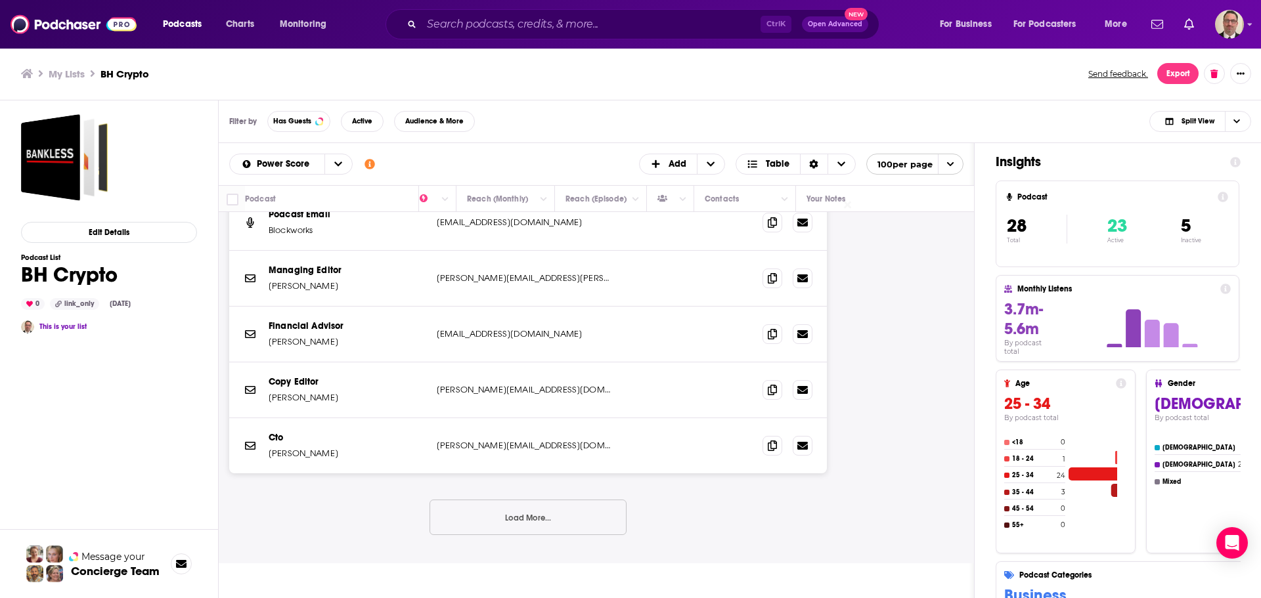
click at [521, 514] on button "Load More..." at bounding box center [528, 517] width 197 height 35
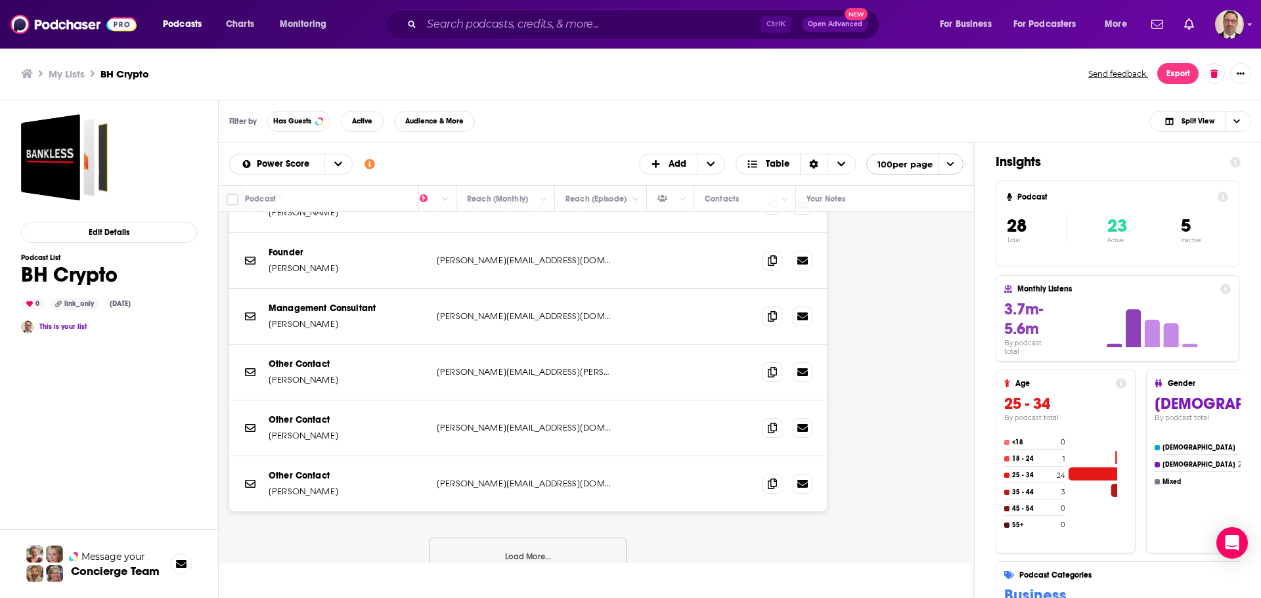
scroll to position [591, 364]
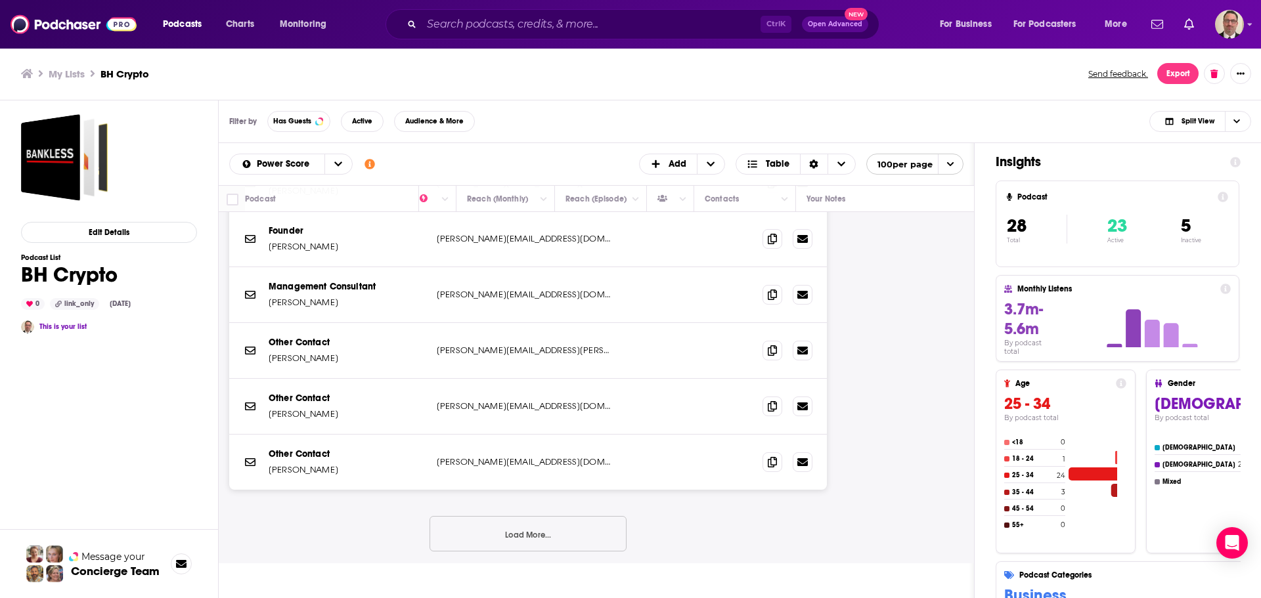
click at [513, 533] on button "Load More..." at bounding box center [528, 533] width 197 height 35
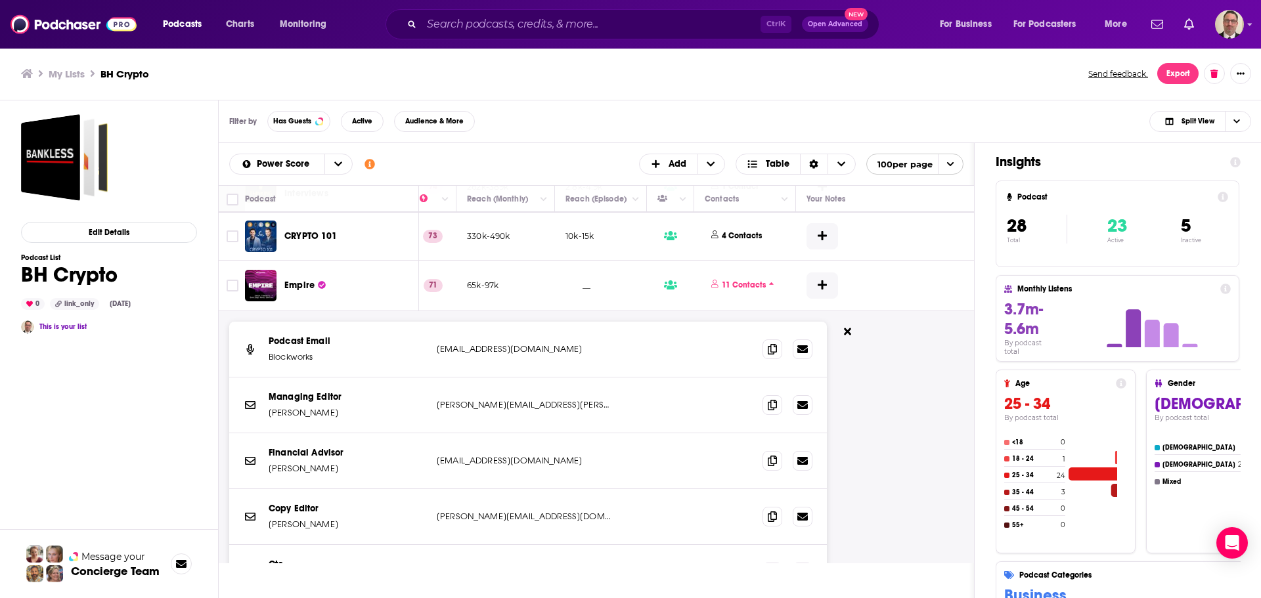
scroll to position [197, 364]
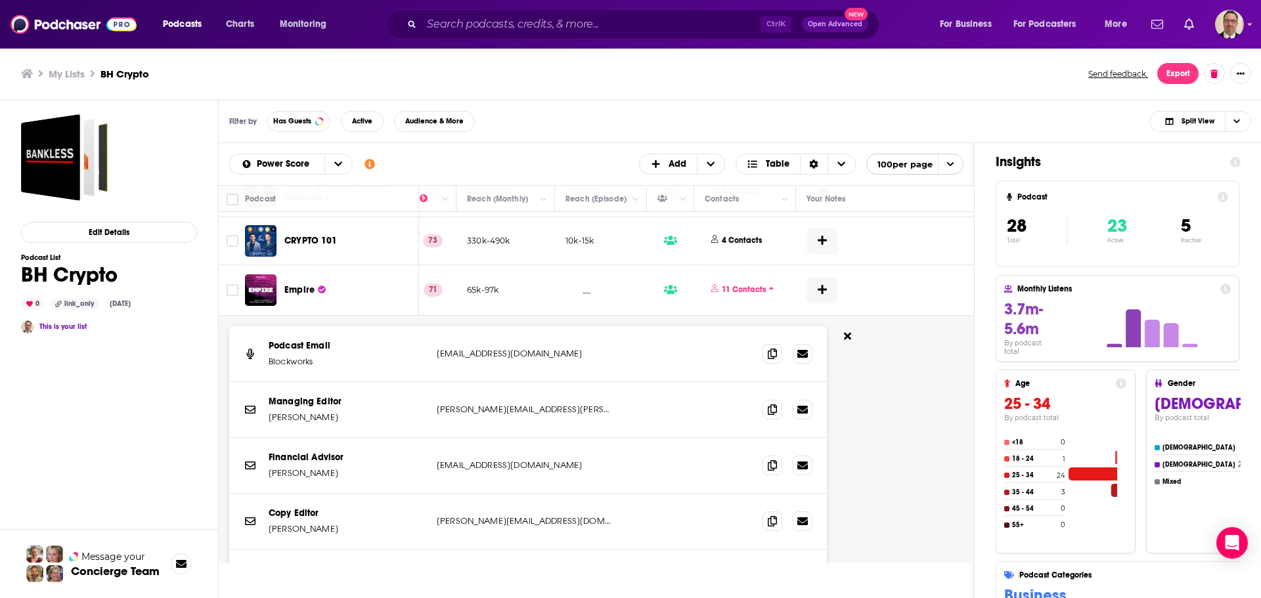
click at [848, 336] on icon at bounding box center [847, 336] width 7 height 7
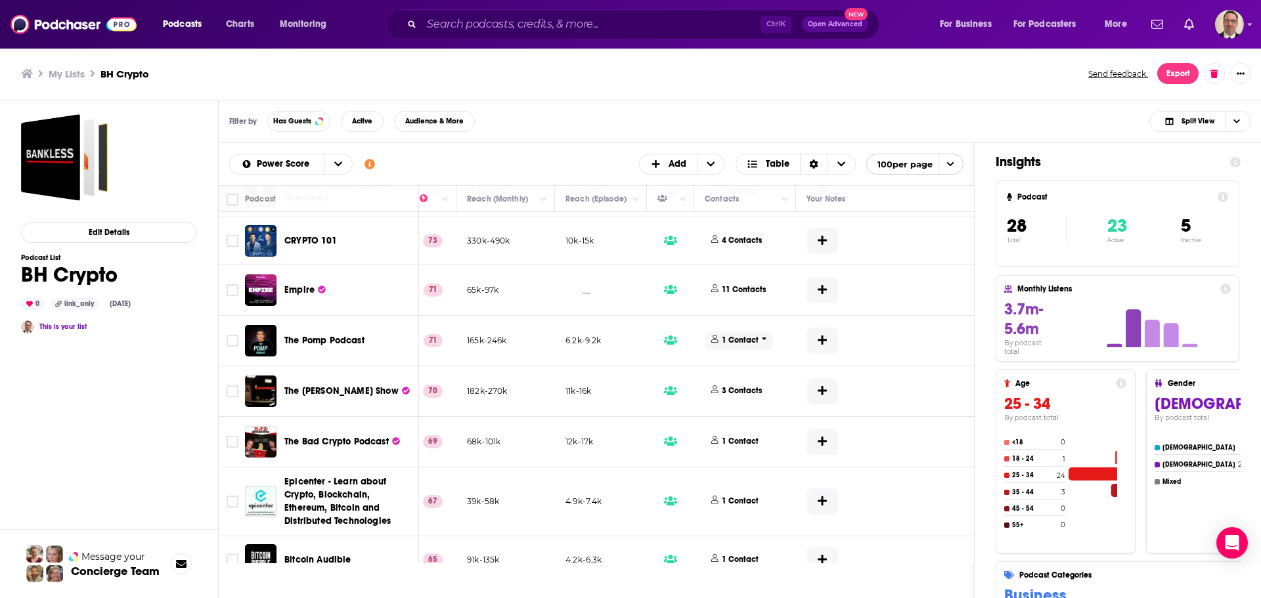
click at [755, 340] on p "1 Contact" at bounding box center [740, 340] width 37 height 11
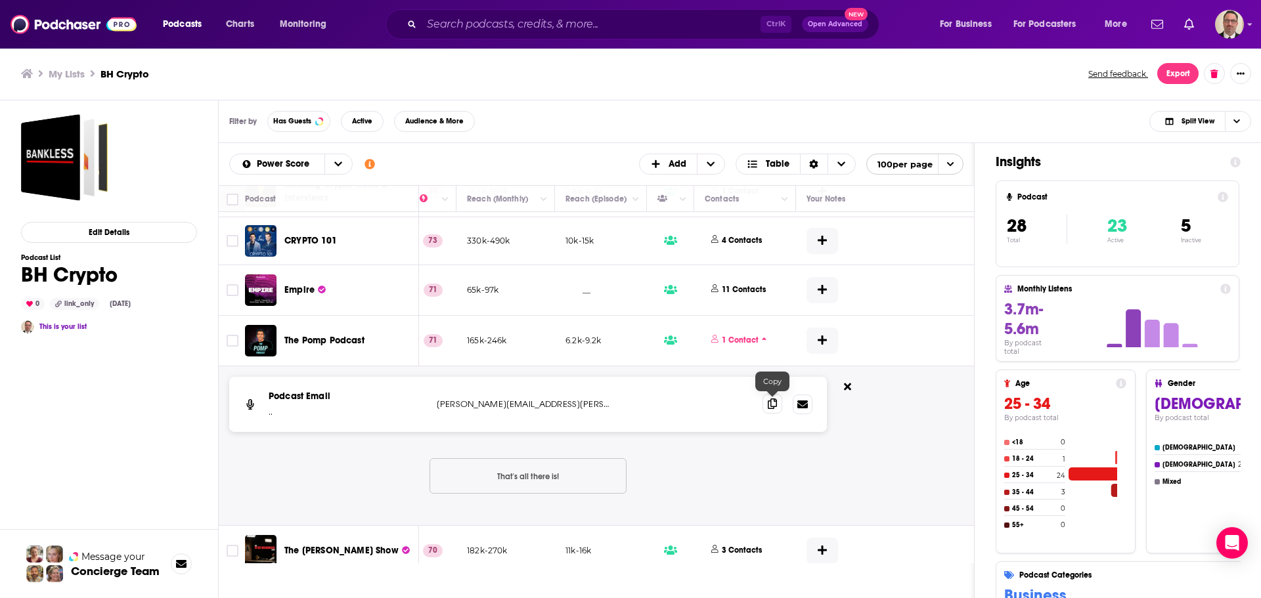
click at [768, 407] on icon at bounding box center [772, 404] width 9 height 11
click at [852, 384] on button at bounding box center [847, 388] width 20 height 22
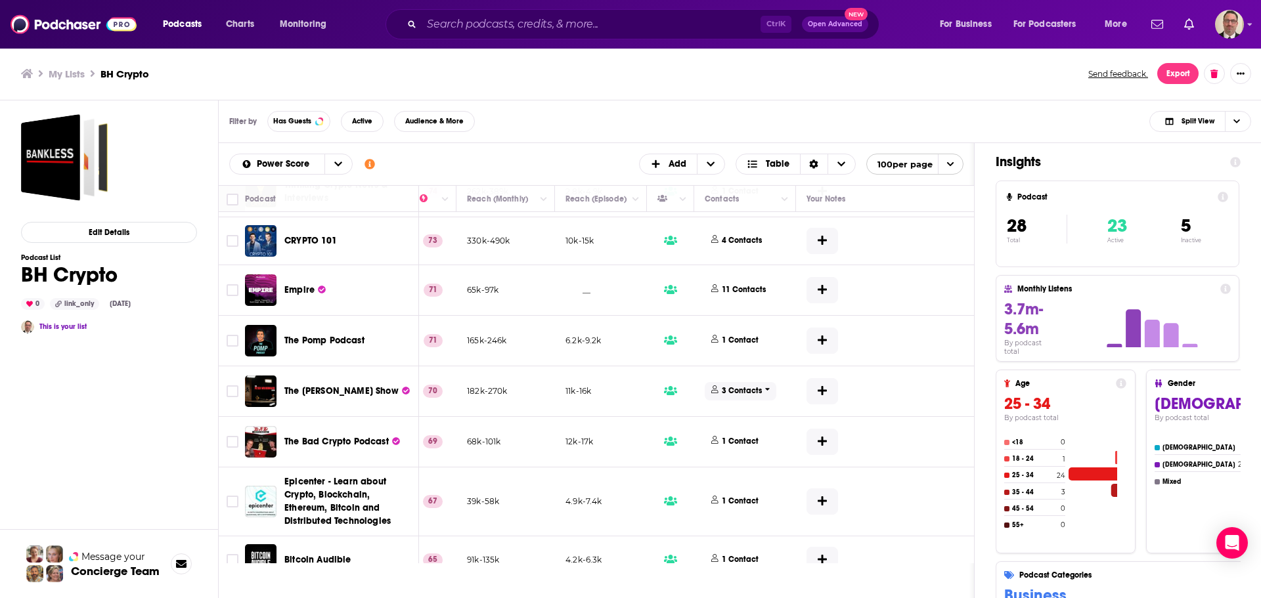
click at [767, 391] on icon at bounding box center [767, 390] width 5 height 8
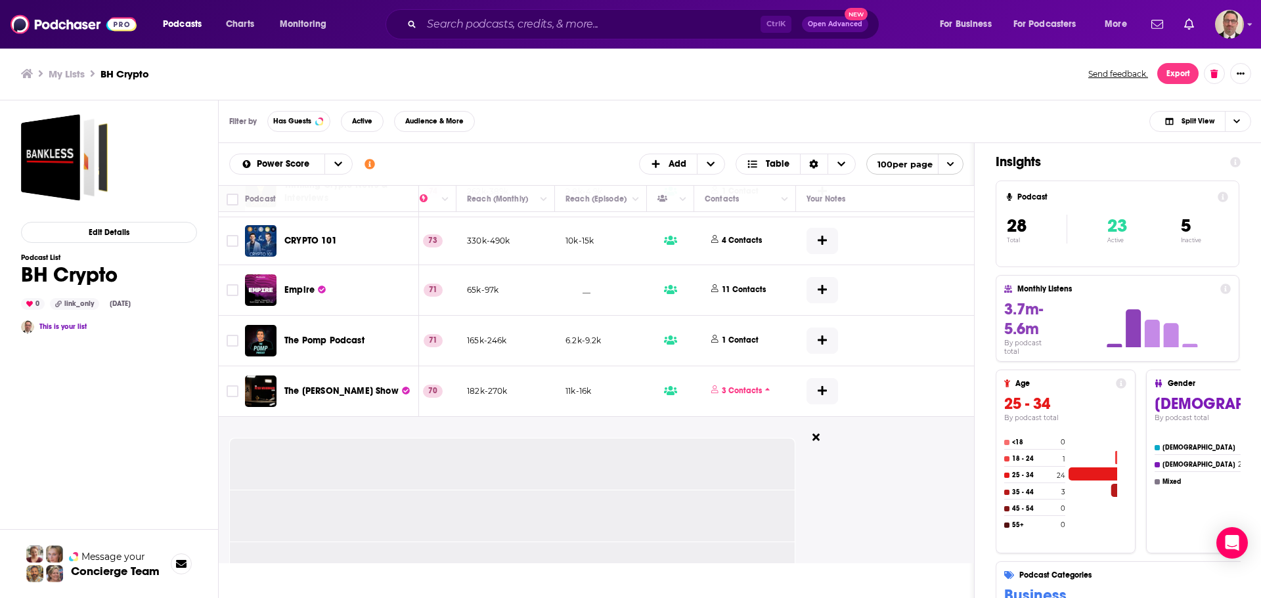
scroll to position [328, 364]
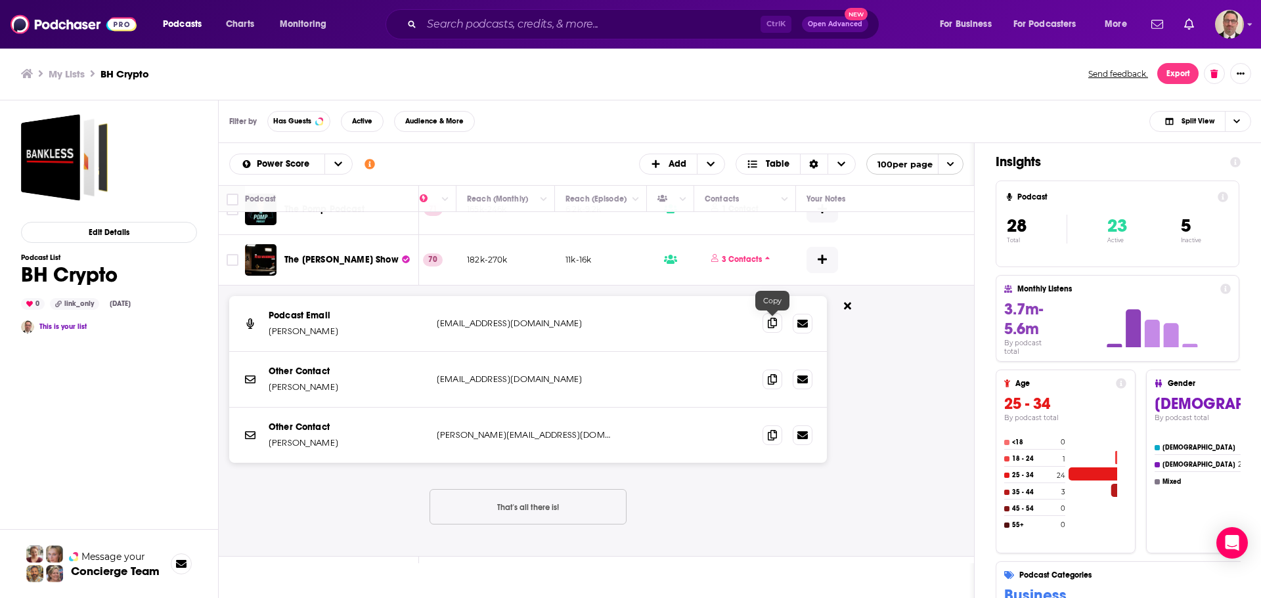
click at [768, 328] on icon at bounding box center [772, 323] width 9 height 11
click at [771, 432] on icon at bounding box center [772, 435] width 9 height 11
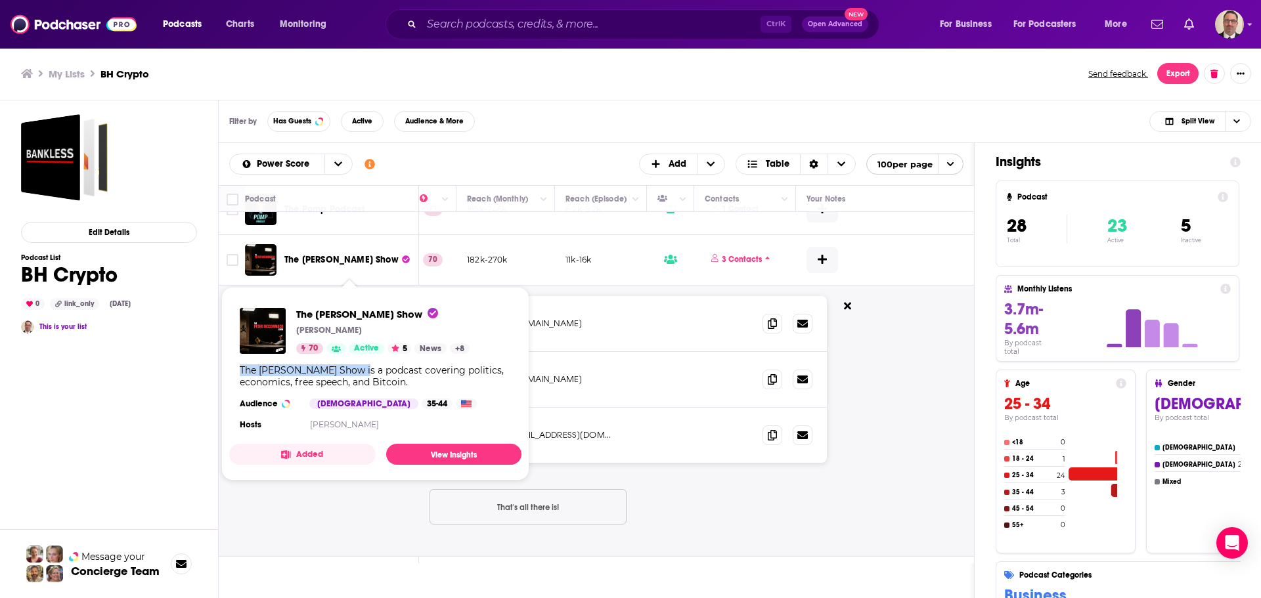
drag, startPoint x: 242, startPoint y: 374, endPoint x: 369, endPoint y: 369, distance: 127.5
click at [369, 369] on div "The Peter McCormack Show is a podcast covering politics, economics, free speech…" at bounding box center [375, 376] width 271 height 24
copy div "The Peter McCormack Show"
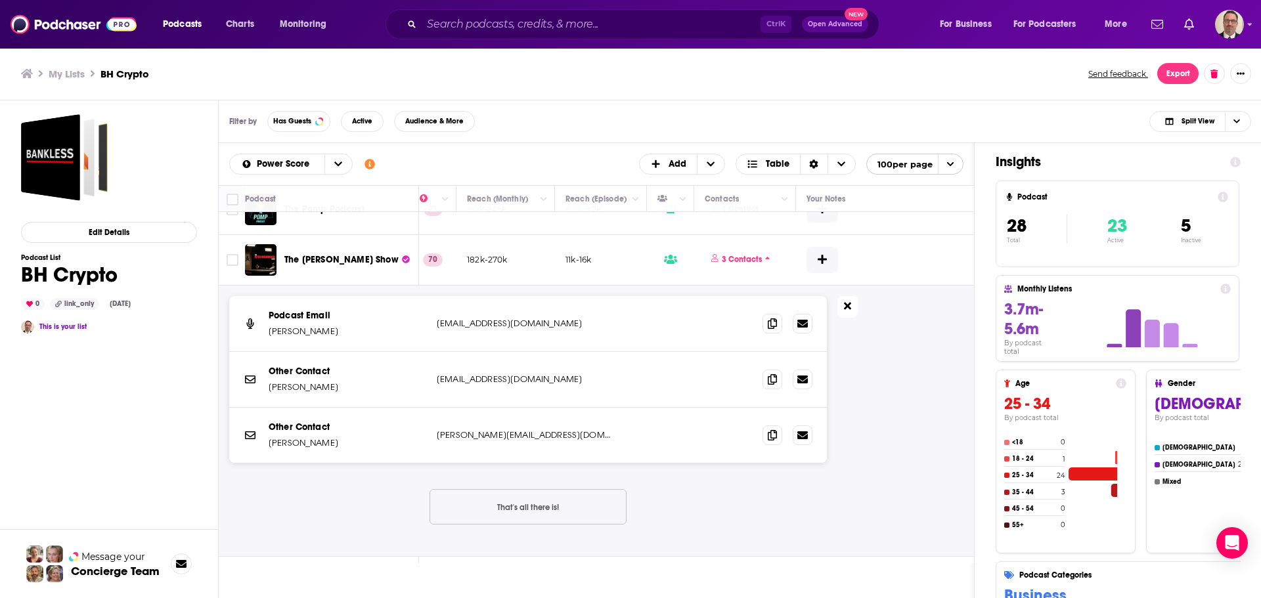
click at [845, 307] on icon at bounding box center [847, 306] width 7 height 11
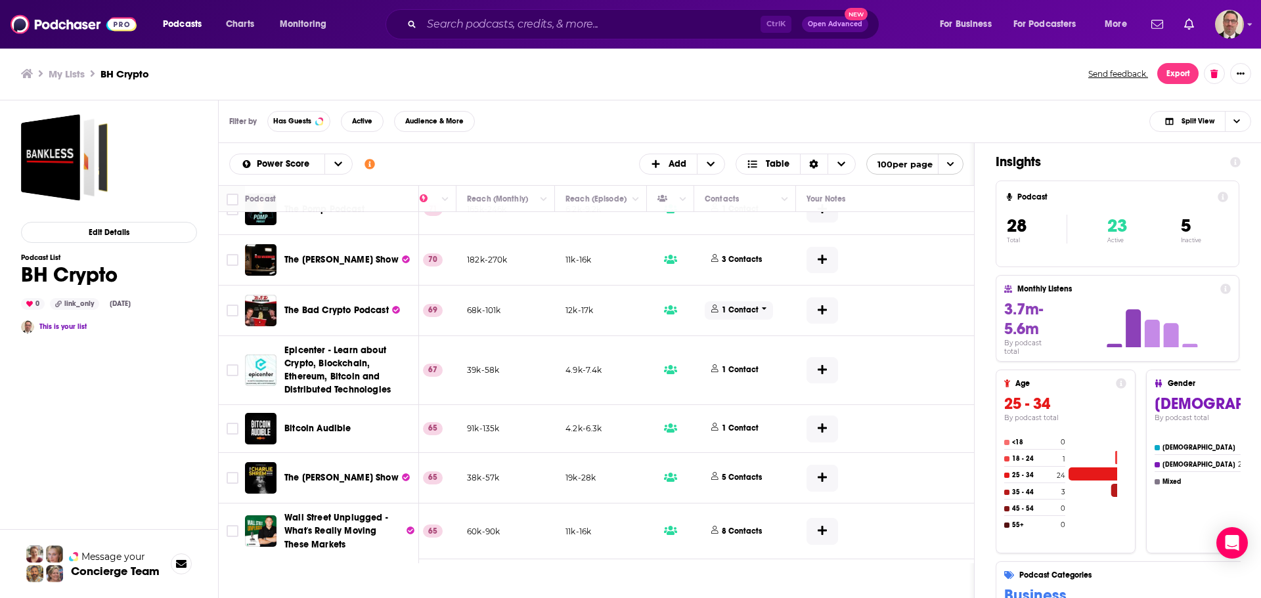
click at [753, 308] on p "1 Contact" at bounding box center [740, 310] width 37 height 11
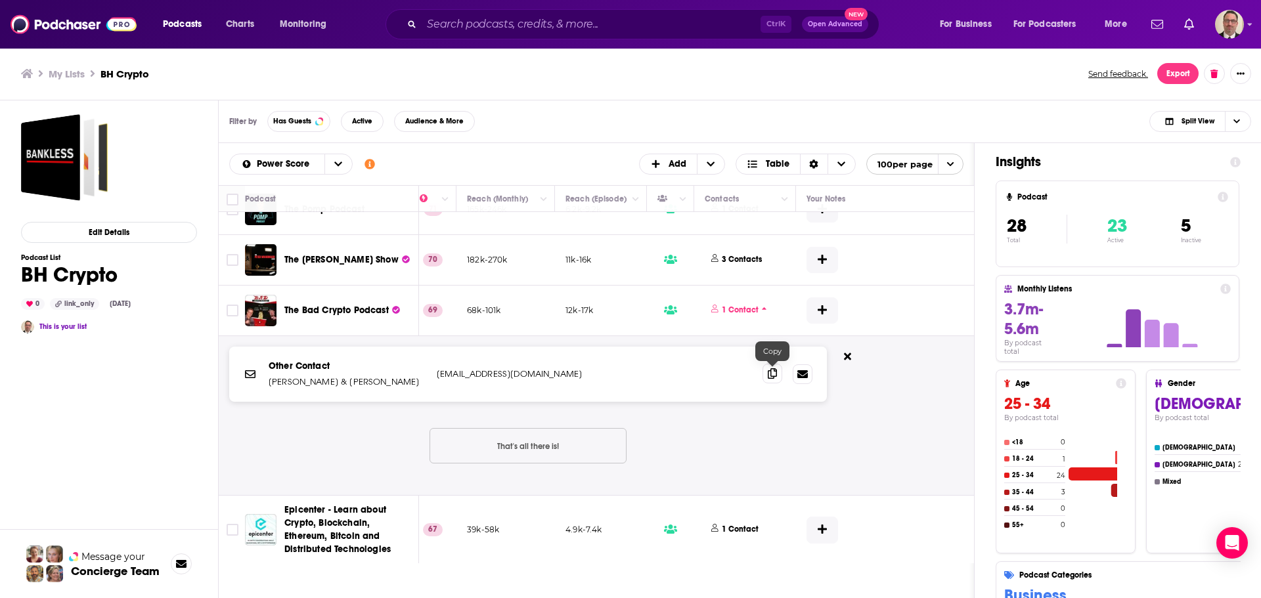
click at [768, 375] on icon at bounding box center [772, 373] width 9 height 11
click at [842, 355] on button at bounding box center [847, 358] width 20 height 22
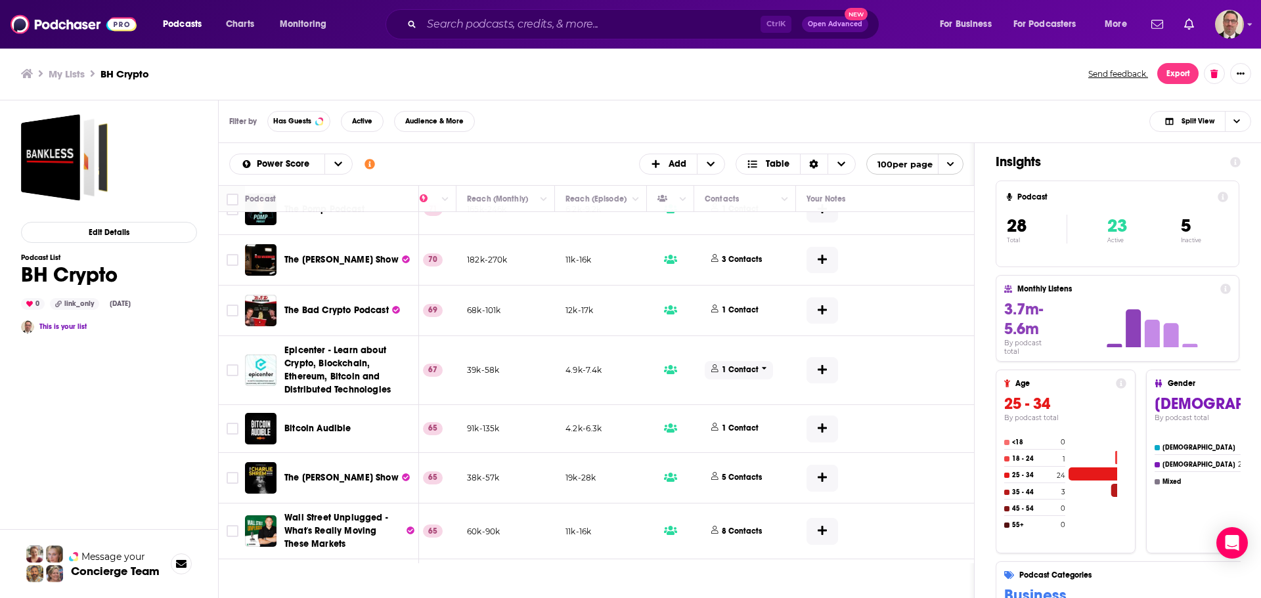
click at [757, 366] on span "1 Contact" at bounding box center [739, 370] width 68 height 18
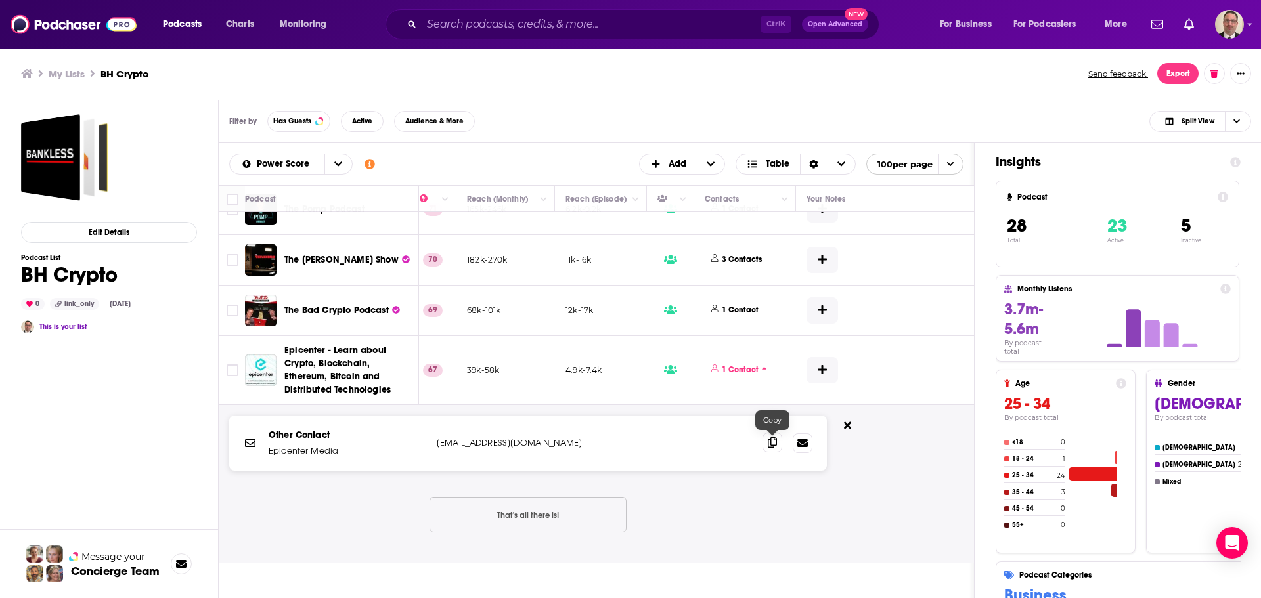
click at [774, 447] on icon at bounding box center [772, 442] width 9 height 11
click at [854, 428] on button at bounding box center [847, 427] width 20 height 22
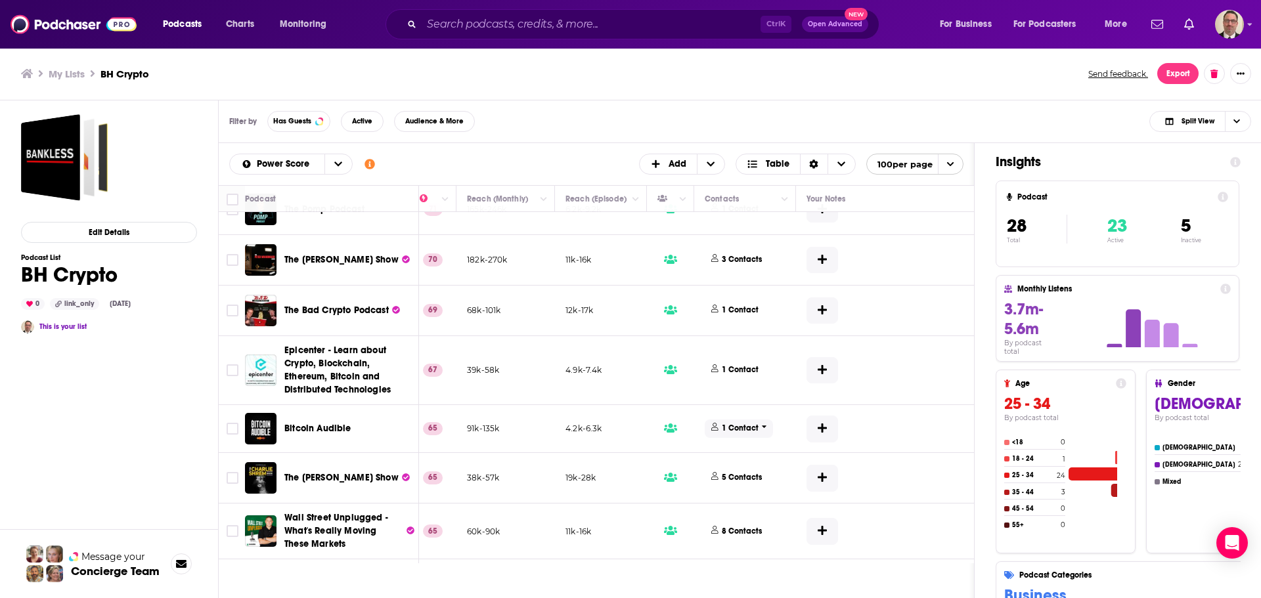
click at [753, 426] on p "1 Contact" at bounding box center [740, 428] width 37 height 11
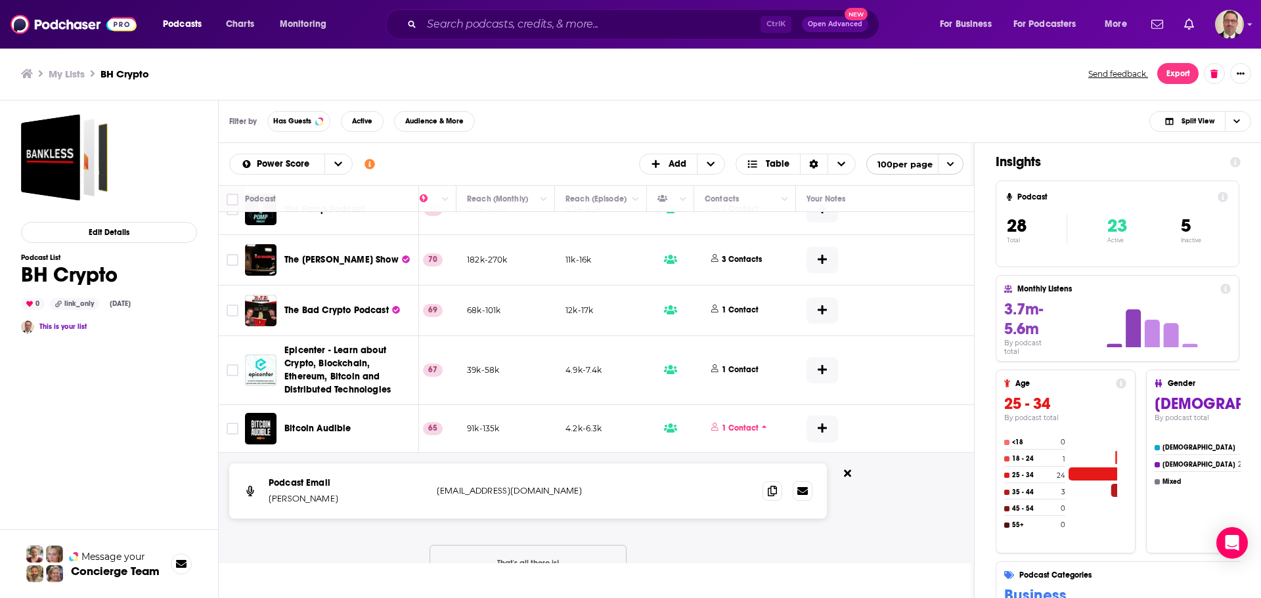
scroll to position [394, 364]
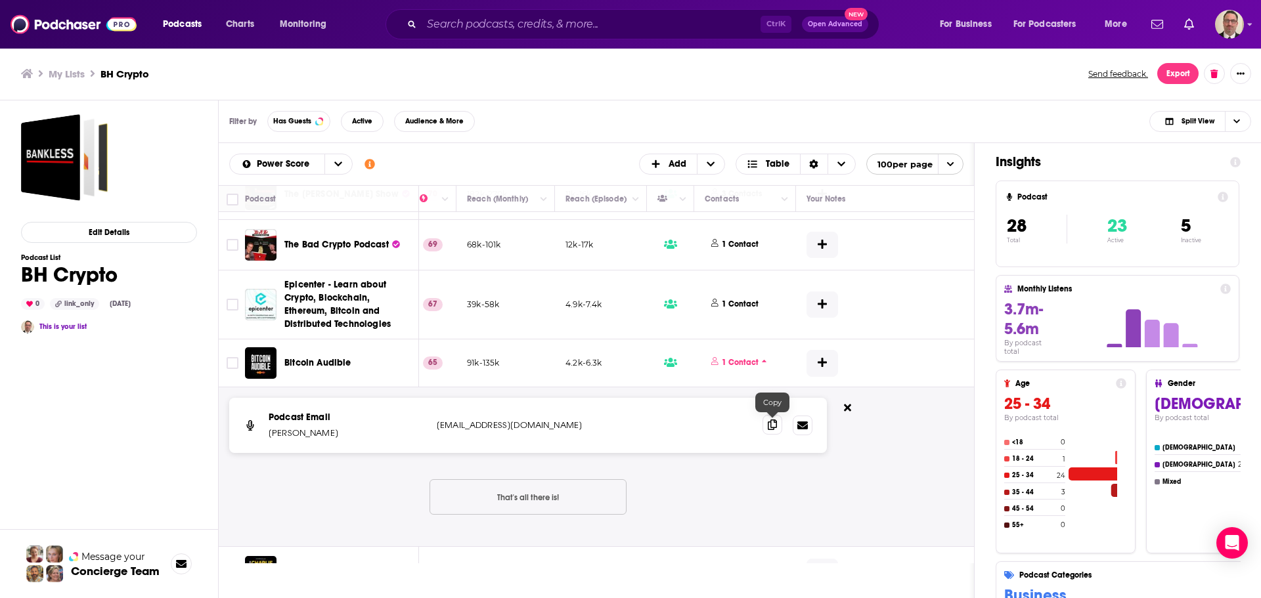
click at [774, 426] on icon at bounding box center [772, 425] width 9 height 11
click at [848, 401] on button at bounding box center [847, 409] width 20 height 22
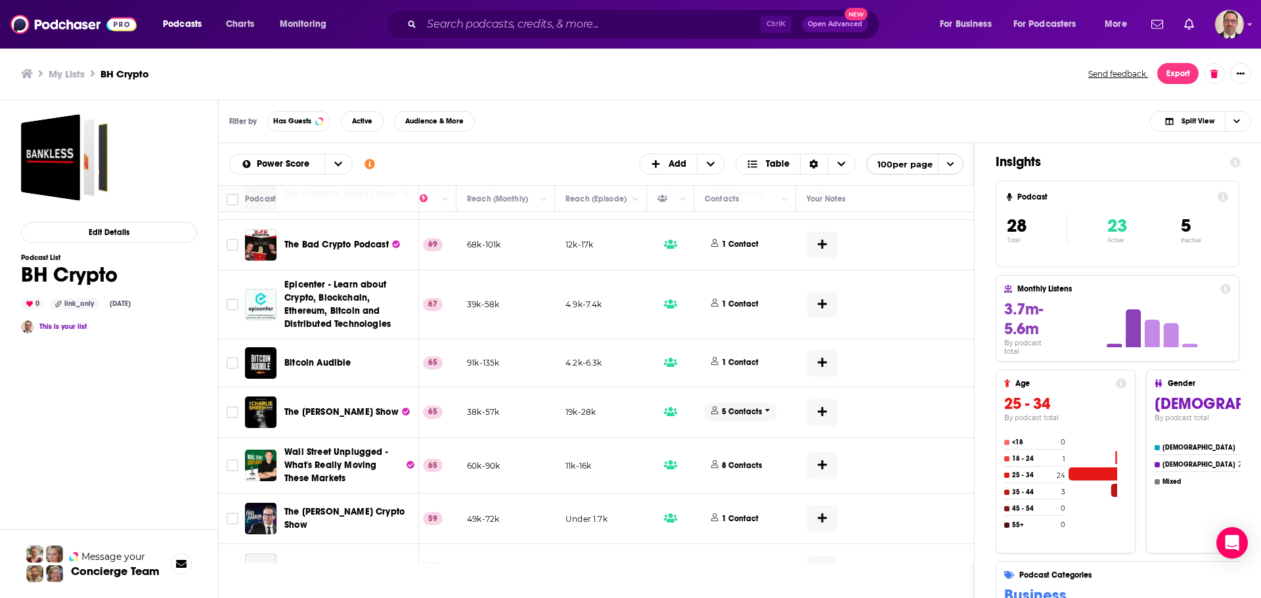
click at [759, 413] on p "5 Contacts" at bounding box center [742, 412] width 40 height 11
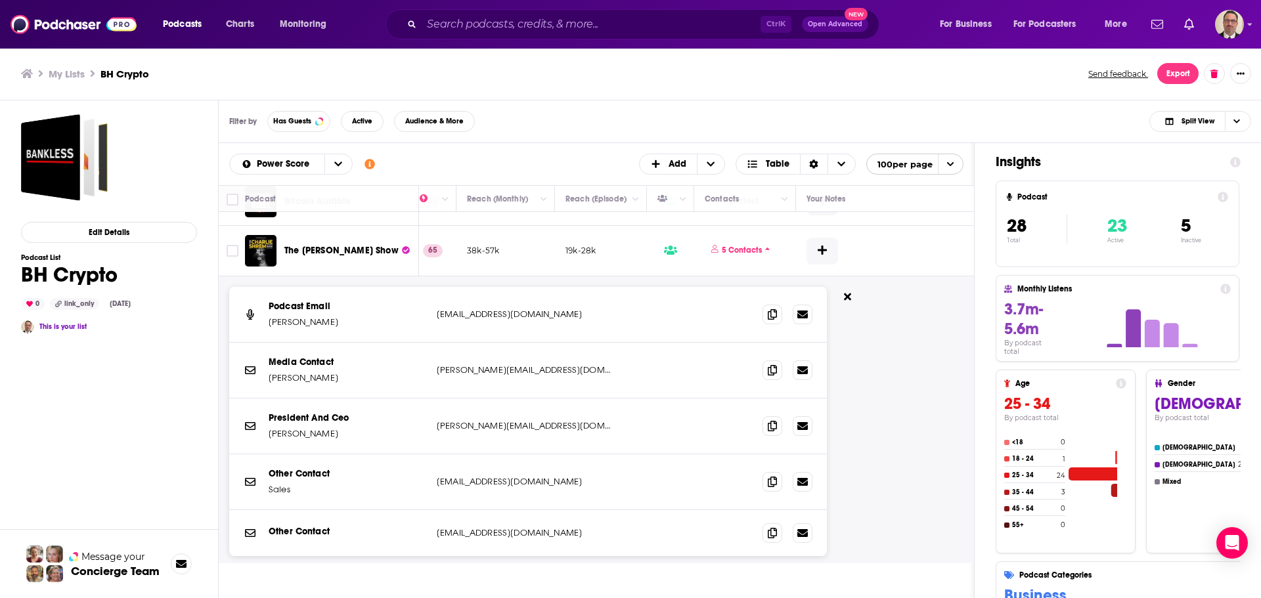
scroll to position [591, 364]
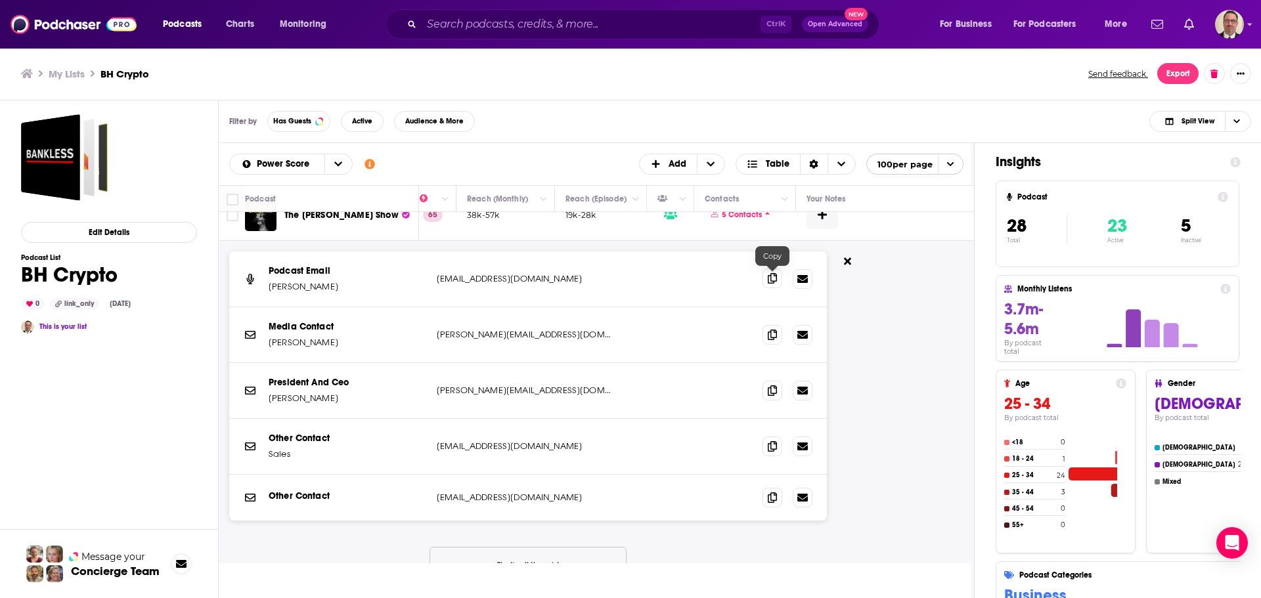
click at [766, 276] on span at bounding box center [772, 279] width 20 height 20
click at [764, 335] on span at bounding box center [772, 334] width 20 height 20
click at [845, 261] on icon at bounding box center [847, 261] width 7 height 11
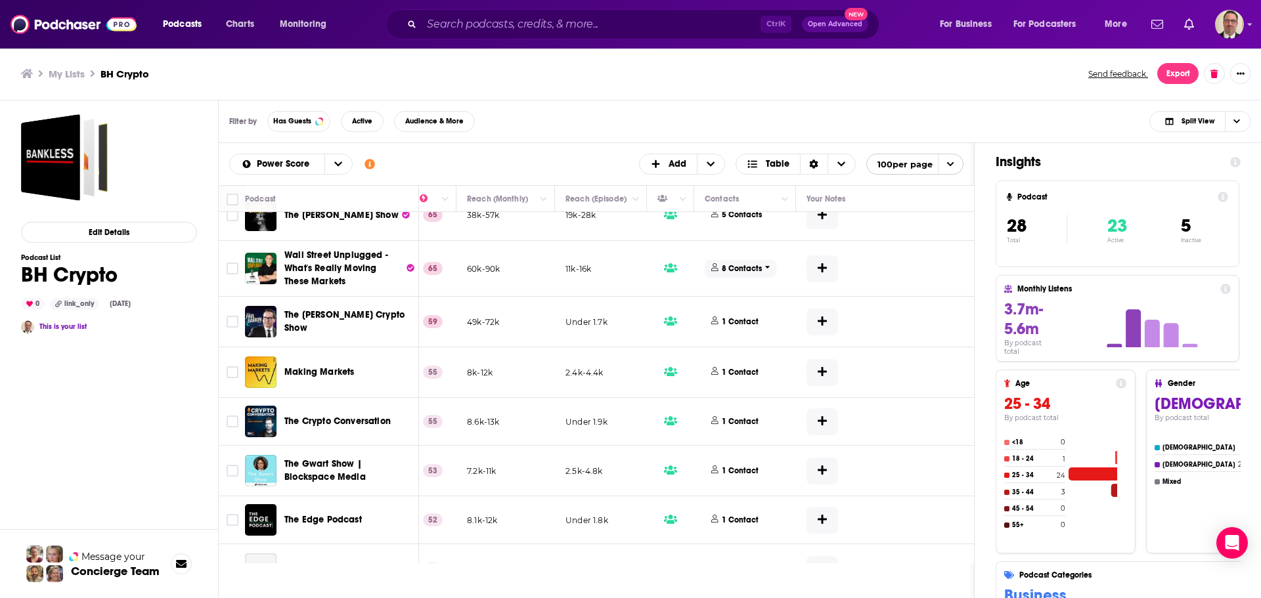
click at [755, 266] on p "8 Contacts" at bounding box center [742, 268] width 40 height 11
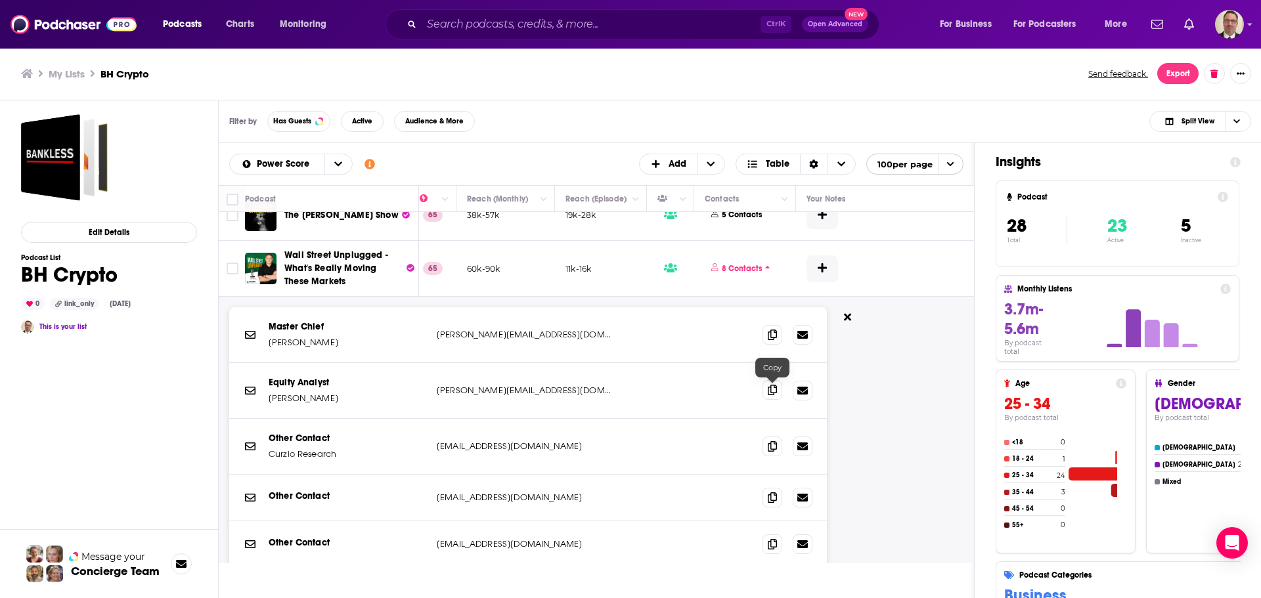
click at [769, 395] on icon at bounding box center [772, 390] width 9 height 11
click at [769, 447] on icon at bounding box center [772, 446] width 9 height 11
click at [847, 320] on icon at bounding box center [847, 317] width 7 height 11
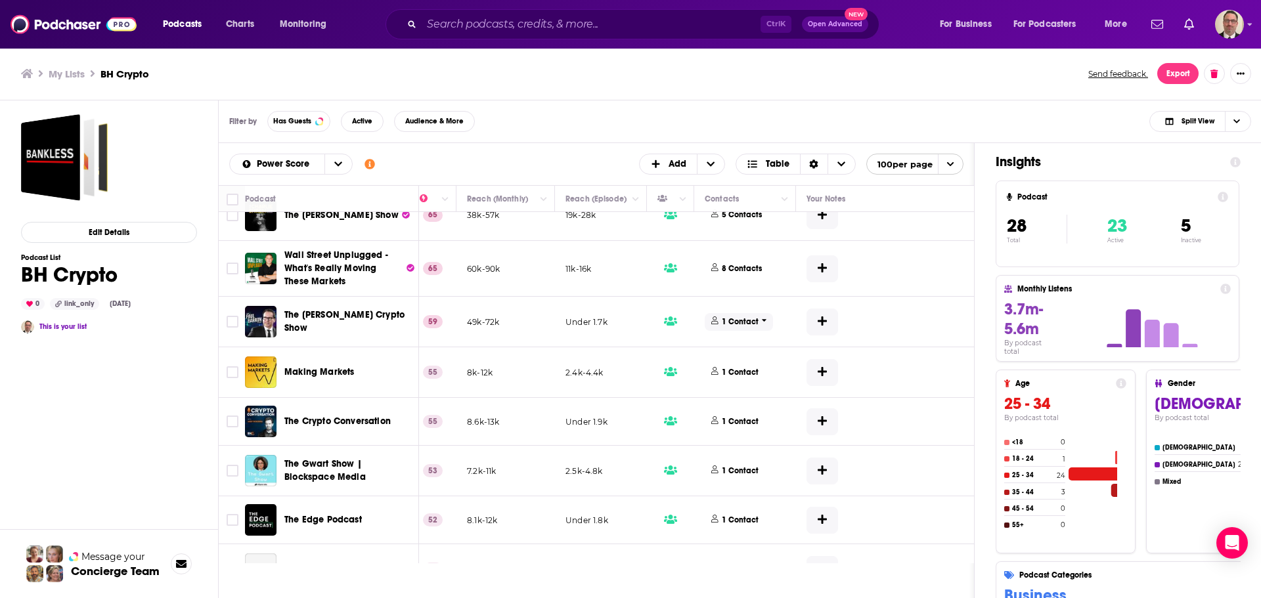
click at [755, 320] on p "1 Contact" at bounding box center [740, 322] width 37 height 11
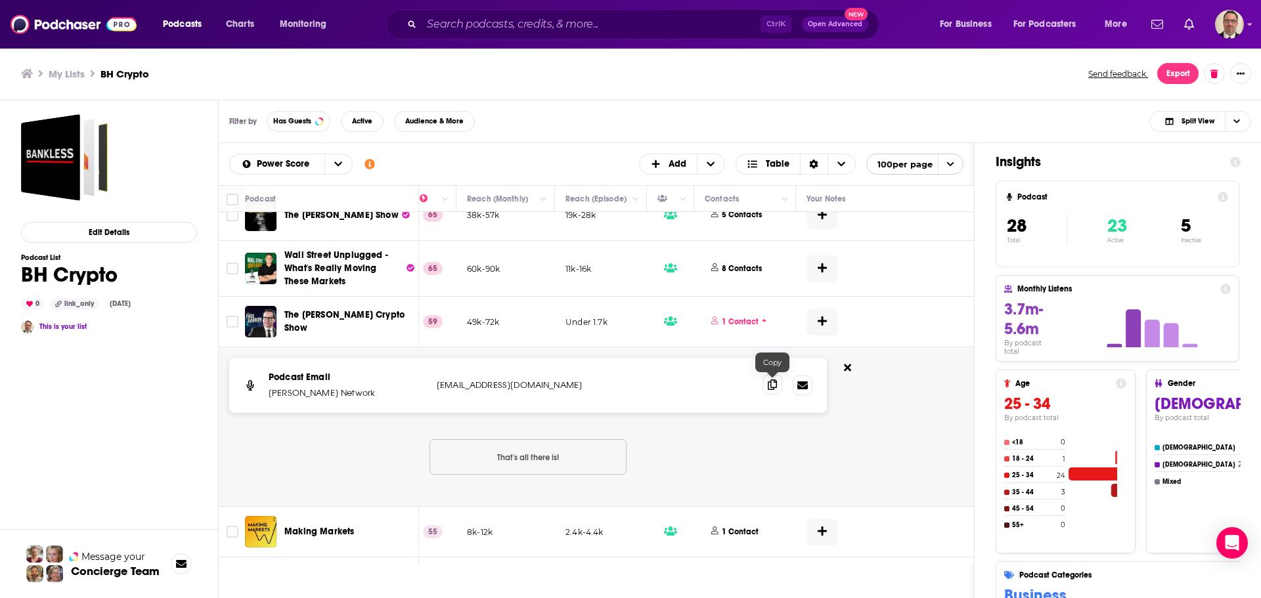
click at [764, 387] on span at bounding box center [772, 385] width 20 height 20
click at [851, 366] on button at bounding box center [847, 369] width 20 height 22
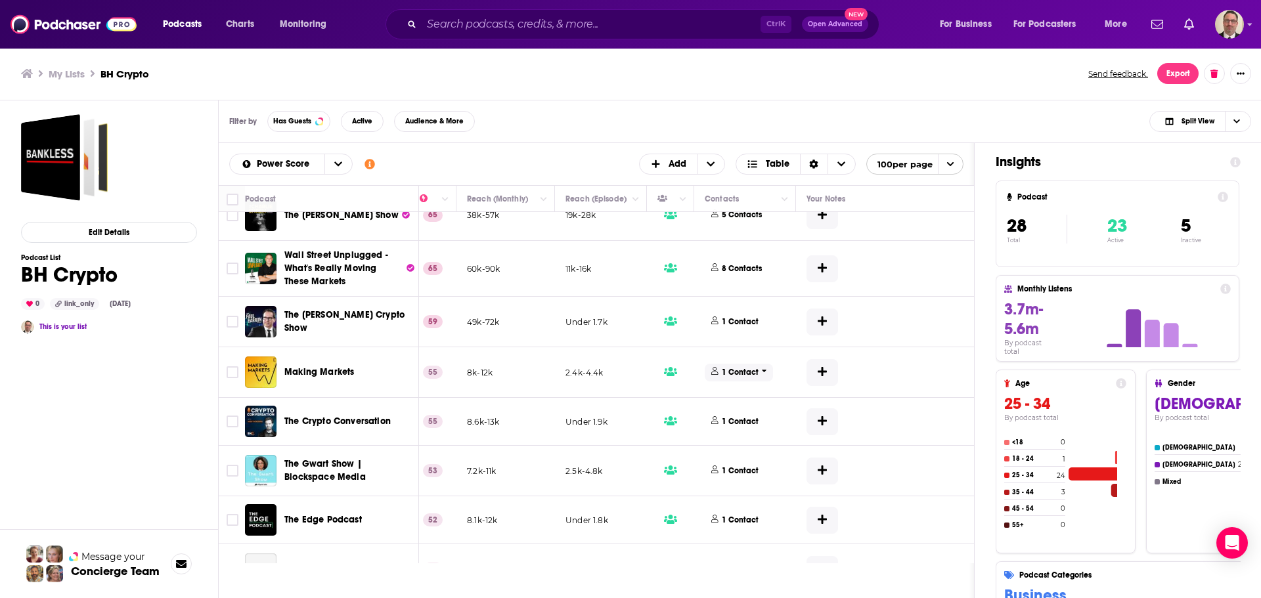
click at [737, 372] on p "1 Contact" at bounding box center [740, 372] width 37 height 11
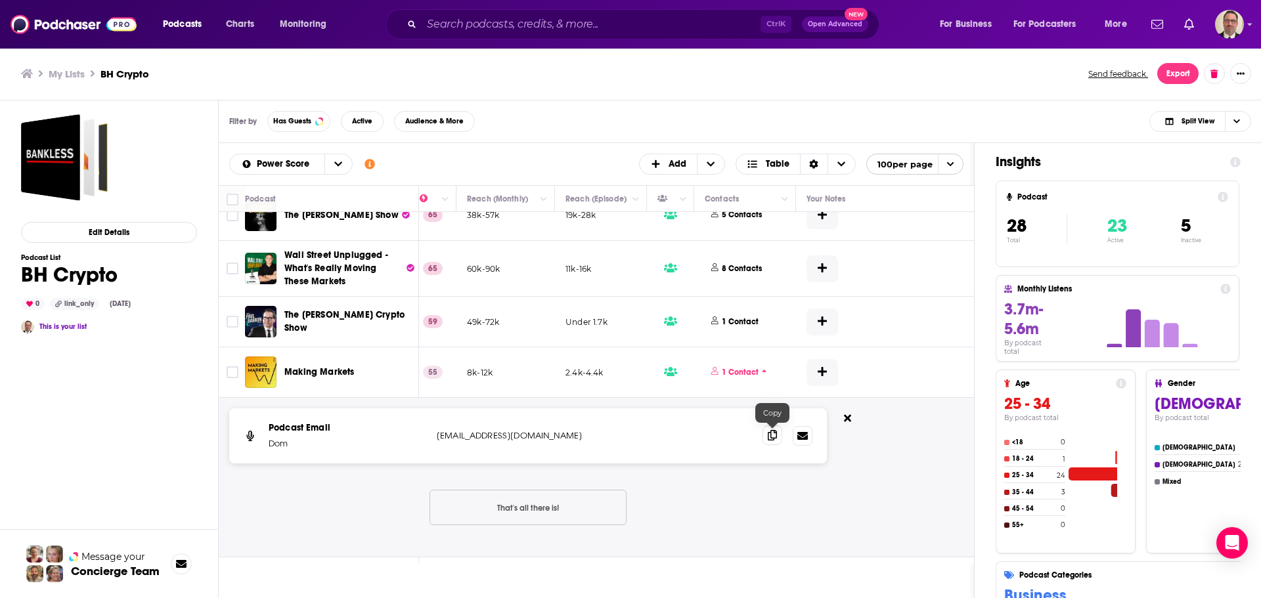
click at [766, 435] on span at bounding box center [772, 436] width 20 height 20
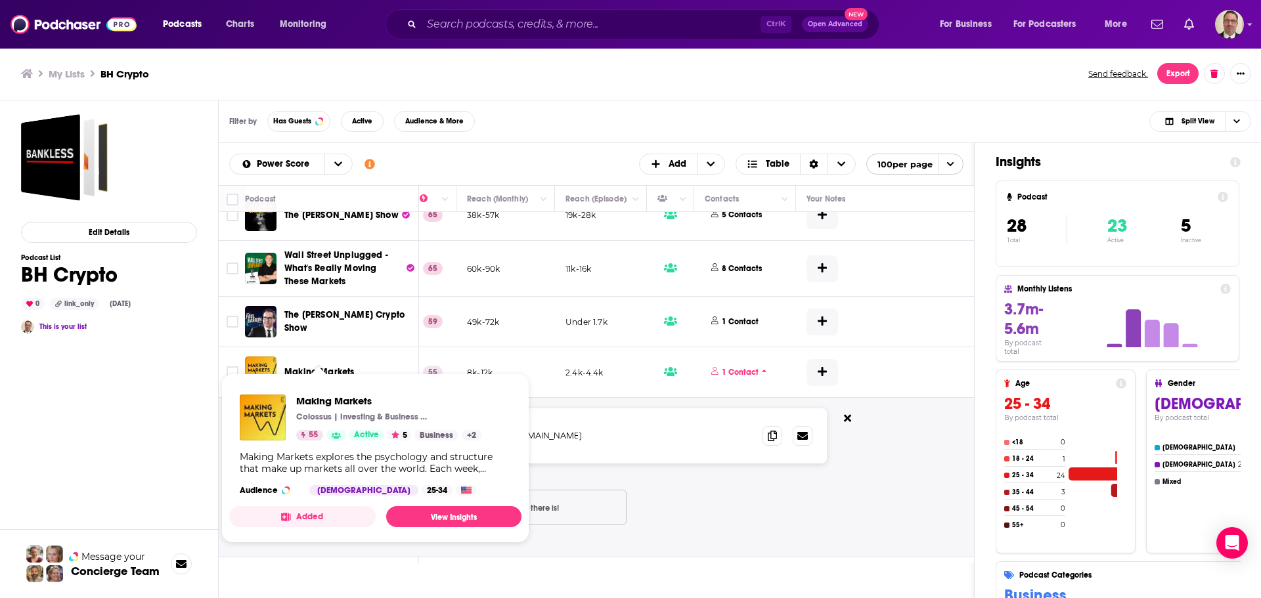
click at [333, 369] on span "Making Markets Colossus | Investing & Business Podcasts 55 Active 5 Business + …" at bounding box center [375, 458] width 308 height 185
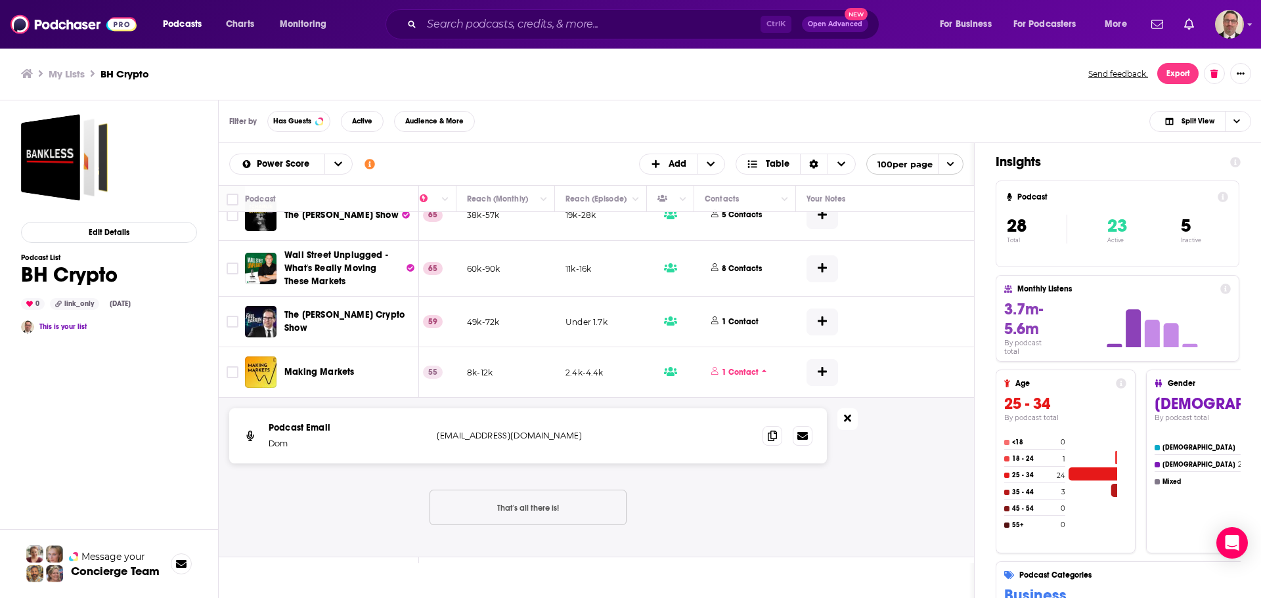
click at [847, 415] on icon at bounding box center [847, 418] width 7 height 11
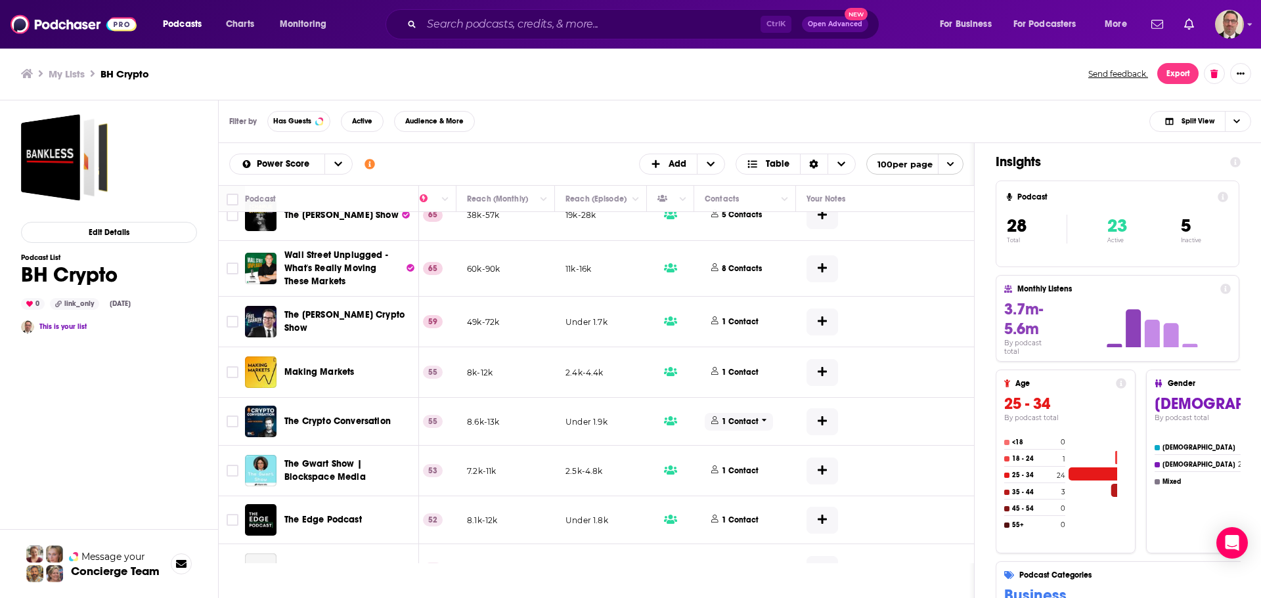
click at [740, 422] on p "1 Contact" at bounding box center [740, 421] width 37 height 11
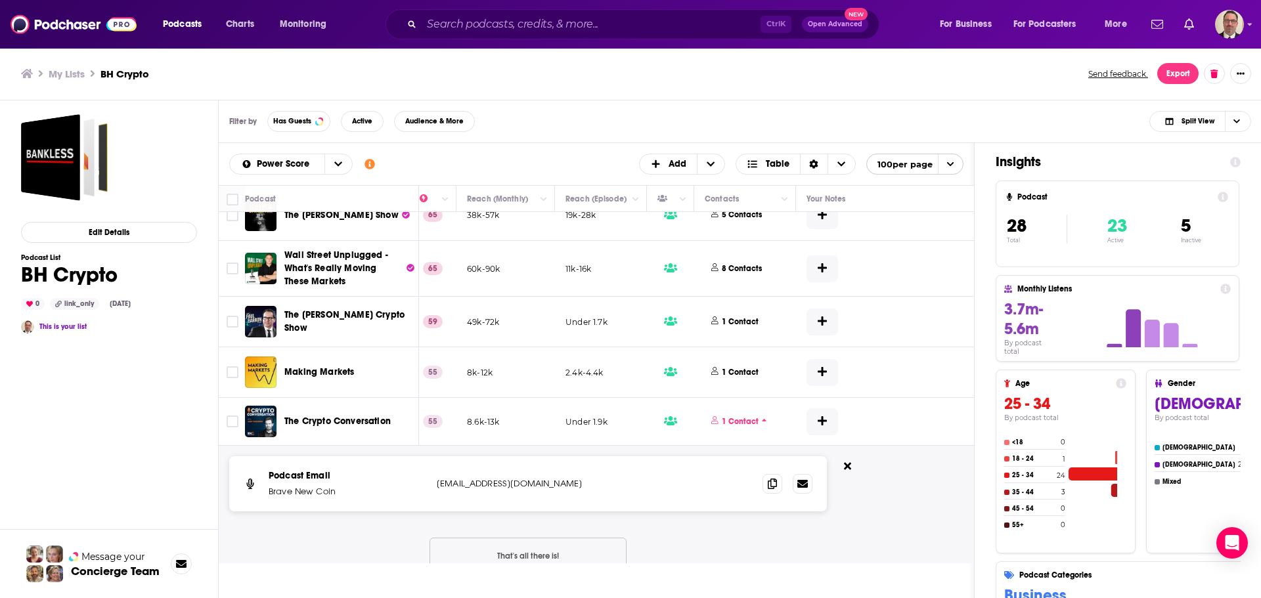
scroll to position [657, 364]
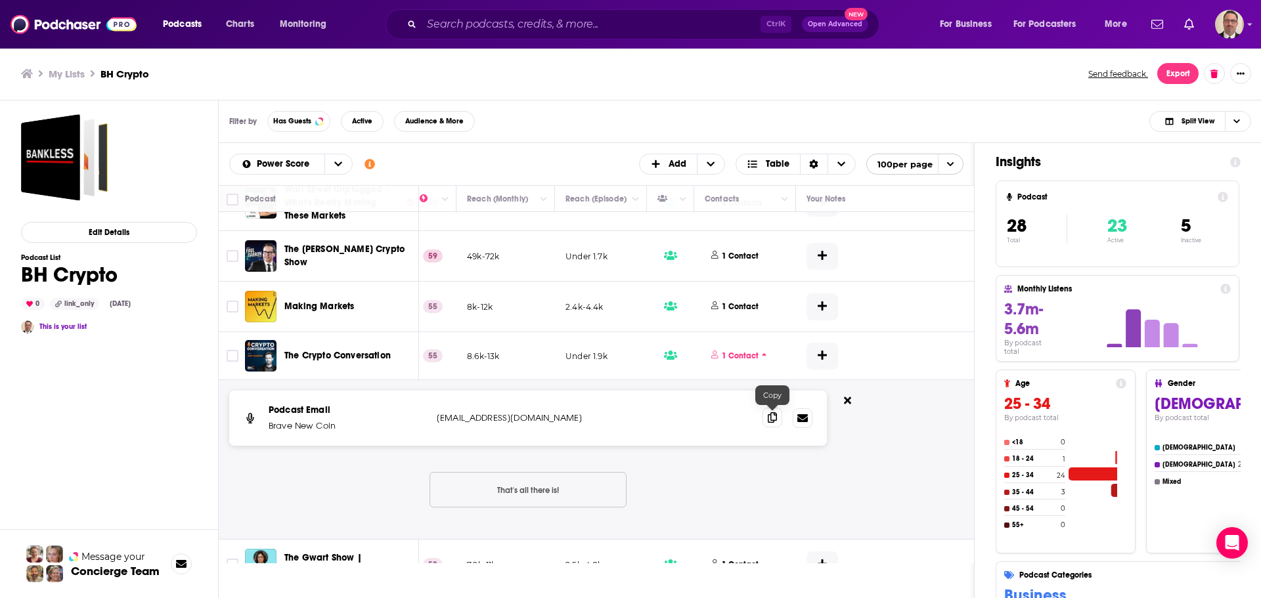
click at [766, 424] on span at bounding box center [772, 418] width 20 height 20
click at [847, 399] on icon at bounding box center [847, 400] width 7 height 7
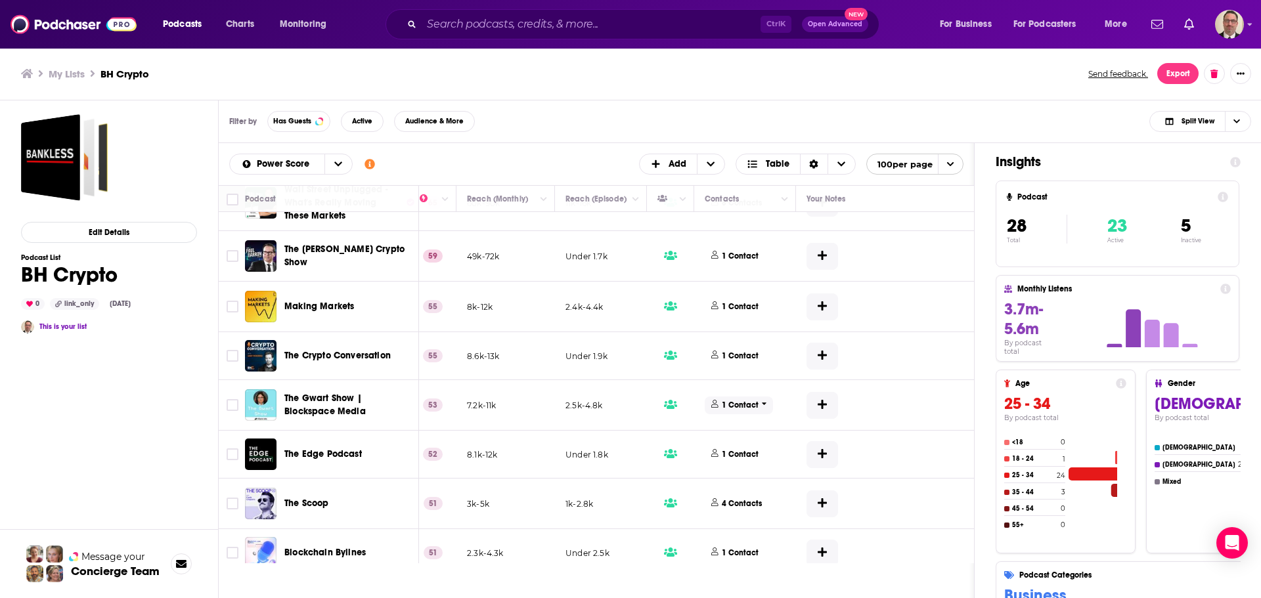
click at [763, 407] on icon at bounding box center [764, 404] width 5 height 8
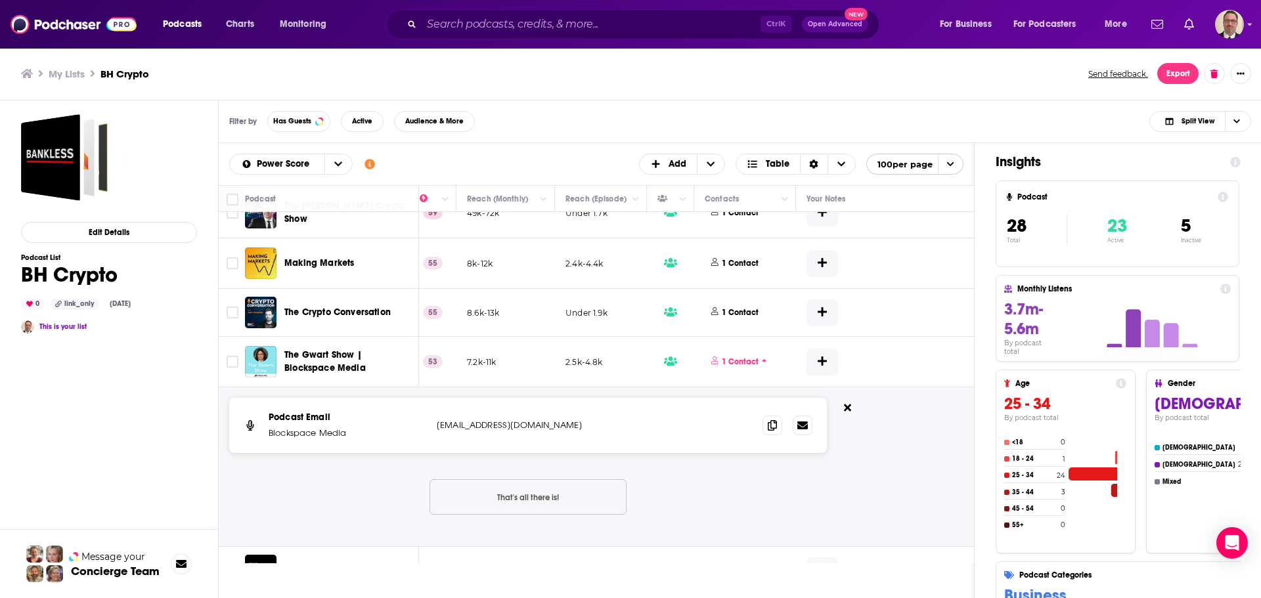
scroll to position [722, 364]
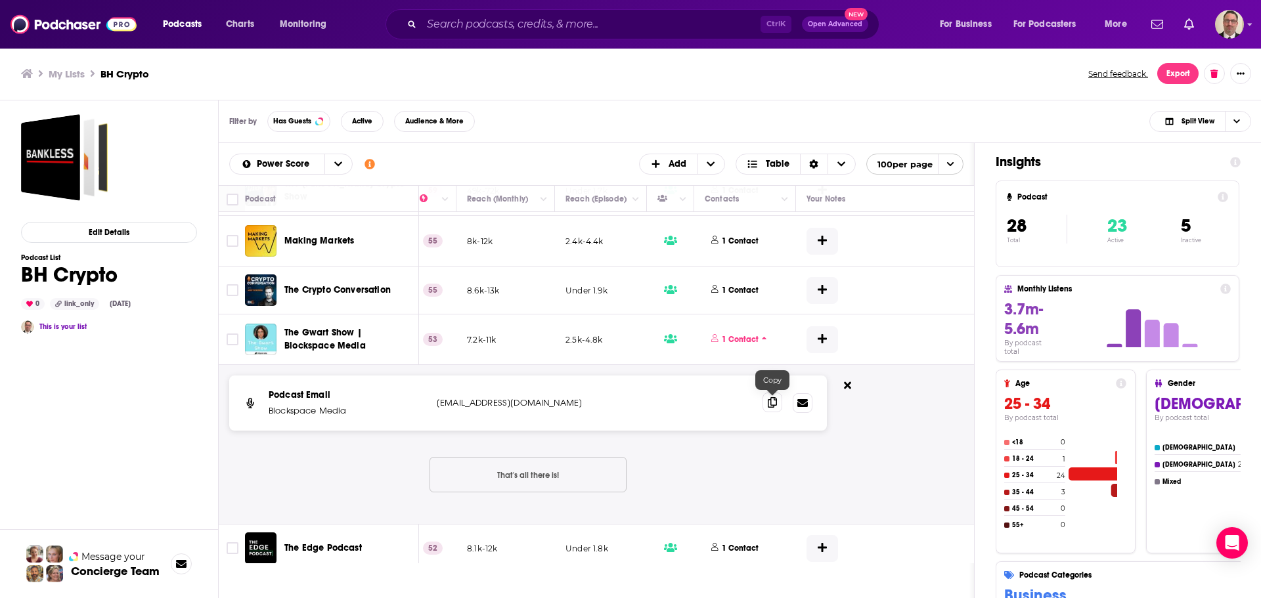
click at [771, 403] on icon at bounding box center [772, 402] width 9 height 11
click at [845, 385] on icon at bounding box center [847, 385] width 7 height 11
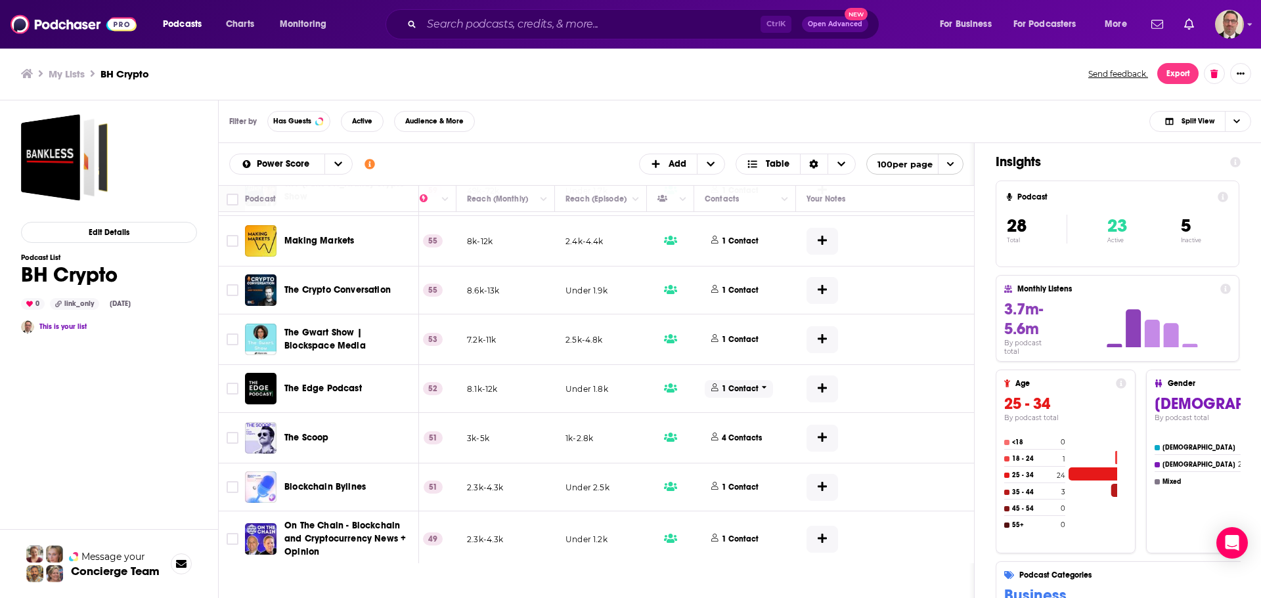
click at [765, 389] on icon at bounding box center [764, 388] width 5 height 8
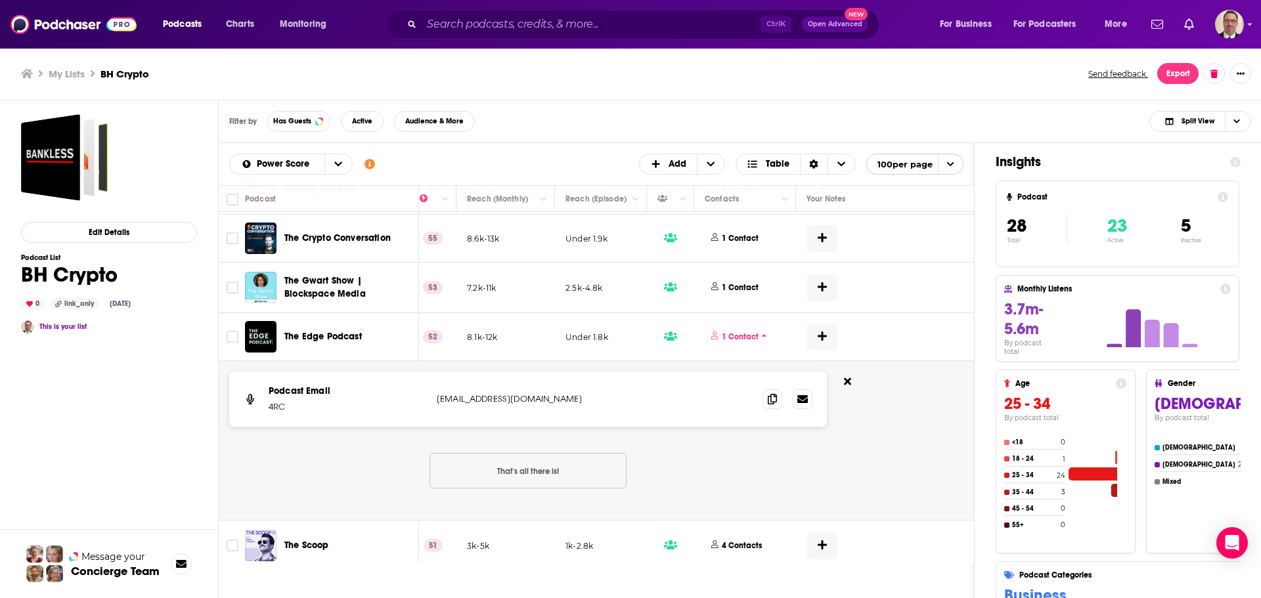
scroll to position [788, 364]
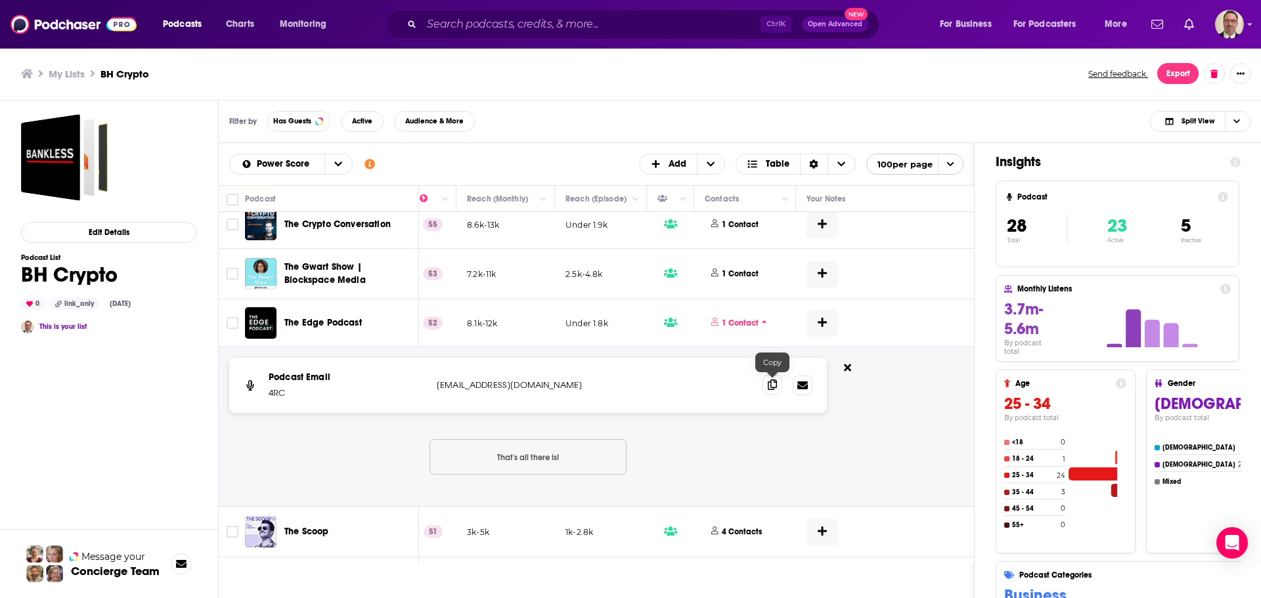
click at [767, 386] on span at bounding box center [772, 385] width 20 height 20
click at [855, 368] on button at bounding box center [847, 369] width 20 height 22
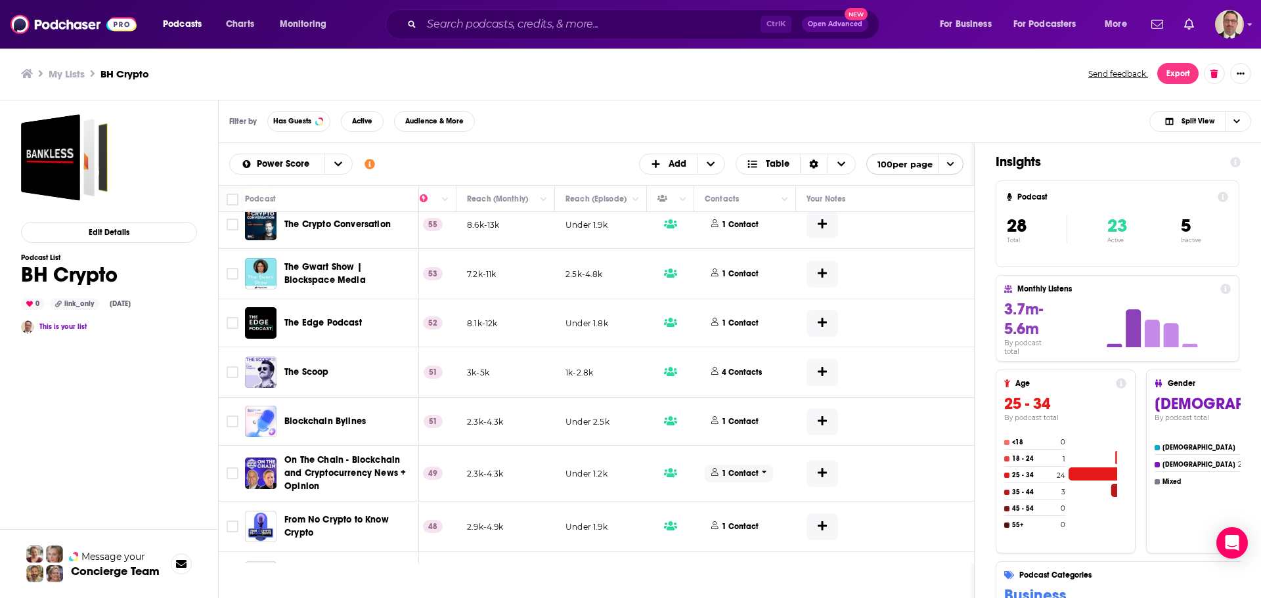
click at [746, 471] on p "1 Contact" at bounding box center [740, 473] width 37 height 11
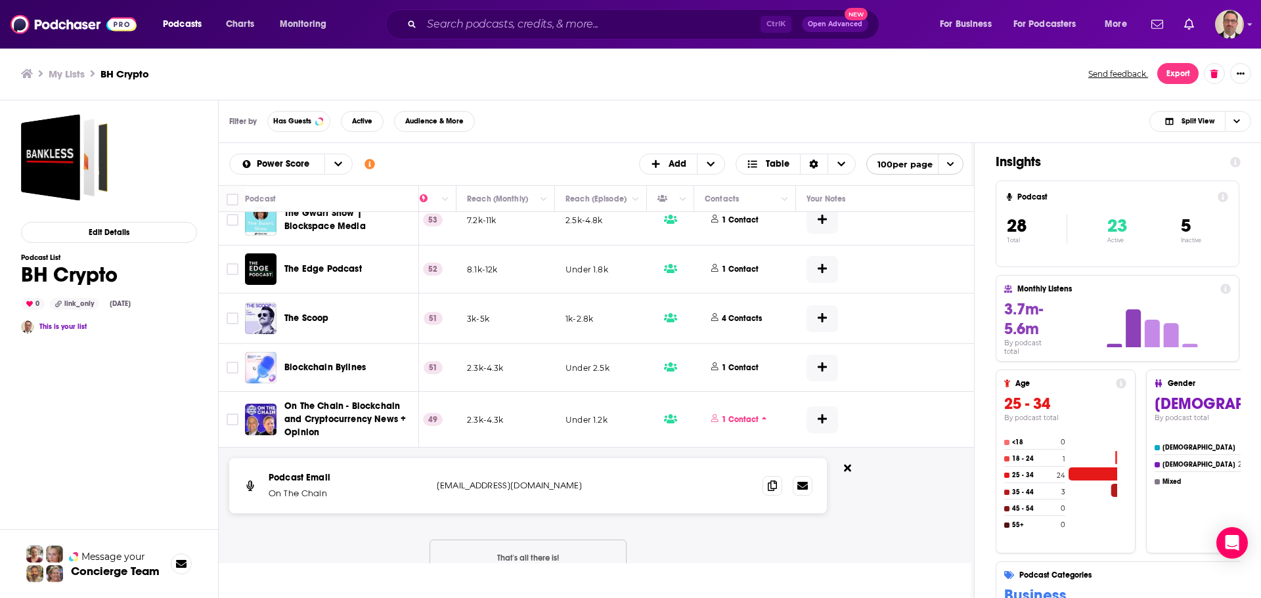
scroll to position [854, 364]
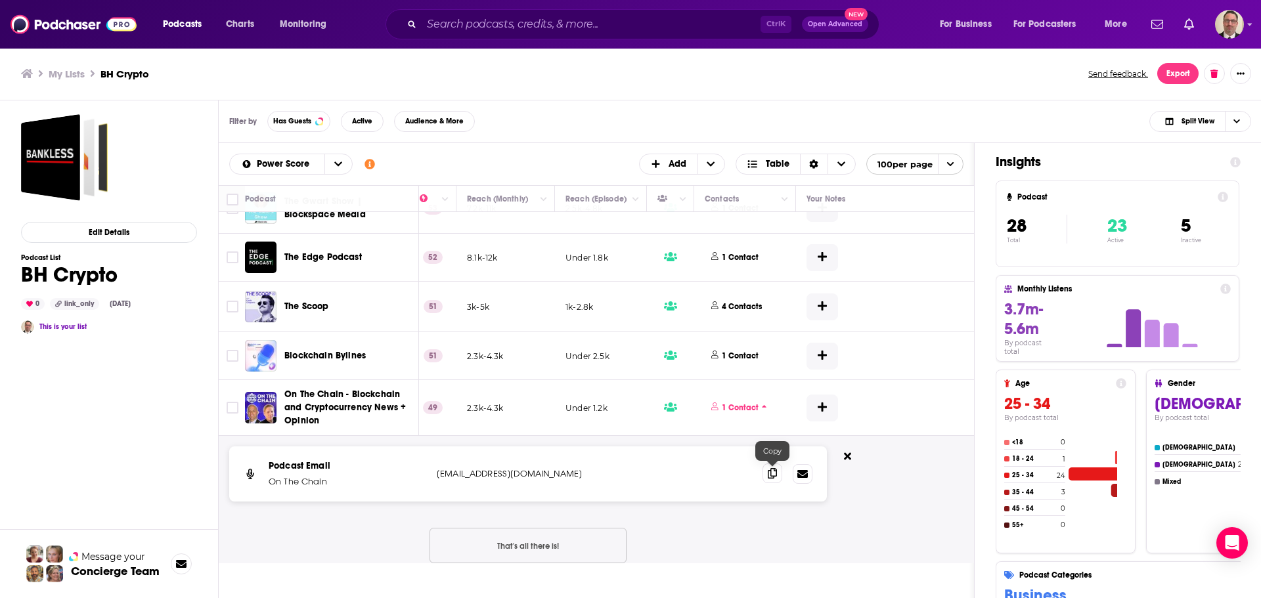
click at [768, 474] on icon at bounding box center [772, 473] width 9 height 11
click at [848, 453] on icon at bounding box center [847, 456] width 7 height 11
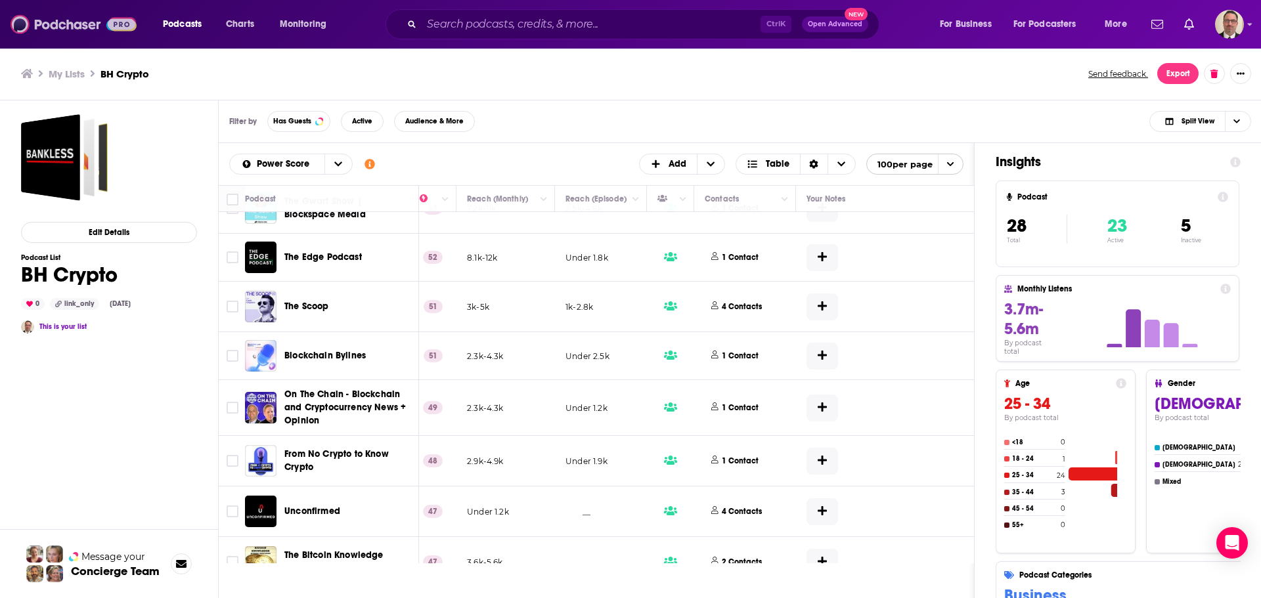
click at [79, 30] on img at bounding box center [74, 24] width 126 height 25
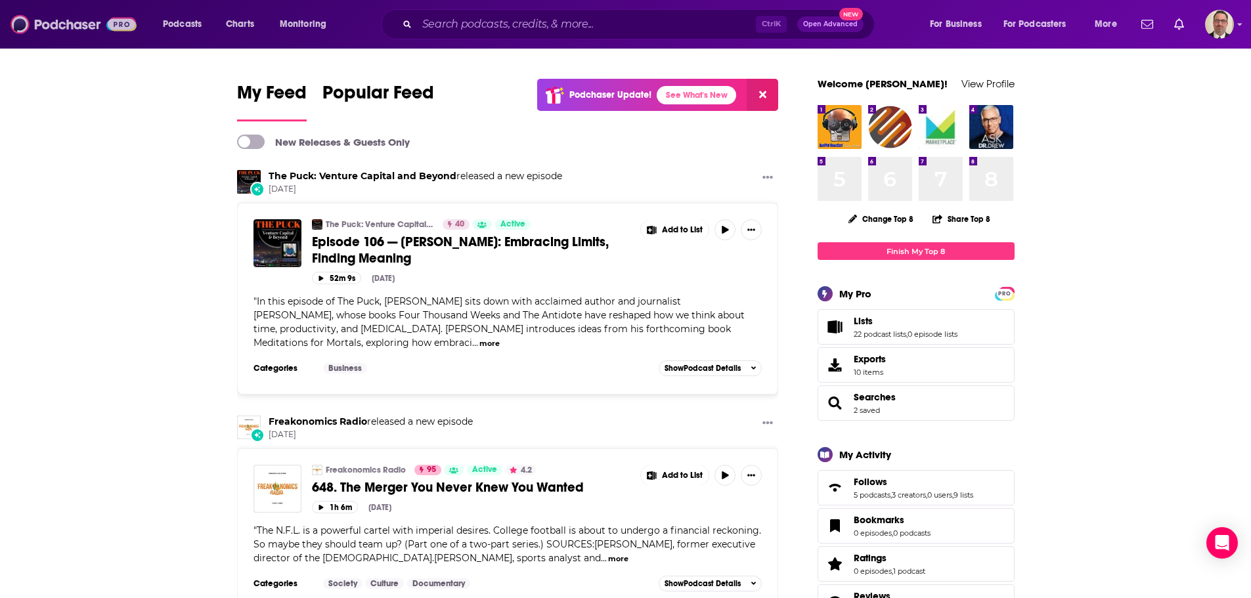
click at [67, 21] on img at bounding box center [74, 24] width 126 height 25
click at [454, 28] on input "Search podcasts, credits, & more..." at bounding box center [586, 24] width 339 height 21
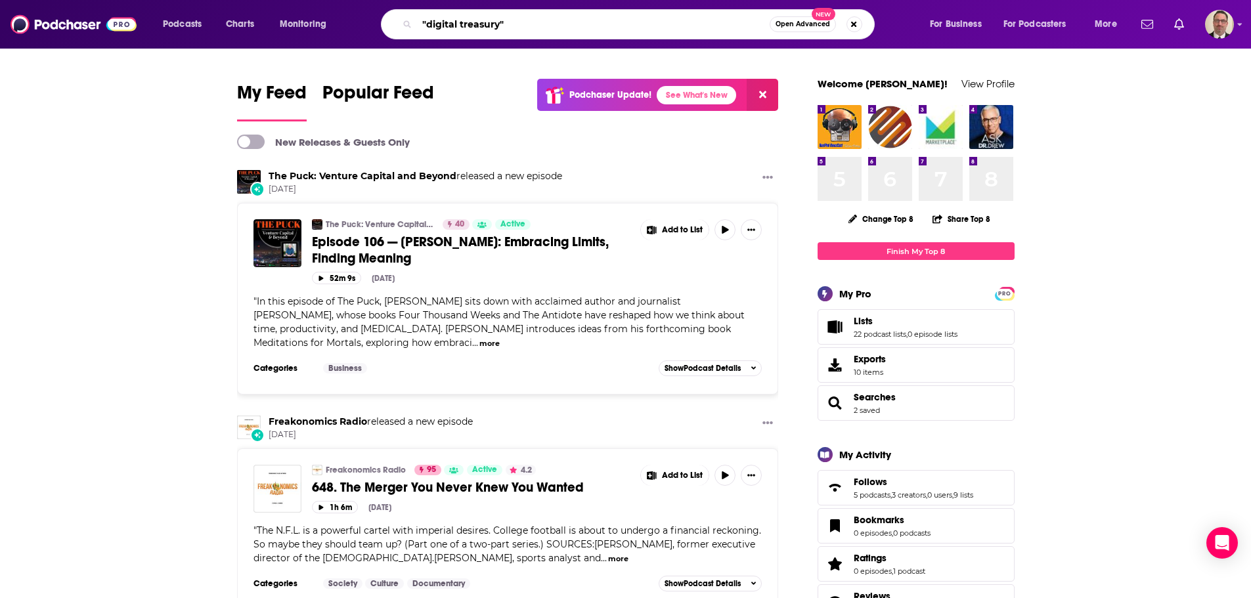
type input ""digital treasury""
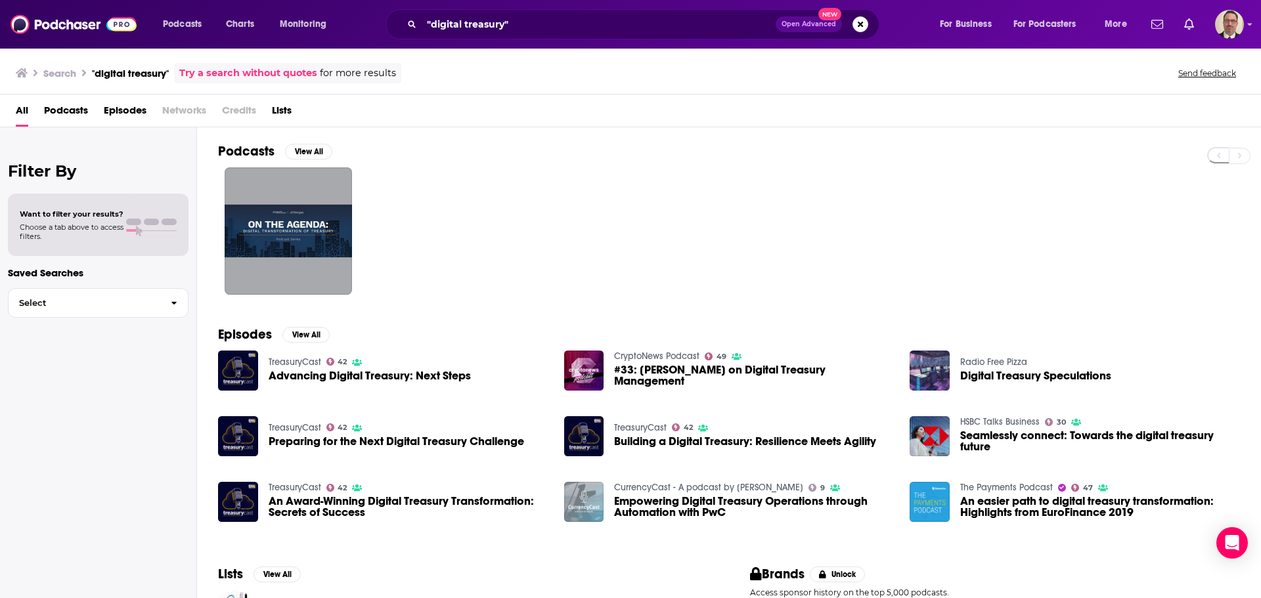
click at [114, 115] on span "Episodes" at bounding box center [125, 113] width 43 height 27
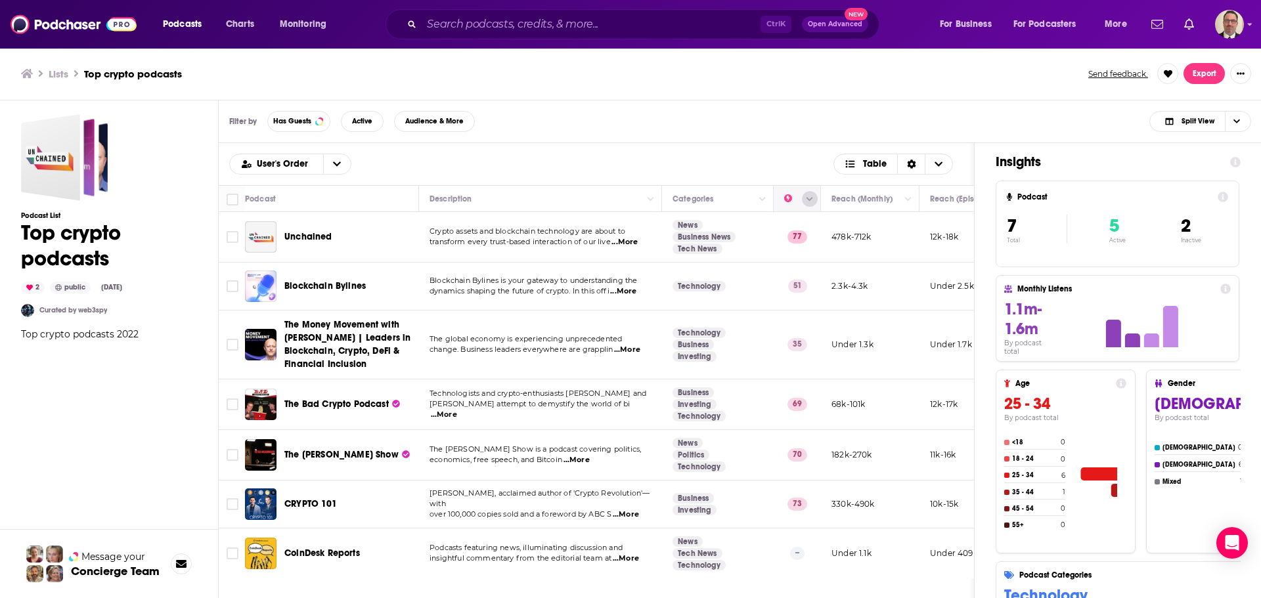
click at [807, 202] on icon "Column Actions" at bounding box center [809, 200] width 7 height 8
click at [340, 166] on div at bounding box center [630, 299] width 1261 height 598
click at [330, 166] on button "open menu" at bounding box center [337, 164] width 28 height 20
click at [265, 227] on span "Power Score" at bounding box center [298, 229] width 85 height 7
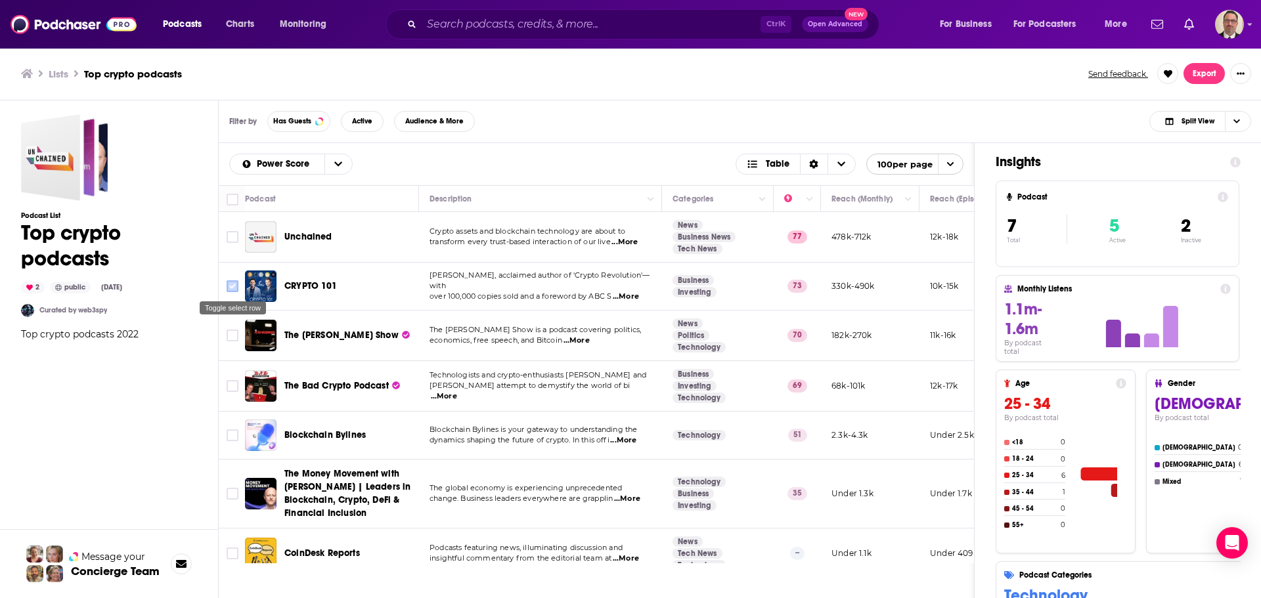
click at [232, 283] on input "Toggle select row" at bounding box center [233, 286] width 12 height 12
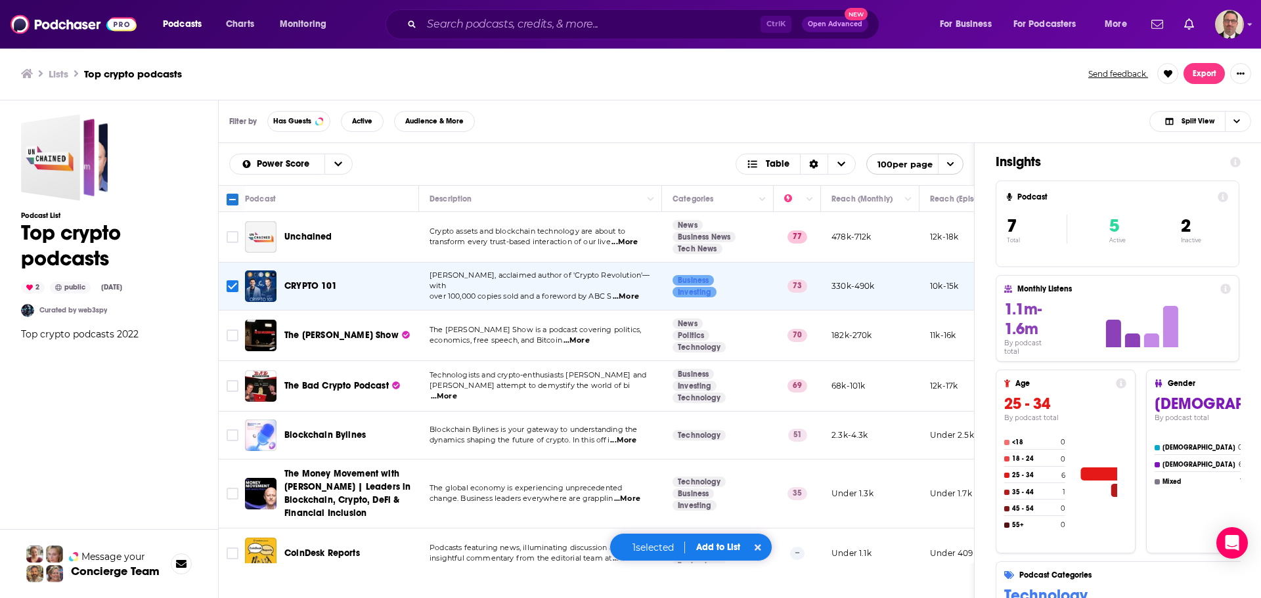
click at [630, 438] on span "...More" at bounding box center [623, 440] width 26 height 11
click at [554, 436] on span "dynamics shaping the future of crypto. In this offi" at bounding box center [520, 439] width 180 height 9
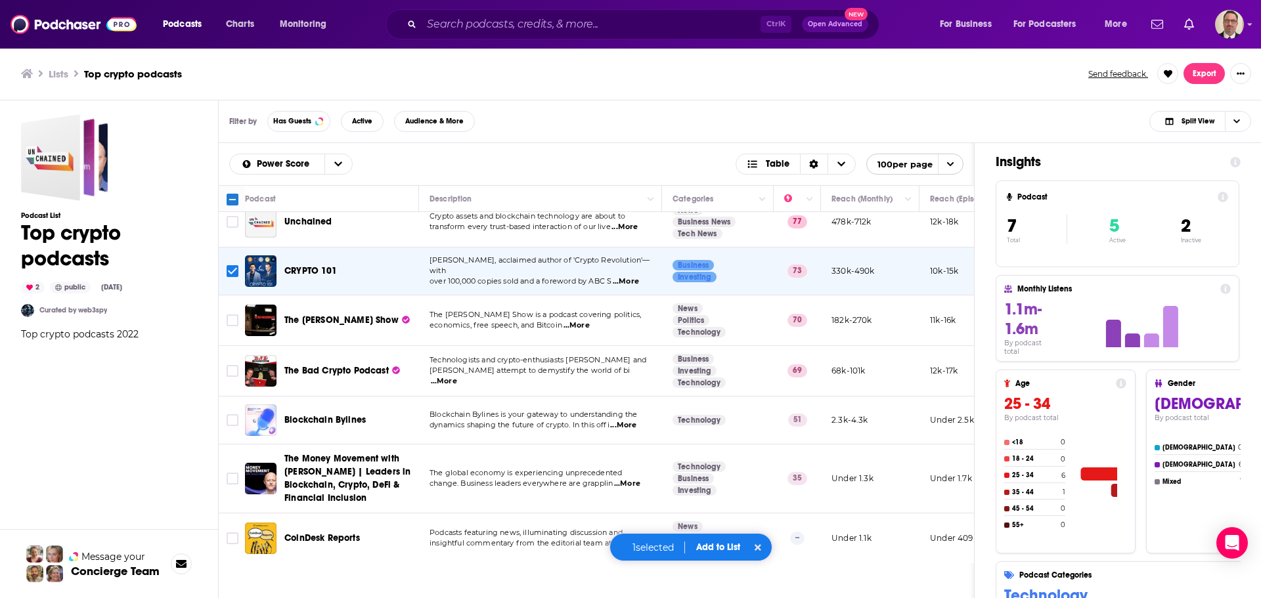
click at [717, 544] on button "Add to List" at bounding box center [718, 547] width 65 height 11
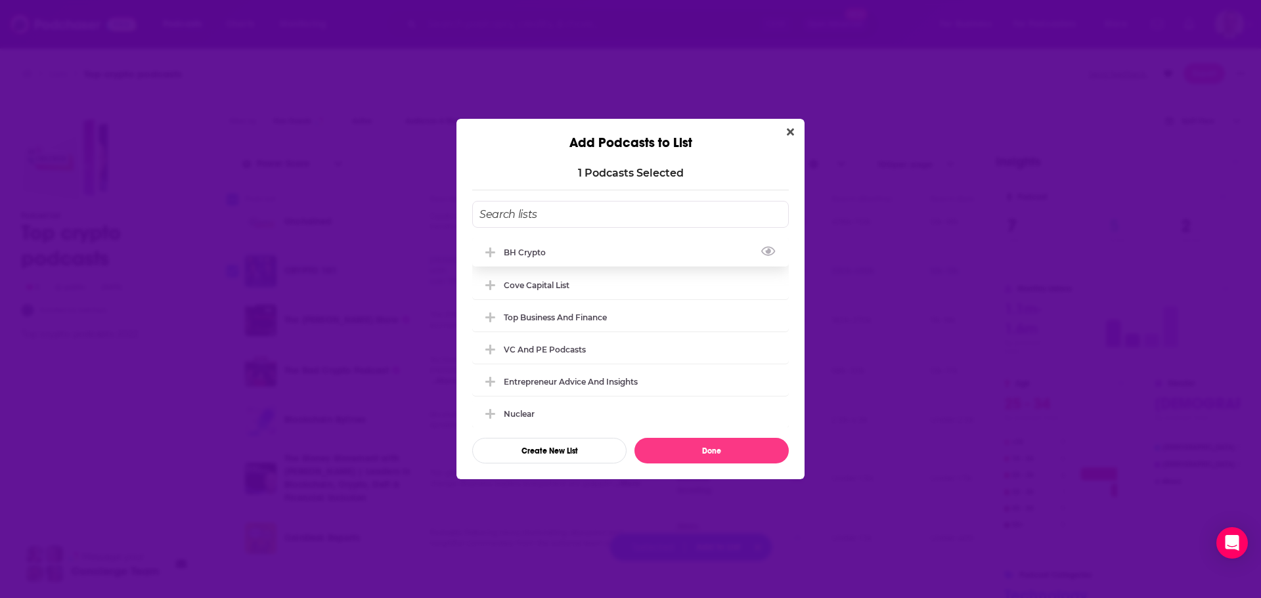
click at [483, 253] on button "Add Podcast To List" at bounding box center [492, 253] width 24 height 14
click at [686, 452] on button "Done" at bounding box center [711, 451] width 154 height 26
checkbox input "false"
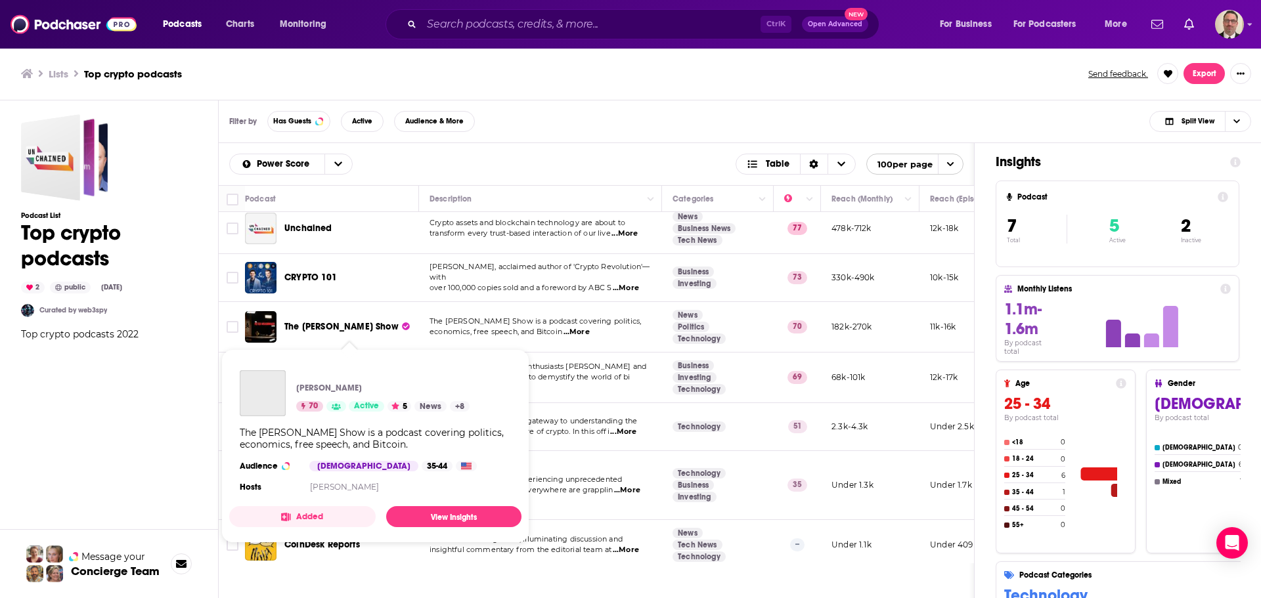
scroll to position [0, 0]
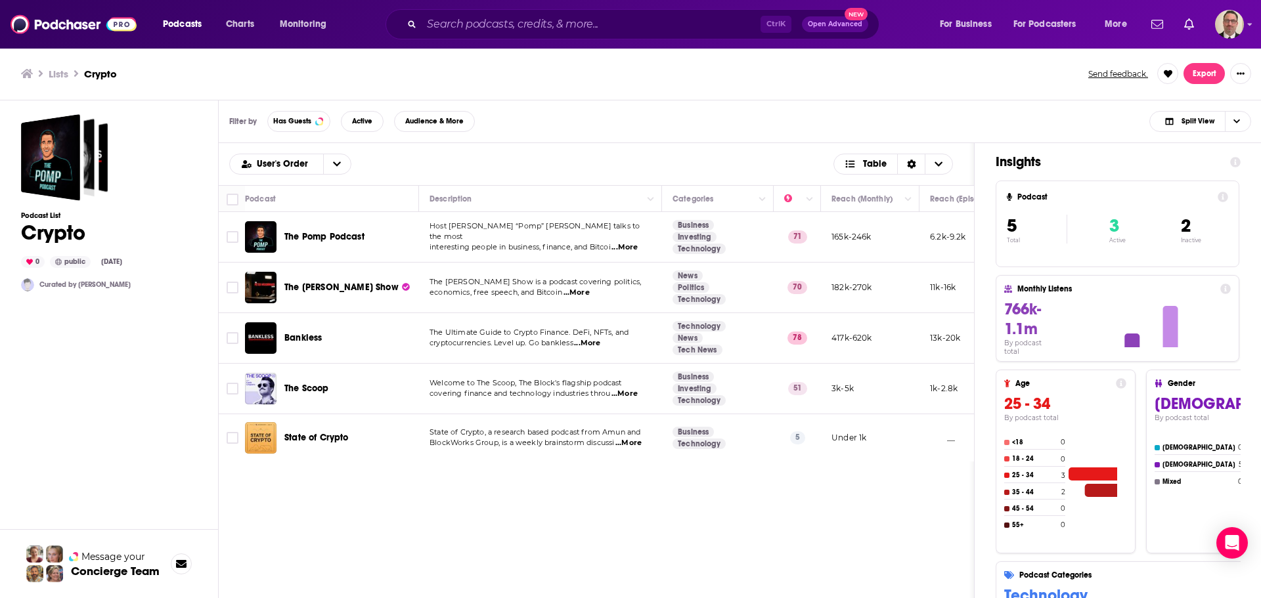
click at [634, 244] on span "...More" at bounding box center [624, 247] width 26 height 11
click at [229, 235] on input "Toggle select row" at bounding box center [233, 237] width 12 height 12
checkbox input "true"
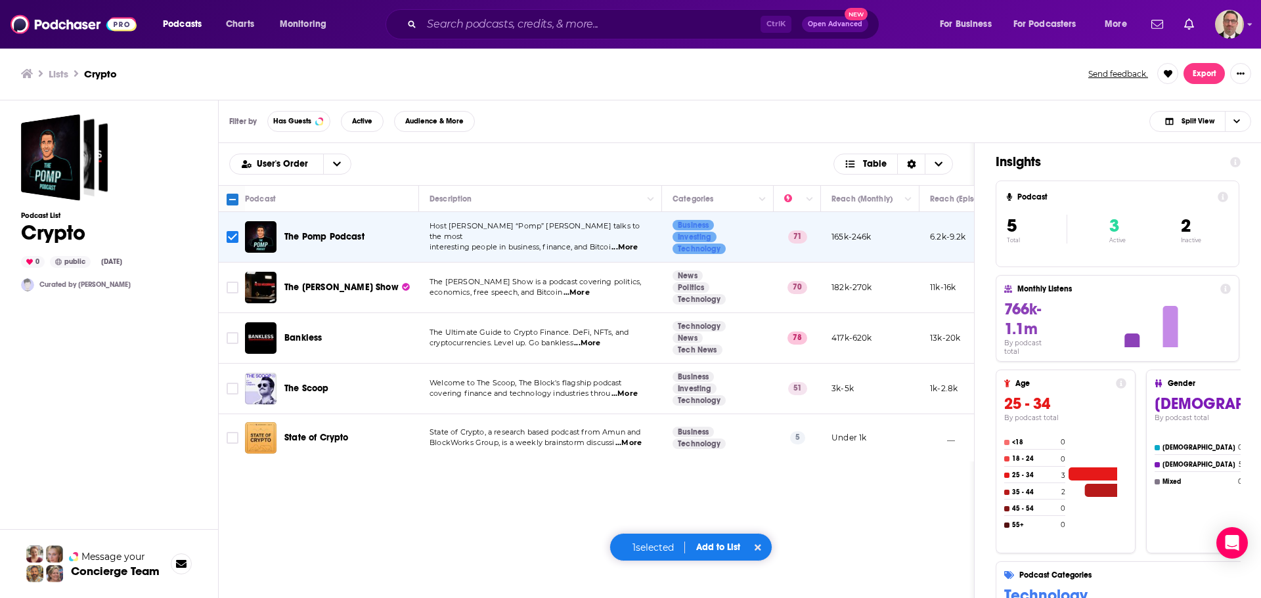
click at [624, 392] on span "...More" at bounding box center [624, 394] width 26 height 11
click at [228, 388] on input "Toggle select row" at bounding box center [233, 389] width 12 height 12
checkbox input "true"
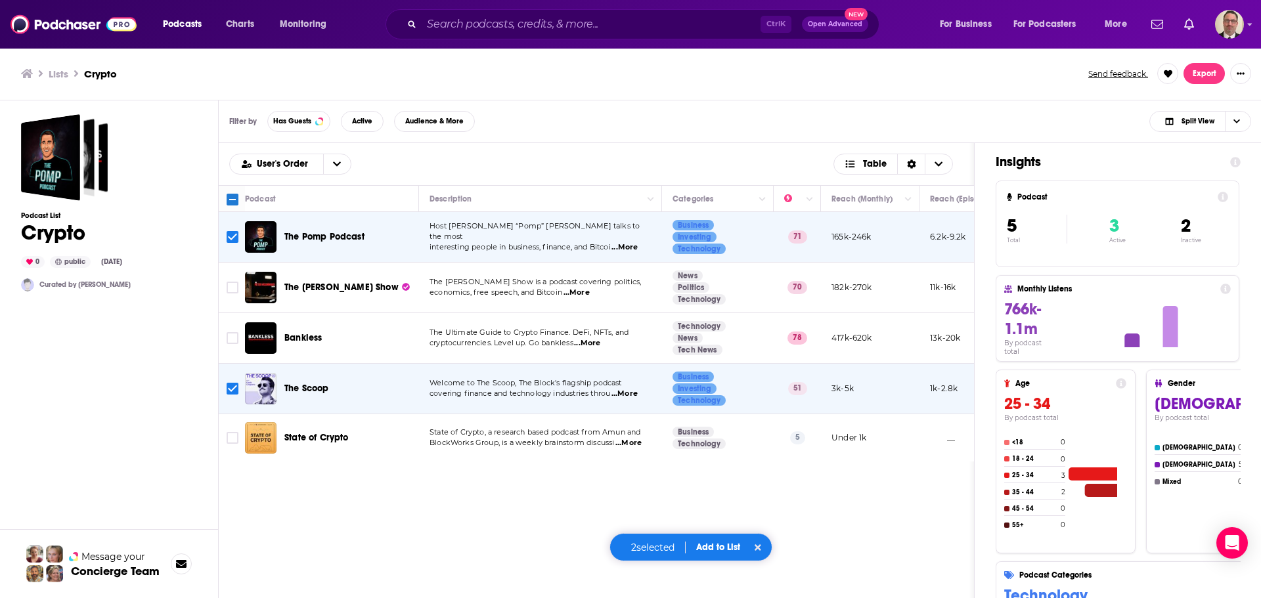
click at [721, 544] on button "Add to List" at bounding box center [718, 547] width 65 height 11
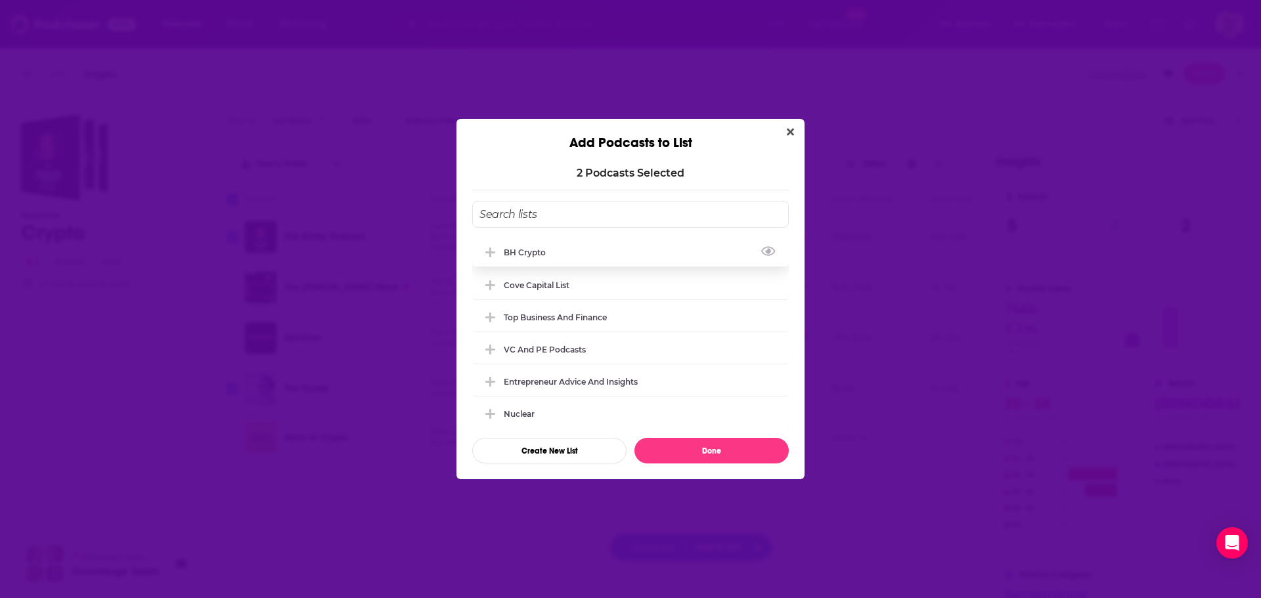
click at [491, 250] on icon "Add Podcast To List" at bounding box center [490, 253] width 10 height 10
click at [676, 457] on button "Done" at bounding box center [711, 451] width 154 height 26
checkbox input "false"
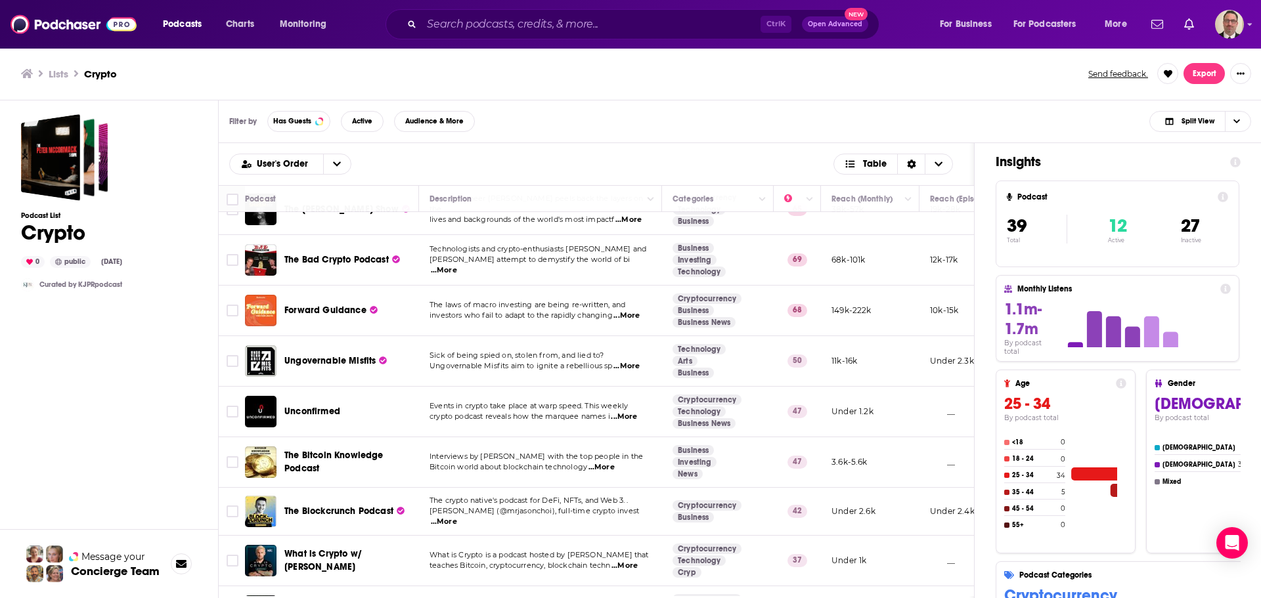
scroll to position [66, 0]
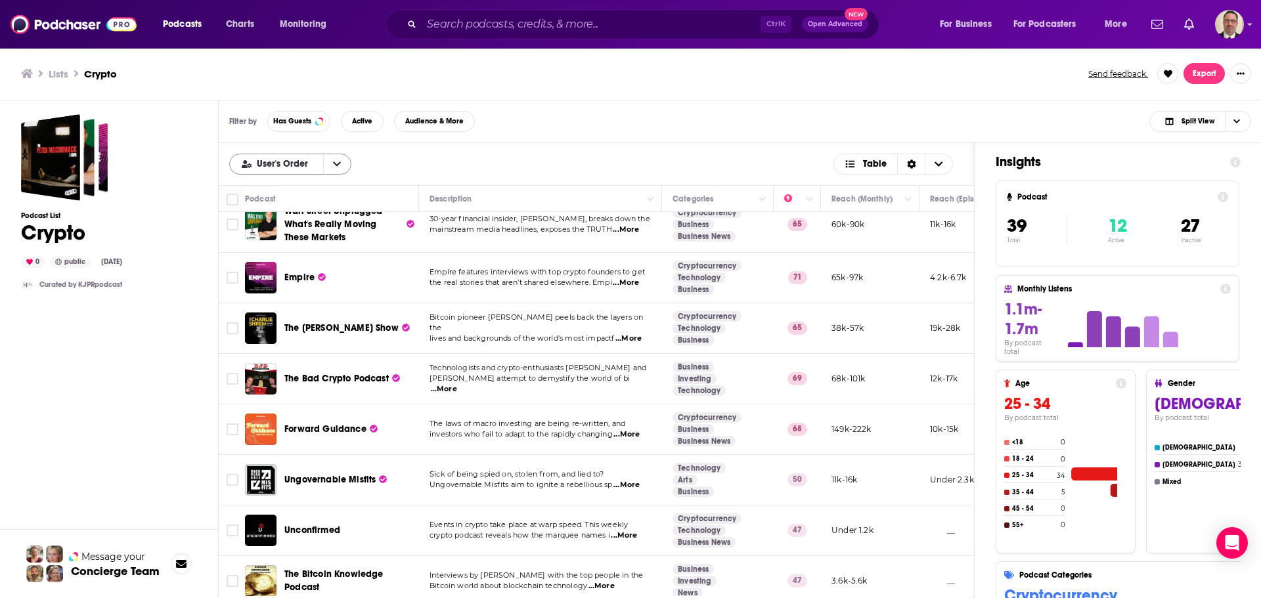
click at [347, 161] on button "open menu" at bounding box center [337, 164] width 28 height 20
click at [292, 227] on span "Power Score" at bounding box center [298, 229] width 85 height 7
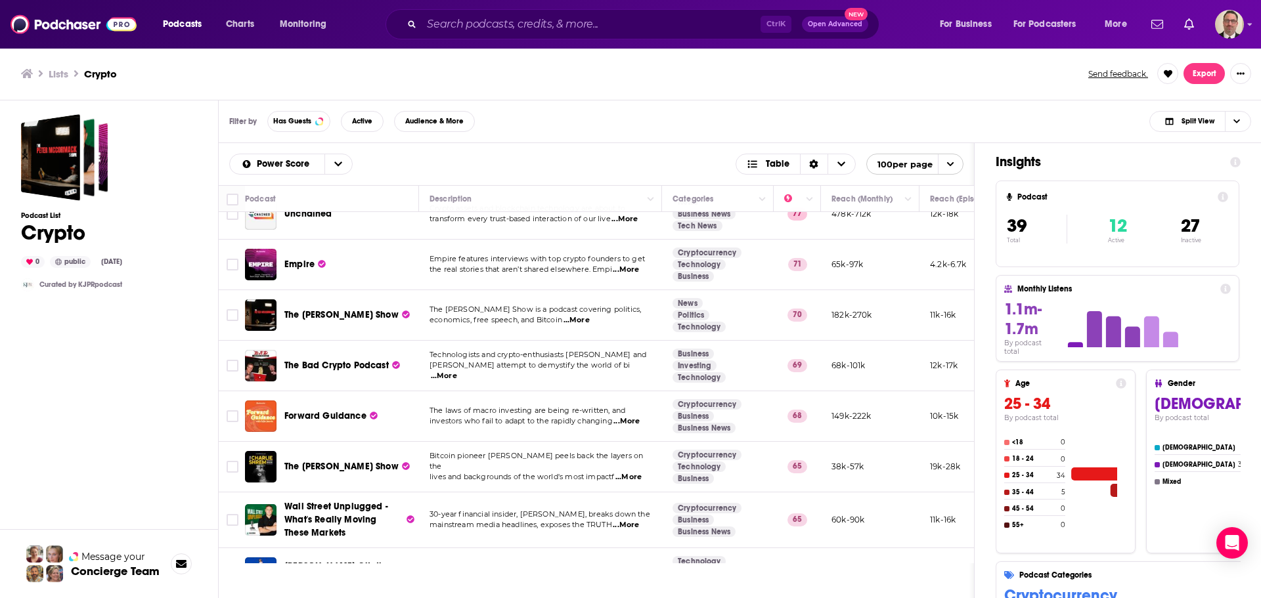
scroll to position [0, 0]
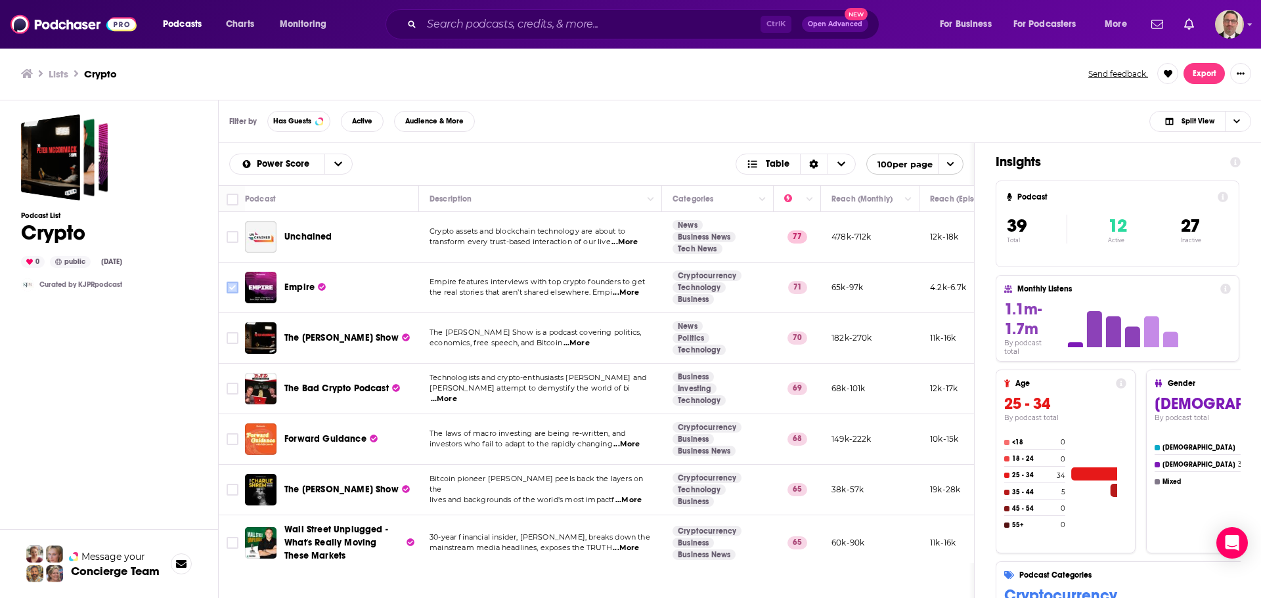
click at [237, 290] on input "Toggle select row" at bounding box center [233, 288] width 12 height 12
checkbox input "true"
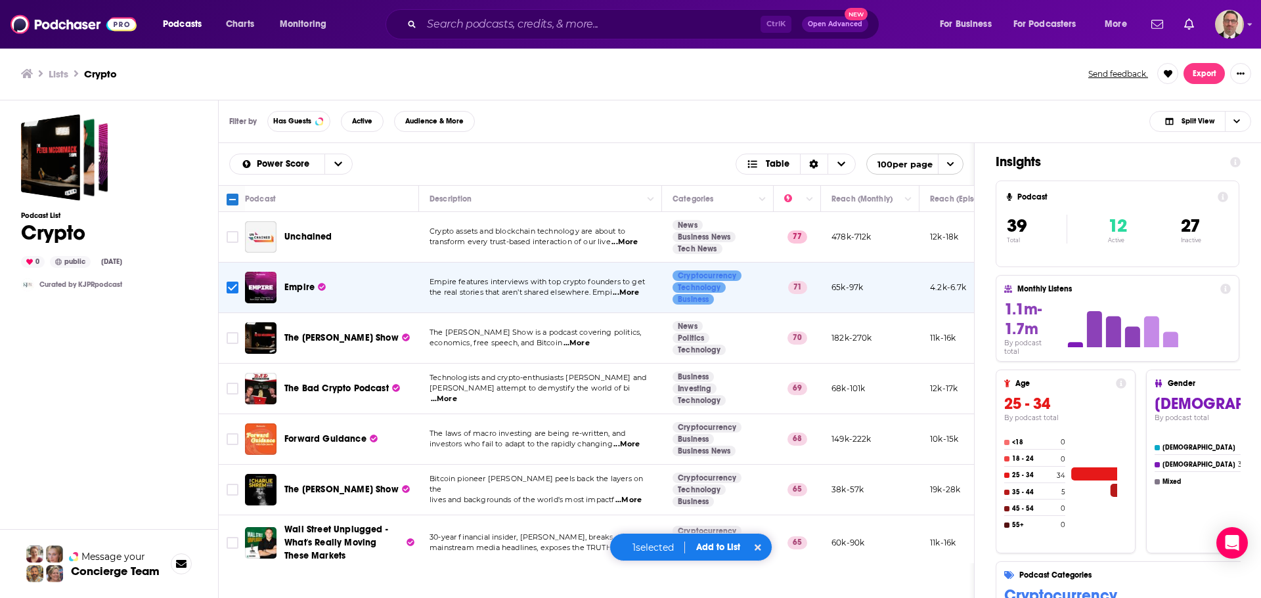
click at [457, 394] on span "...More" at bounding box center [444, 399] width 26 height 11
click at [227, 387] on input "Toggle select row" at bounding box center [233, 389] width 12 height 12
checkbox input "true"
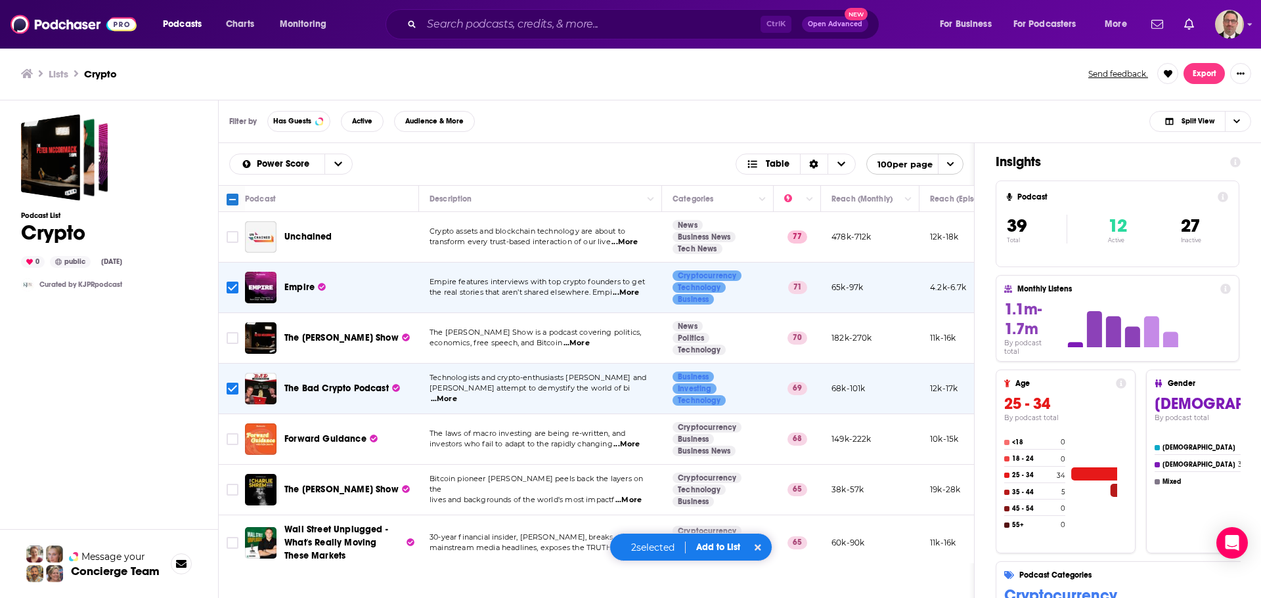
click at [625, 446] on span "...More" at bounding box center [626, 444] width 26 height 11
click at [576, 441] on span "investors who fail to adapt to the rapidly changing" at bounding box center [521, 443] width 183 height 9
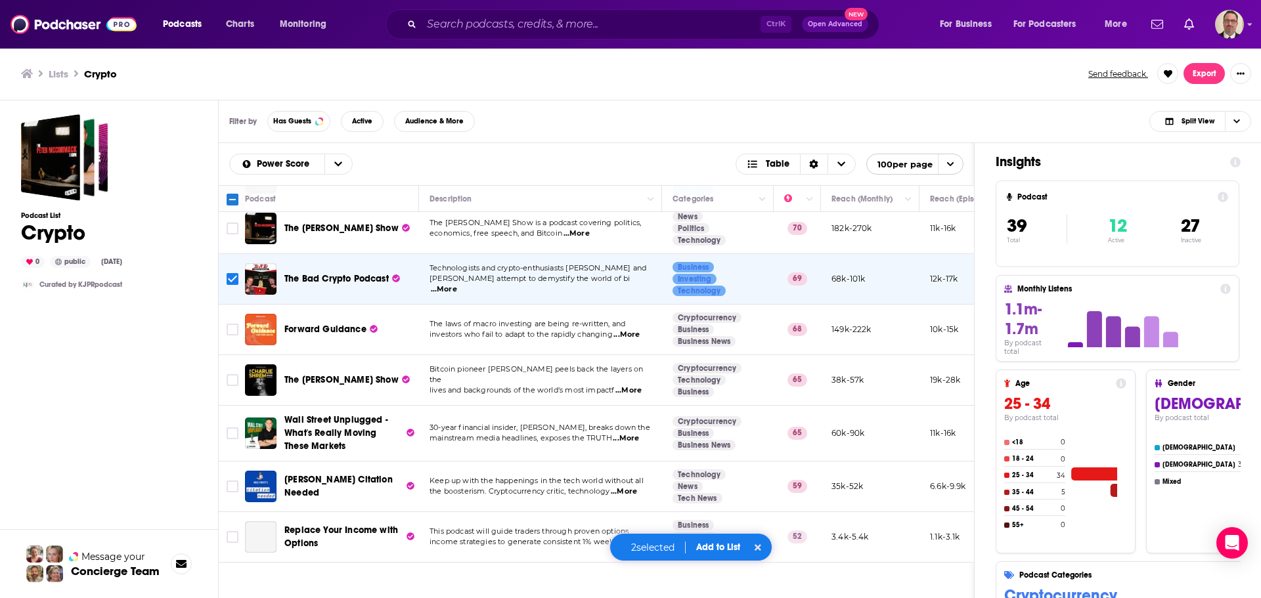
scroll to position [131, 0]
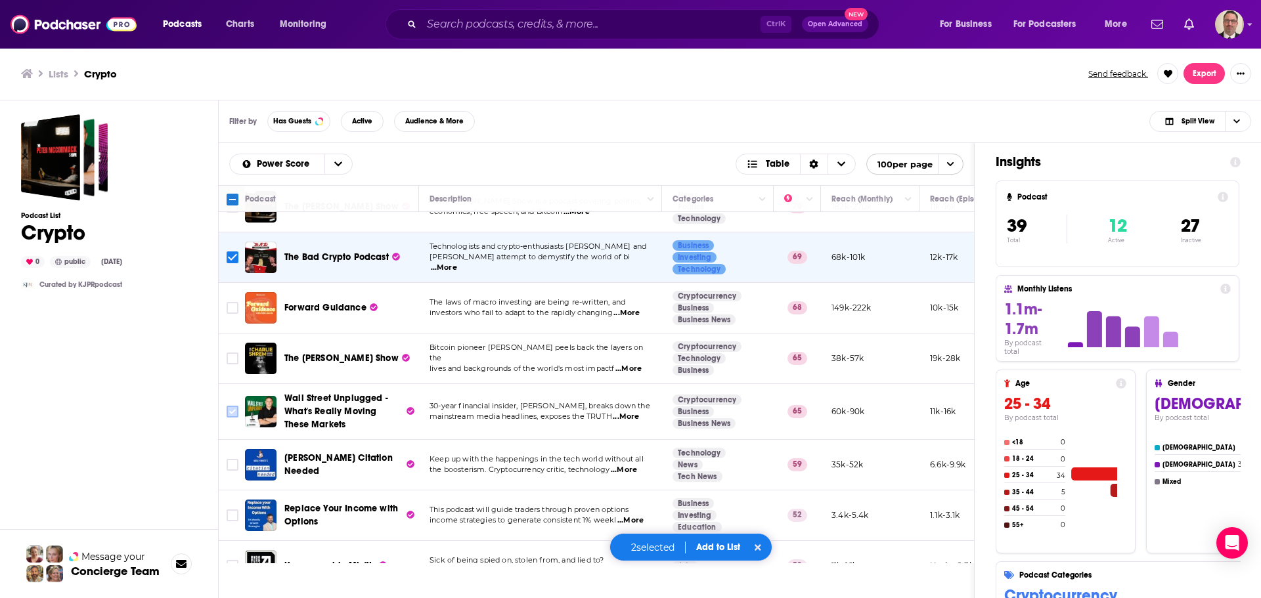
click at [231, 412] on input "Toggle select row" at bounding box center [233, 412] width 12 height 12
checkbox input "true"
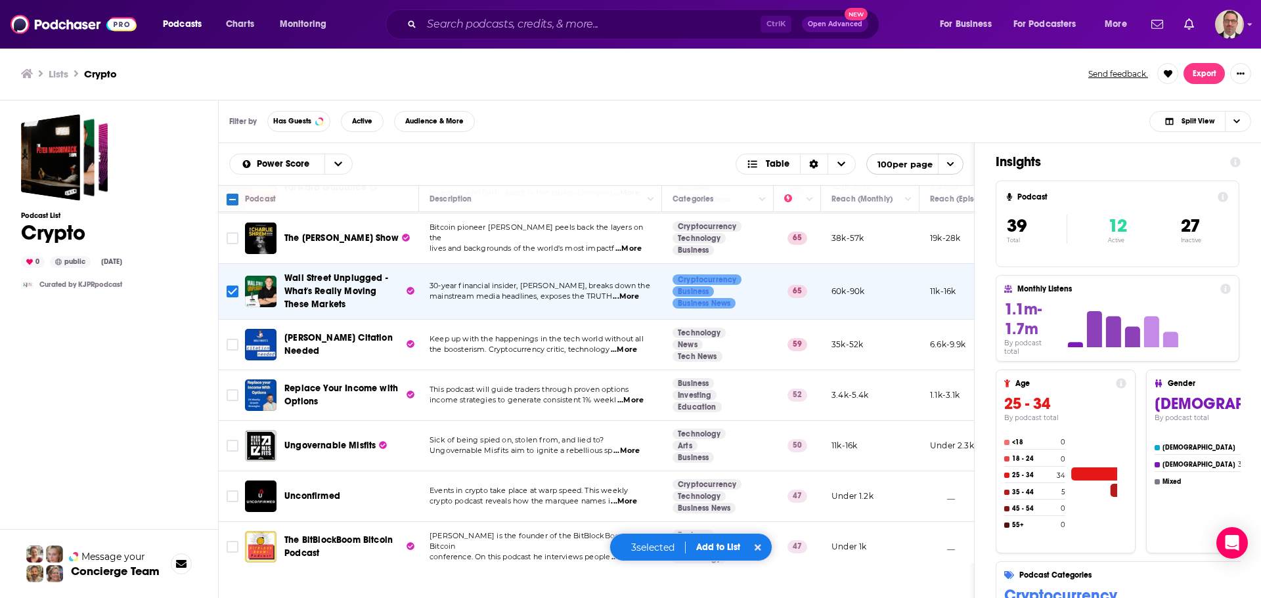
scroll to position [263, 0]
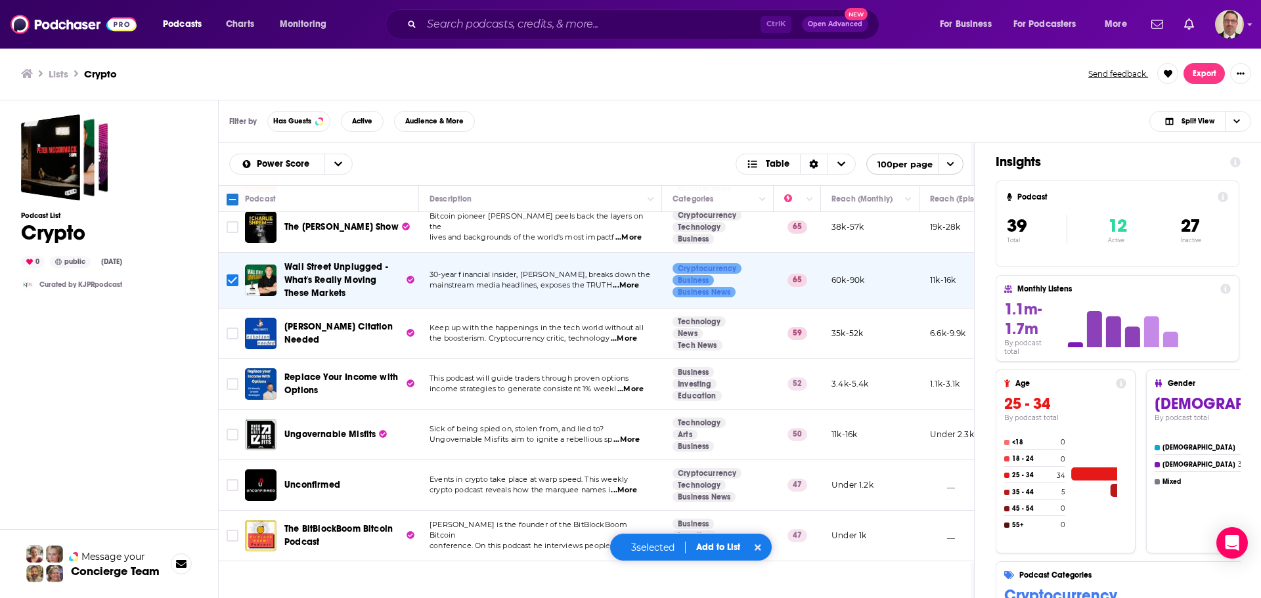
click at [627, 338] on span "...More" at bounding box center [624, 339] width 26 height 11
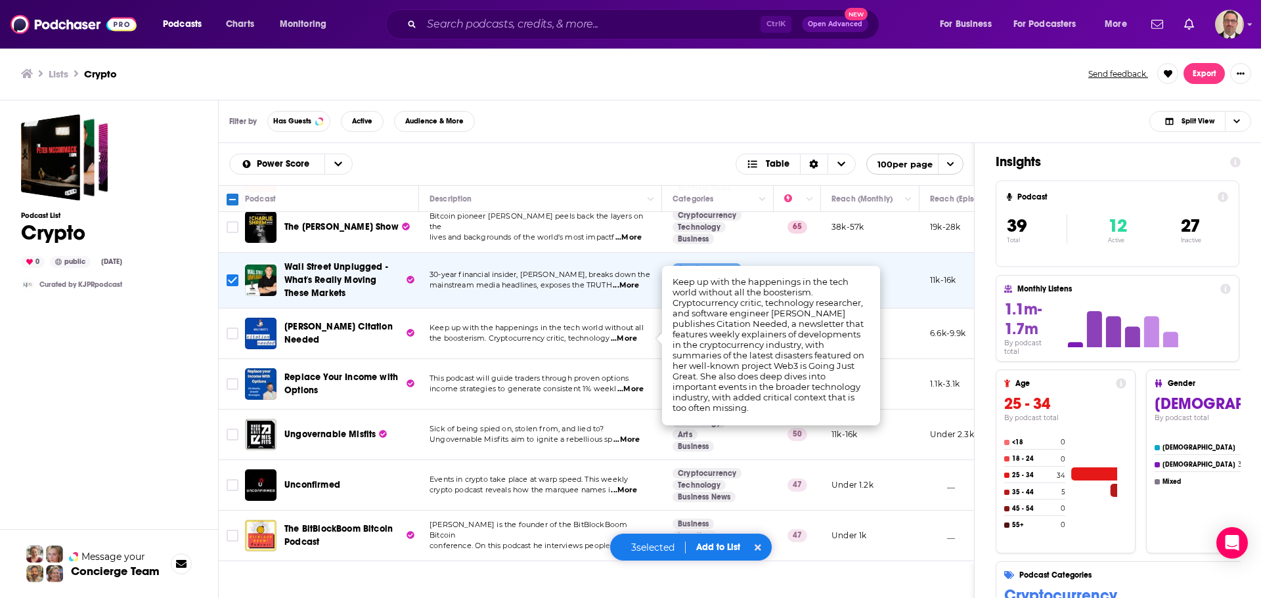
click at [627, 338] on span "...More" at bounding box center [624, 339] width 26 height 11
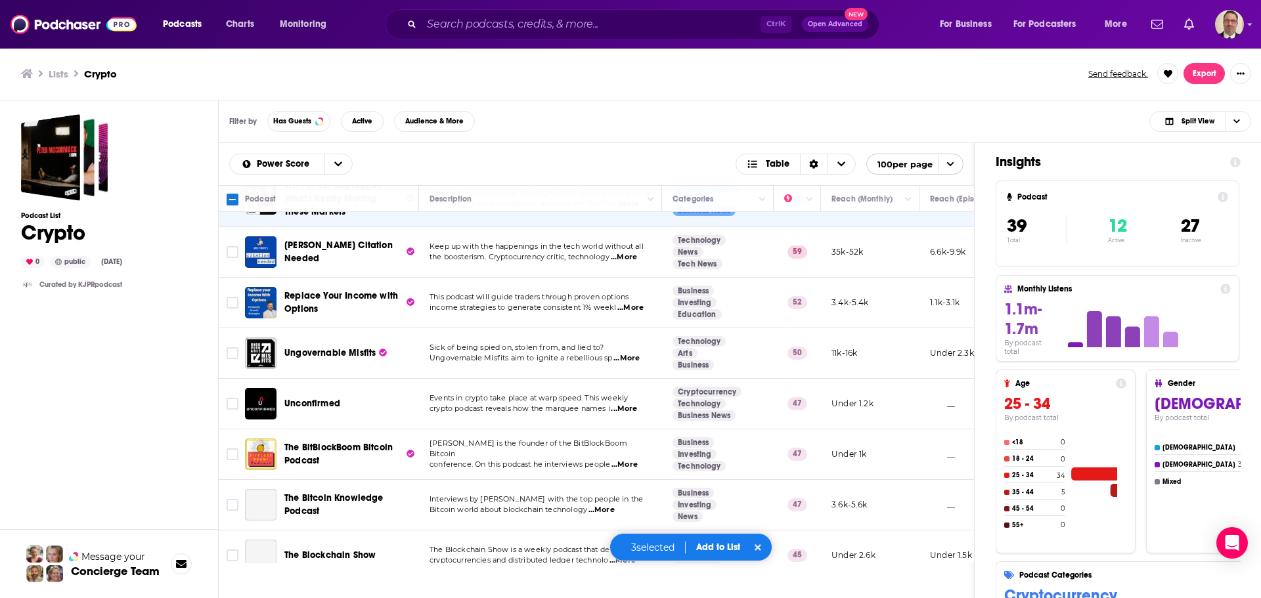
scroll to position [394, 0]
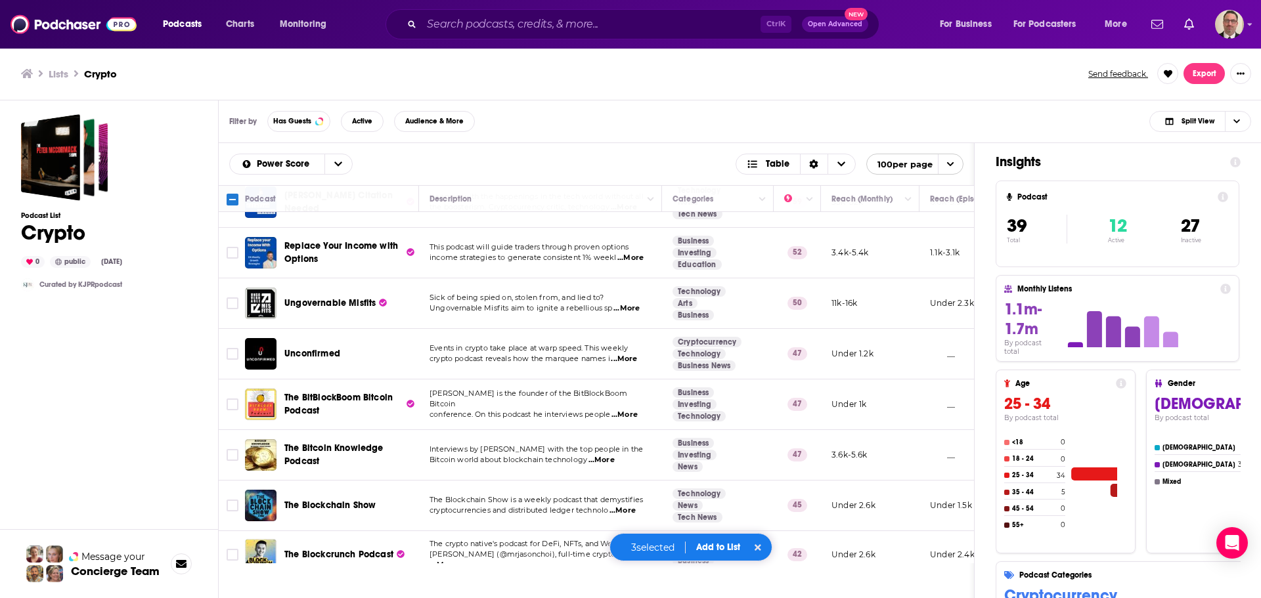
click at [627, 355] on span "...More" at bounding box center [624, 359] width 26 height 11
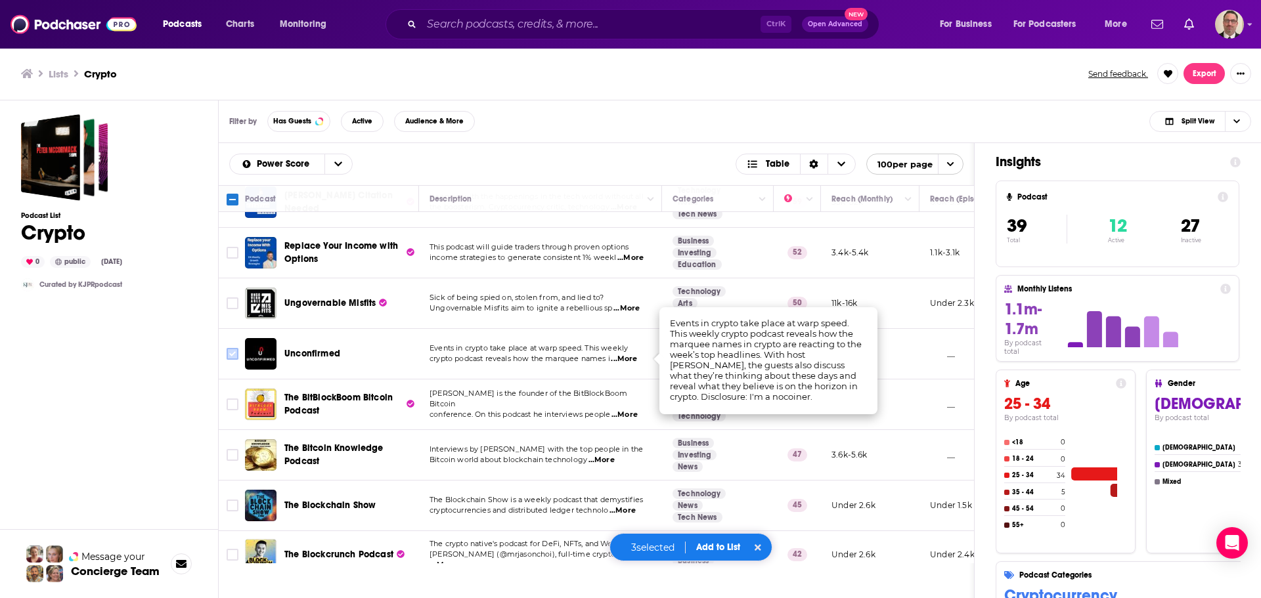
click at [236, 353] on input "Toggle select row" at bounding box center [233, 354] width 12 height 12
checkbox input "true"
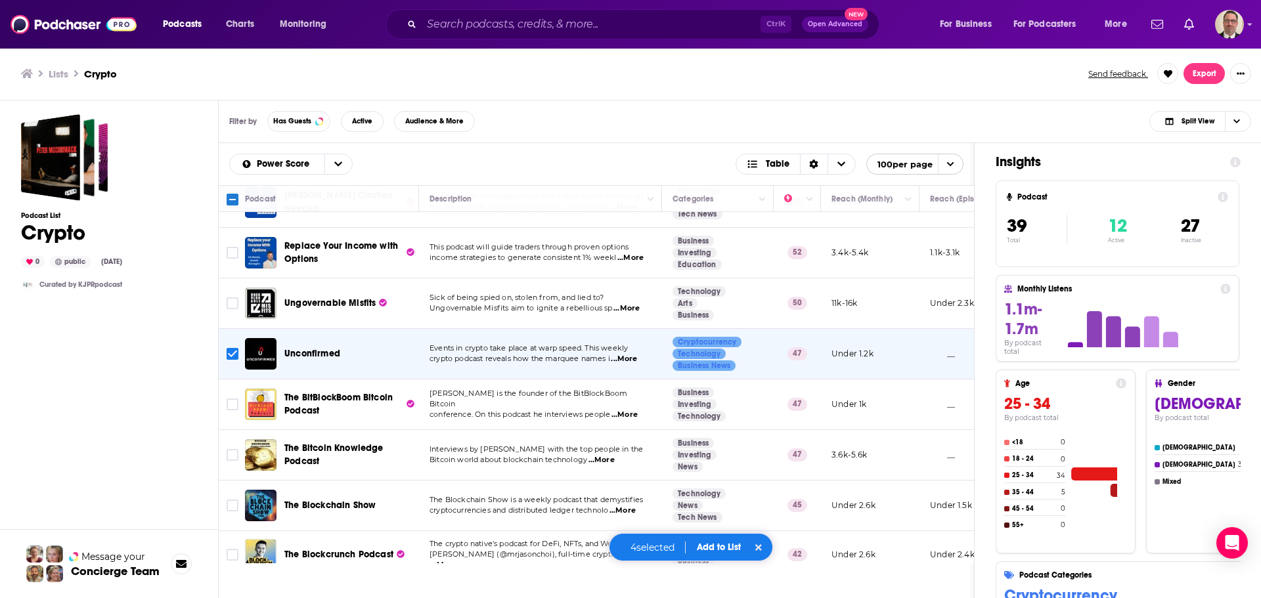
click at [627, 410] on span "...More" at bounding box center [624, 415] width 26 height 11
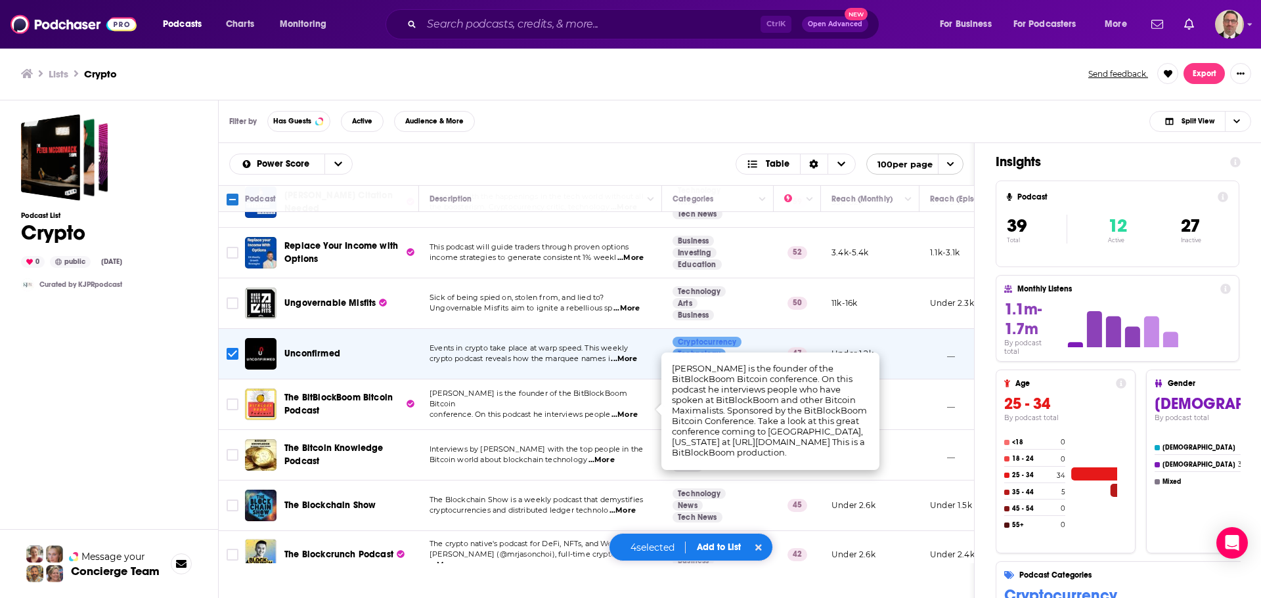
click at [627, 410] on span "...More" at bounding box center [624, 415] width 26 height 11
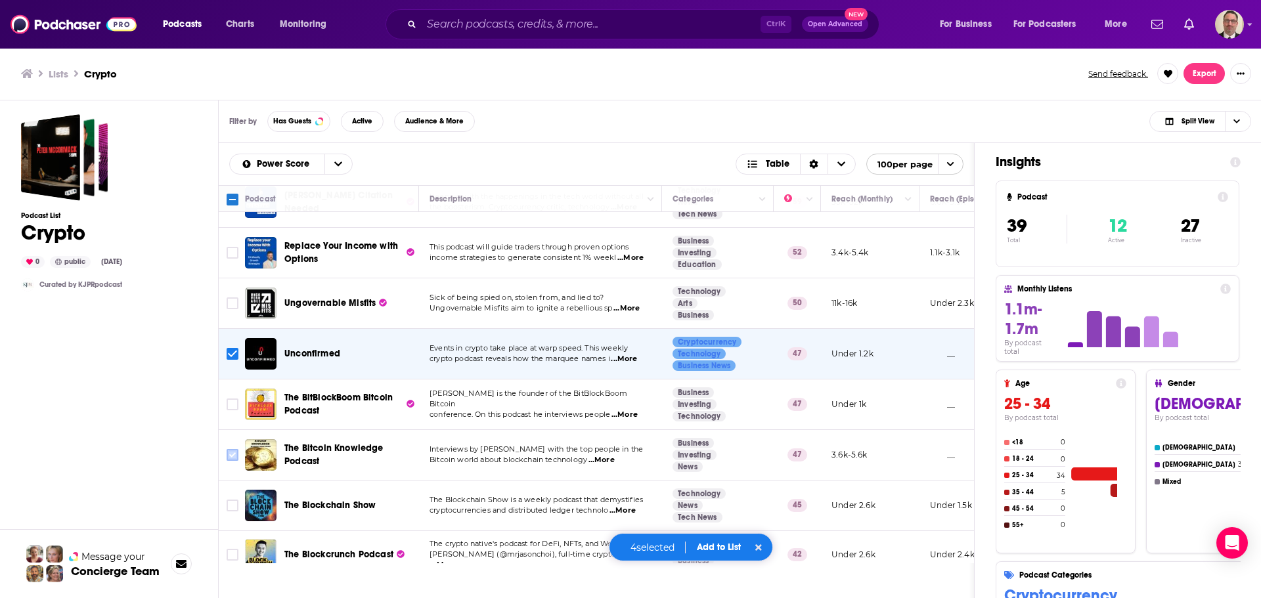
click at [231, 453] on input "Toggle select row" at bounding box center [233, 455] width 12 height 12
checkbox input "true"
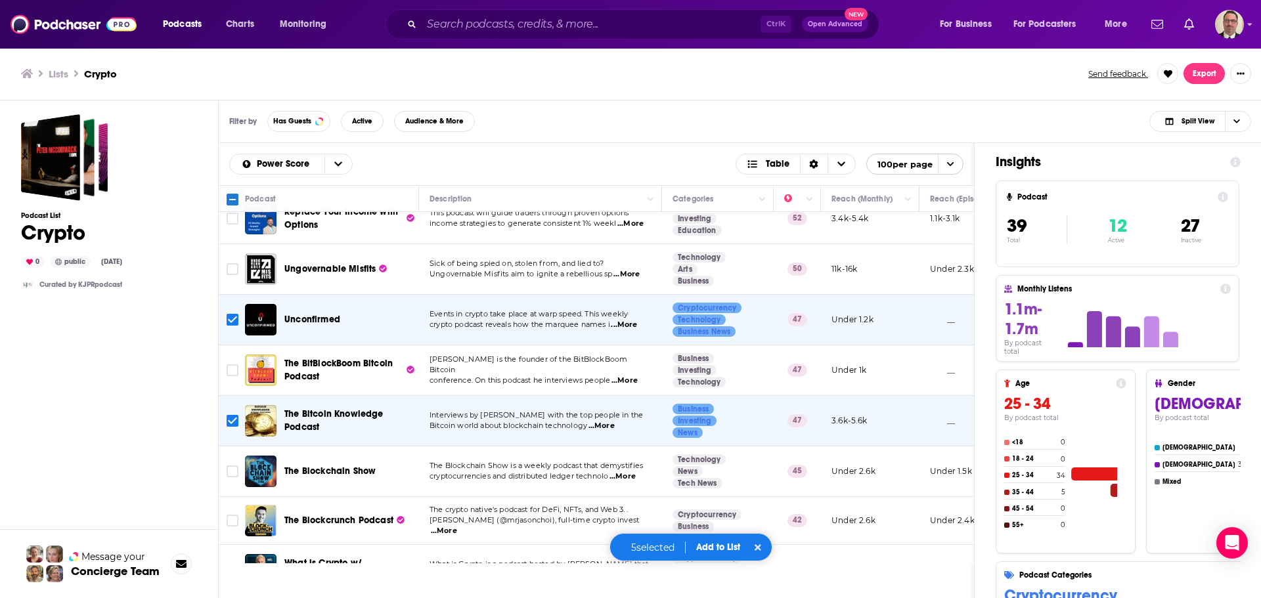
scroll to position [460, 0]
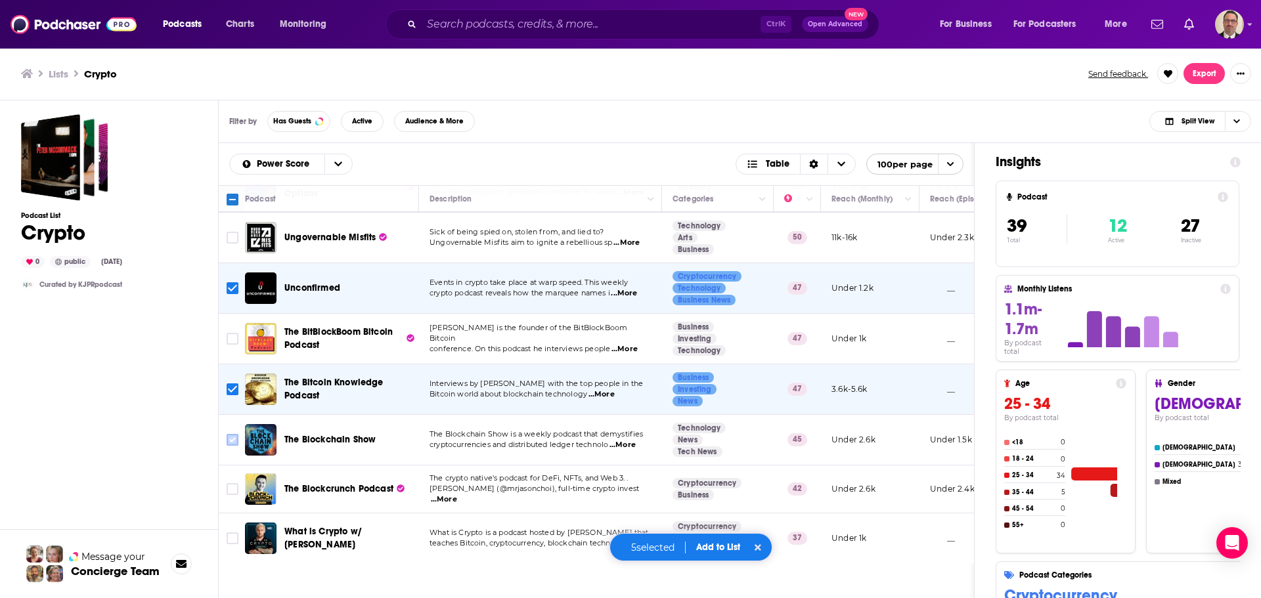
click at [229, 438] on input "Toggle select row" at bounding box center [233, 440] width 12 height 12
checkbox input "true"
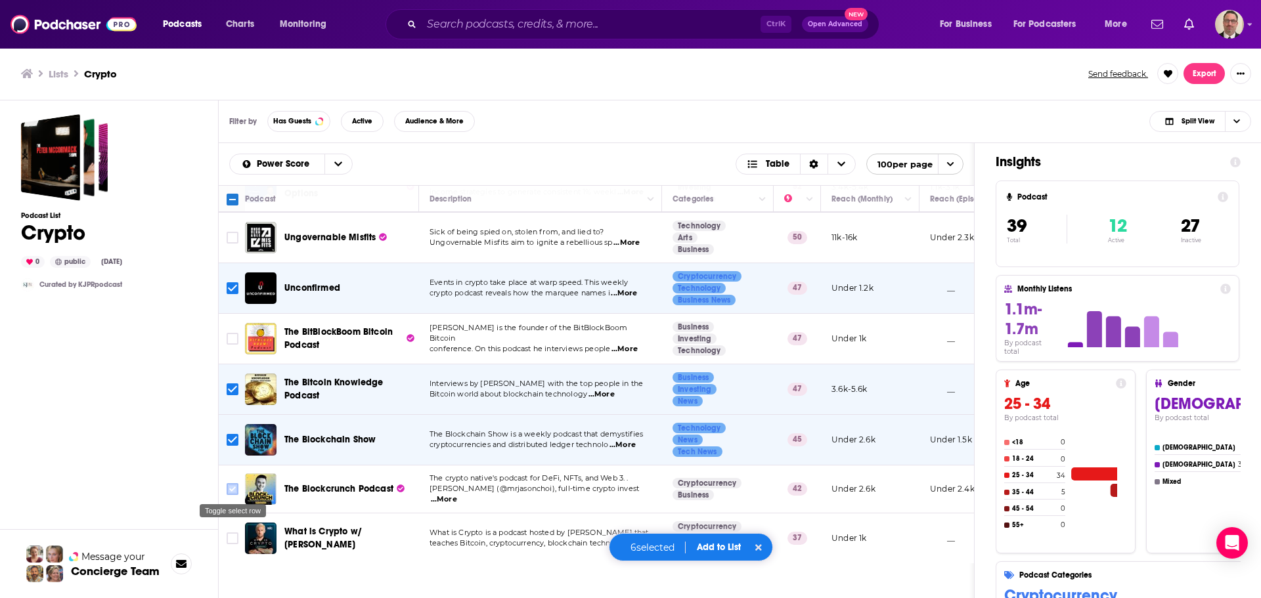
click at [230, 491] on input "Toggle select row" at bounding box center [233, 489] width 12 height 12
checkbox input "true"
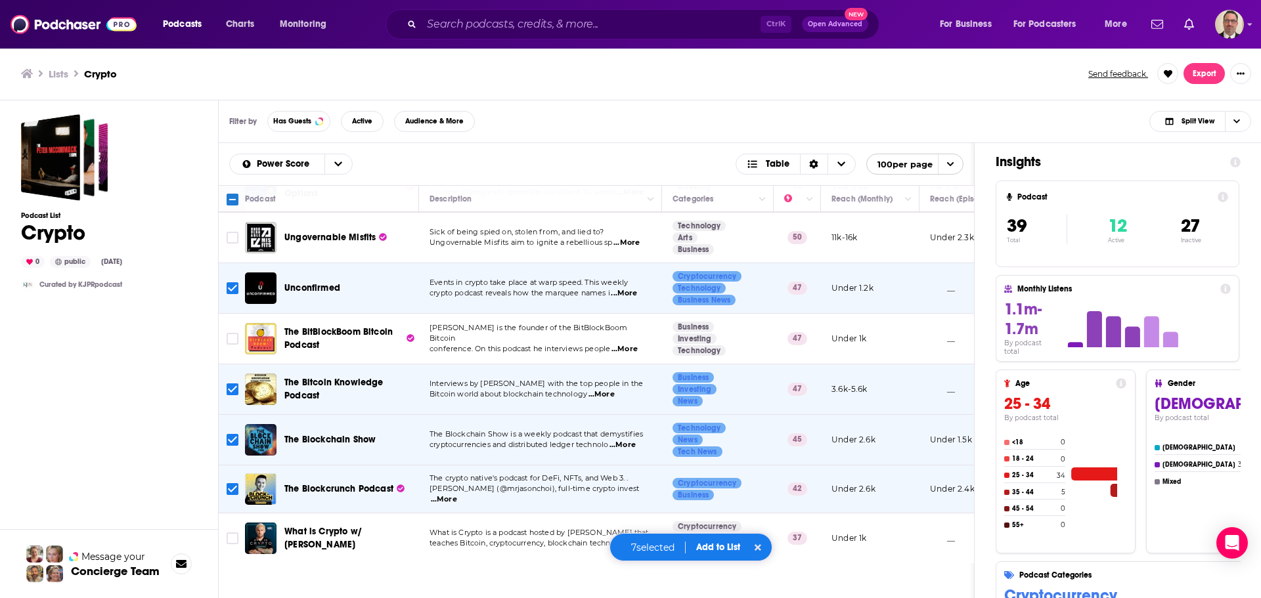
scroll to position [591, 0]
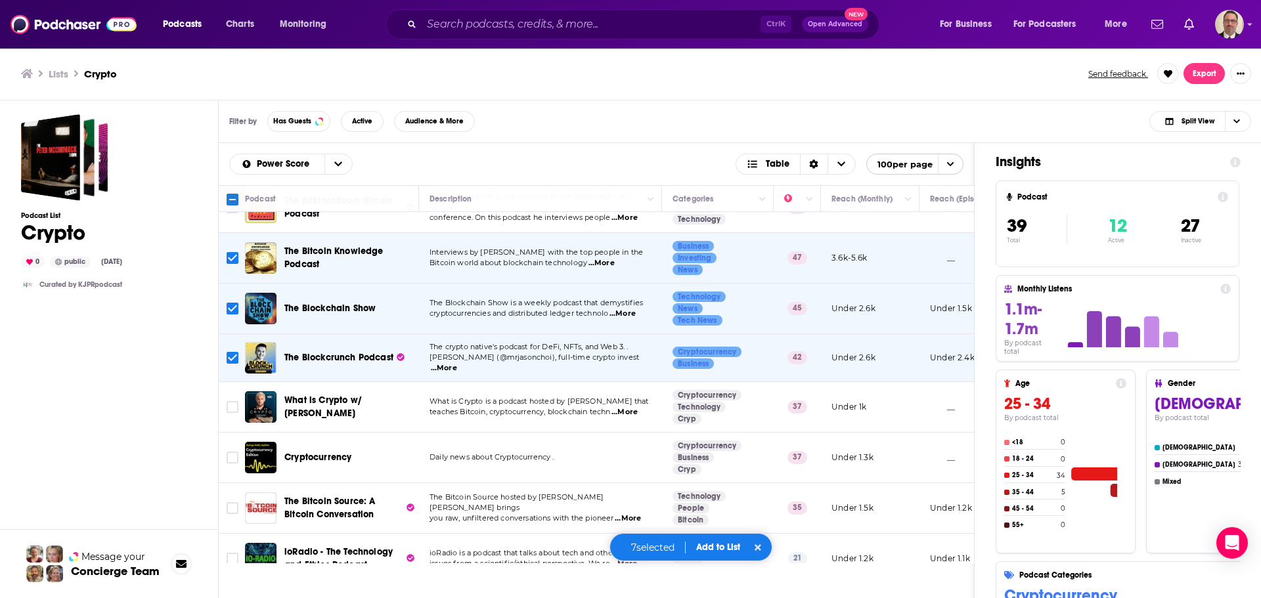
click at [715, 544] on button "Add to List" at bounding box center [718, 547] width 65 height 11
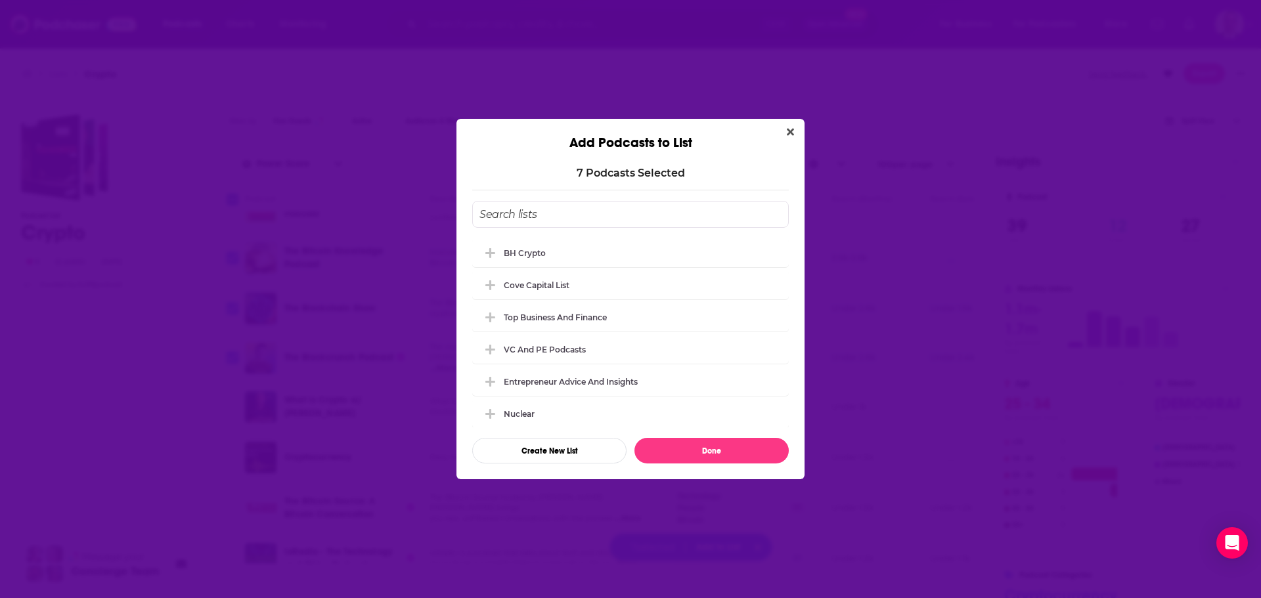
click at [529, 306] on div "Top Business and Finance" at bounding box center [630, 317] width 317 height 29
click at [523, 256] on div "BH Crypto" at bounding box center [529, 253] width 50 height 10
click at [511, 319] on div "Top Business and Finance" at bounding box center [555, 317] width 103 height 10
click at [676, 451] on button "Done" at bounding box center [711, 451] width 154 height 26
checkbox input "false"
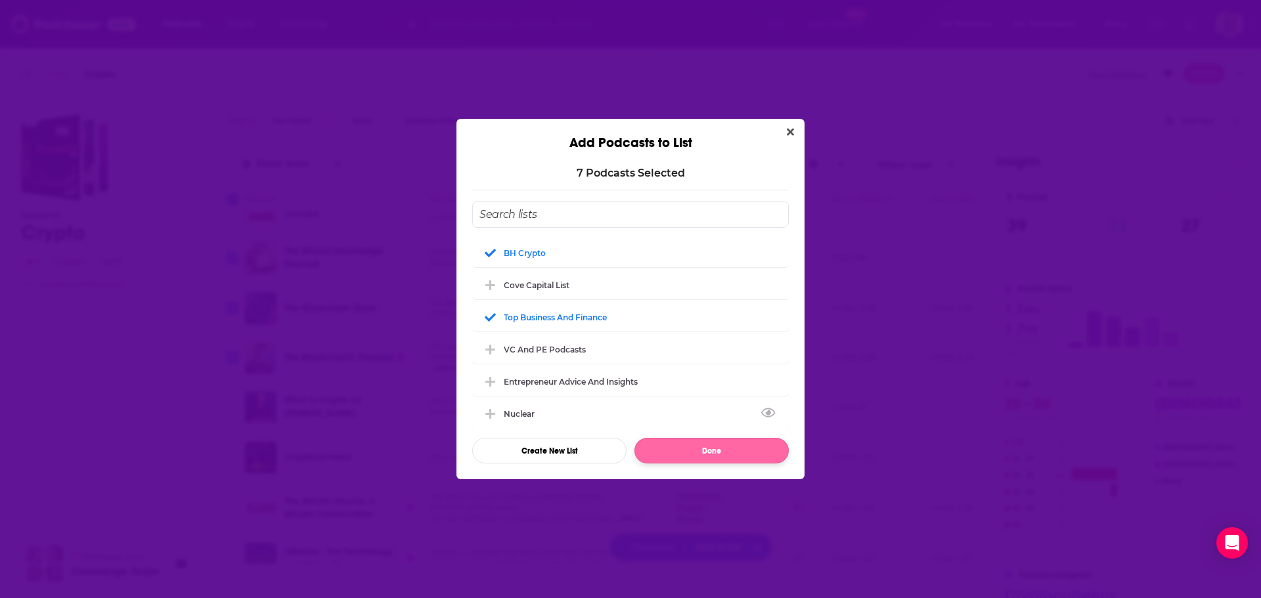
checkbox input "false"
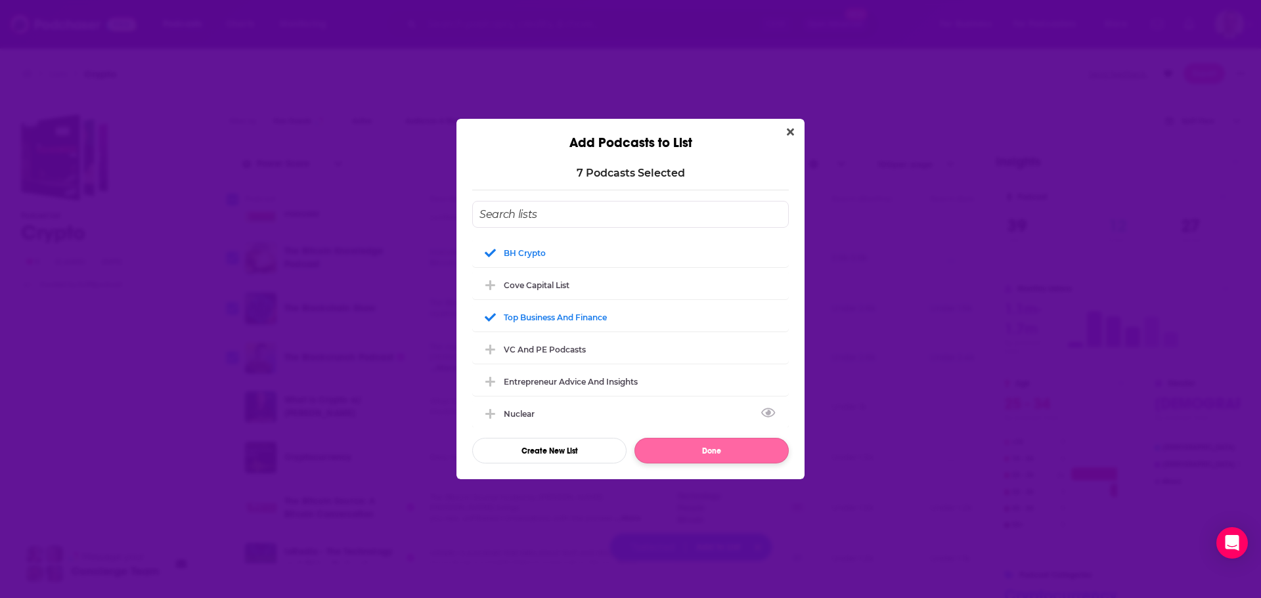
checkbox input "false"
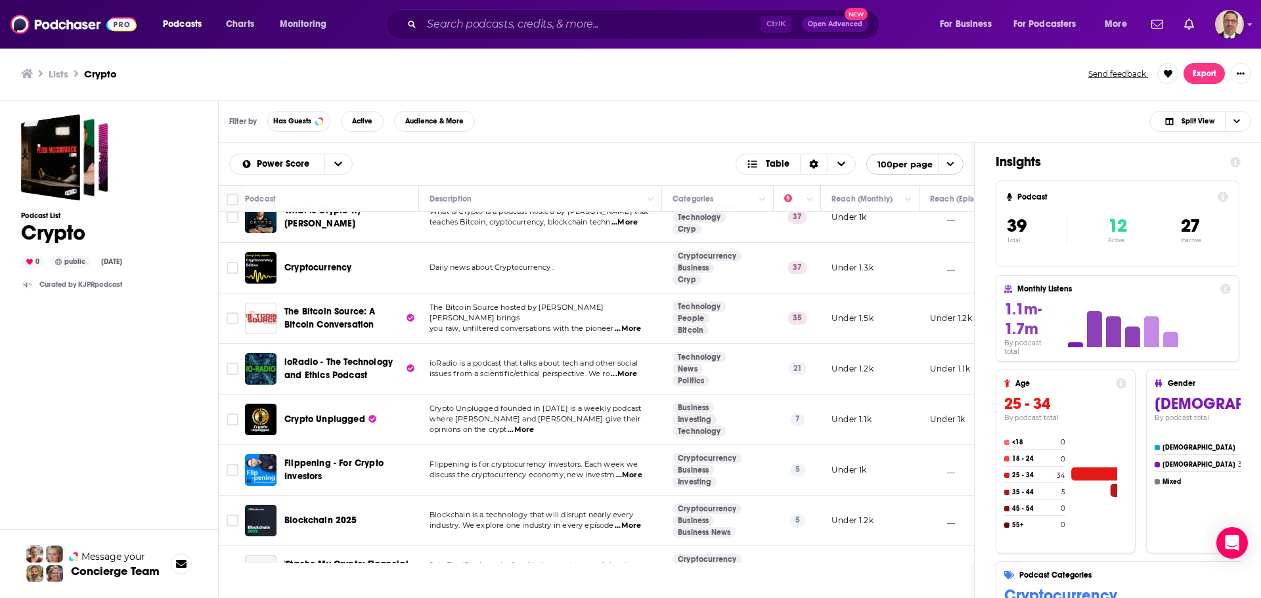
scroll to position [788, 0]
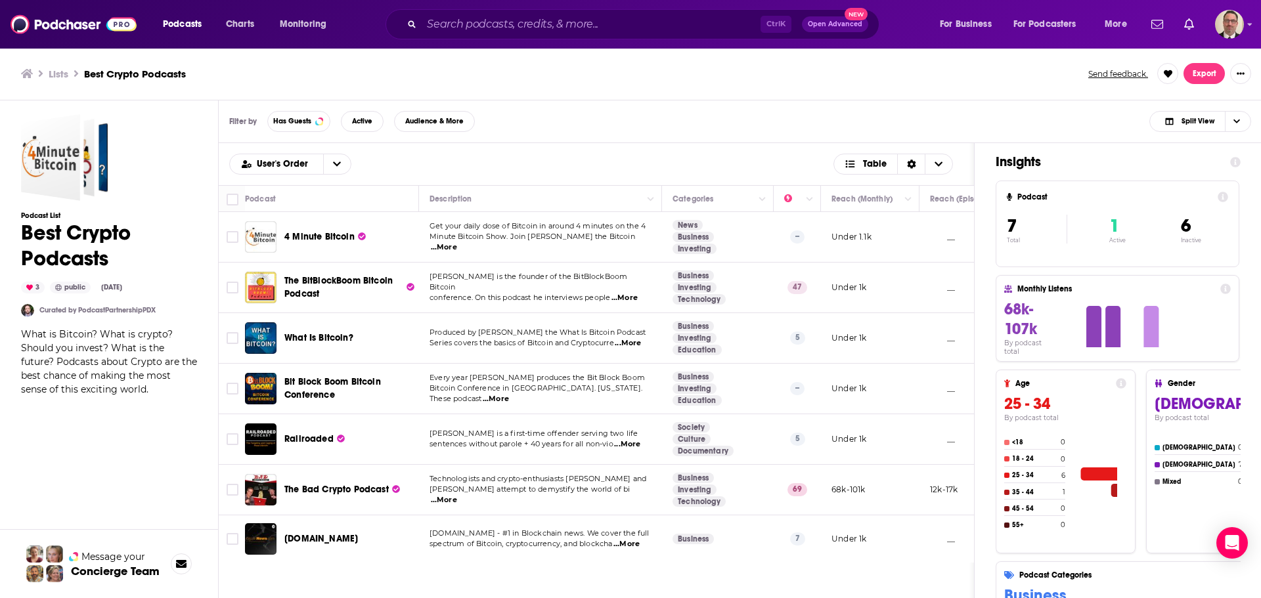
click at [533, 273] on td "[PERSON_NAME] is the founder of the BitBlockBoom Bitcoin conference. On this po…" at bounding box center [540, 288] width 243 height 51
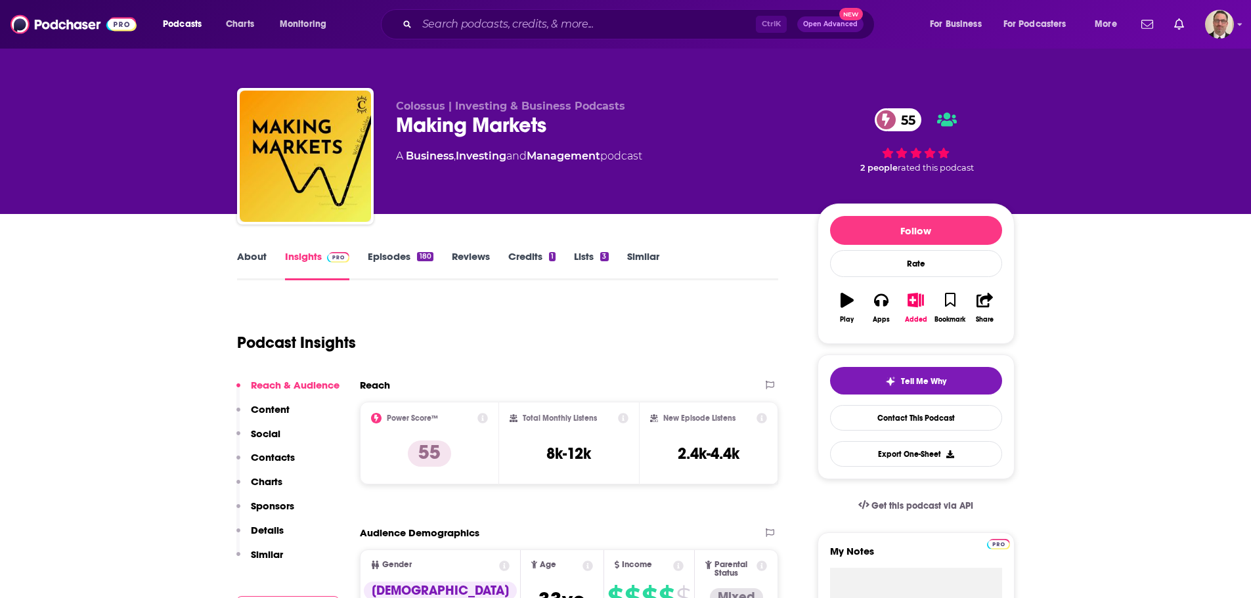
click at [257, 259] on link "About" at bounding box center [252, 265] width 30 height 30
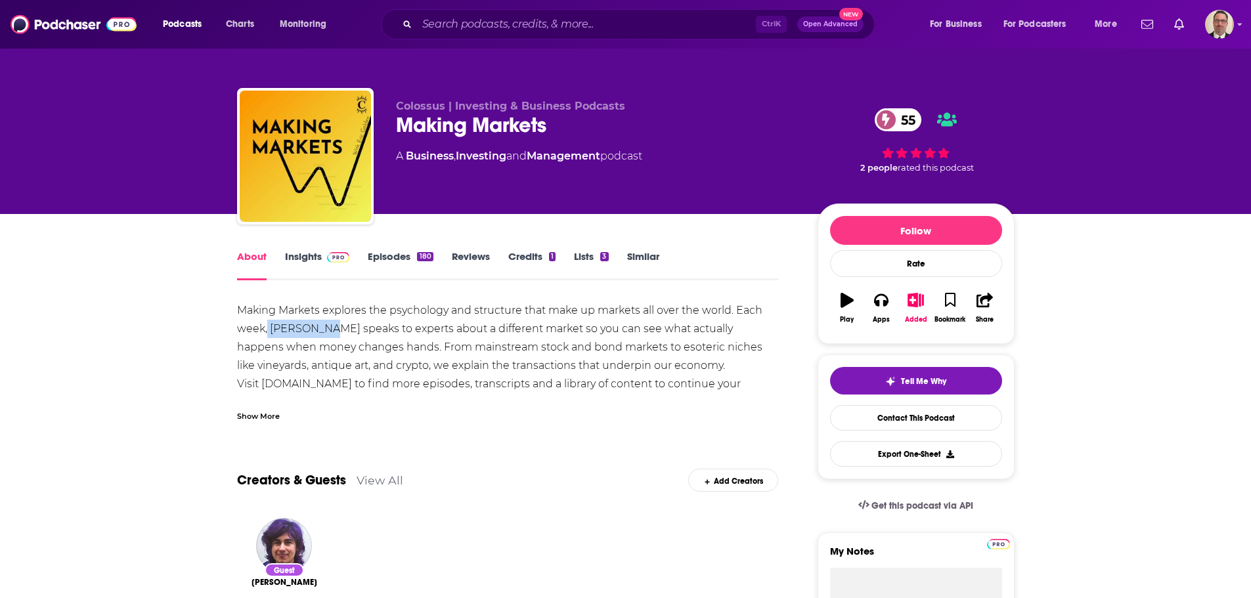
drag, startPoint x: 267, startPoint y: 326, endPoint x: 323, endPoint y: 325, distance: 56.5
click at [323, 325] on div "Making Markets explores the psychology and structure that make up markets all o…" at bounding box center [508, 356] width 542 height 110
click at [292, 328] on div "Making Markets explores the psychology and structure that make up markets all o…" at bounding box center [508, 356] width 542 height 110
drag, startPoint x: 269, startPoint y: 329, endPoint x: 328, endPoint y: 328, distance: 59.1
click at [328, 328] on div "Making Markets explores the psychology and structure that make up markets all o…" at bounding box center [508, 356] width 542 height 110
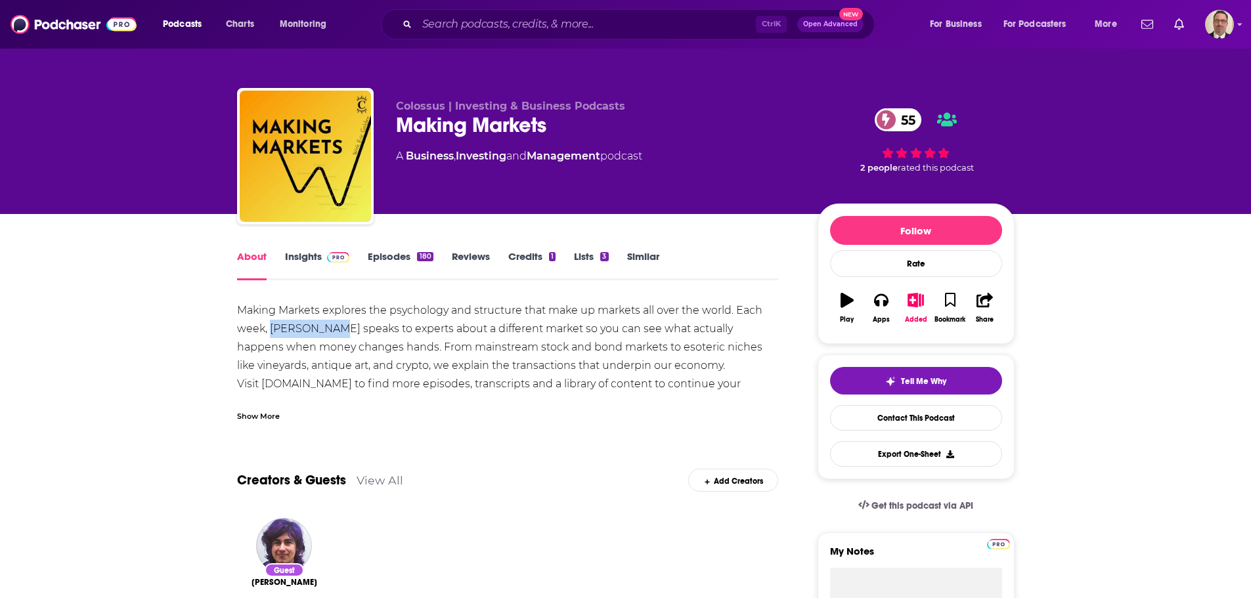
copy div "[PERSON_NAME]"
click at [1218, 30] on img "Logged in as PercPodcast" at bounding box center [1219, 24] width 29 height 29
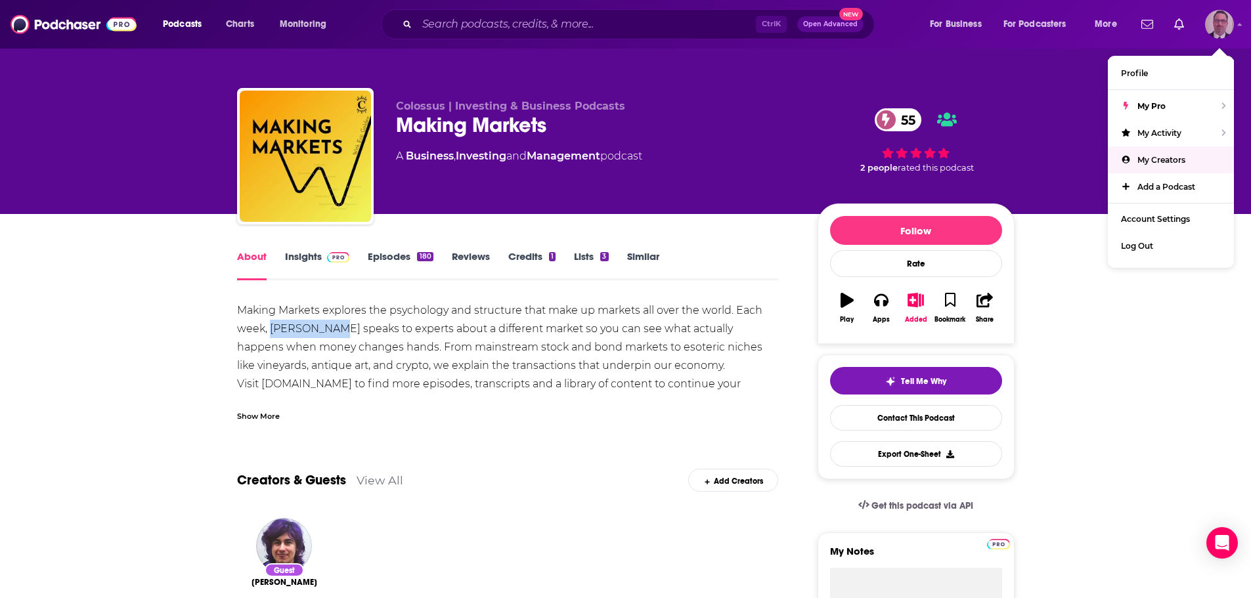
click at [1170, 156] on span "My Creators" at bounding box center [1161, 160] width 48 height 10
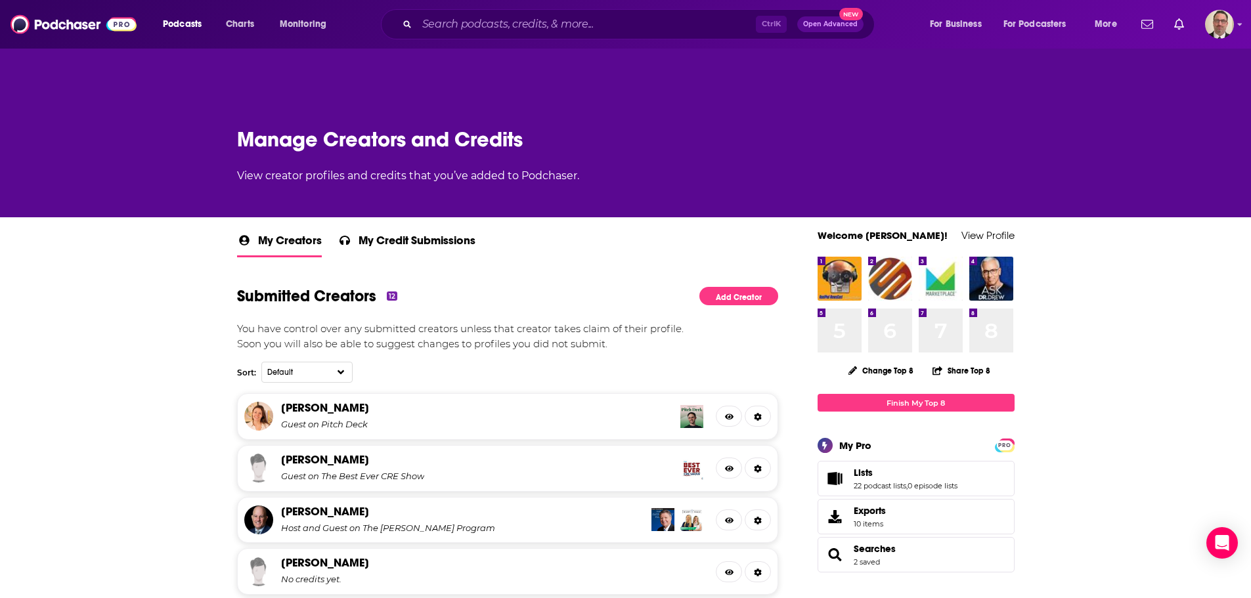
scroll to position [66, 0]
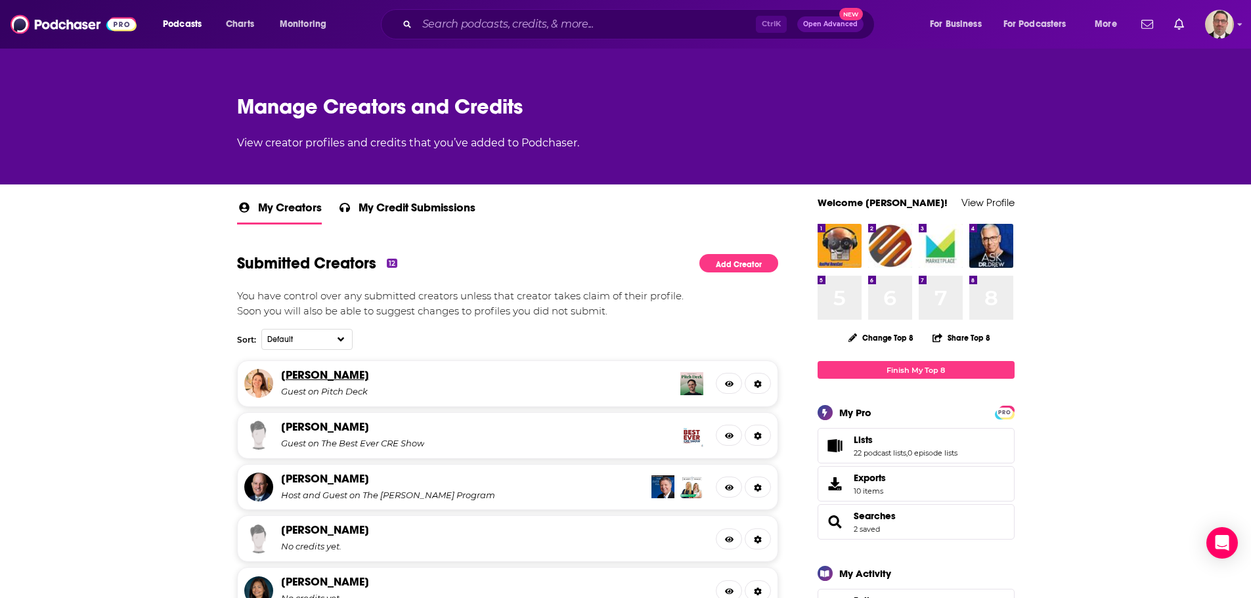
click at [329, 380] on link "[PERSON_NAME]" at bounding box center [325, 375] width 88 height 14
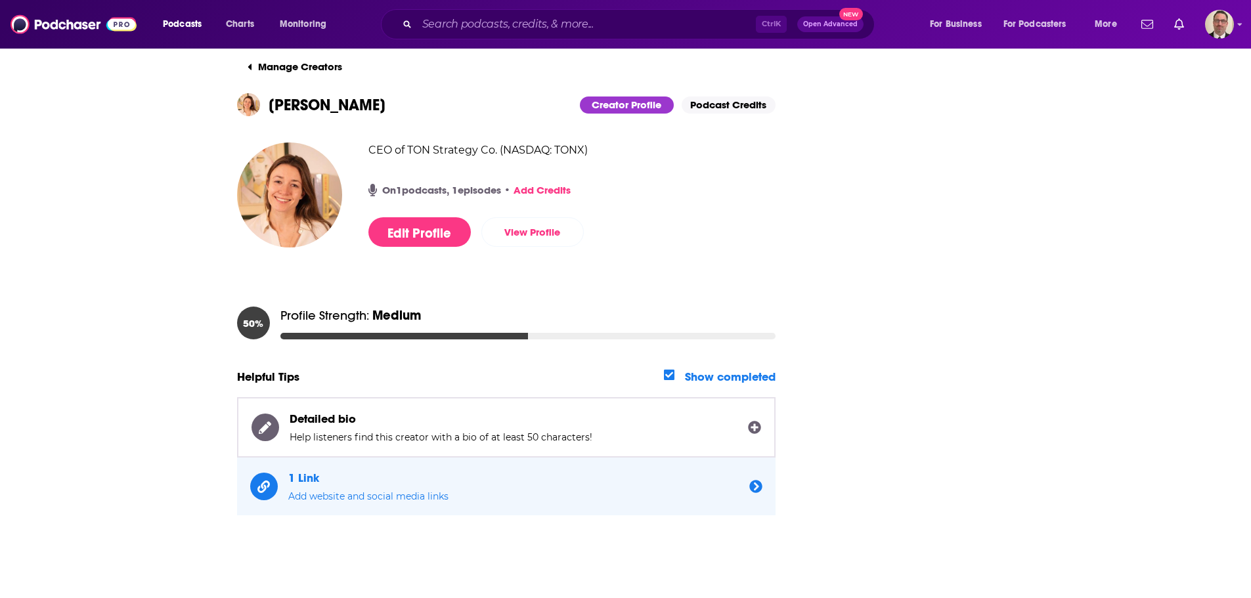
scroll to position [39, 0]
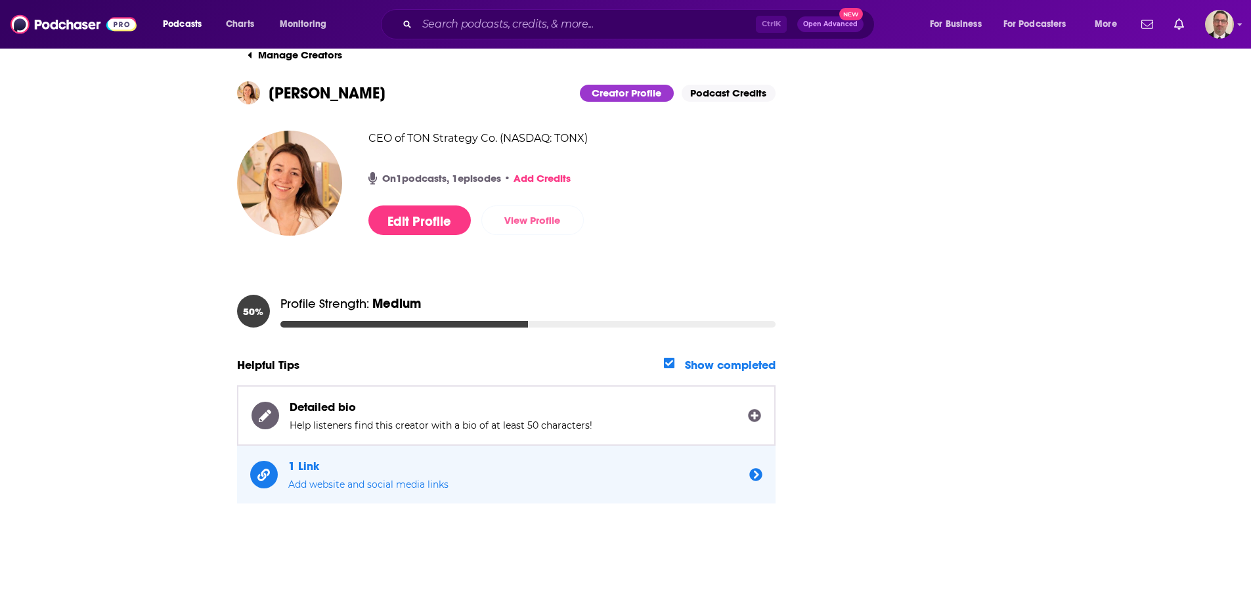
click at [548, 219] on link "View Profile" at bounding box center [532, 221] width 102 height 30
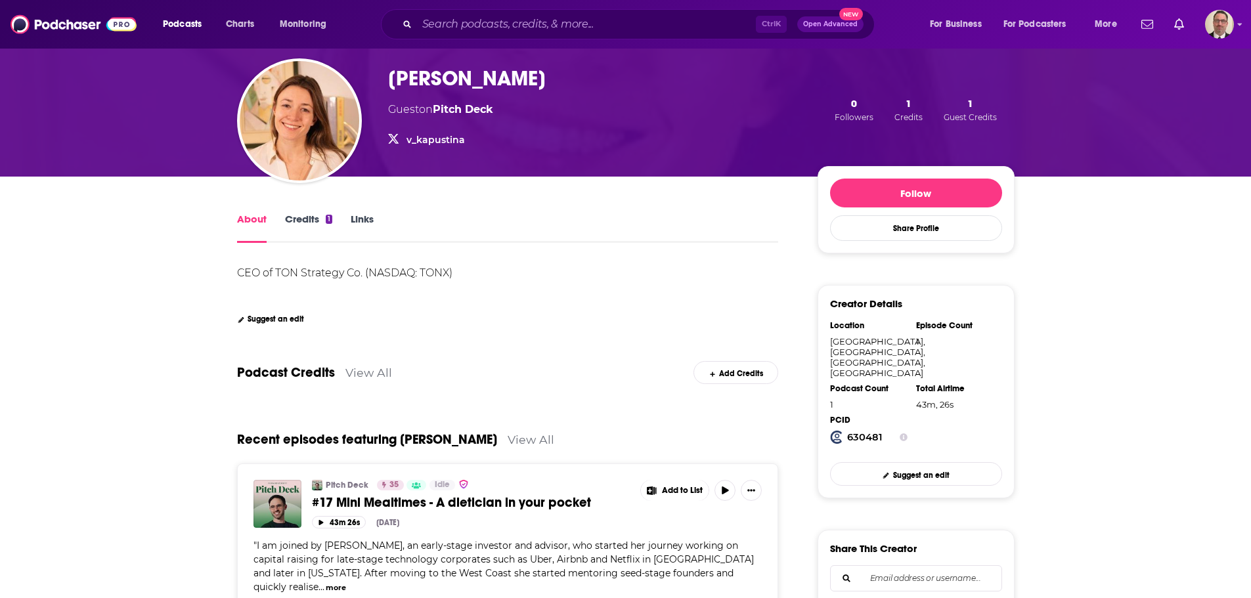
scroll to position [328, 0]
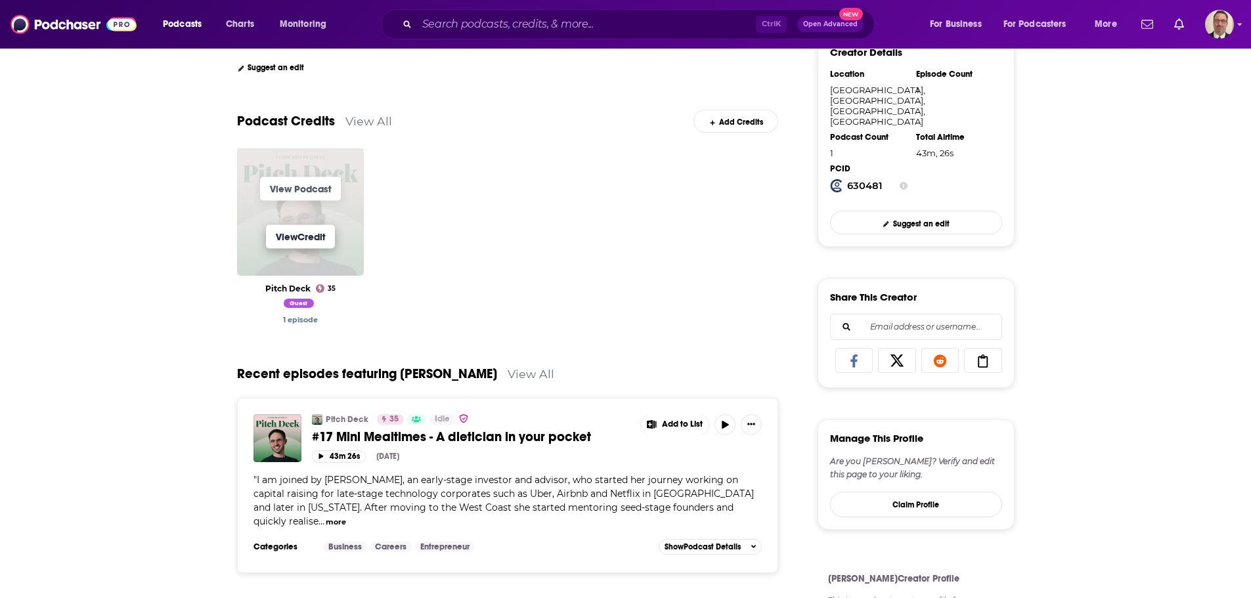
click at [303, 238] on link "View Credit" at bounding box center [300, 237] width 69 height 24
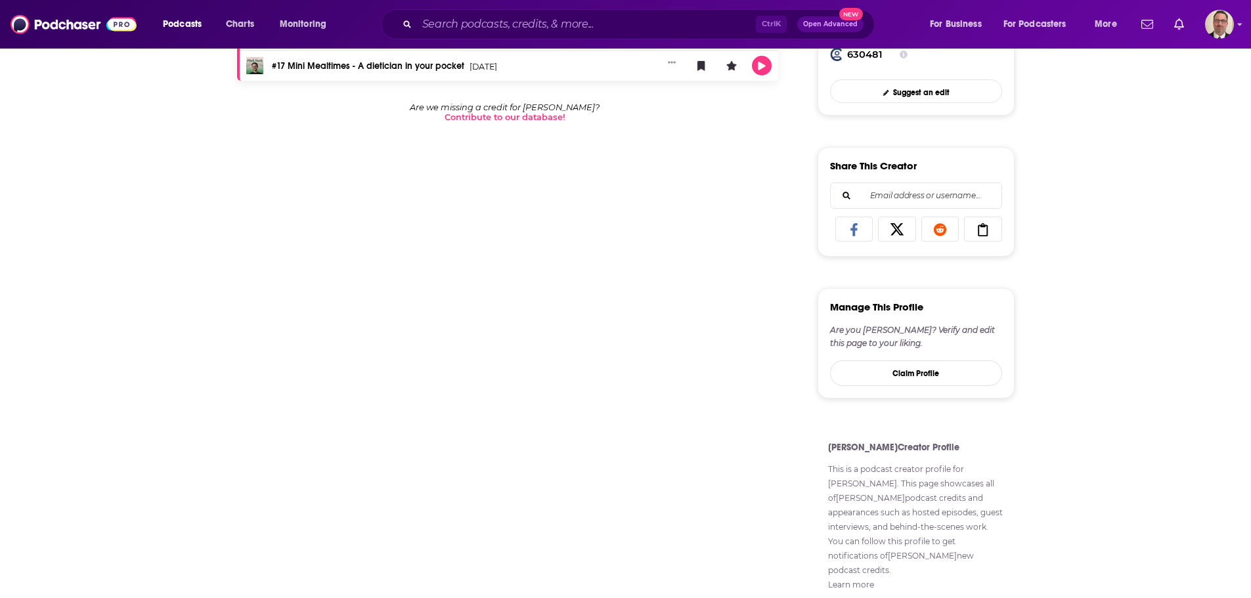
scroll to position [223, 0]
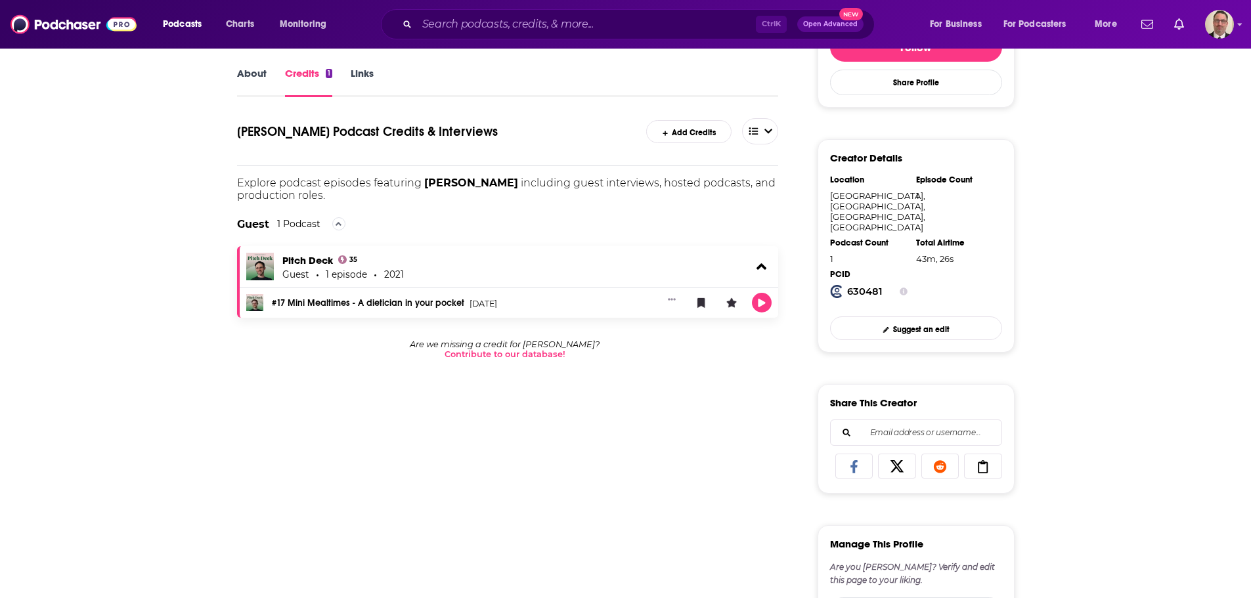
click at [481, 307] on span "[DATE]" at bounding box center [484, 303] width 28 height 9
click at [670, 303] on icon "Show More Button" at bounding box center [672, 300] width 8 height 8
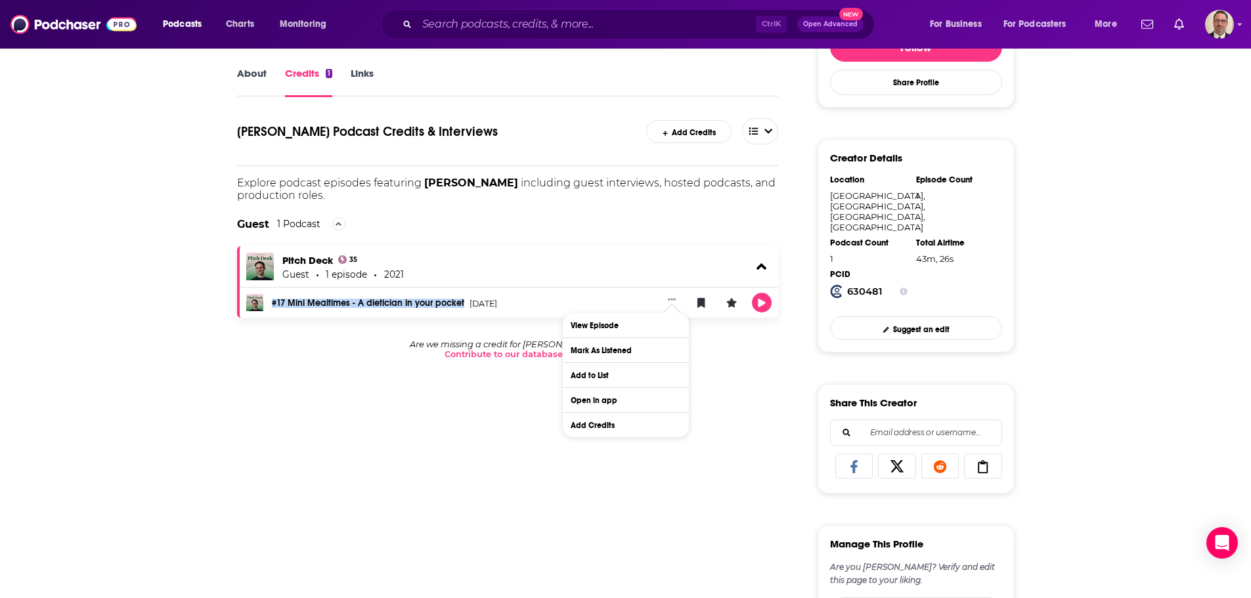
drag, startPoint x: 466, startPoint y: 305, endPoint x: 267, endPoint y: 299, distance: 198.4
click at [267, 299] on div "#17 Mini Mealtimes - A dietician in your pocket [DATE]" at bounding box center [509, 303] width 539 height 30
copy link "#17 Mini Mealtimes - A dietician in your pocket"
click at [370, 304] on link "#17 Mini Mealtimes - A dietician in your pocket" at bounding box center [368, 303] width 192 height 9
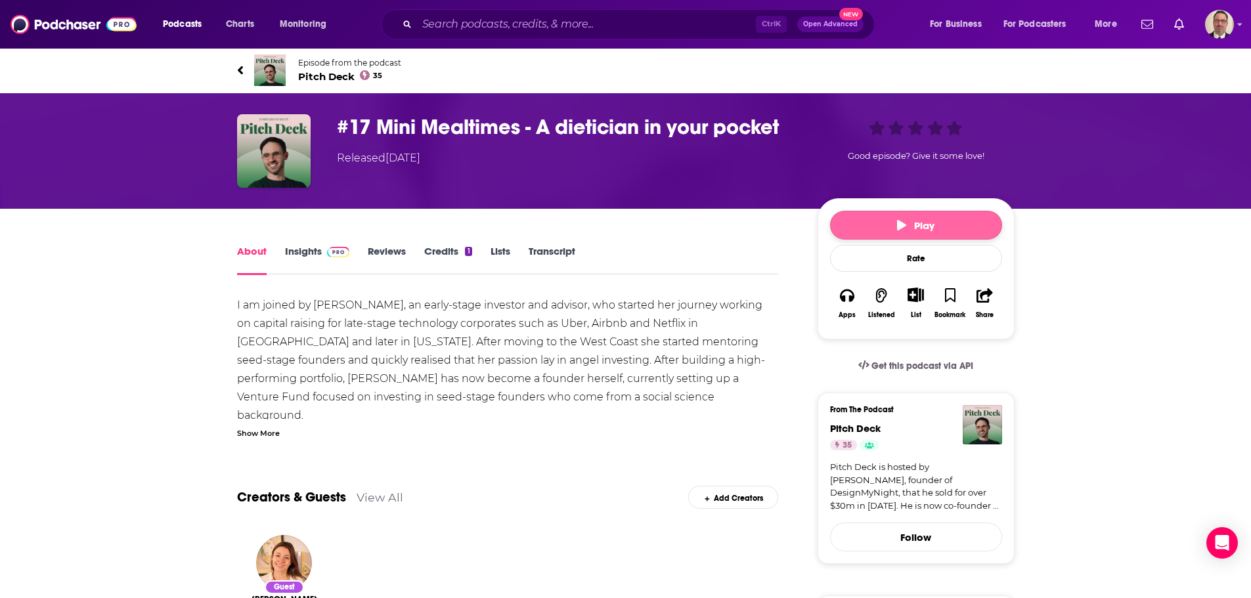
click at [920, 233] on button "Play" at bounding box center [916, 225] width 172 height 29
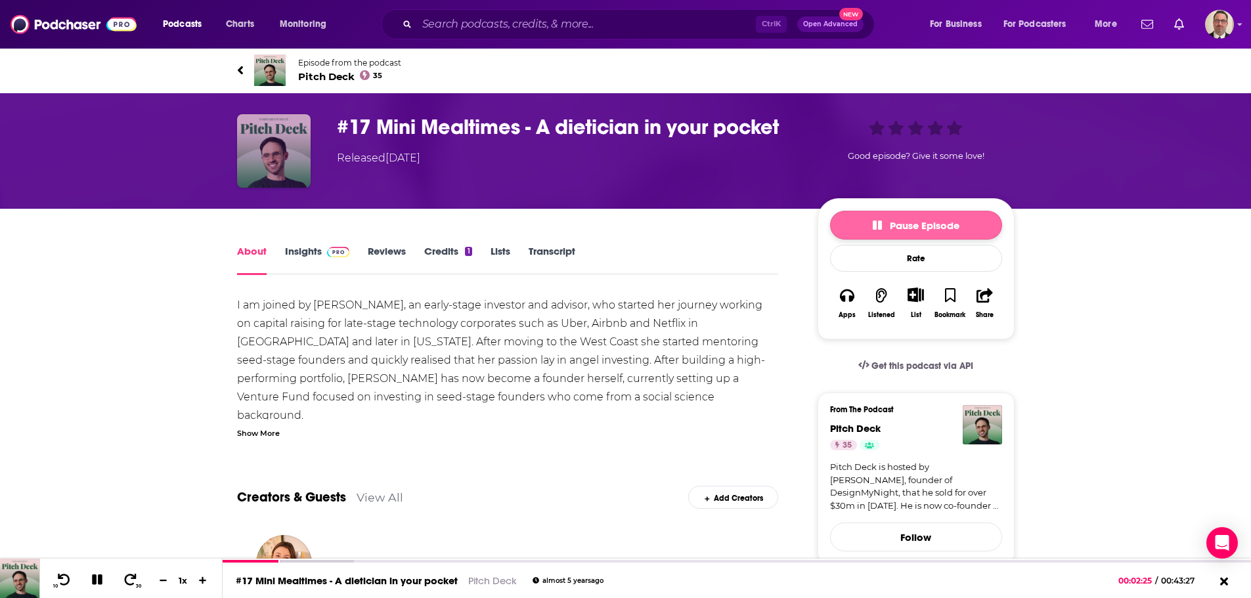
click at [890, 222] on span "Pause Episode" at bounding box center [916, 225] width 87 height 12
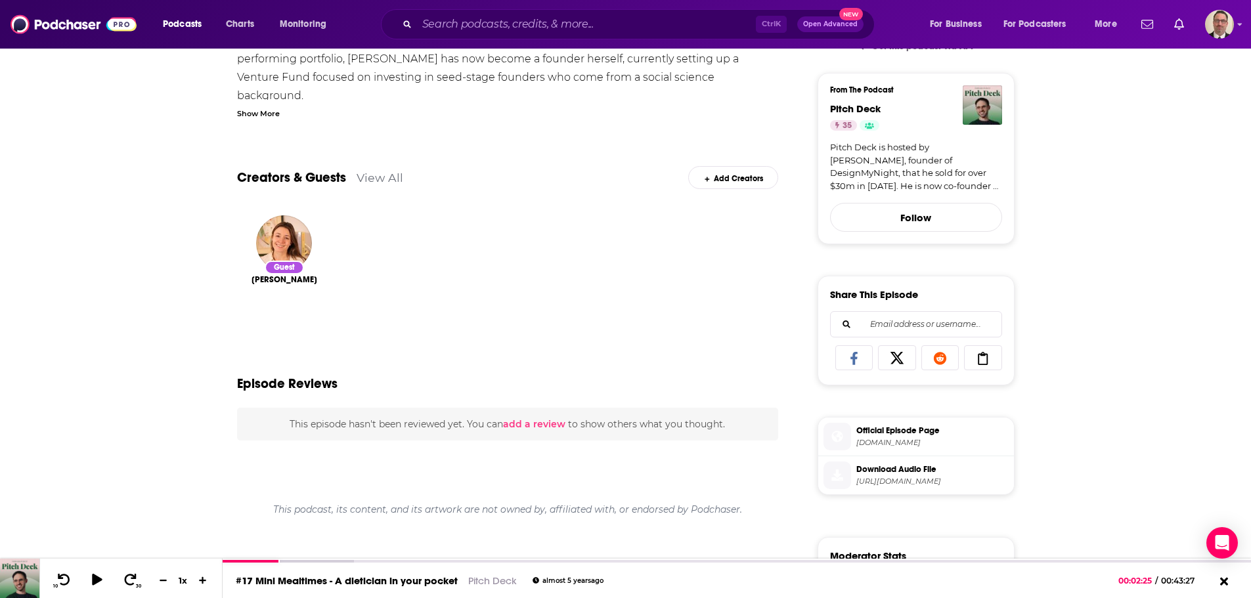
scroll to position [328, 0]
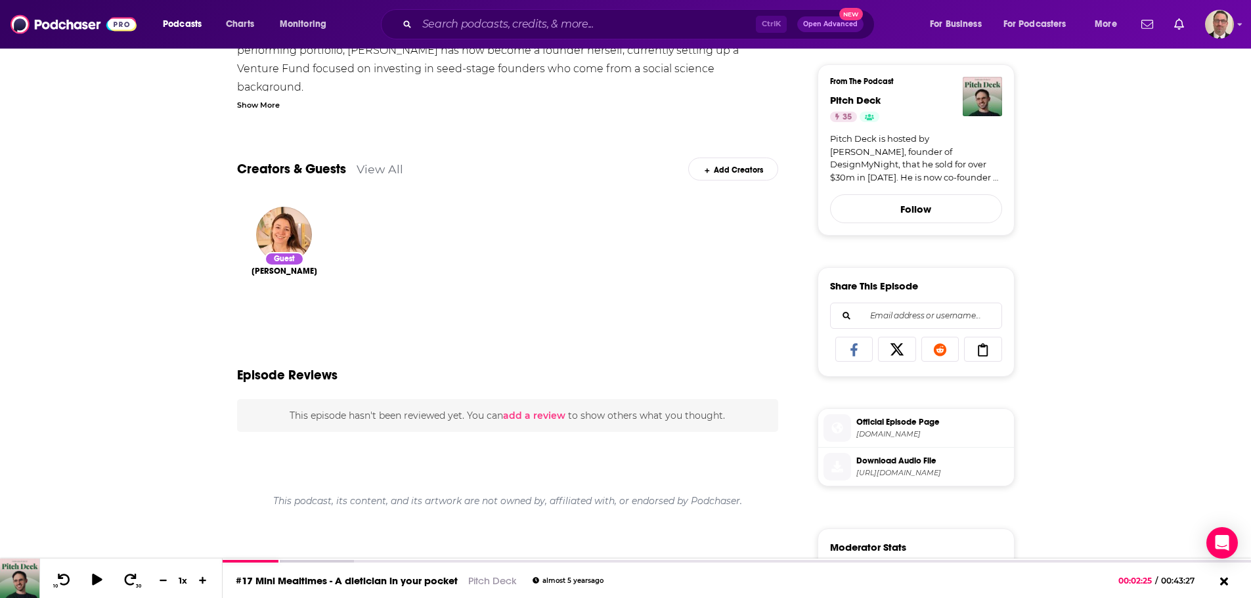
click at [890, 434] on span "[DOMAIN_NAME]" at bounding box center [932, 435] width 152 height 10
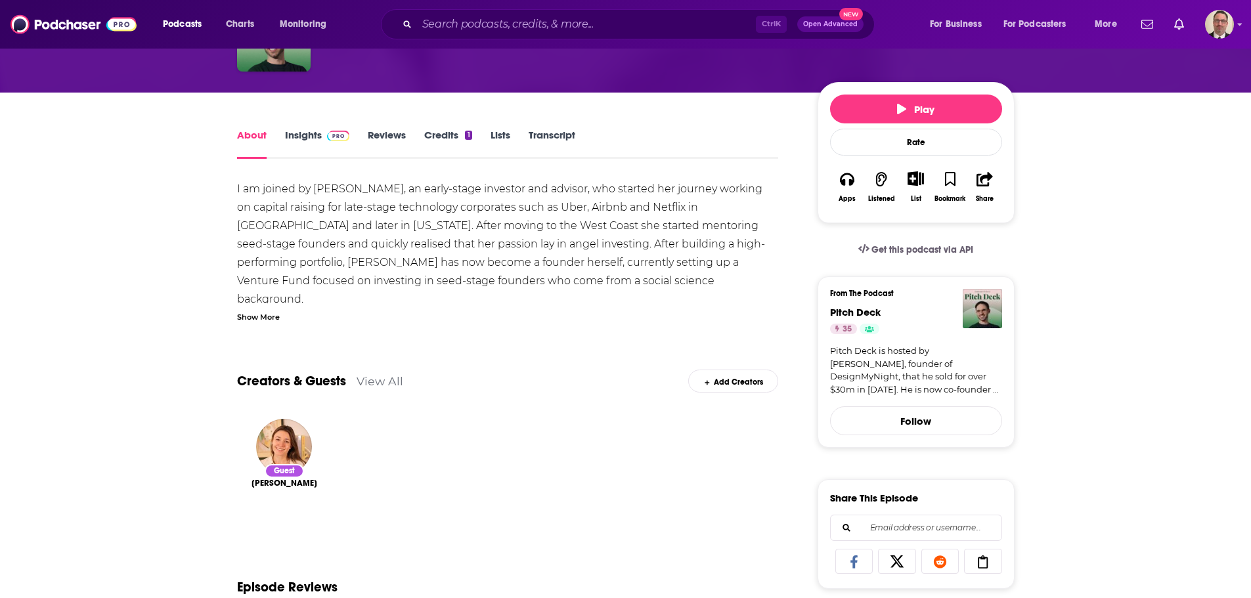
scroll to position [131, 0]
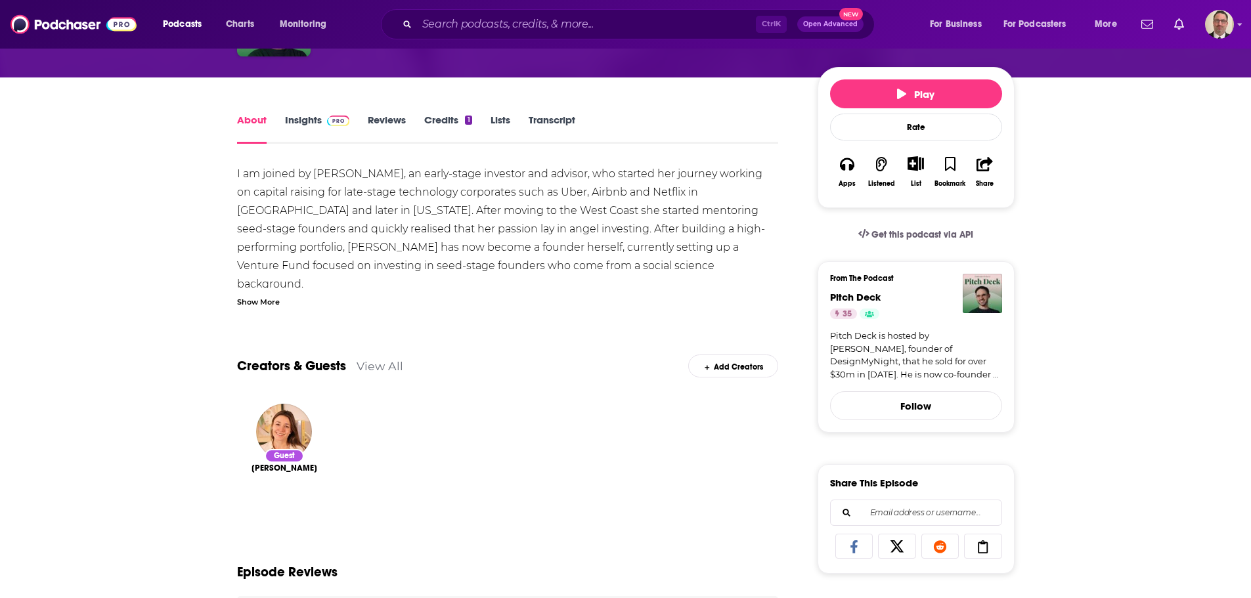
click at [303, 114] on link "Insights" at bounding box center [317, 129] width 65 height 30
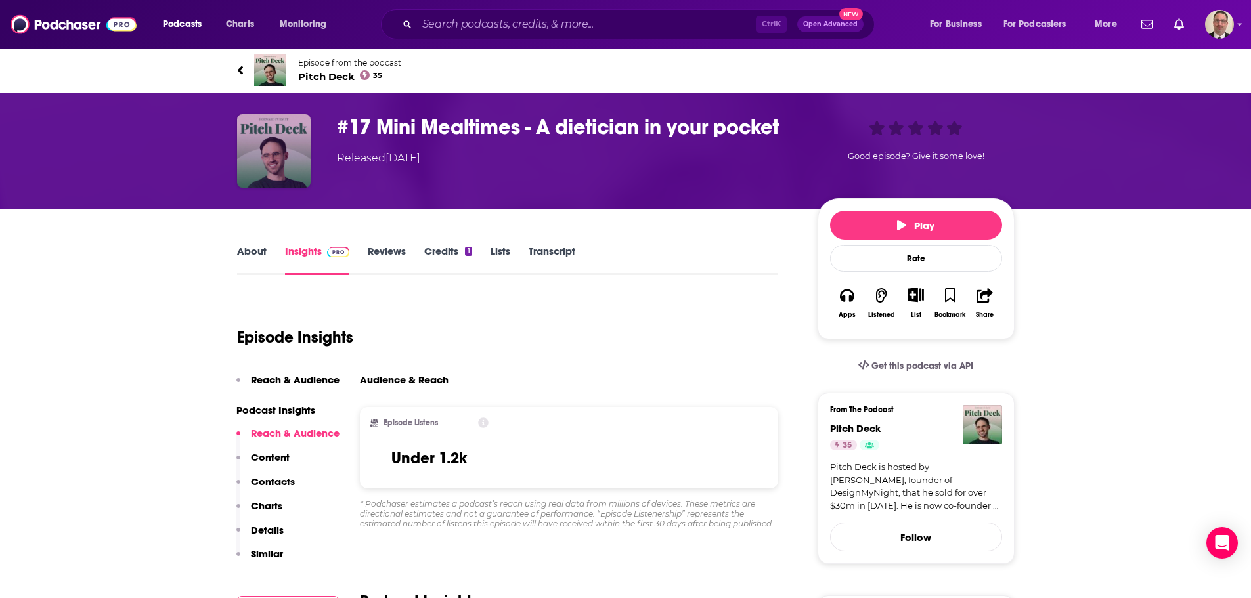
click at [292, 144] on img "#17 Mini Mealtimes - A dietician in your pocket" at bounding box center [274, 151] width 74 height 74
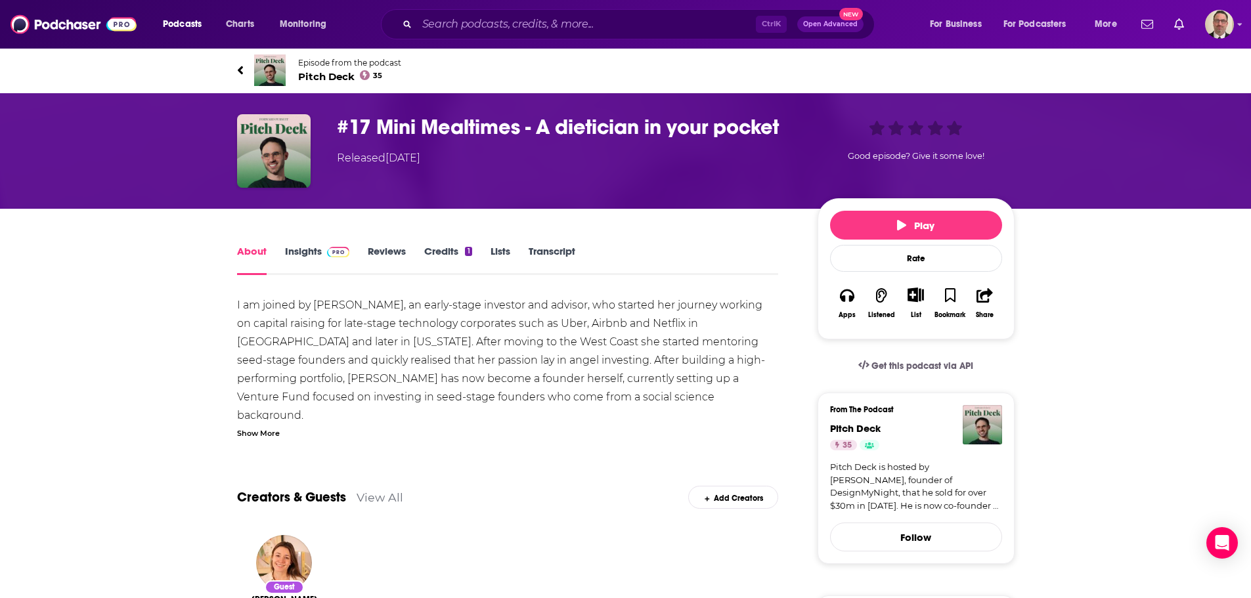
click at [327, 76] on span "Pitch Deck 35" at bounding box center [349, 76] width 103 height 12
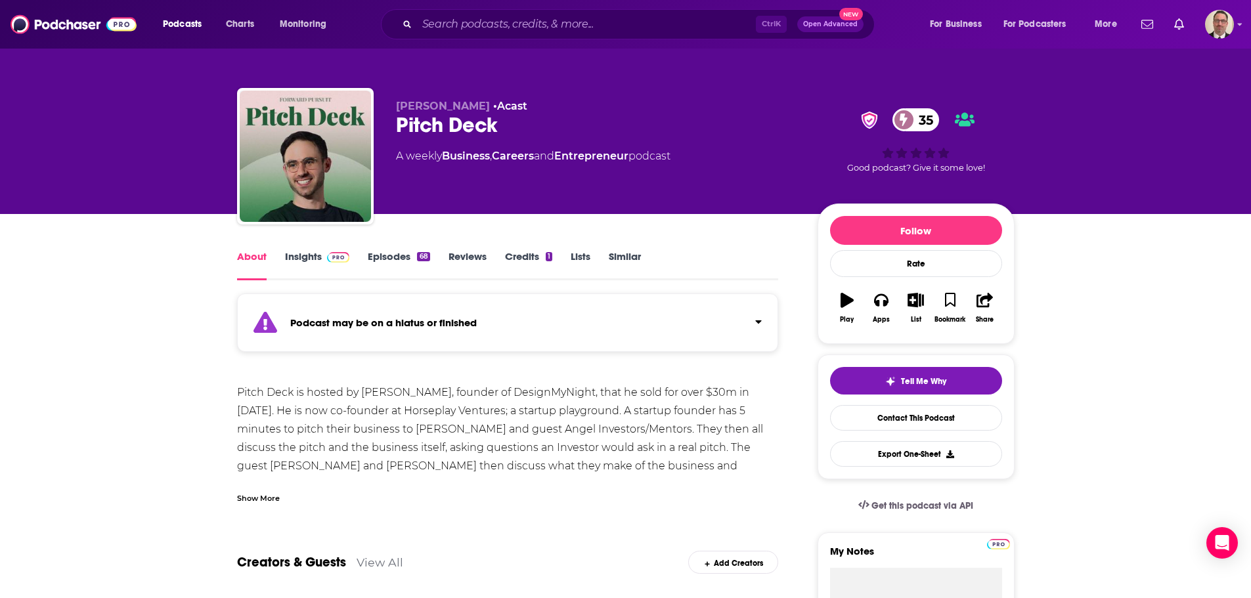
click at [393, 257] on link "Episodes 68" at bounding box center [399, 265] width 62 height 30
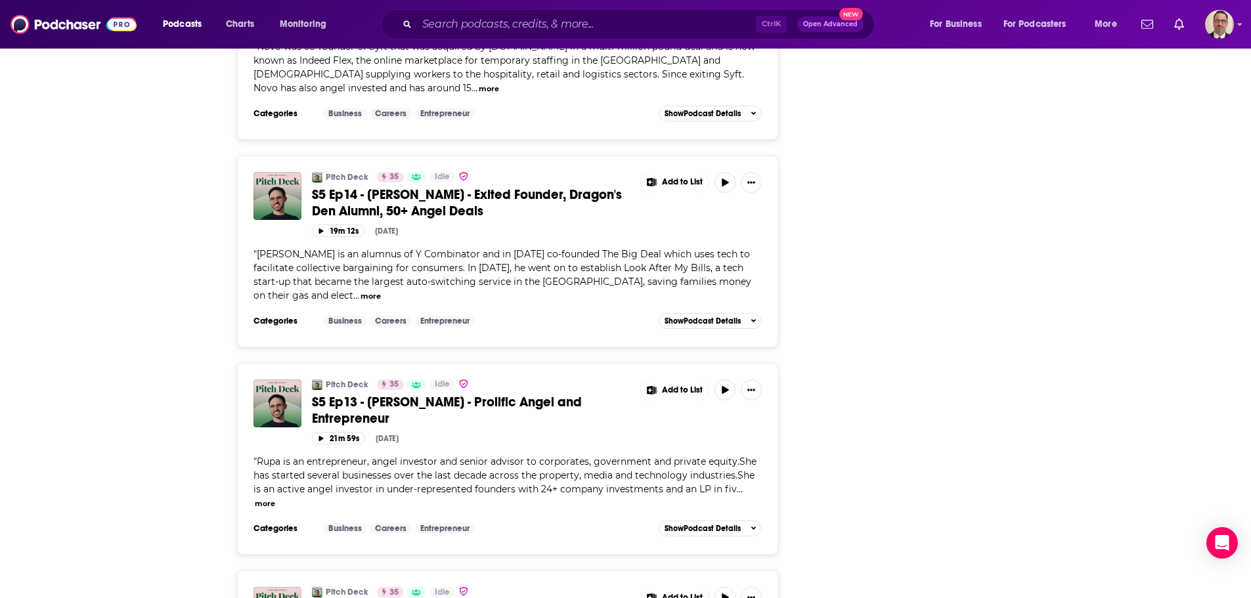
scroll to position [4635, 0]
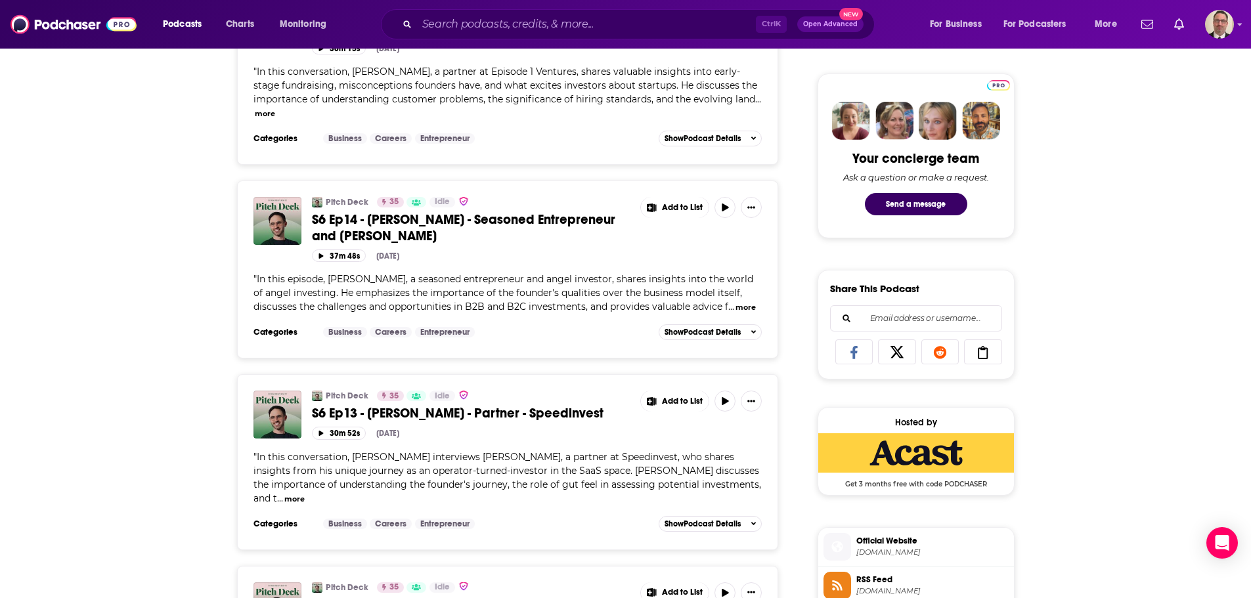
scroll to position [0, 0]
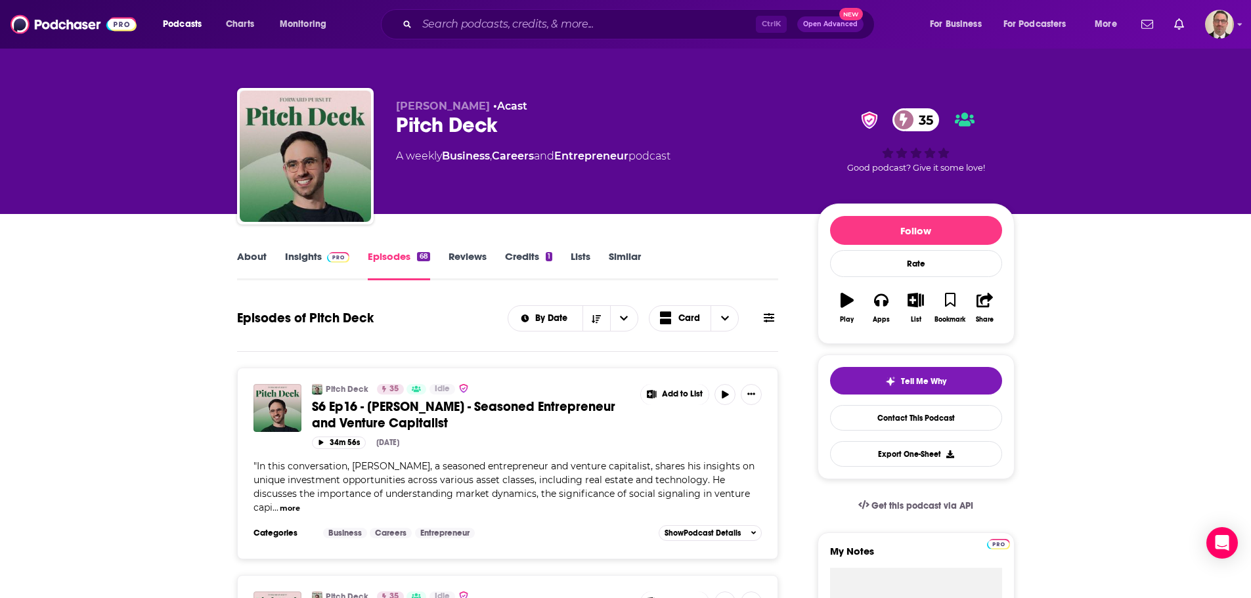
click at [259, 263] on link "About" at bounding box center [252, 265] width 30 height 30
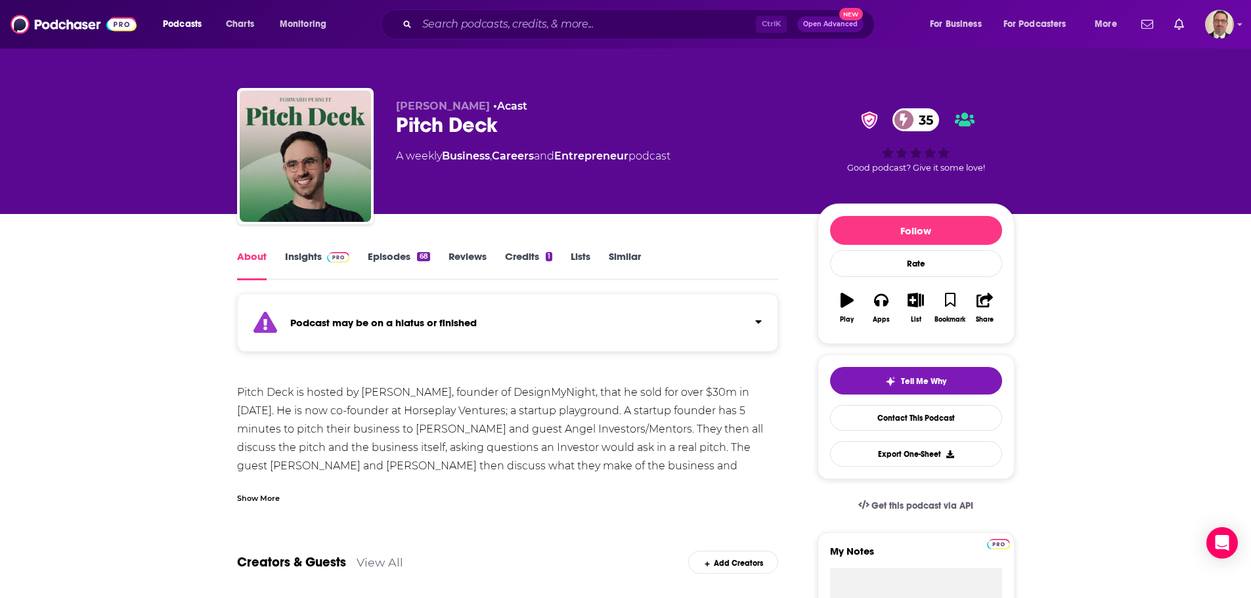
scroll to position [66, 0]
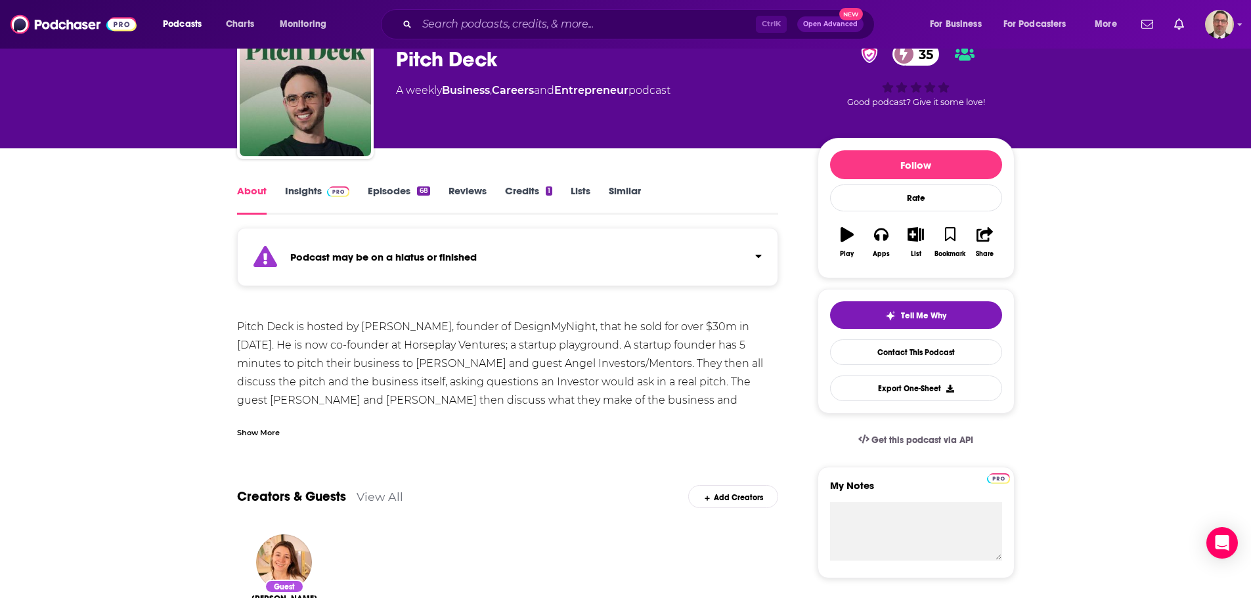
click at [307, 187] on link "Insights" at bounding box center [317, 200] width 65 height 30
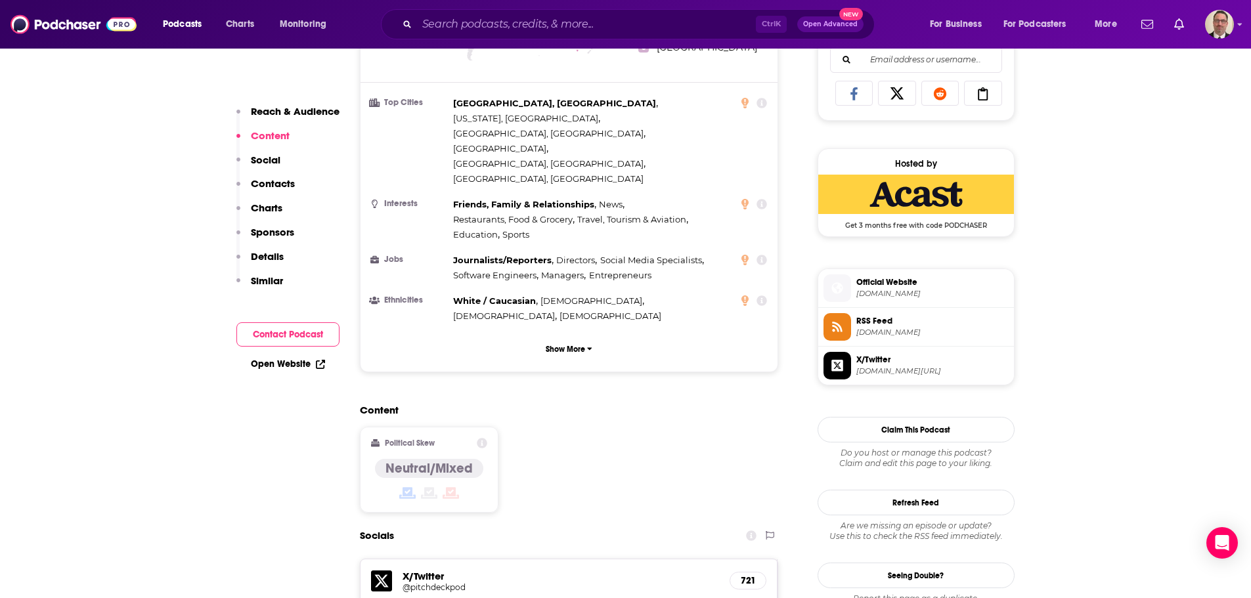
scroll to position [854, 0]
